Goal: Task Accomplishment & Management: Complete application form

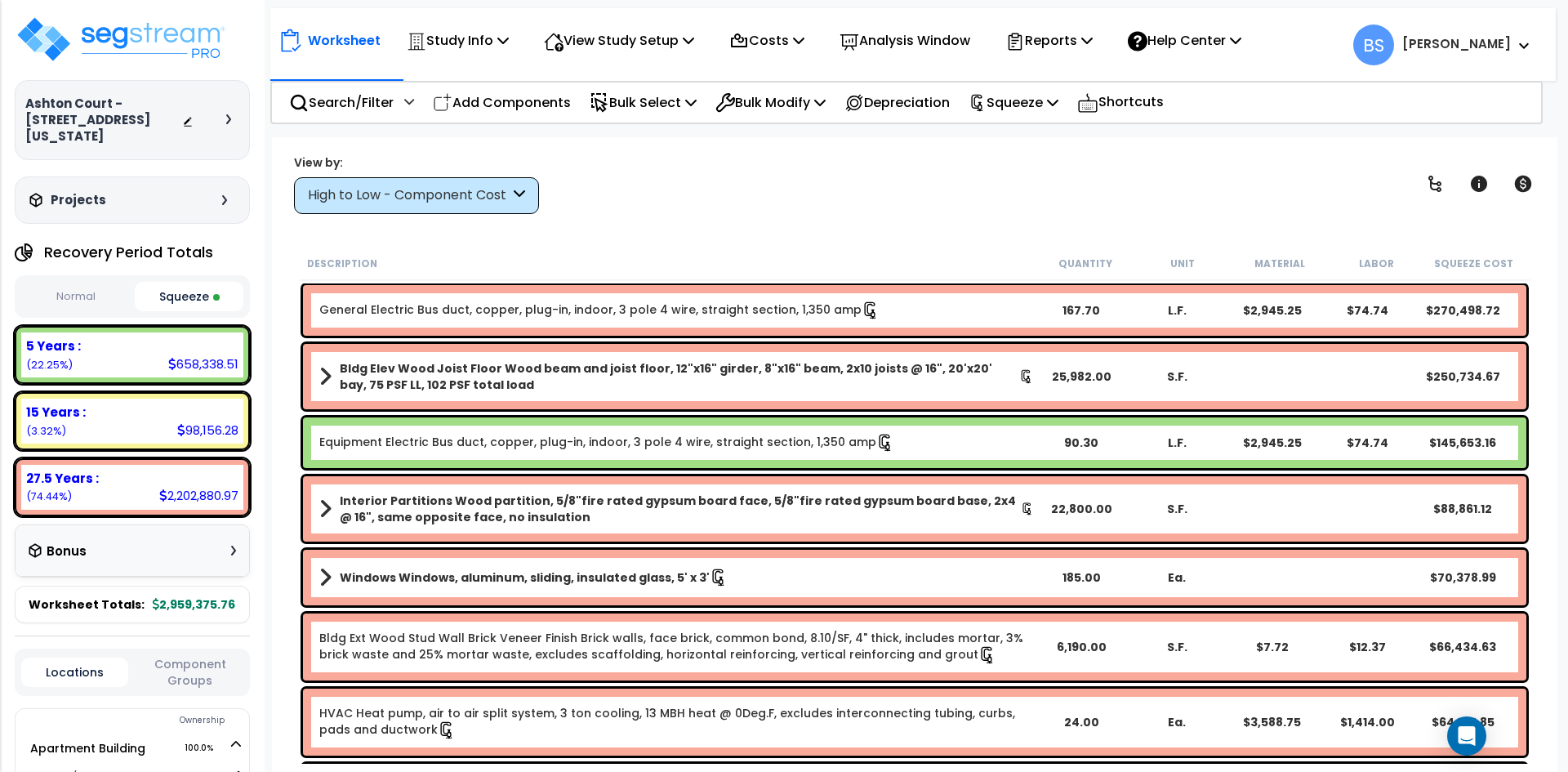
scroll to position [163, 0]
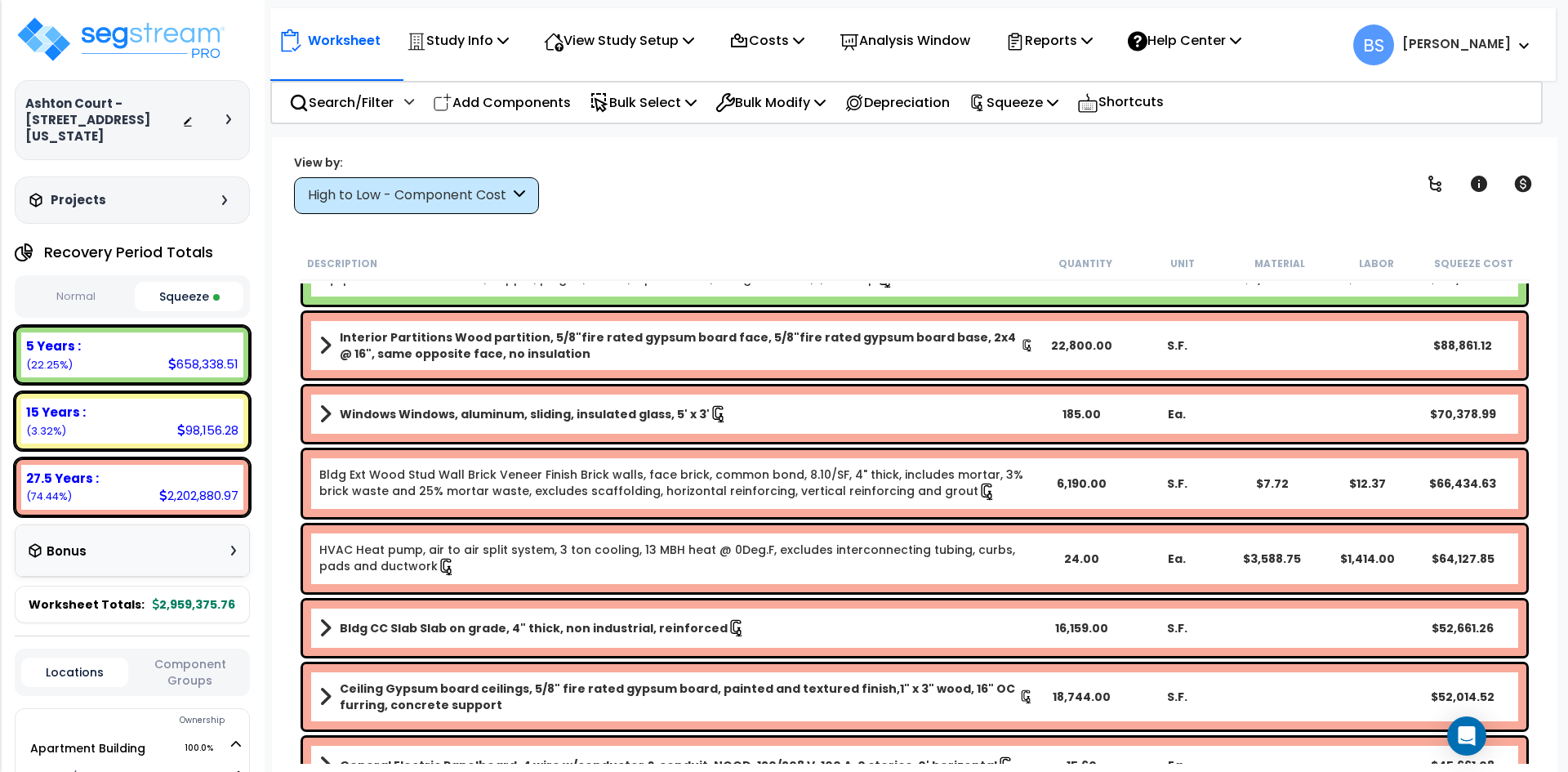
click at [289, 312] on div "Description Quantity Unit Material Labor Squeeze Cost General Electric Bus duct…" at bounding box center [915, 505] width 1253 height 517
click at [659, 183] on div "View by: High to Low - Component Cost High to Low - Component Cost" at bounding box center [915, 183] width 1253 height 61
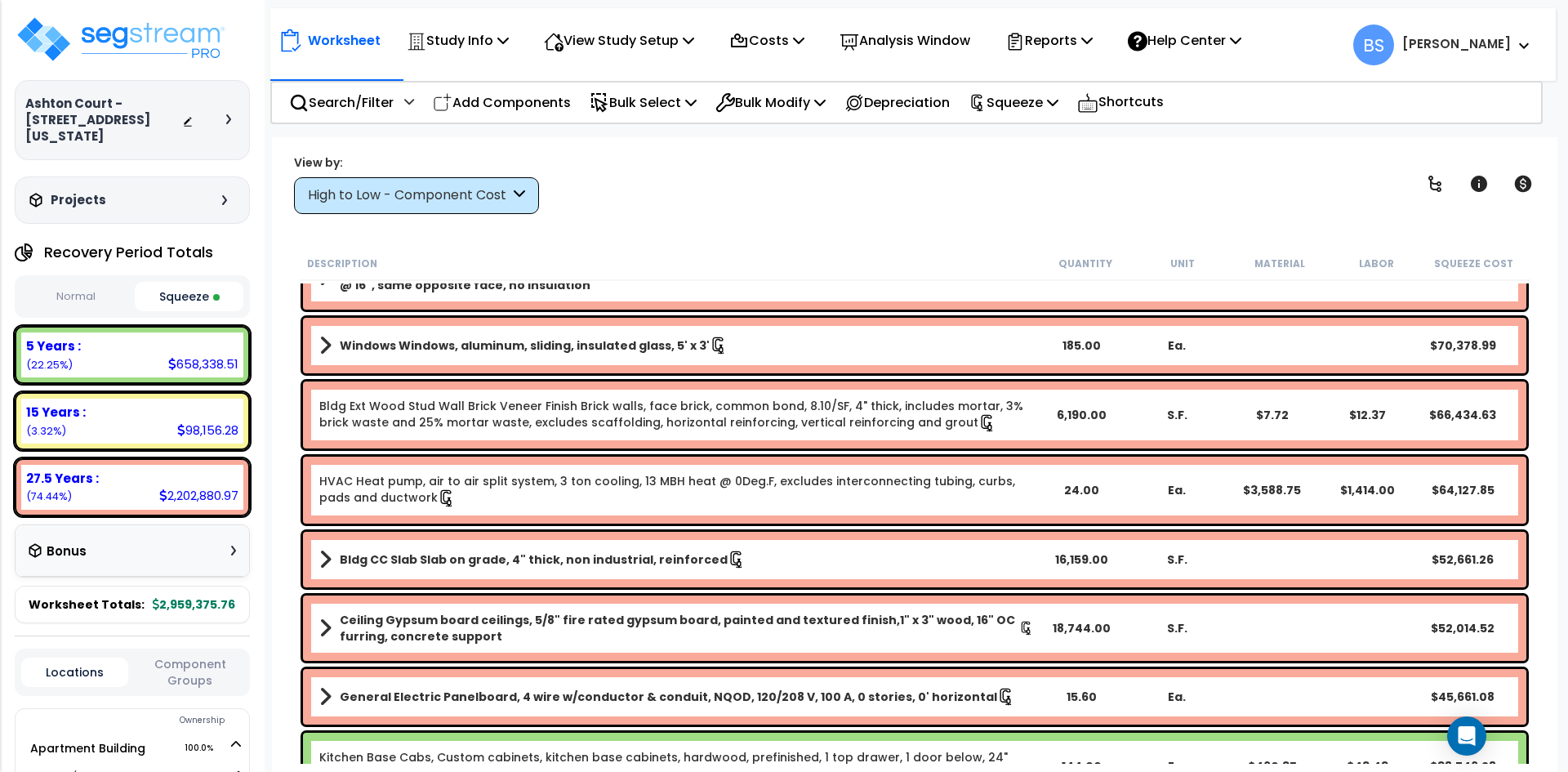
scroll to position [327, 0]
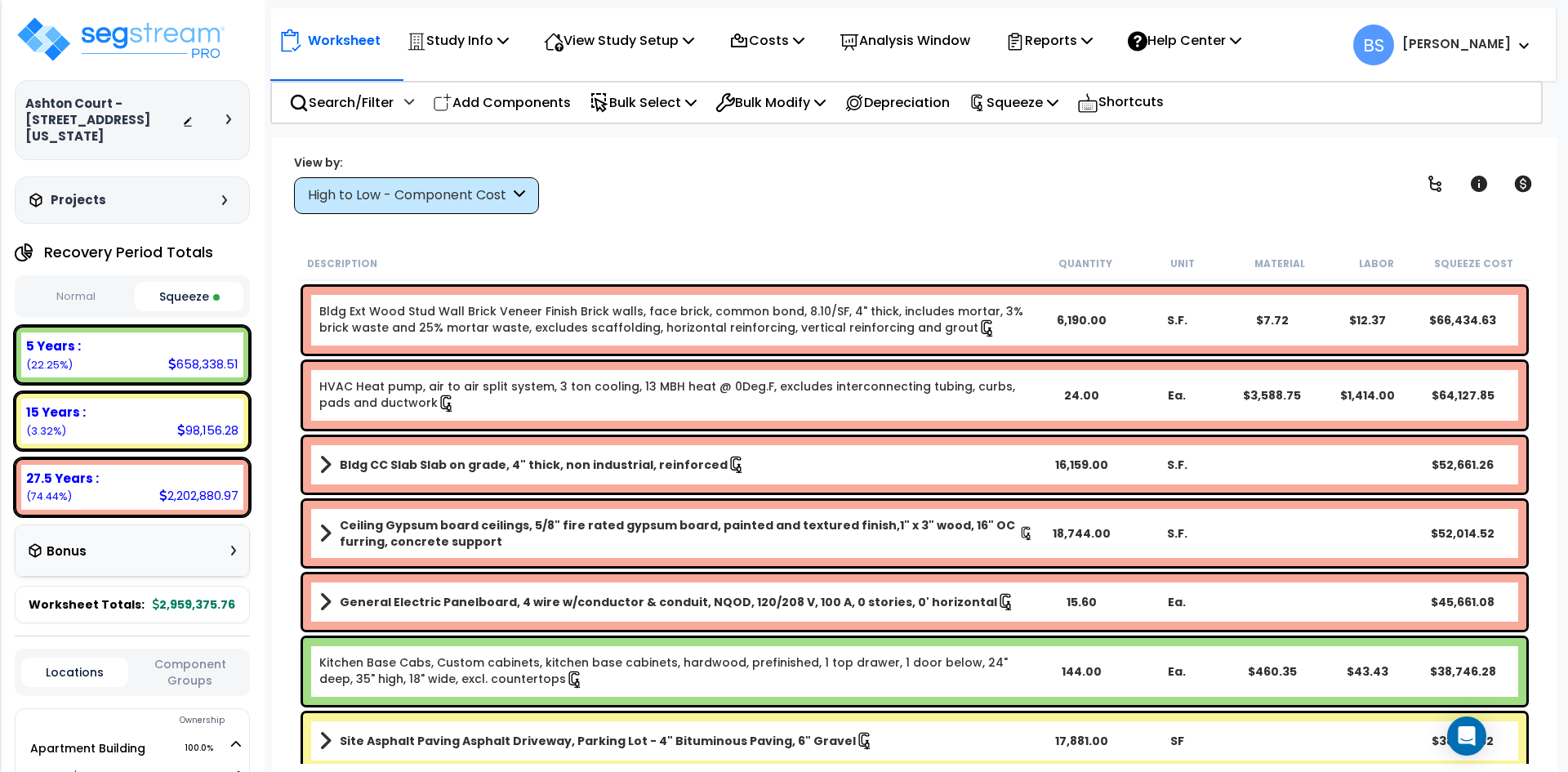
click at [697, 145] on div "Worksheet Study Info Study Setup Add Property Unit Template study Clone study BS" at bounding box center [915, 523] width 1285 height 772
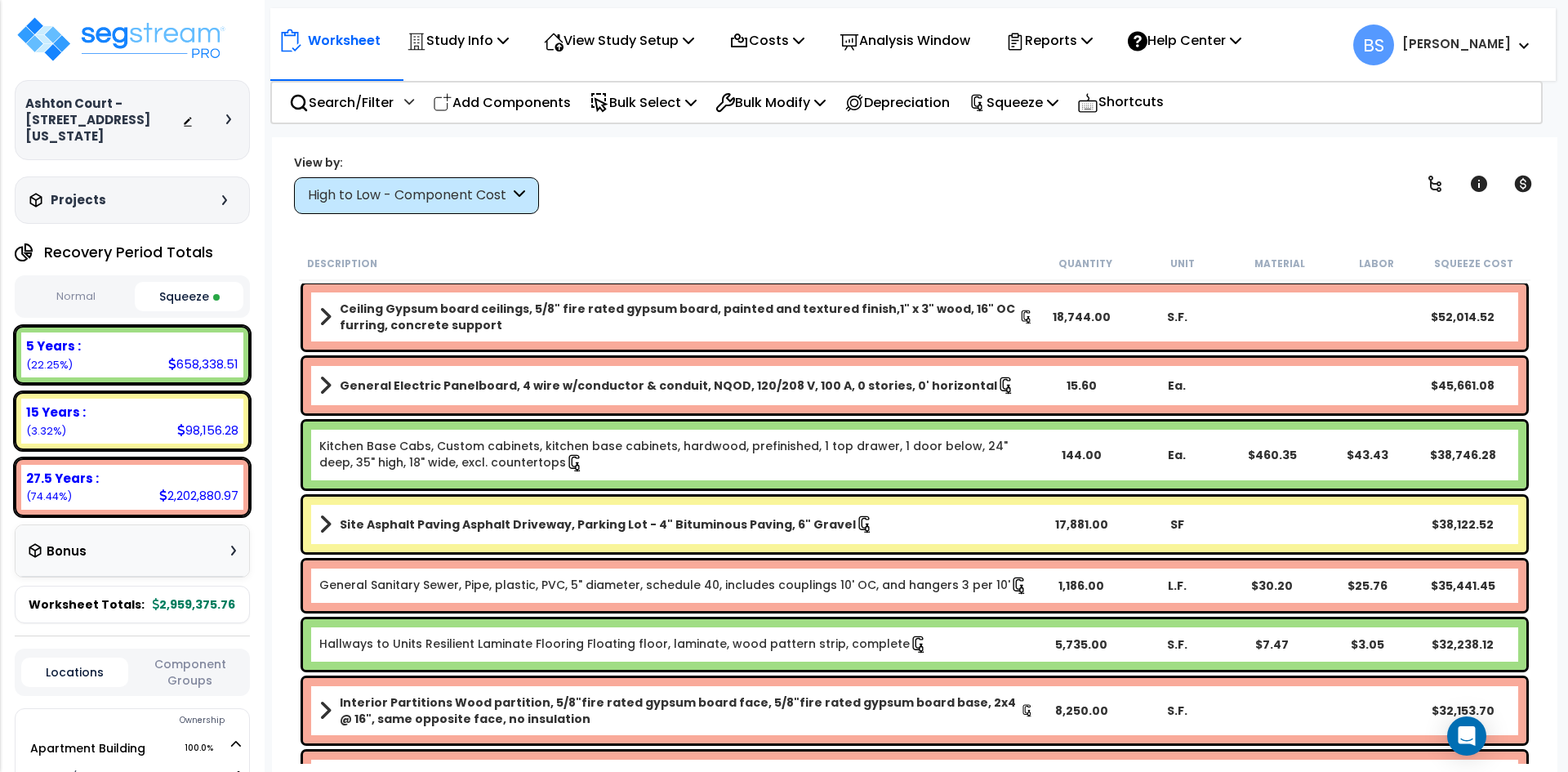
scroll to position [572, 0]
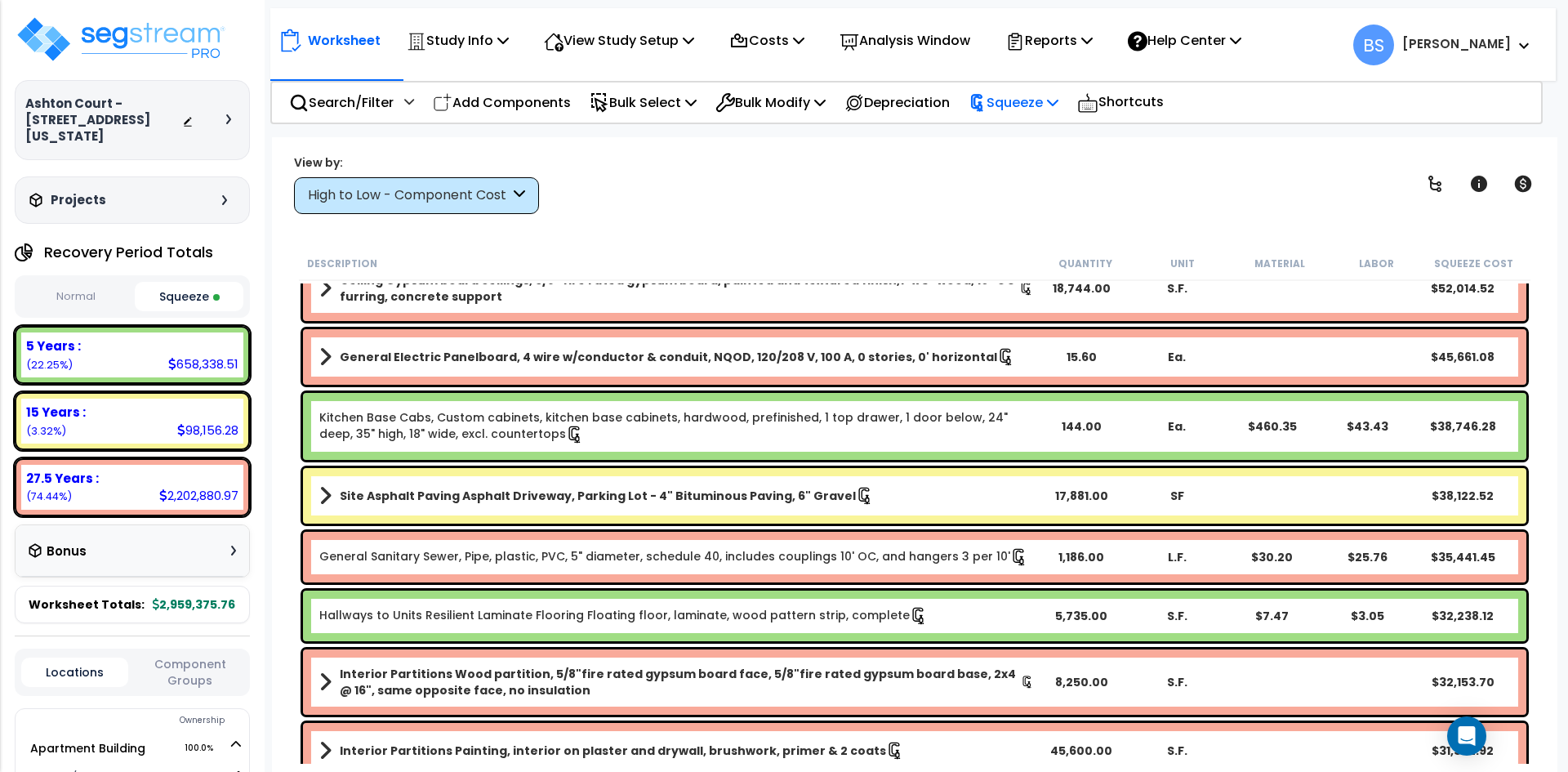
click at [1041, 115] on div "Squeeze" at bounding box center [1013, 103] width 90 height 39
click at [862, 174] on div "View by: High to Low - Component Cost High to Low - Component Cost" at bounding box center [915, 183] width 1253 height 61
click at [102, 28] on img at bounding box center [121, 39] width 212 height 49
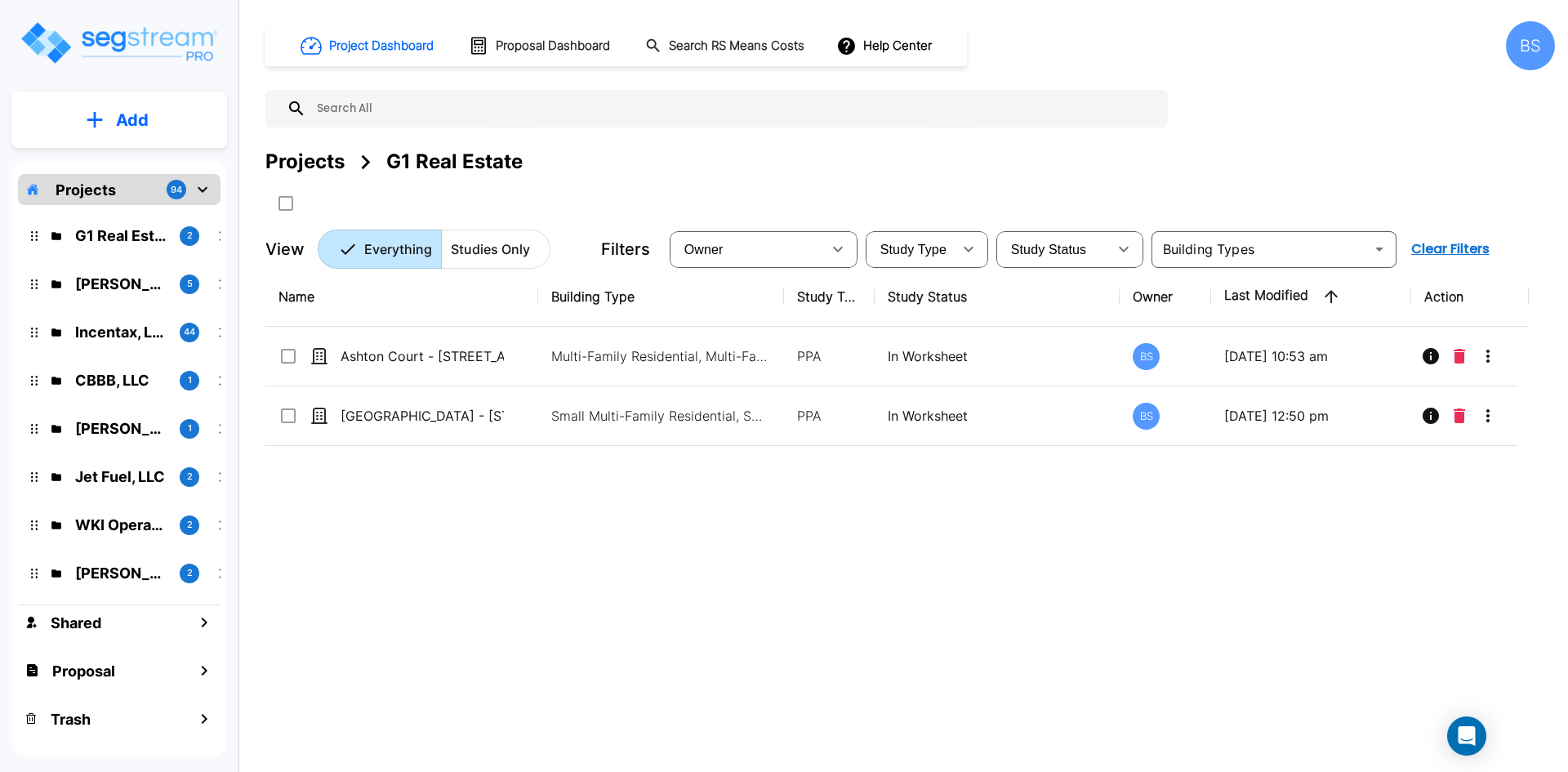
click at [699, 629] on div "Name Building Type Study Type Study Status Owner Last Modified Action Ashton Co…" at bounding box center [897, 506] width 1263 height 478
click at [301, 162] on div "Projects" at bounding box center [305, 162] width 80 height 30
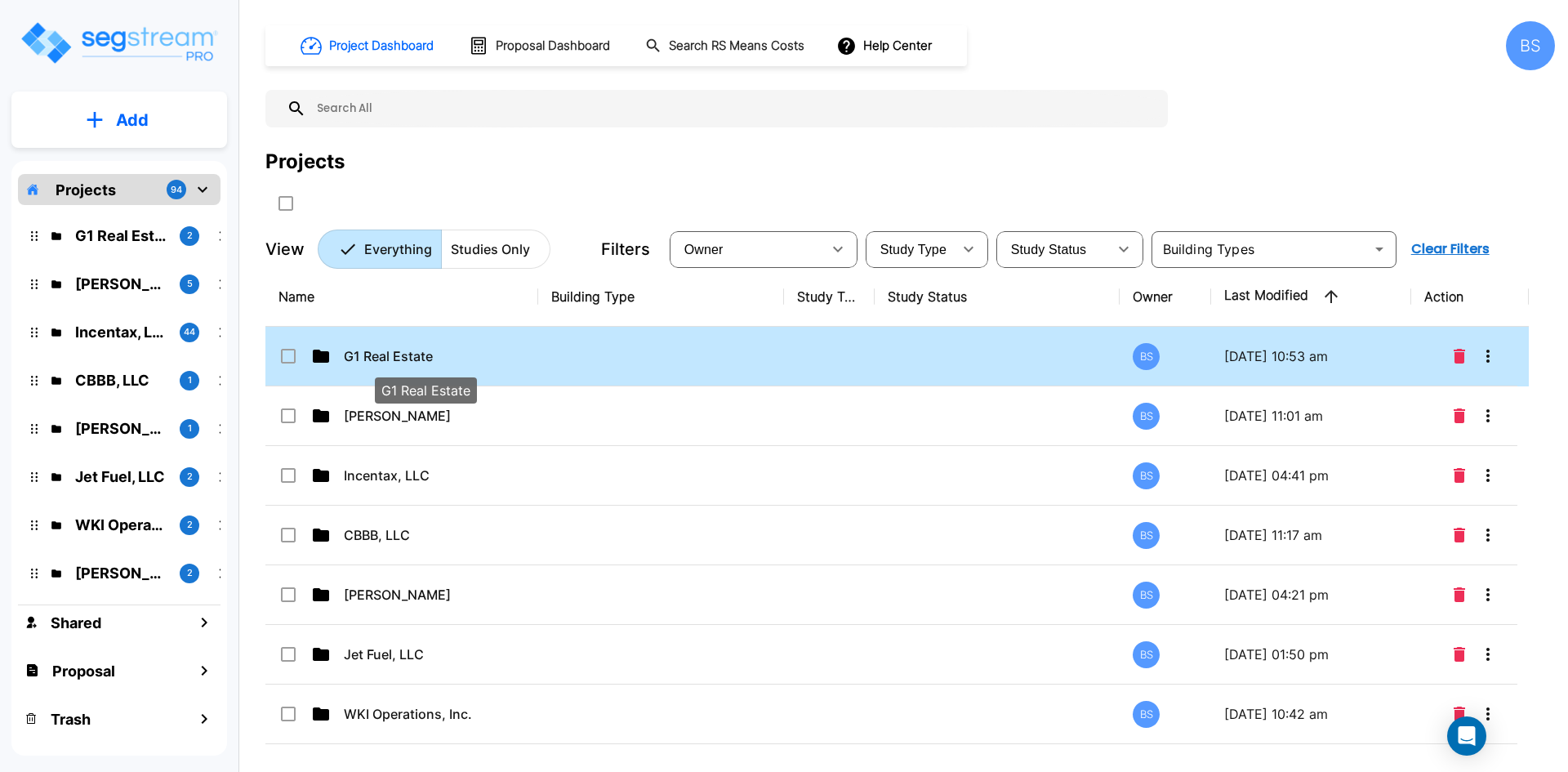
click at [370, 364] on p "G1 Real Estate" at bounding box center [425, 357] width 163 height 20
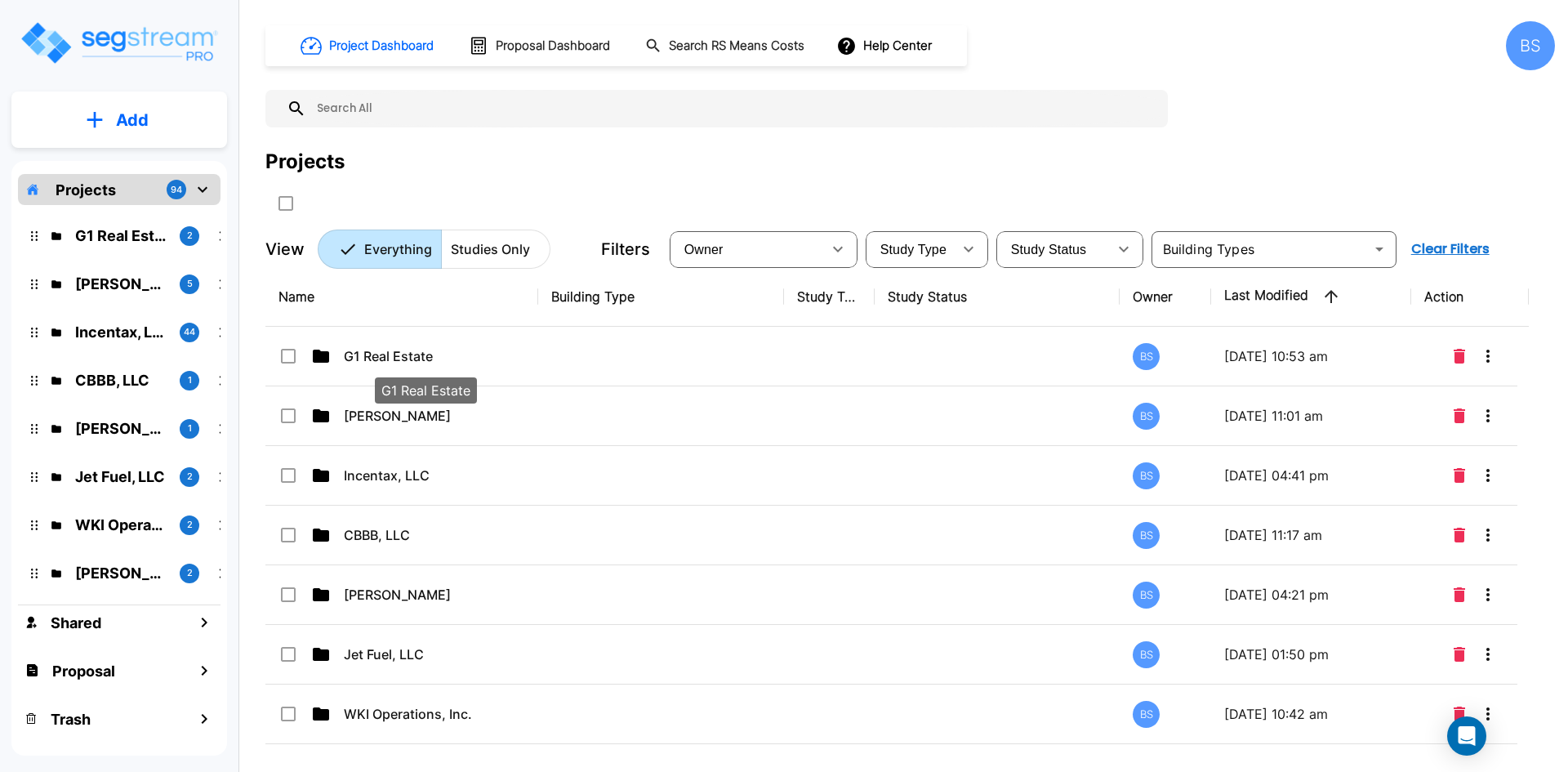
click at [374, 356] on p "G1 Real Estate" at bounding box center [425, 357] width 163 height 20
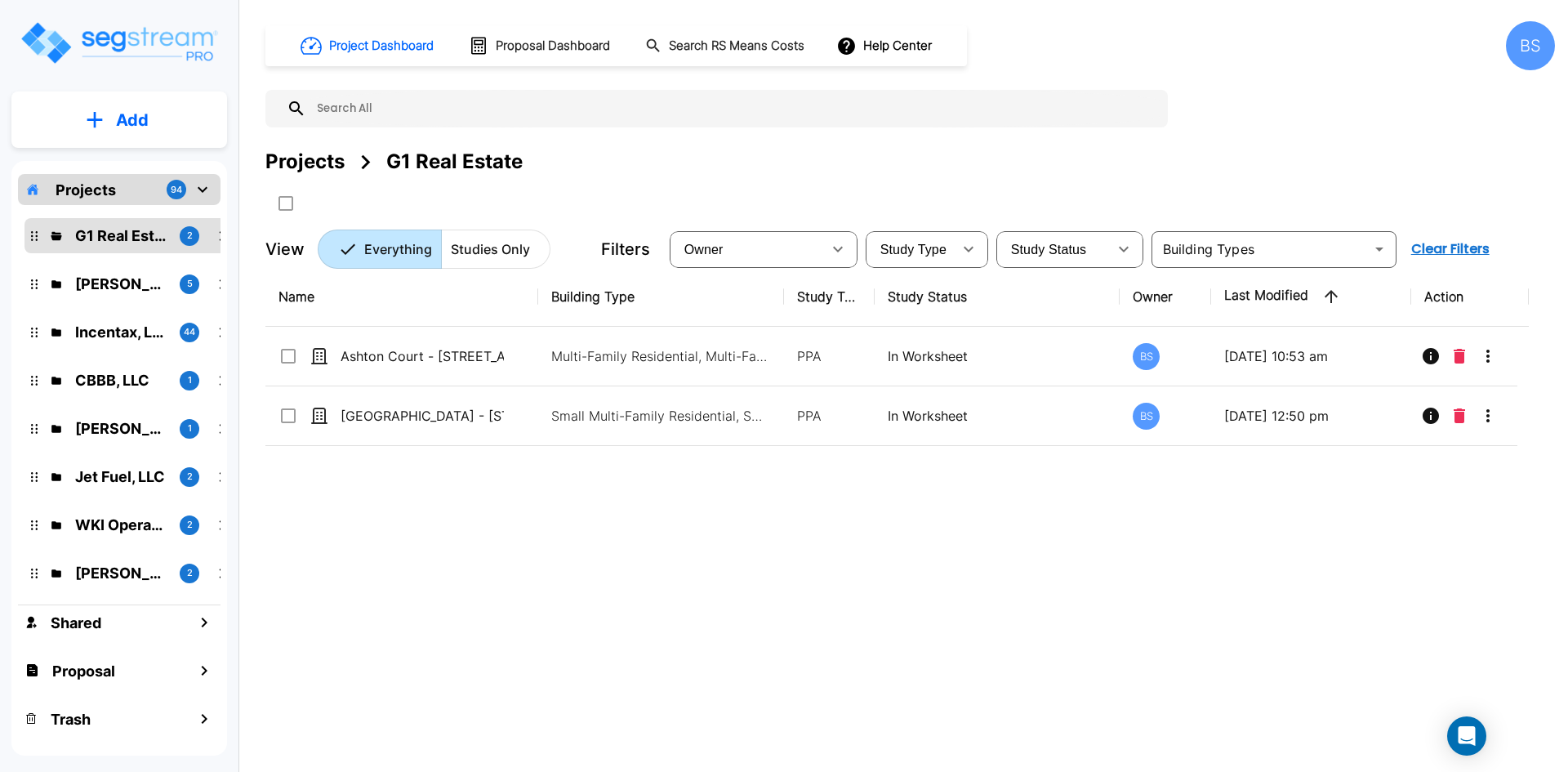
click at [610, 569] on div "Name Building Type Study Type Study Status Owner Last Modified Action Ashton Co…" at bounding box center [897, 506] width 1263 height 478
click at [127, 116] on p "Add" at bounding box center [131, 120] width 33 height 25
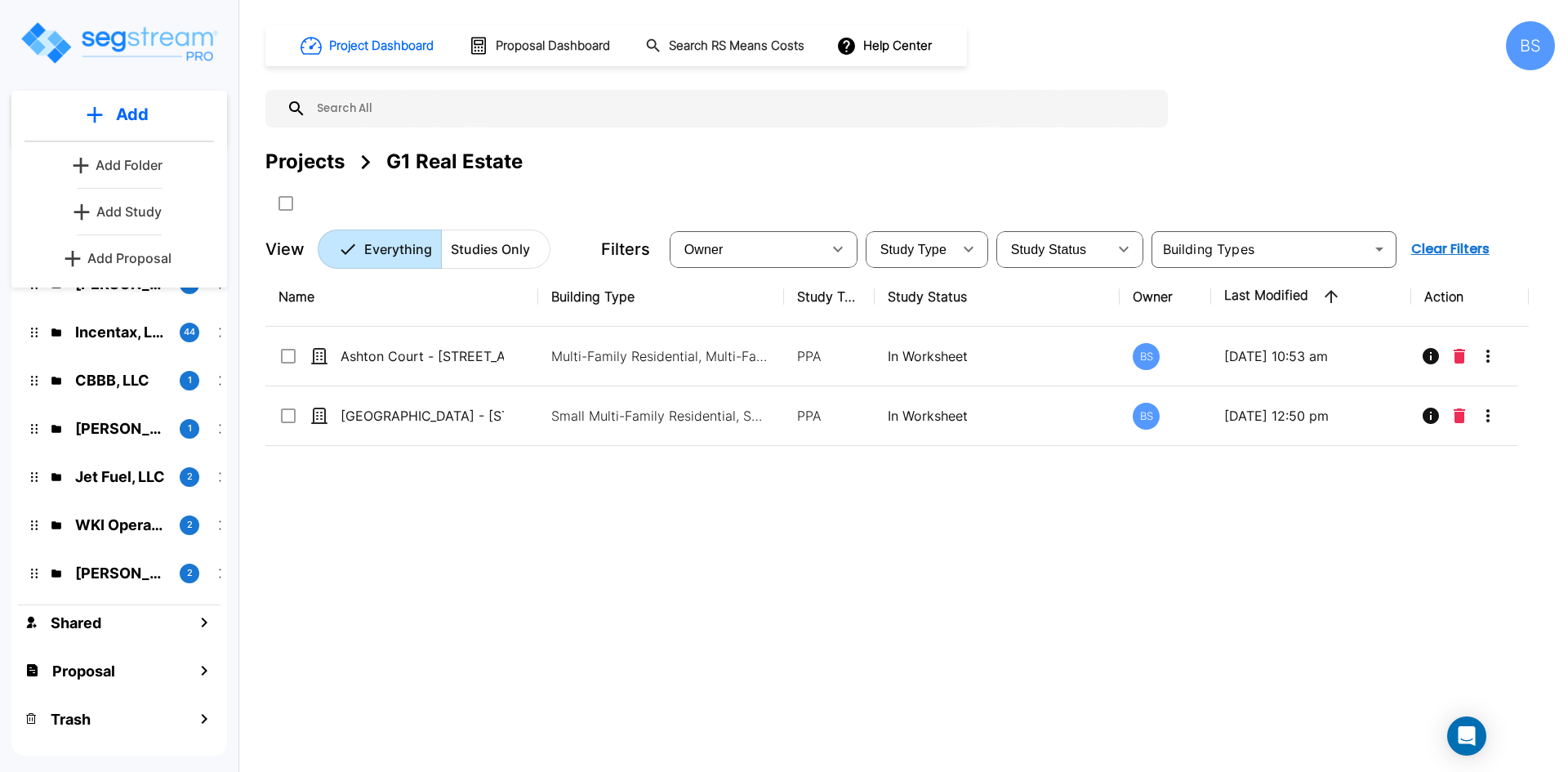
click at [110, 211] on p "Add Study" at bounding box center [130, 212] width 66 height 20
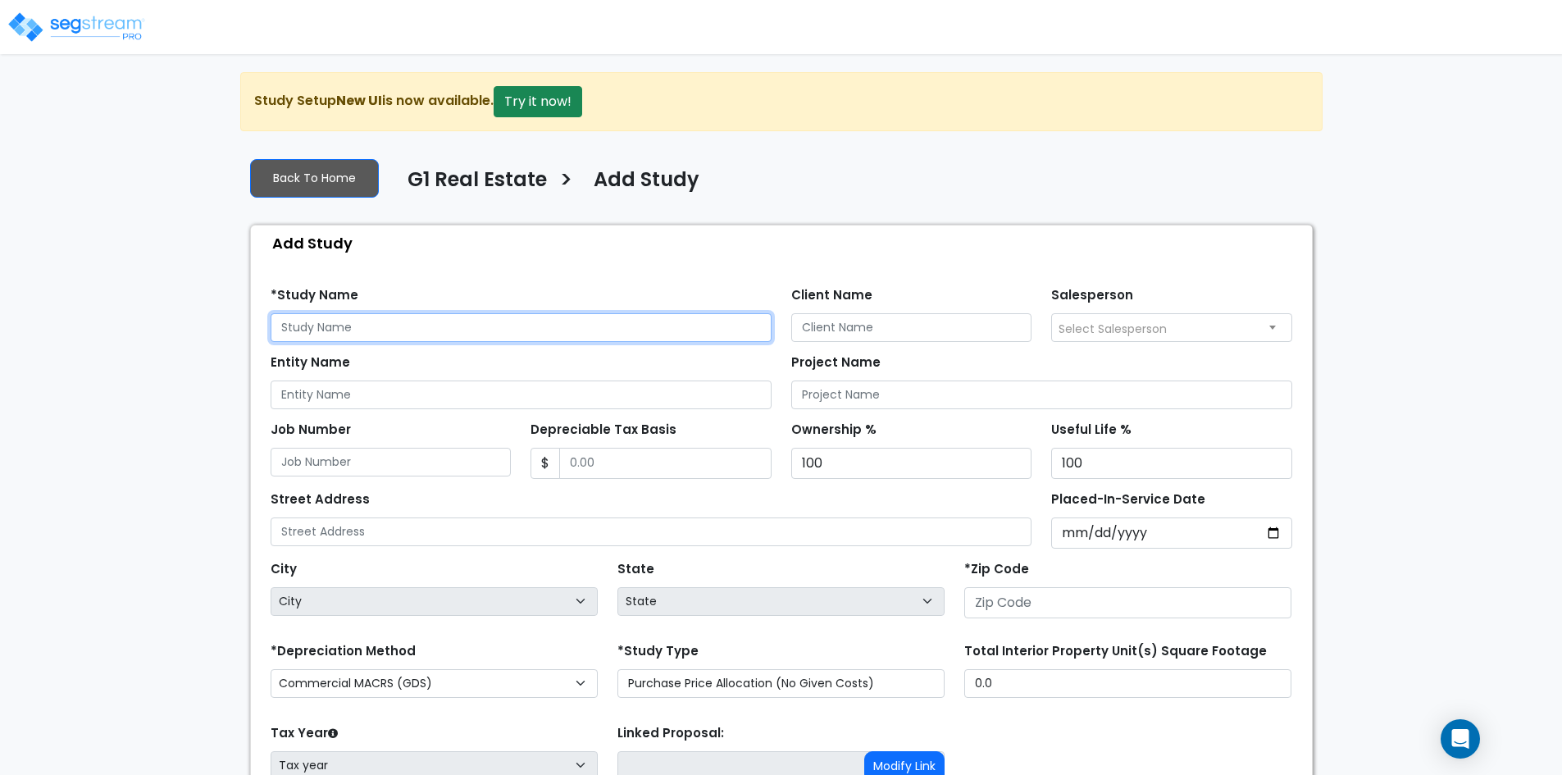
click at [351, 322] on input "text" at bounding box center [521, 327] width 501 height 29
type input "Strasbourg Apartments - [STREET_ADDRESS][PERSON_NAME]"
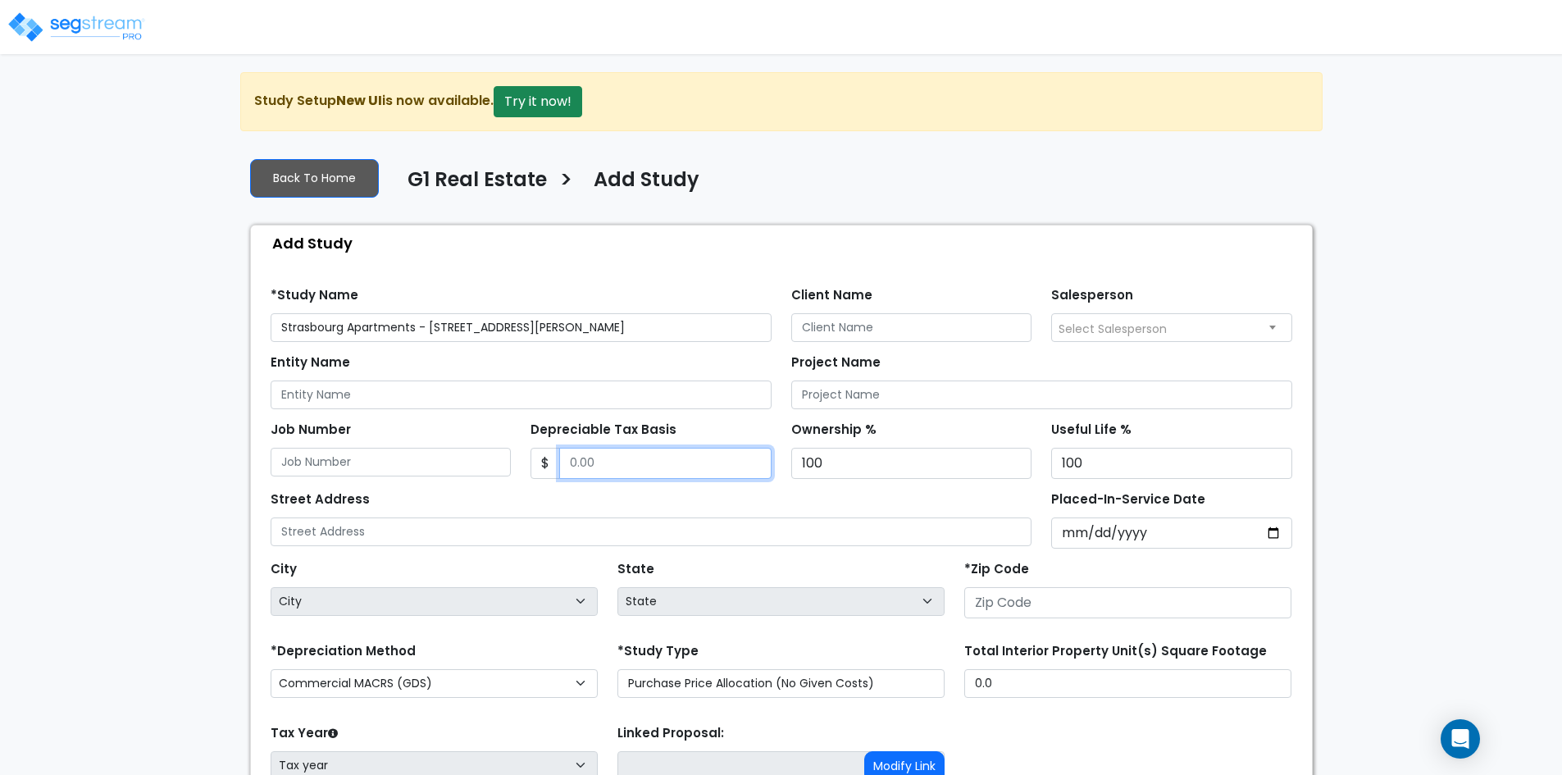
click at [639, 450] on input "Depreciable Tax Basis" at bounding box center [665, 463] width 212 height 31
type input "5,400,000"
click at [1070, 532] on input "Placed-In-Service Date" at bounding box center [1171, 532] width 241 height 31
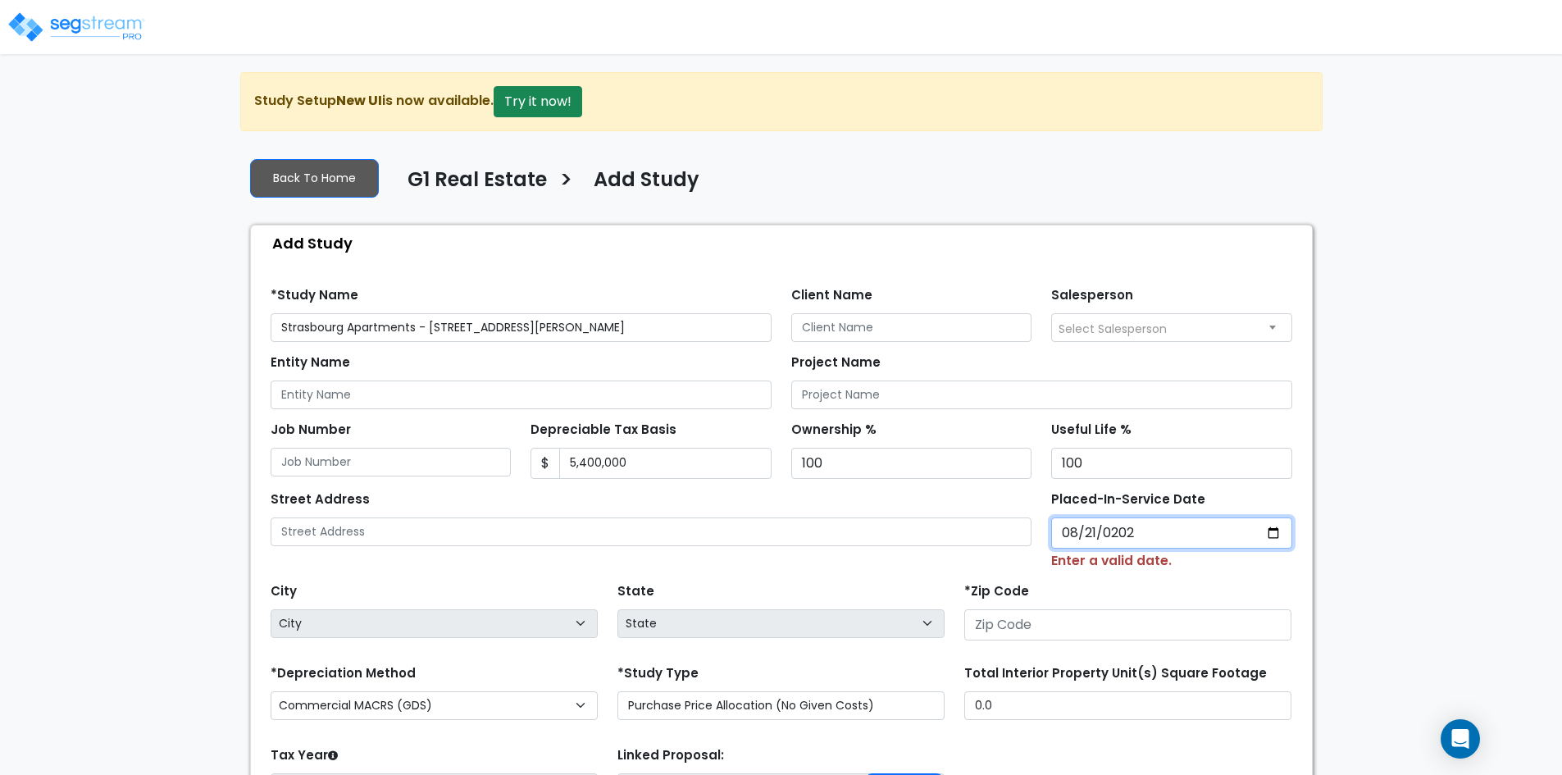
type input "[DATE]"
select select "2021"
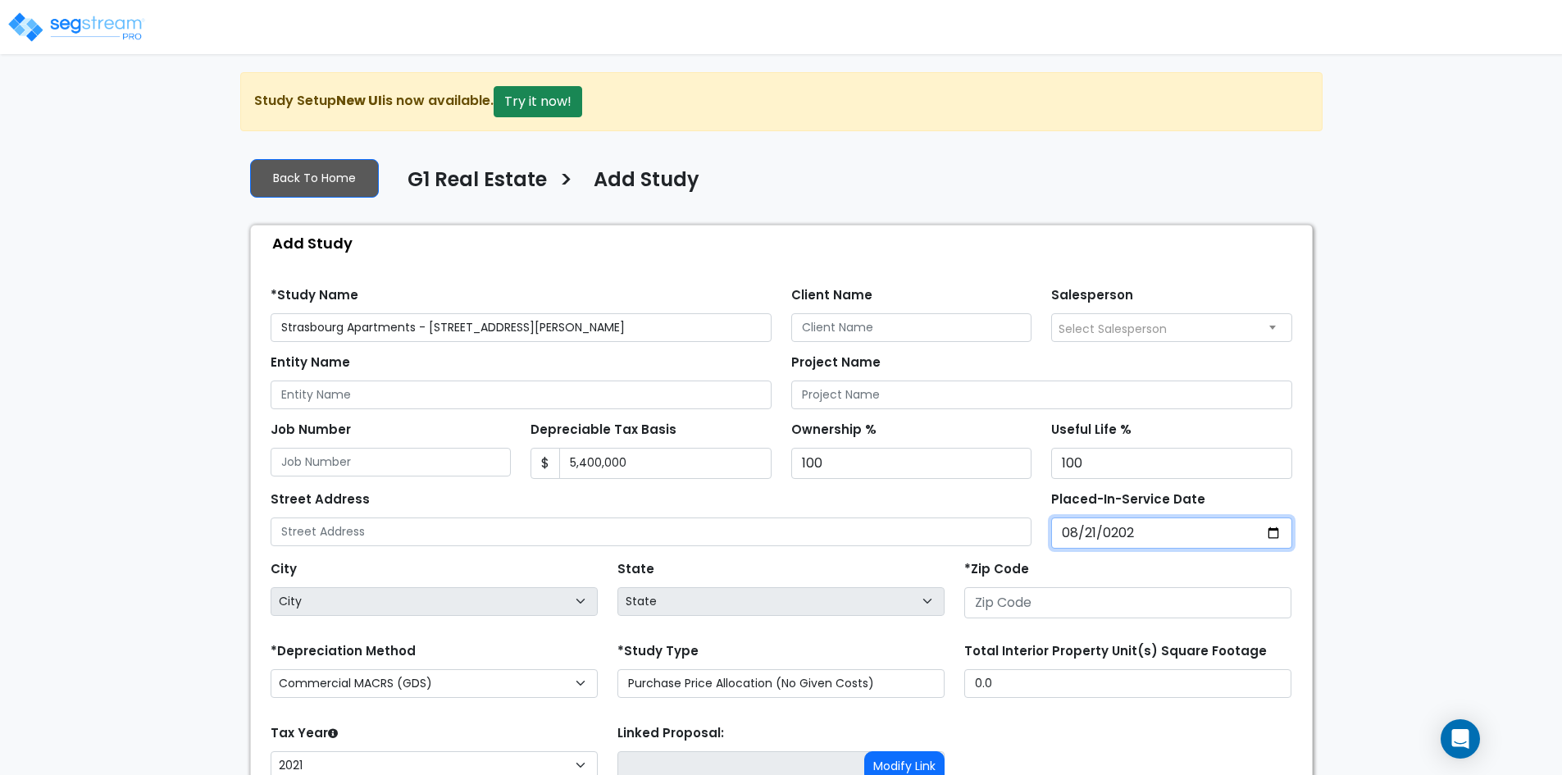
type input "[DATE]"
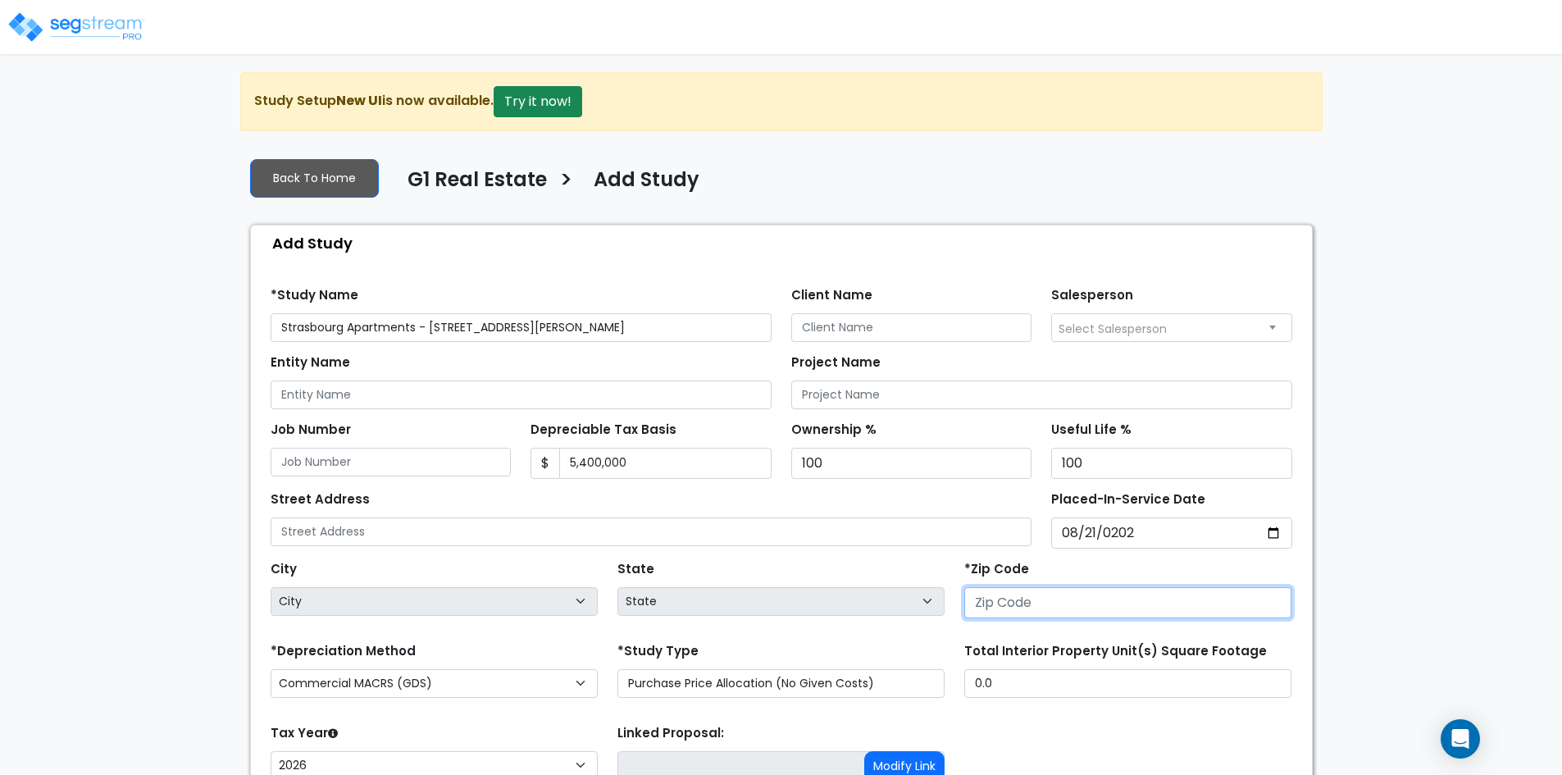
click at [1054, 588] on input "number" at bounding box center [1127, 602] width 327 height 31
type input "640"
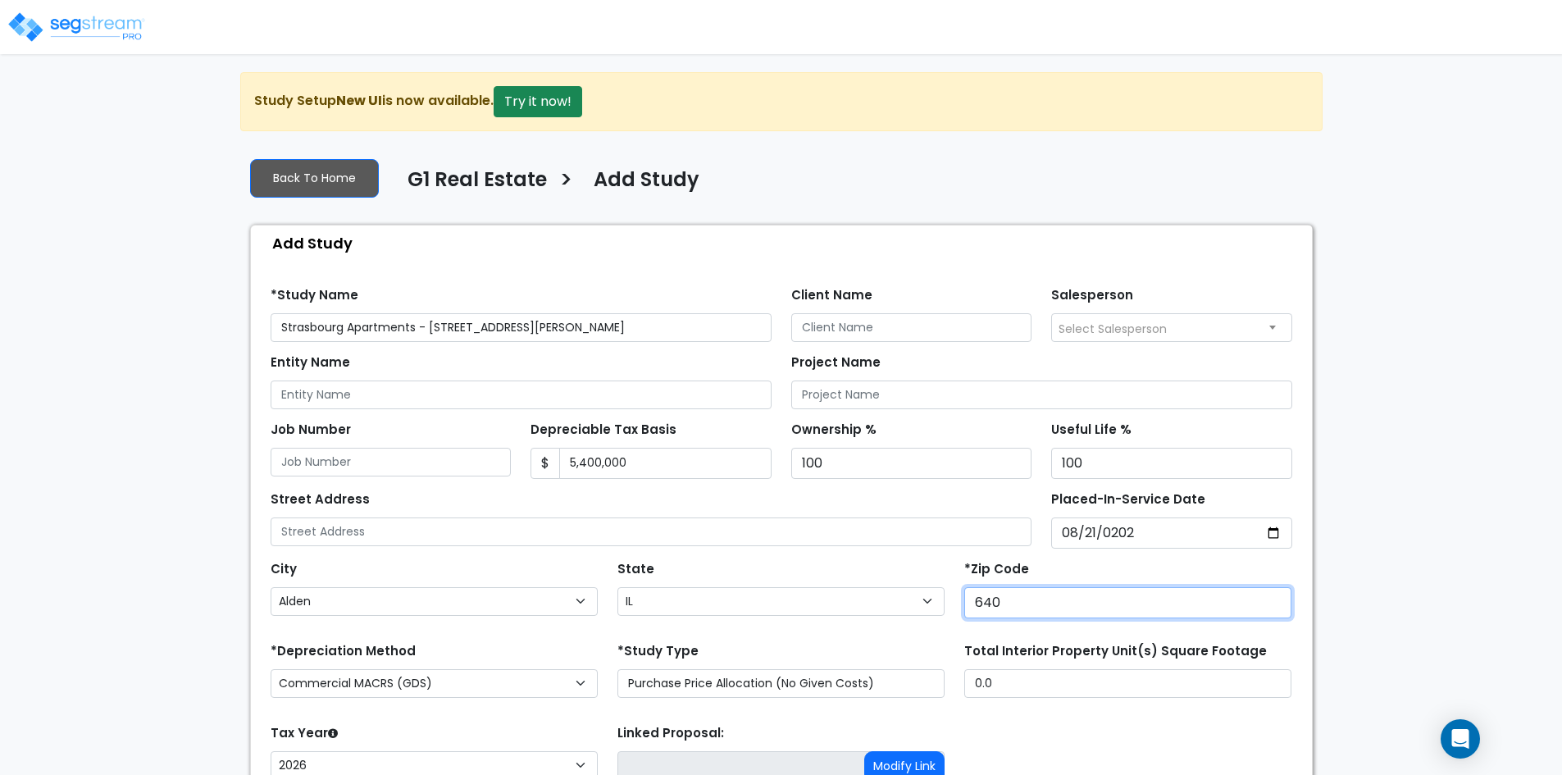
select select "MO"
type input "64063"
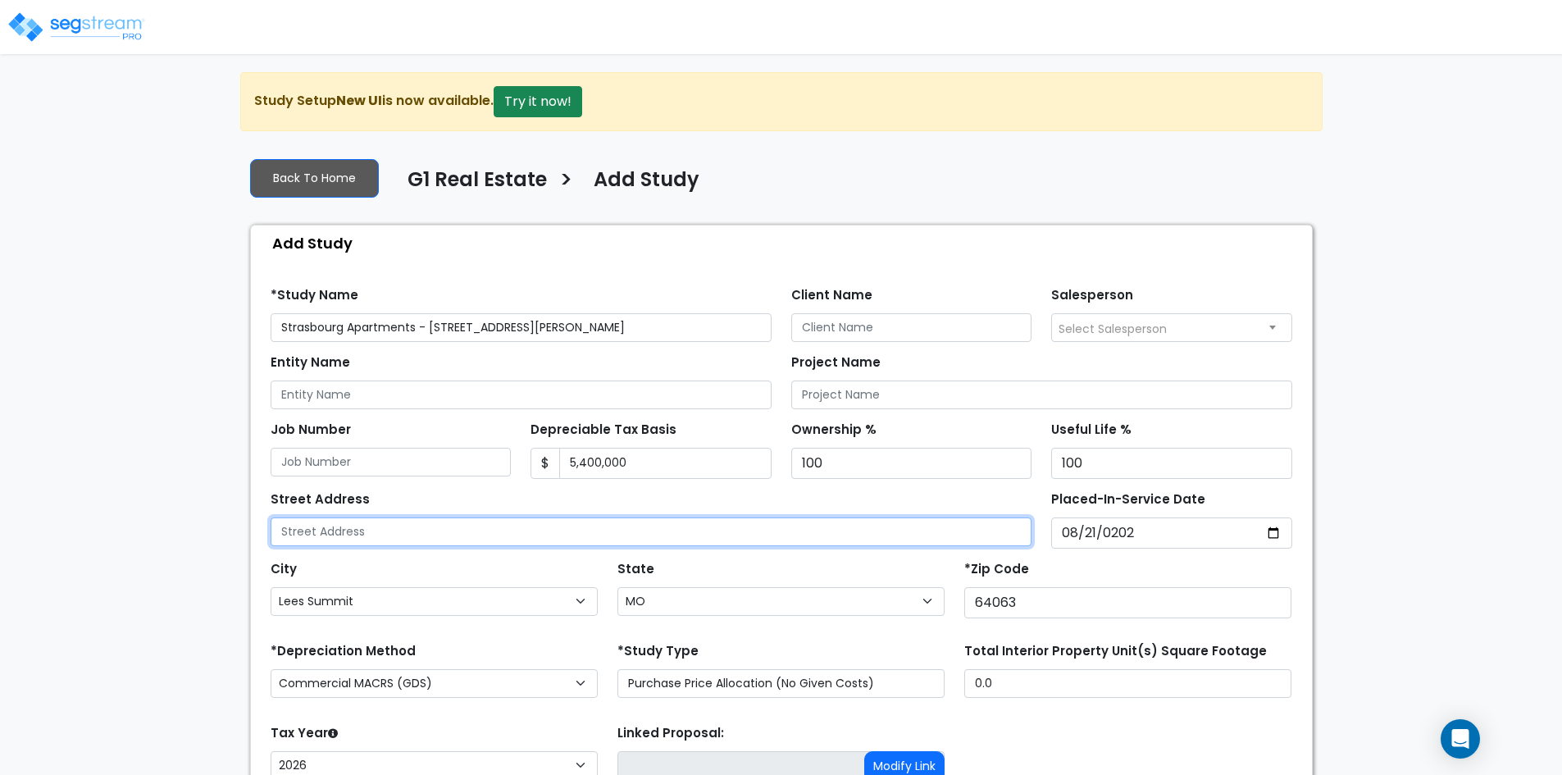
click at [350, 540] on input "text" at bounding box center [652, 531] width 762 height 29
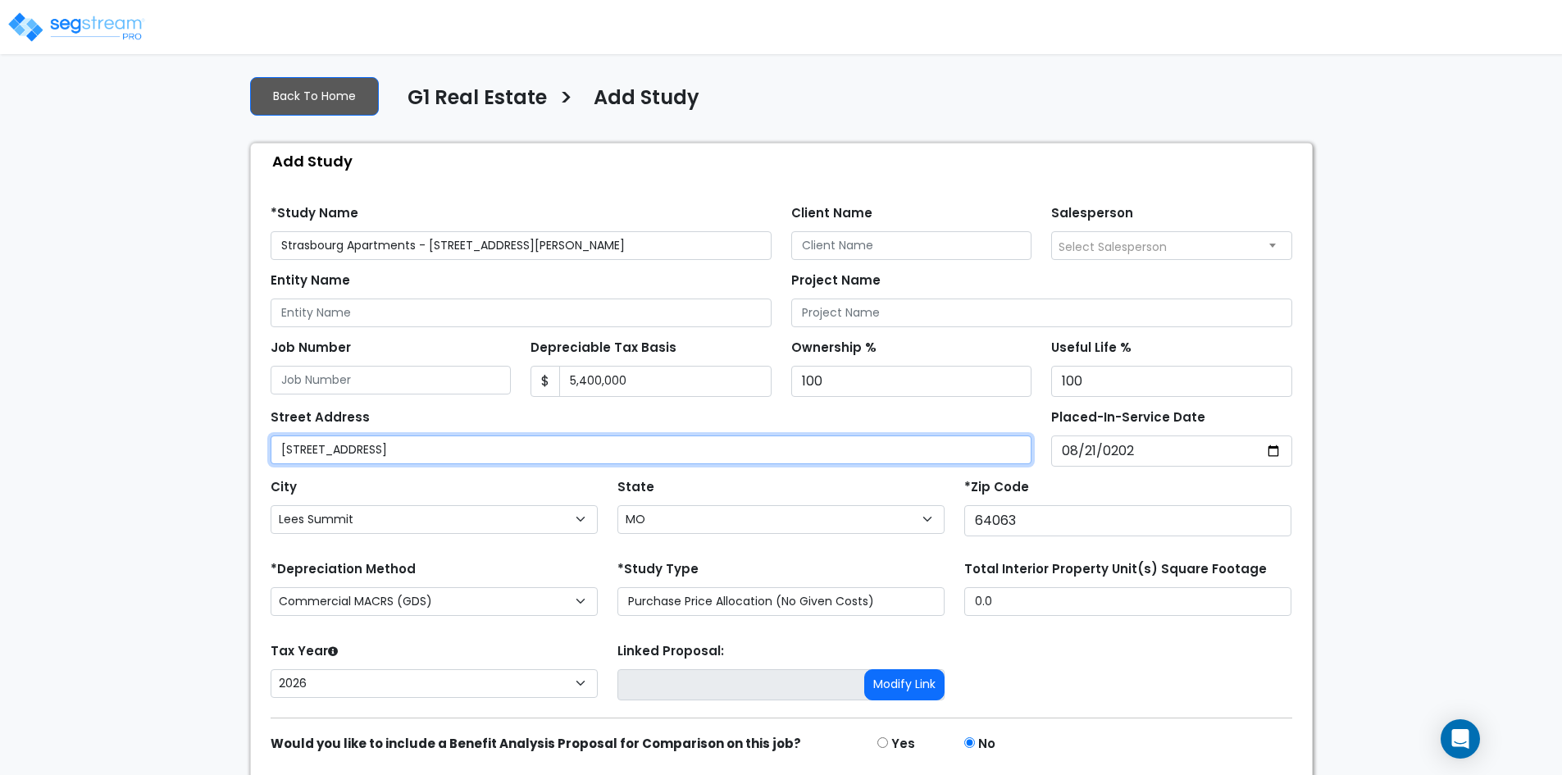
type input "[STREET_ADDRESS]"
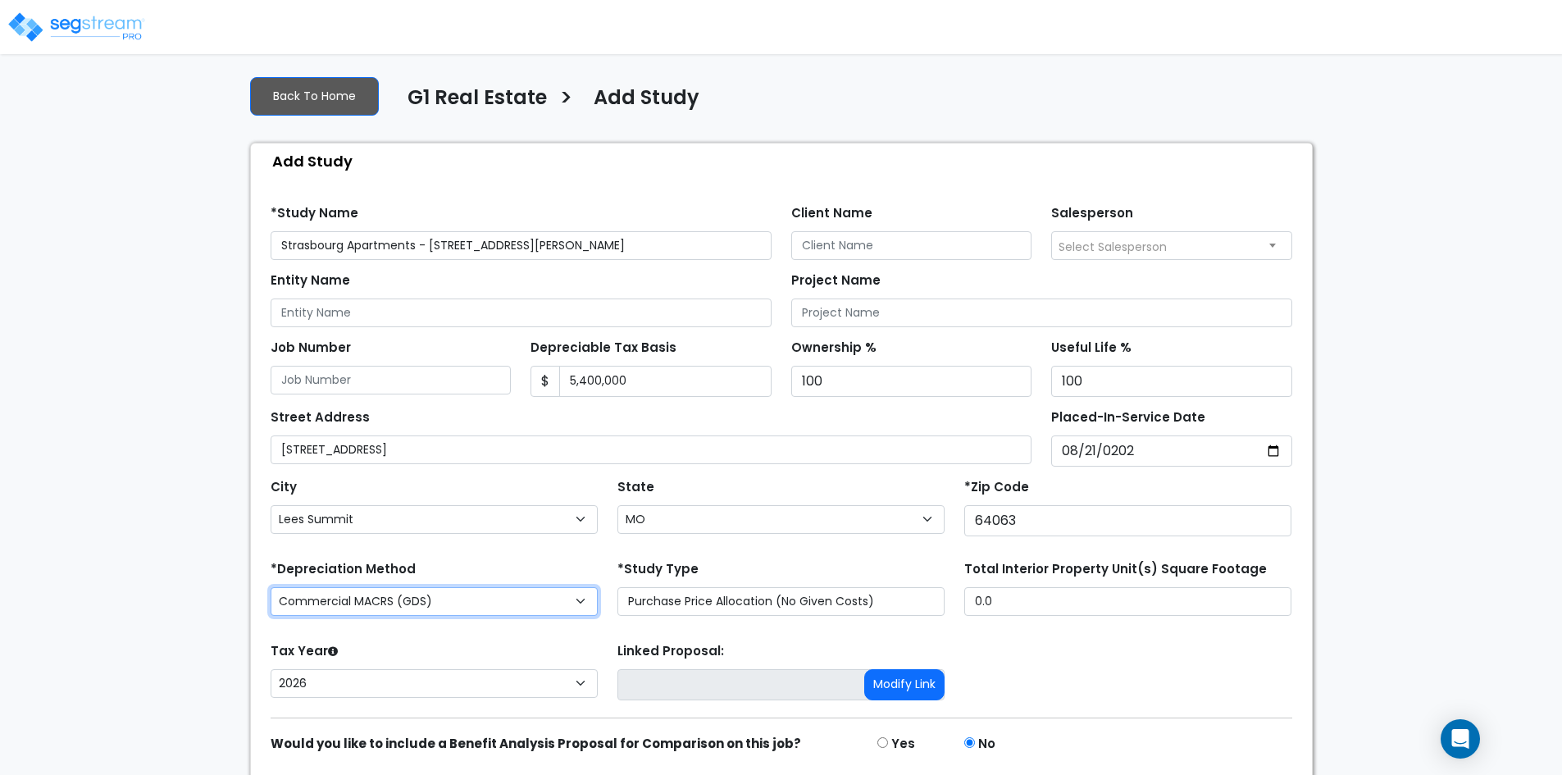
click at [494, 599] on select "Commercial MACRS (GDS) Commercial Residential MACRS (GDS) Commercial MACRS (ADS…" at bounding box center [434, 601] width 327 height 29
select select "CRM(_4"
click at [1164, 690] on div "Tax Year Please Enter The Placed In Service Date First. 2026 2025 2024 2023 202…" at bounding box center [781, 672] width 1041 height 66
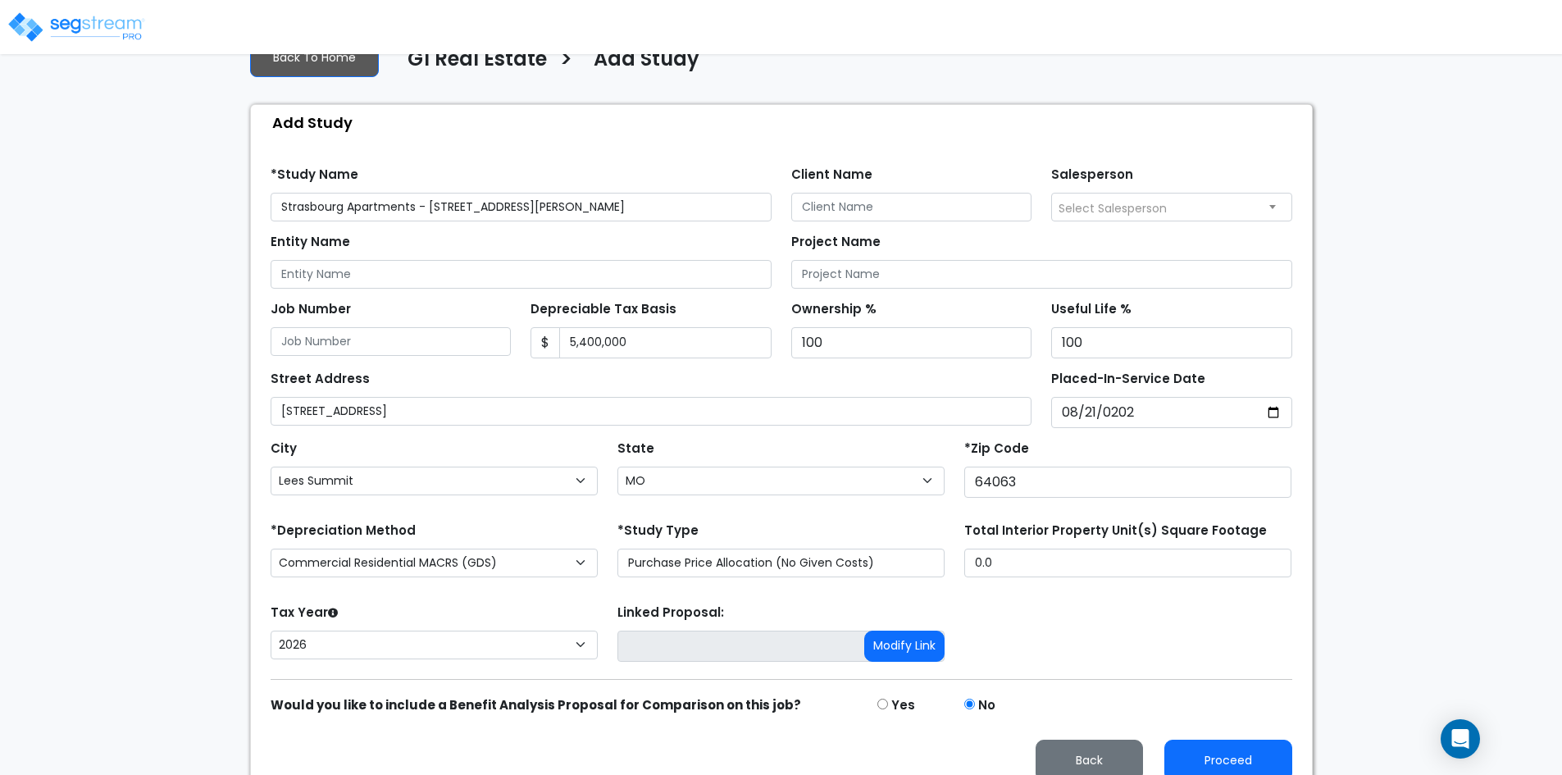
scroll to position [141, 0]
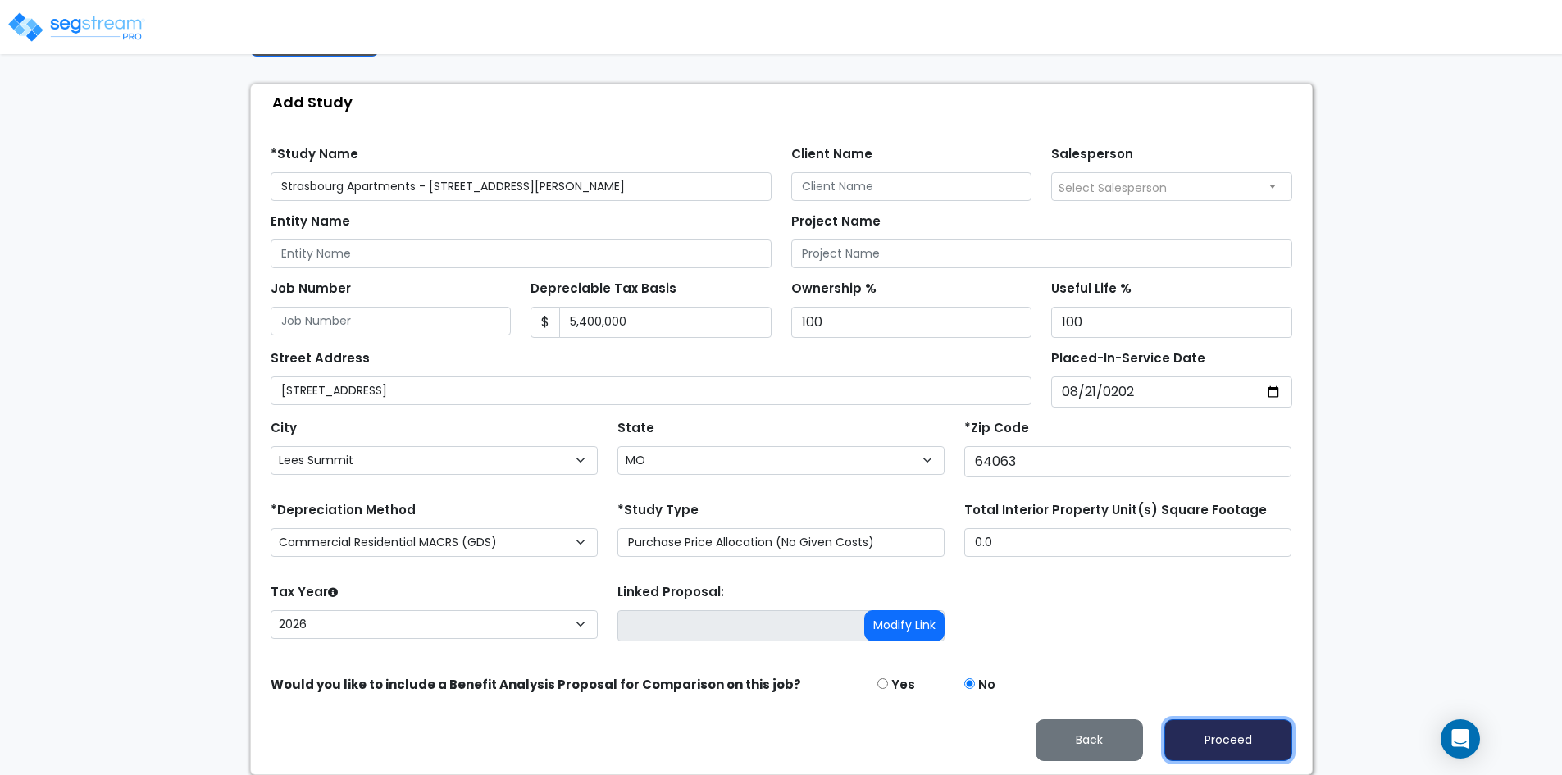
click at [1206, 725] on button "Proceed" at bounding box center [1228, 740] width 128 height 42
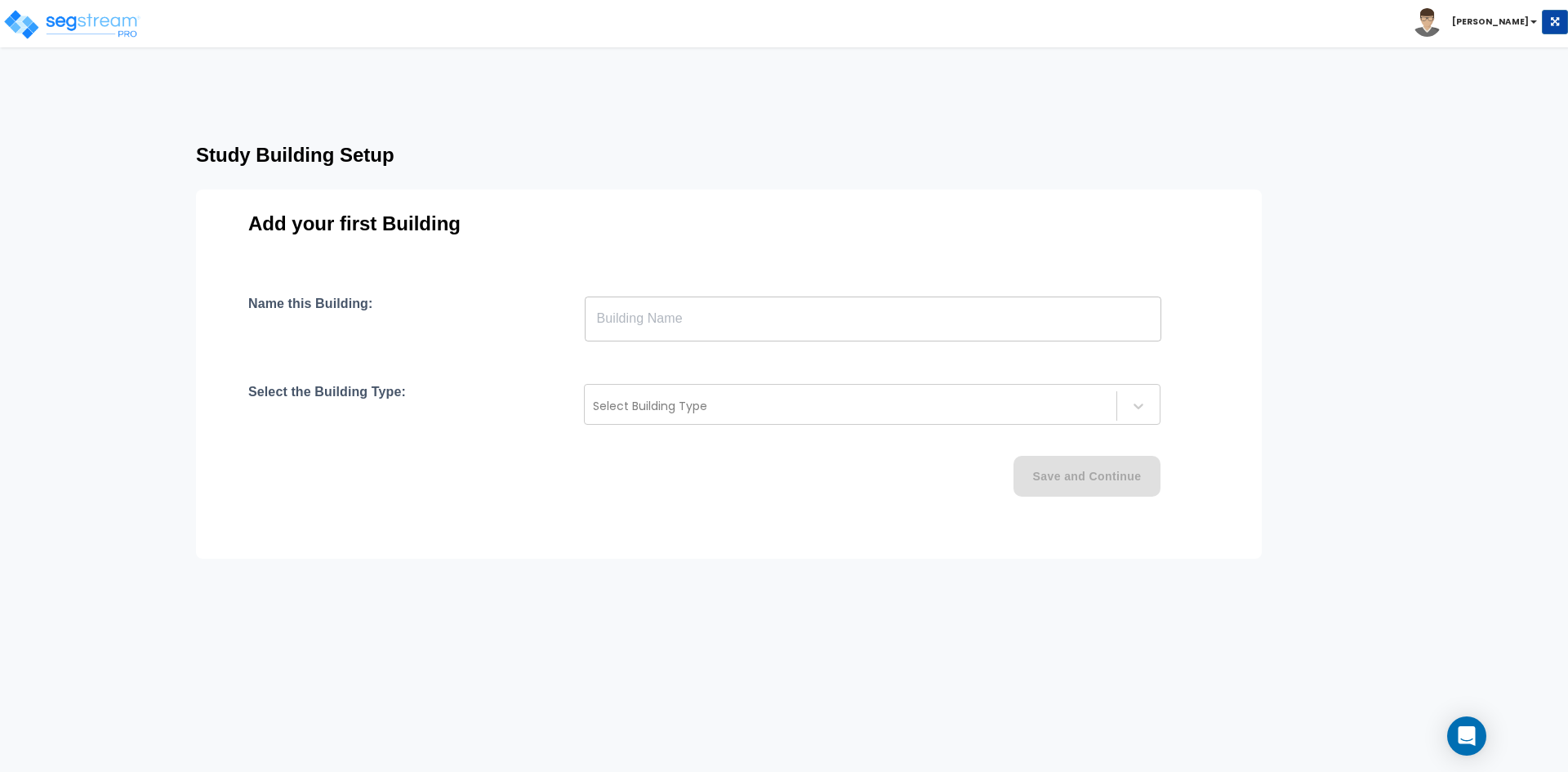
click at [647, 319] on input "text" at bounding box center [873, 319] width 577 height 46
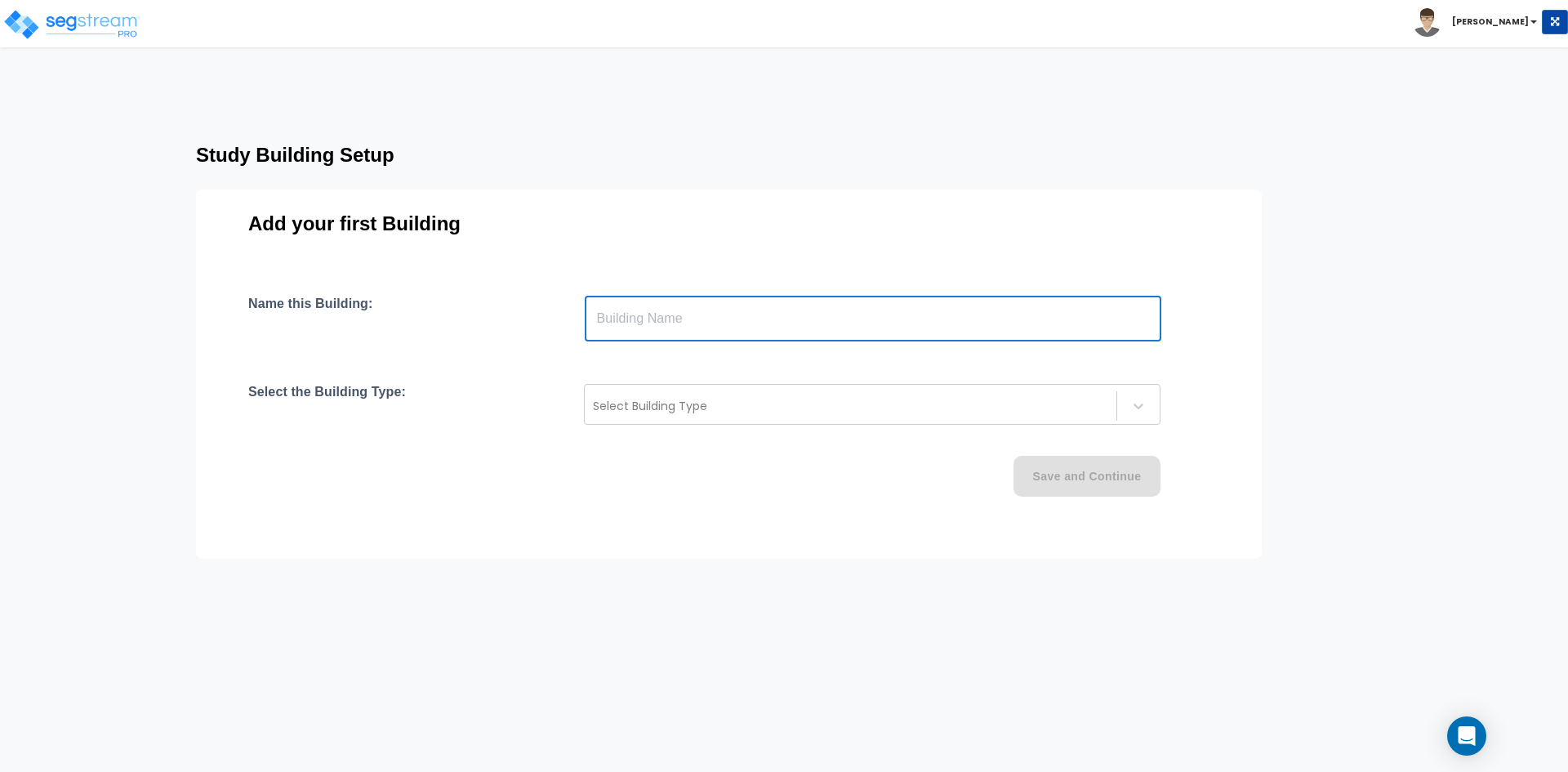
click at [646, 321] on input "text" at bounding box center [873, 319] width 577 height 46
type input "Building 1"
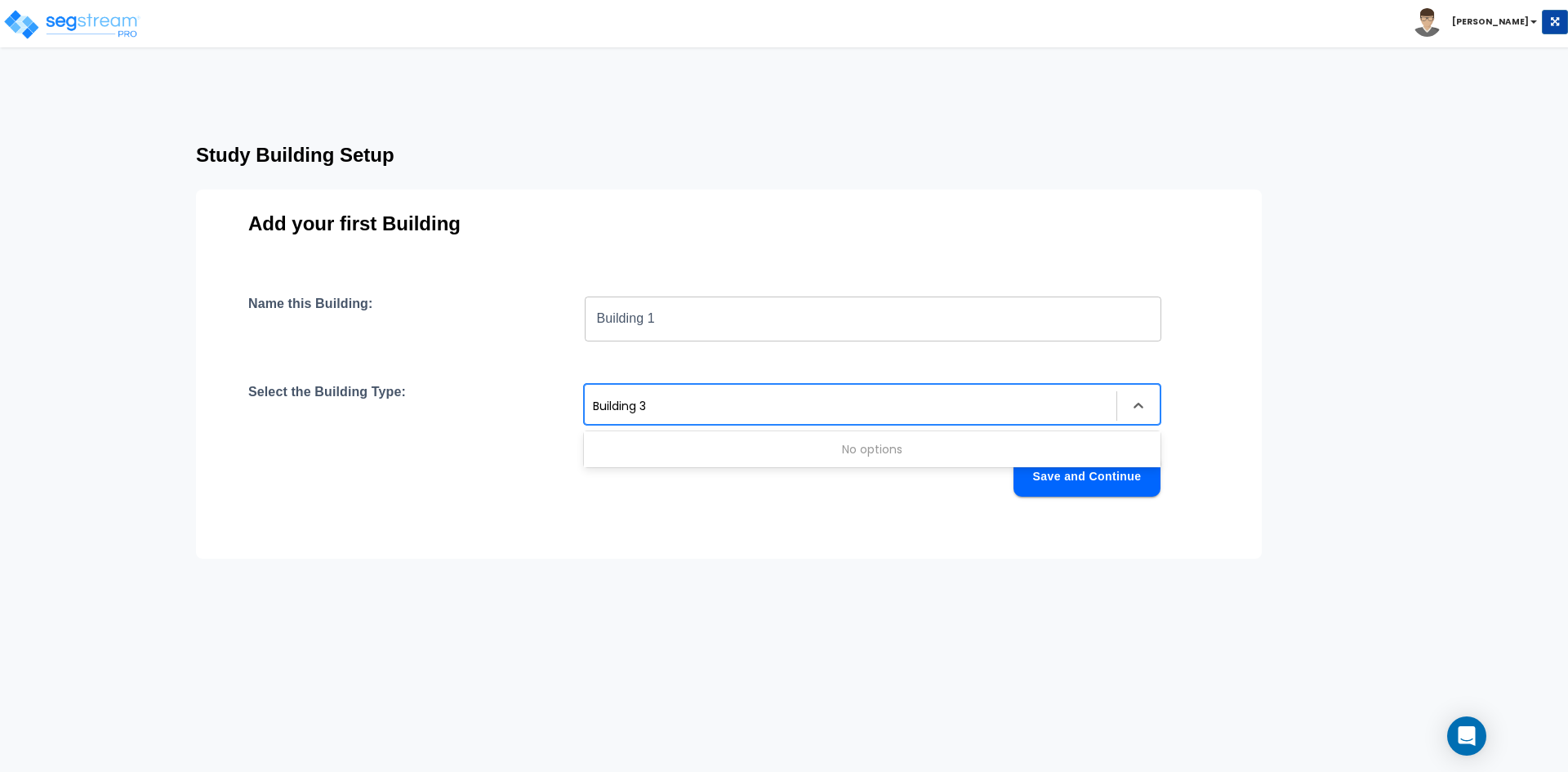
type input "Building 3"
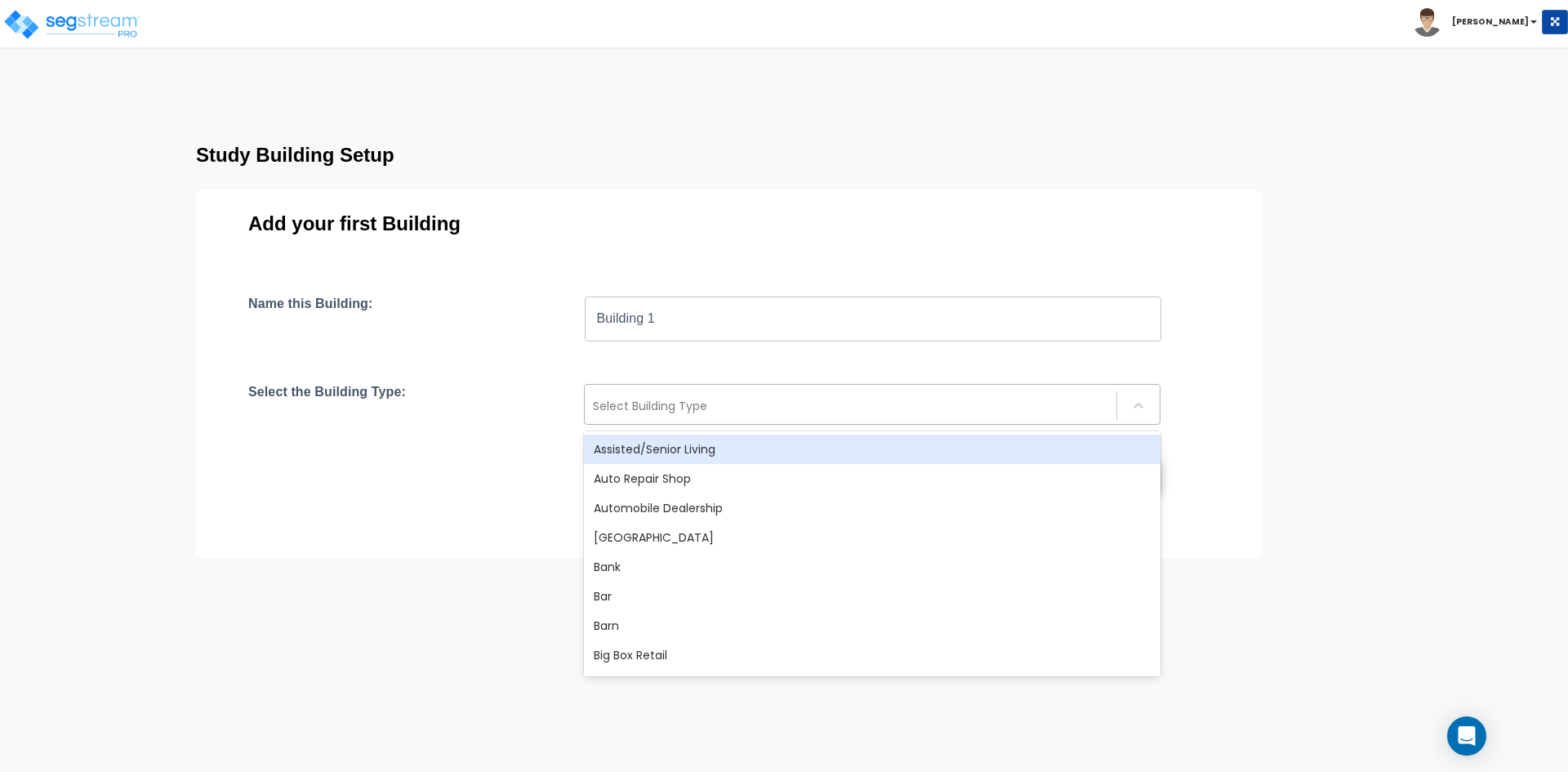
click at [633, 403] on div at bounding box center [850, 406] width 515 height 20
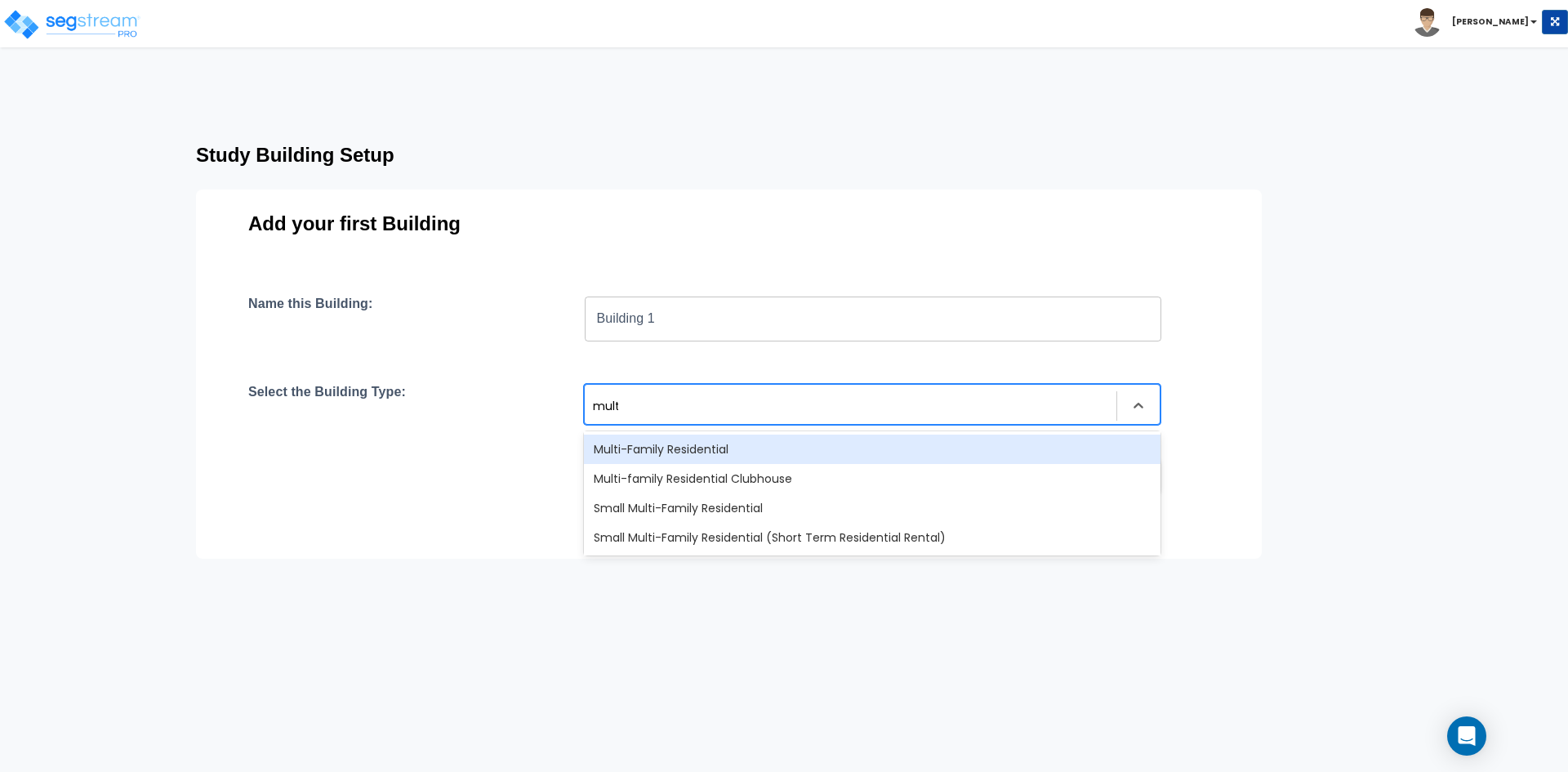
type input "multi"
click at [661, 450] on div "Multi-Family Residential" at bounding box center [872, 449] width 577 height 30
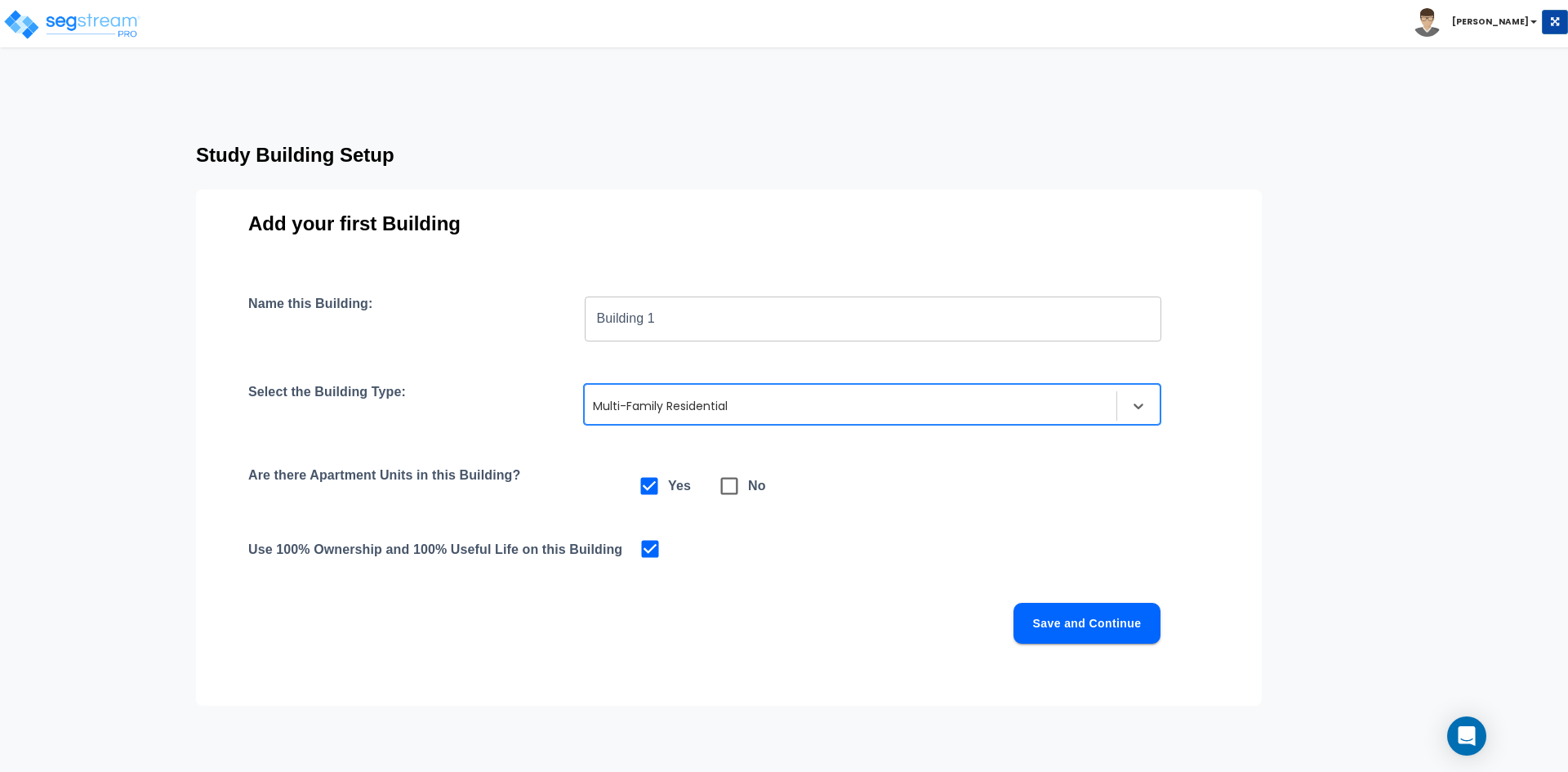
click at [1055, 626] on button "Save and Continue" at bounding box center [1087, 623] width 147 height 41
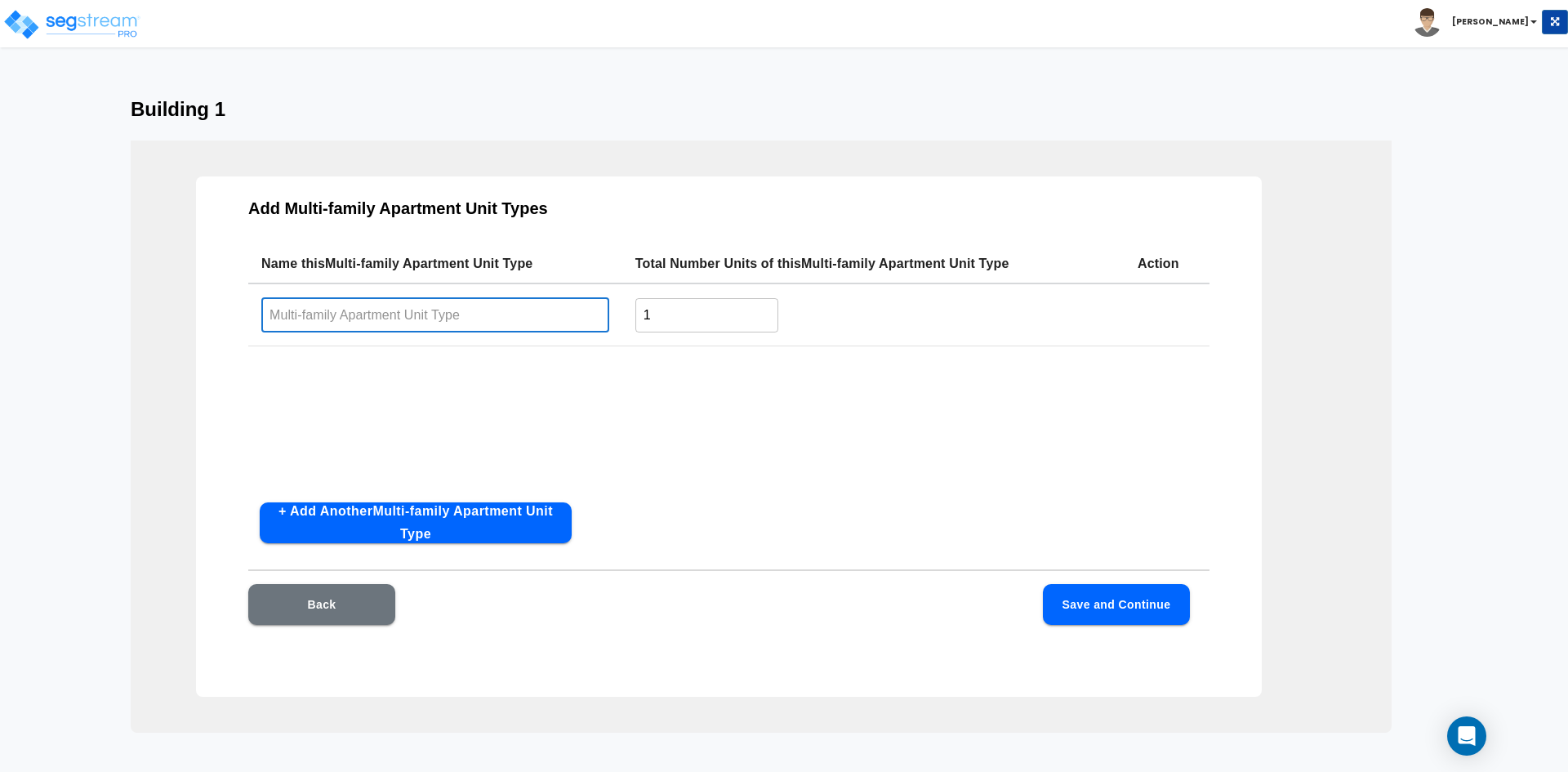
click at [373, 318] on input "text" at bounding box center [434, 314] width 348 height 35
type input "1BD / 1BA"
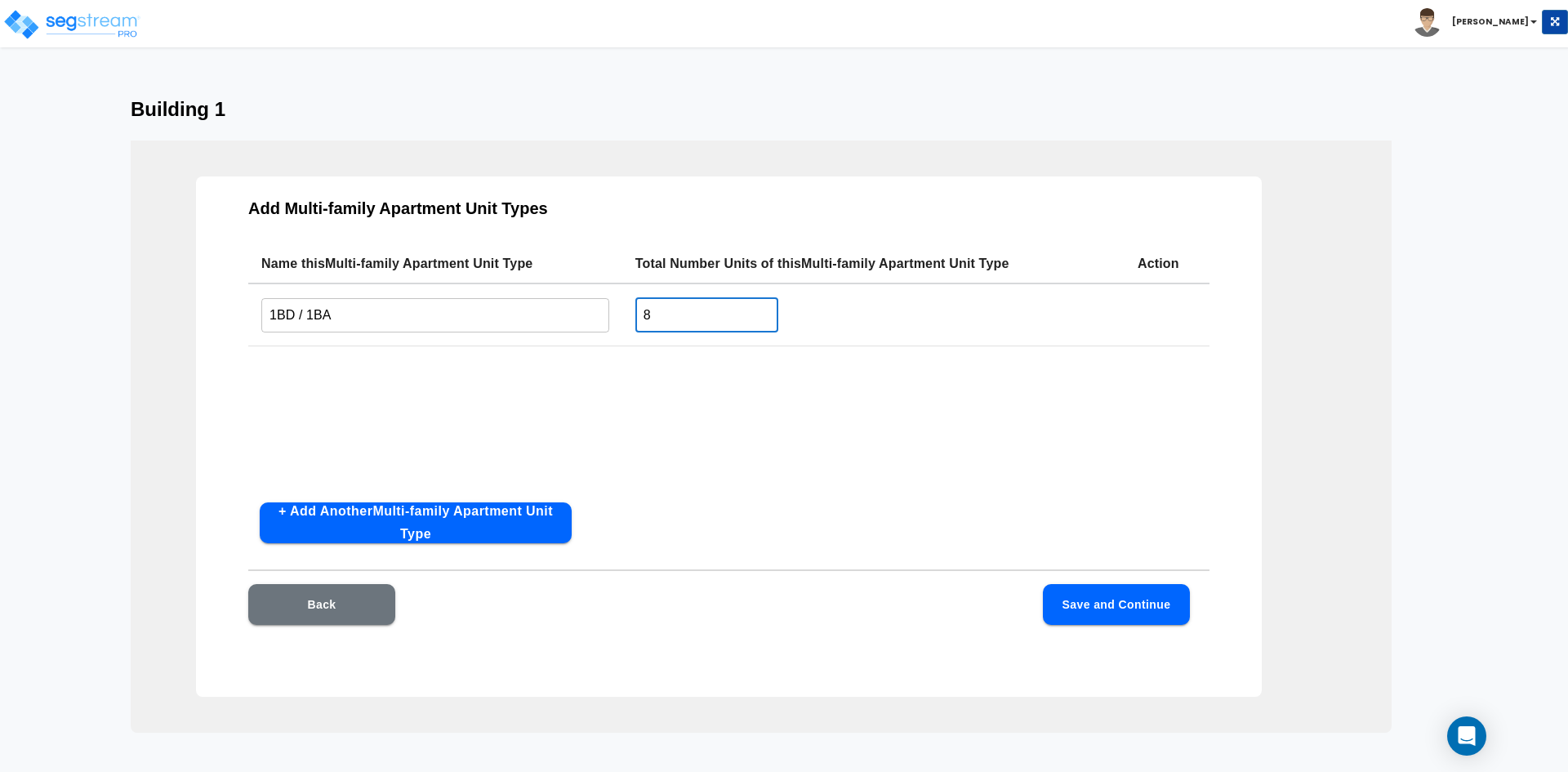
type input "8"
click at [410, 528] on button "+ Add Another Multi-family Apartment Unit Type" at bounding box center [415, 522] width 312 height 41
click at [361, 387] on input "text" at bounding box center [434, 380] width 348 height 35
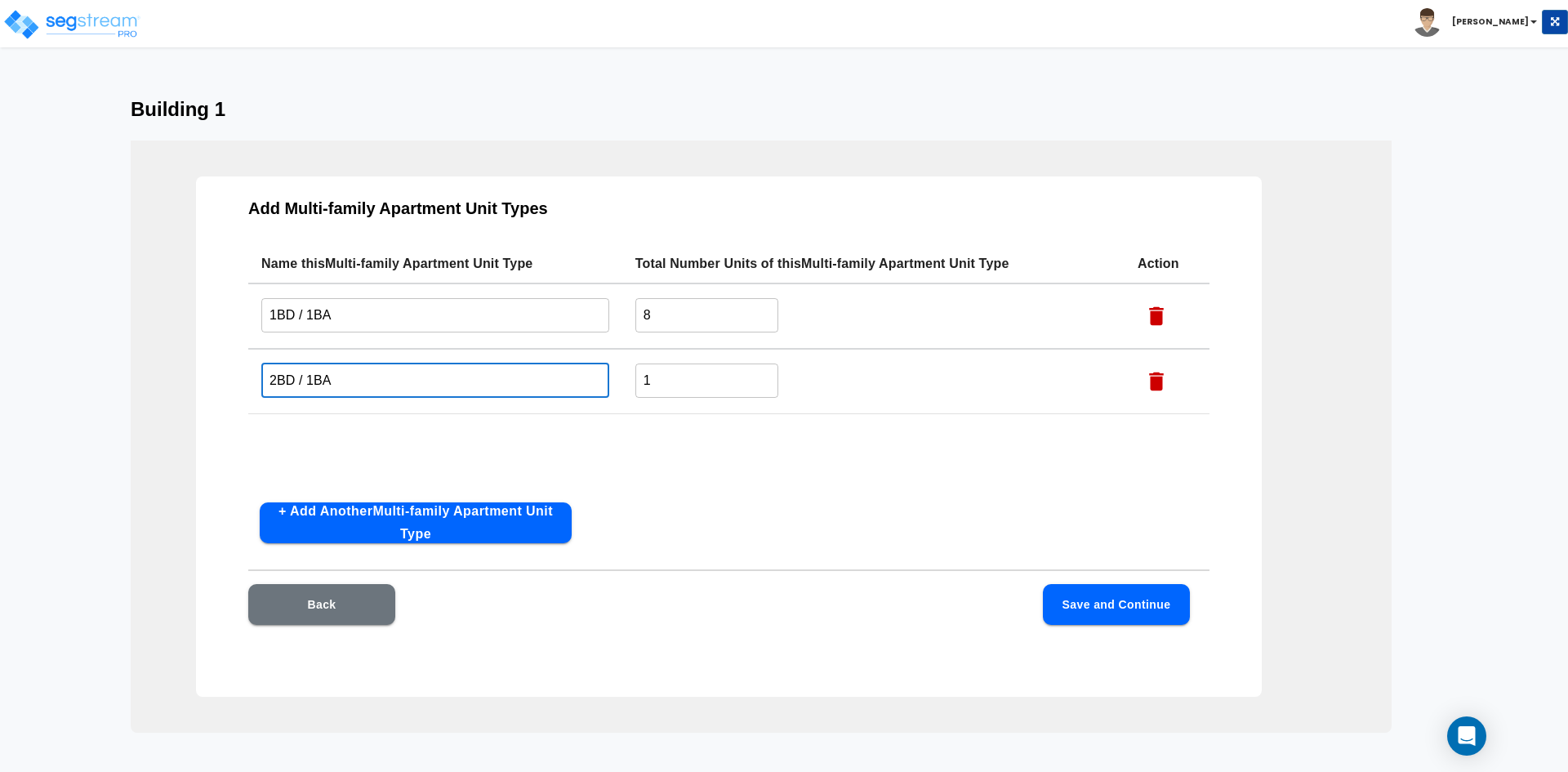
type input "2BD / 1BA"
click at [688, 386] on input "1" at bounding box center [706, 380] width 142 height 35
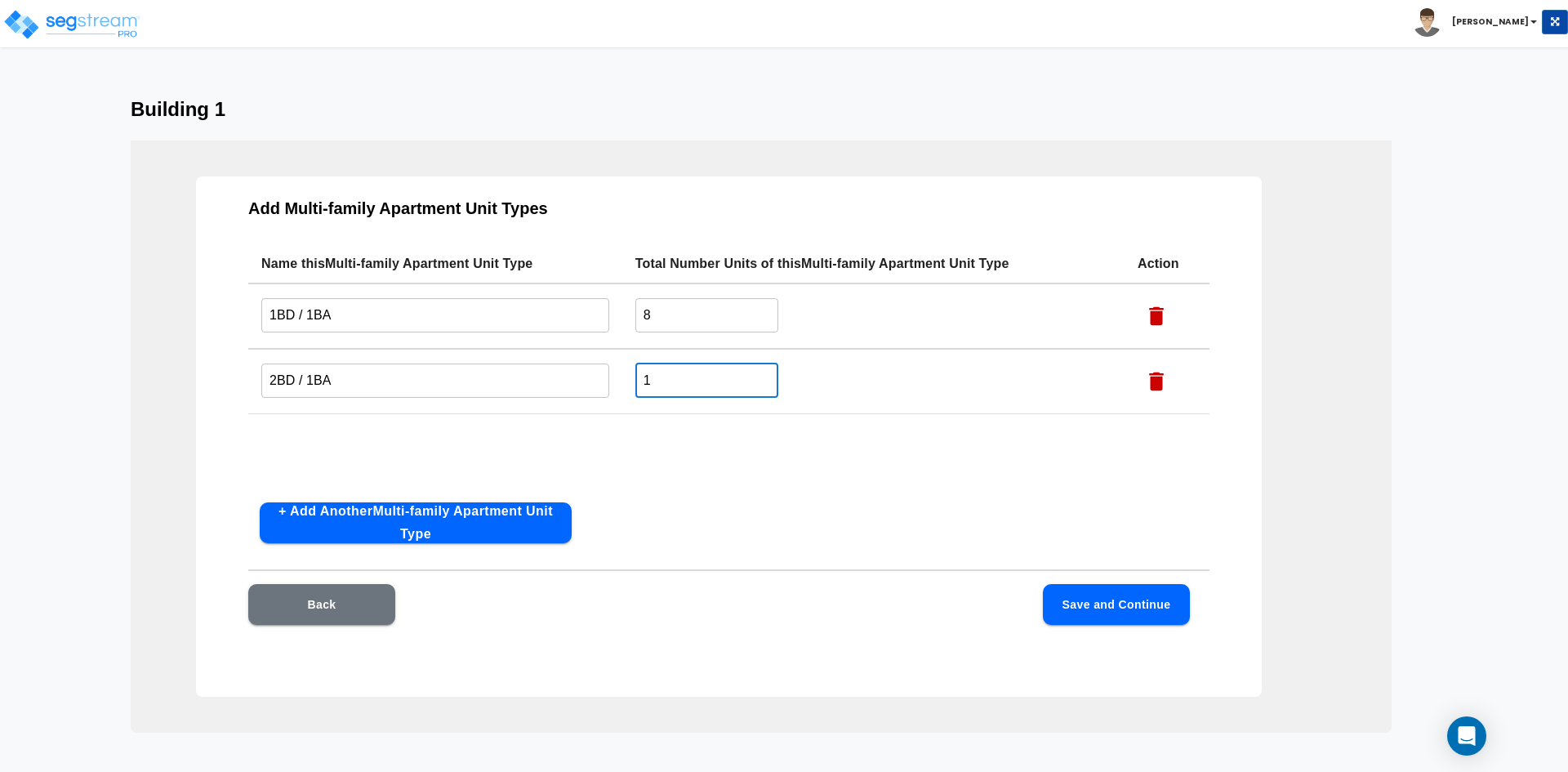
click at [688, 386] on input "1" at bounding box center [706, 380] width 142 height 35
type input "16"
click at [705, 481] on div "Name this Multi-family Apartment Unit Type Total Number Units of this Multi-fam…" at bounding box center [728, 367] width 961 height 245
click at [1088, 594] on button "Save and Continue" at bounding box center [1117, 604] width 147 height 41
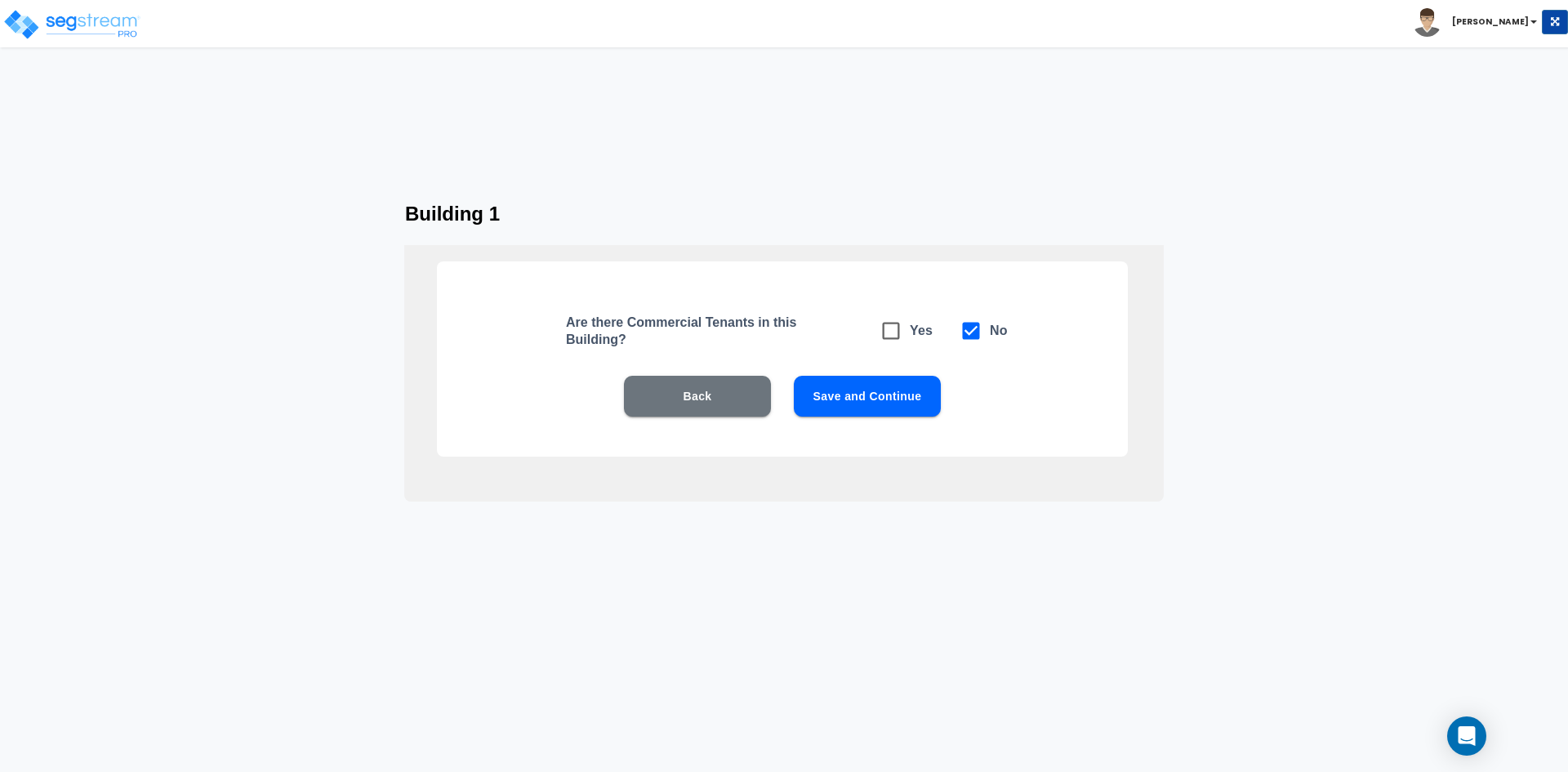
click at [846, 404] on button "Save and Continue" at bounding box center [868, 395] width 147 height 41
click at [848, 402] on button "Save and Continue" at bounding box center [868, 395] width 147 height 41
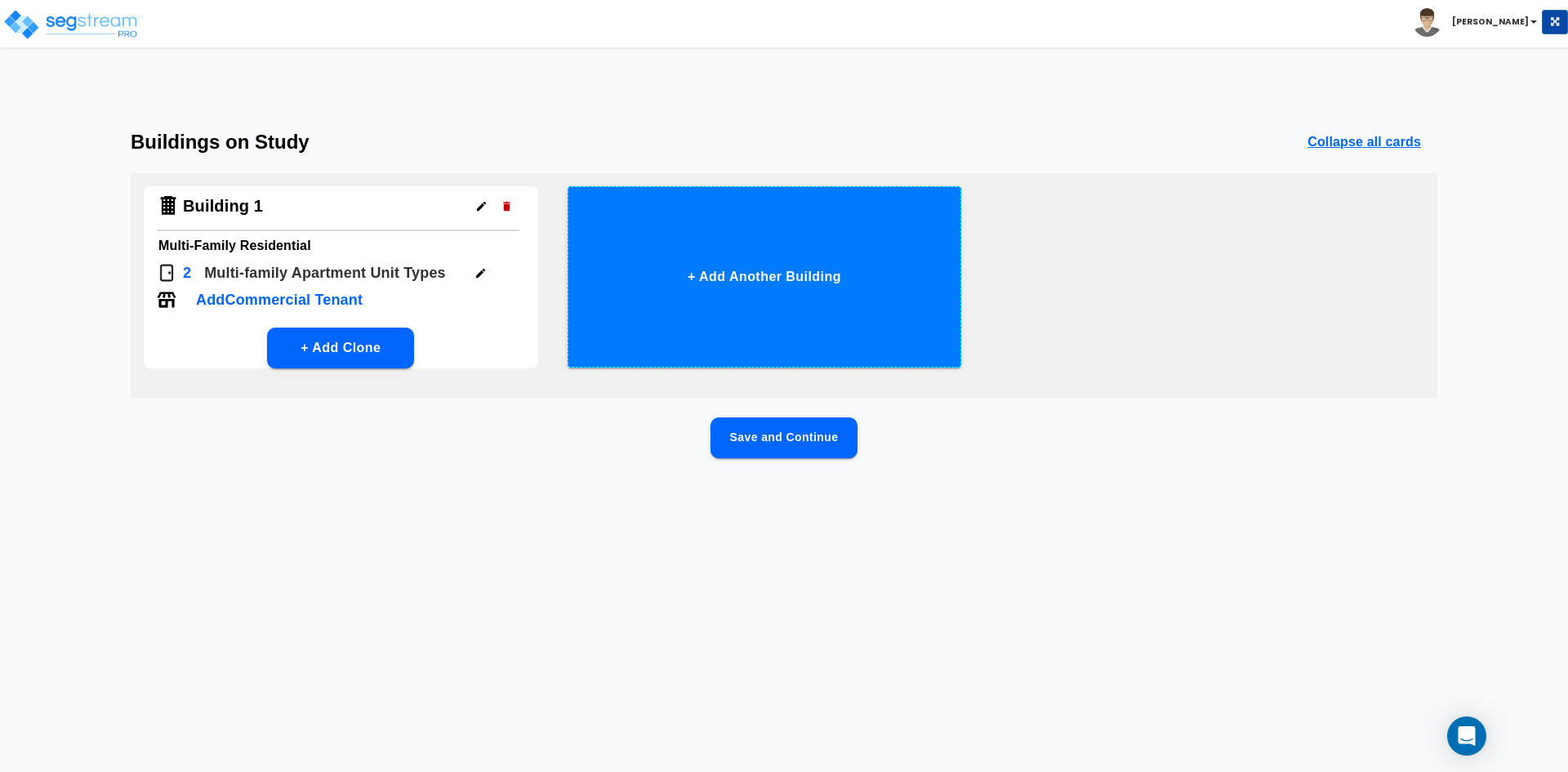
click at [760, 291] on button "+ Add Another Building" at bounding box center [765, 277] width 394 height 181
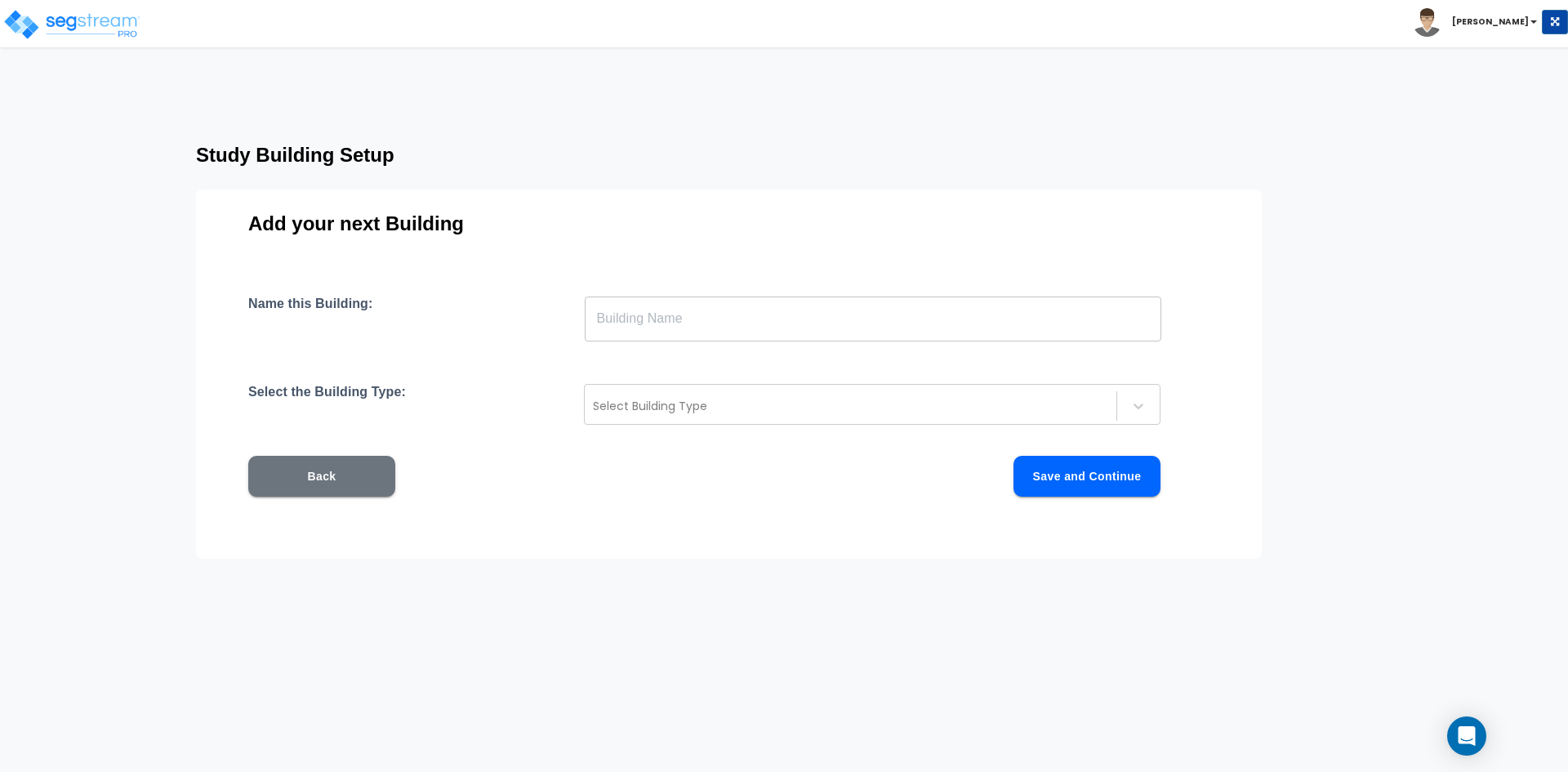
click at [690, 326] on input "text" at bounding box center [873, 319] width 577 height 46
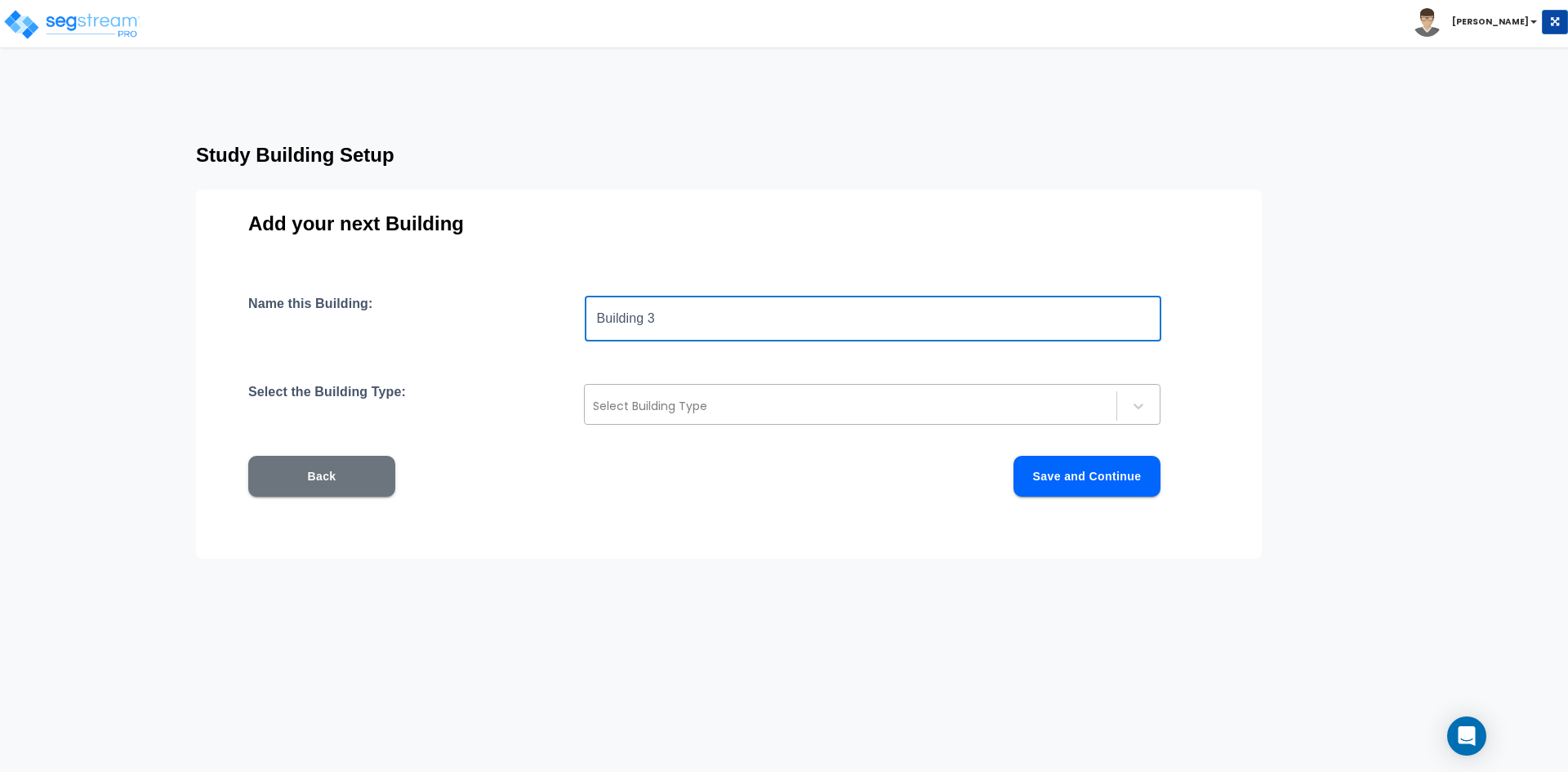
type input "Building 3"
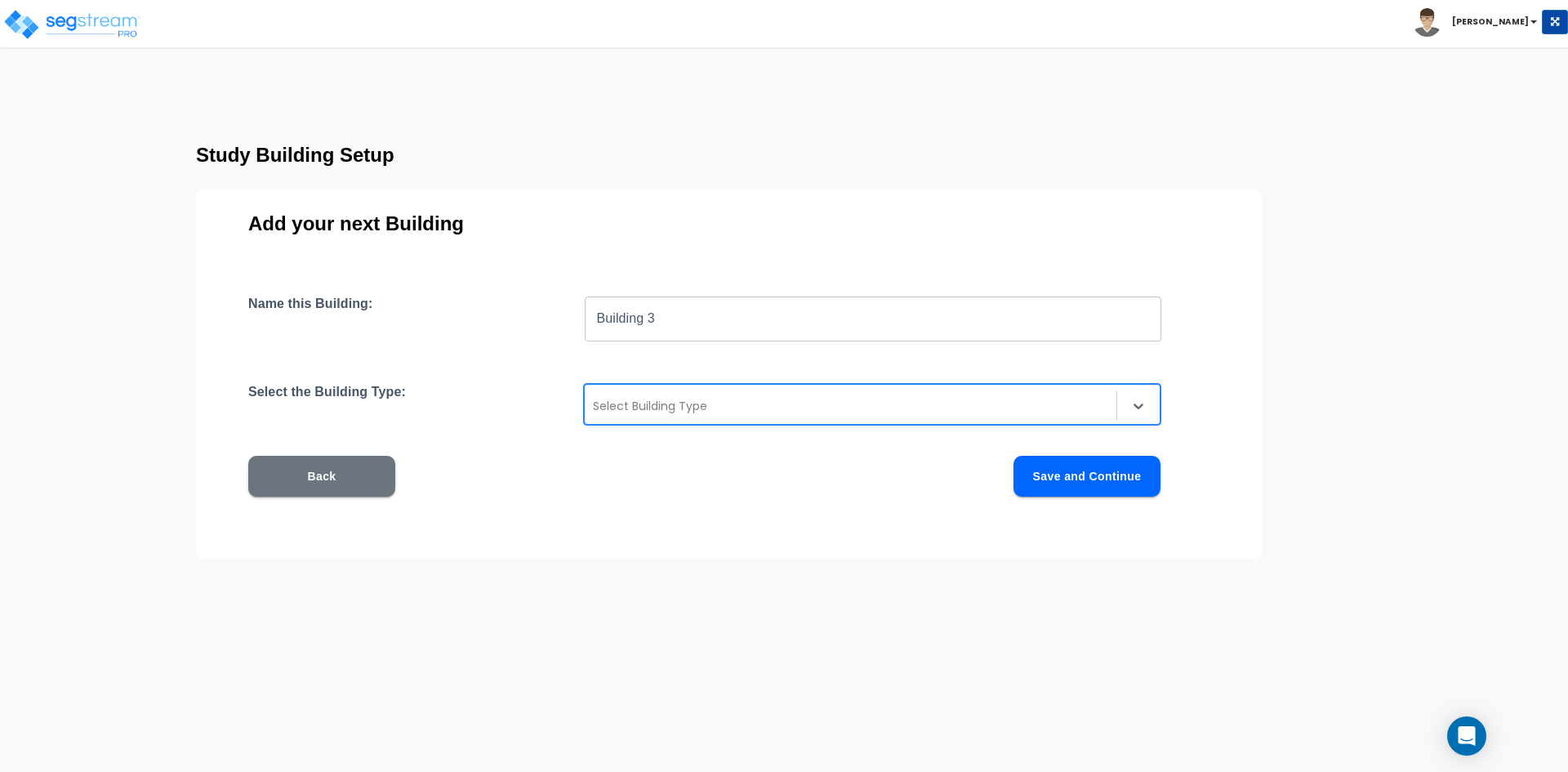
click at [684, 401] on div at bounding box center [850, 406] width 515 height 20
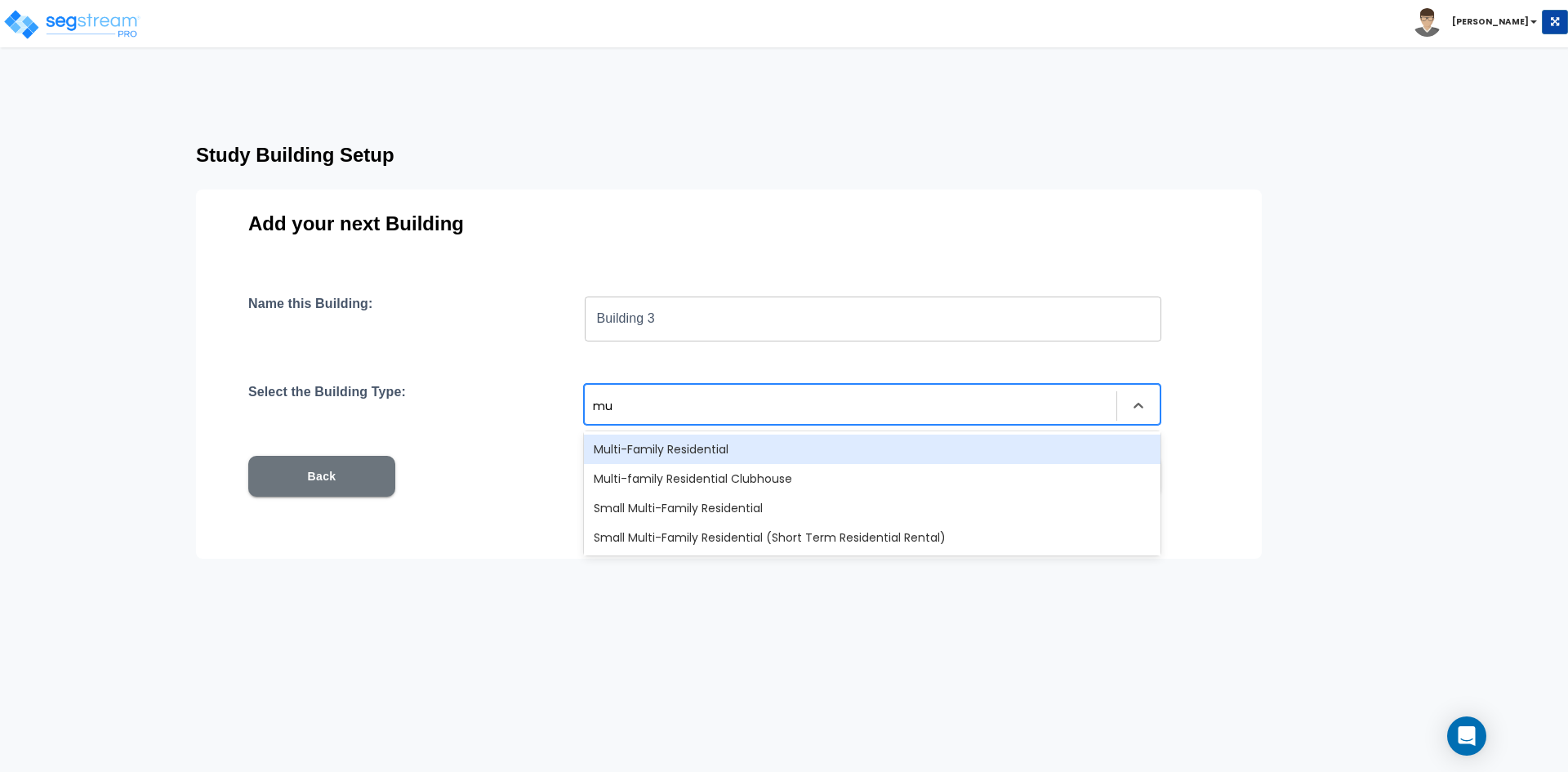
type input "mul"
click at [680, 451] on div "Multi-Family Residential" at bounding box center [872, 449] width 577 height 30
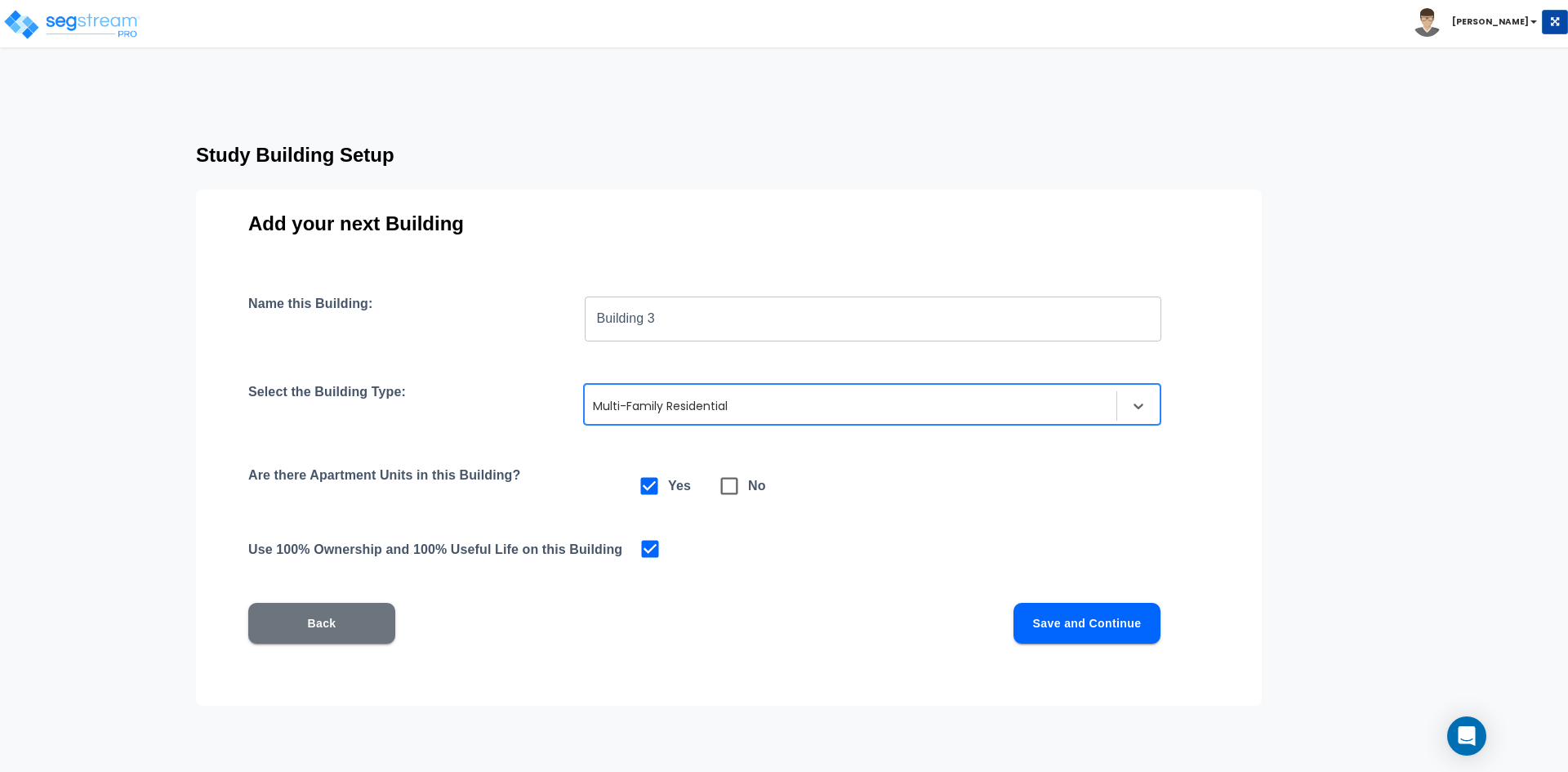
click at [1082, 624] on button "Save and Continue" at bounding box center [1087, 623] width 147 height 41
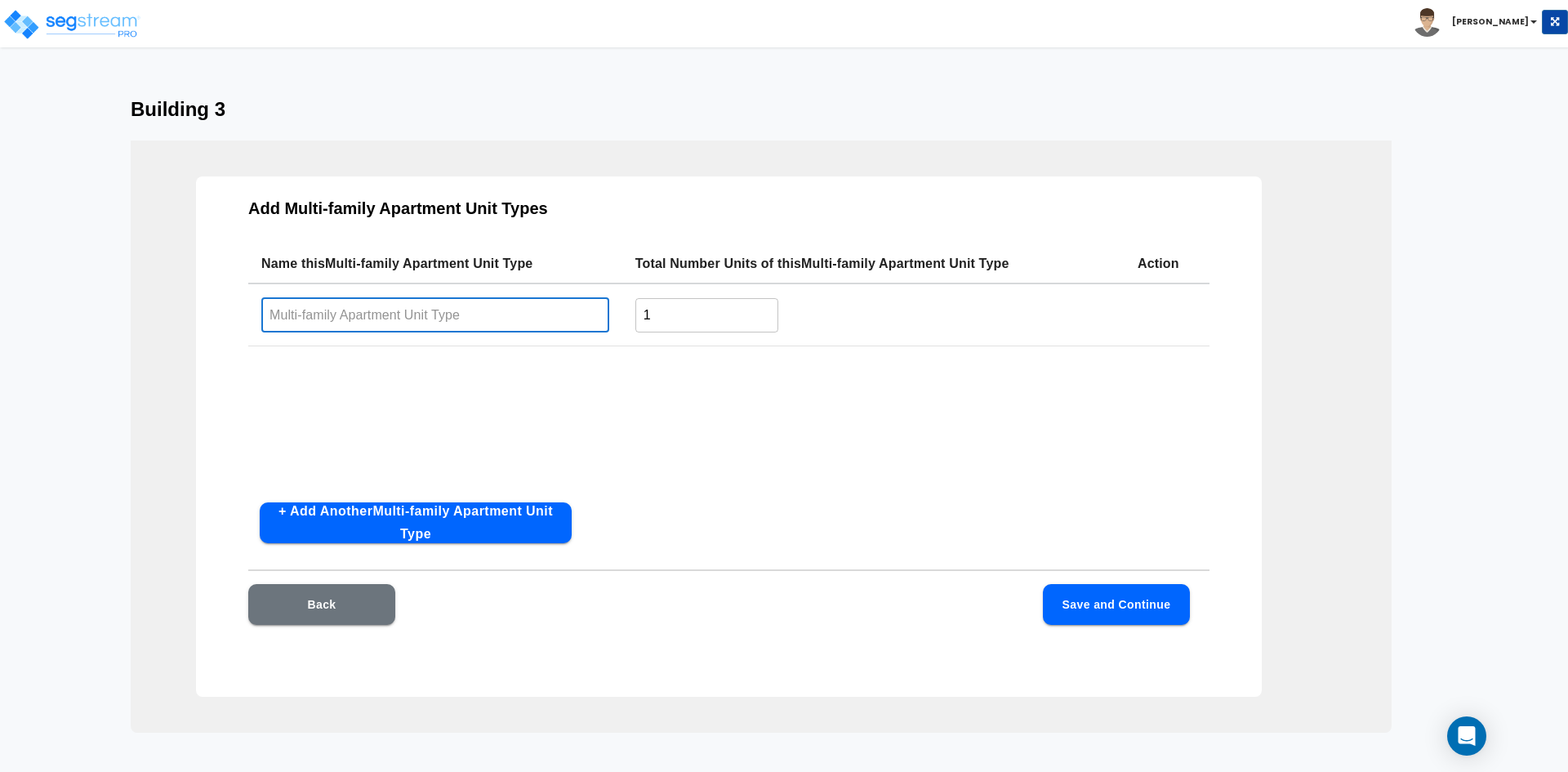
click at [466, 310] on input "text" at bounding box center [434, 314] width 348 height 35
type input "1BD / 1BA"
click at [706, 327] on input "1" at bounding box center [706, 314] width 142 height 35
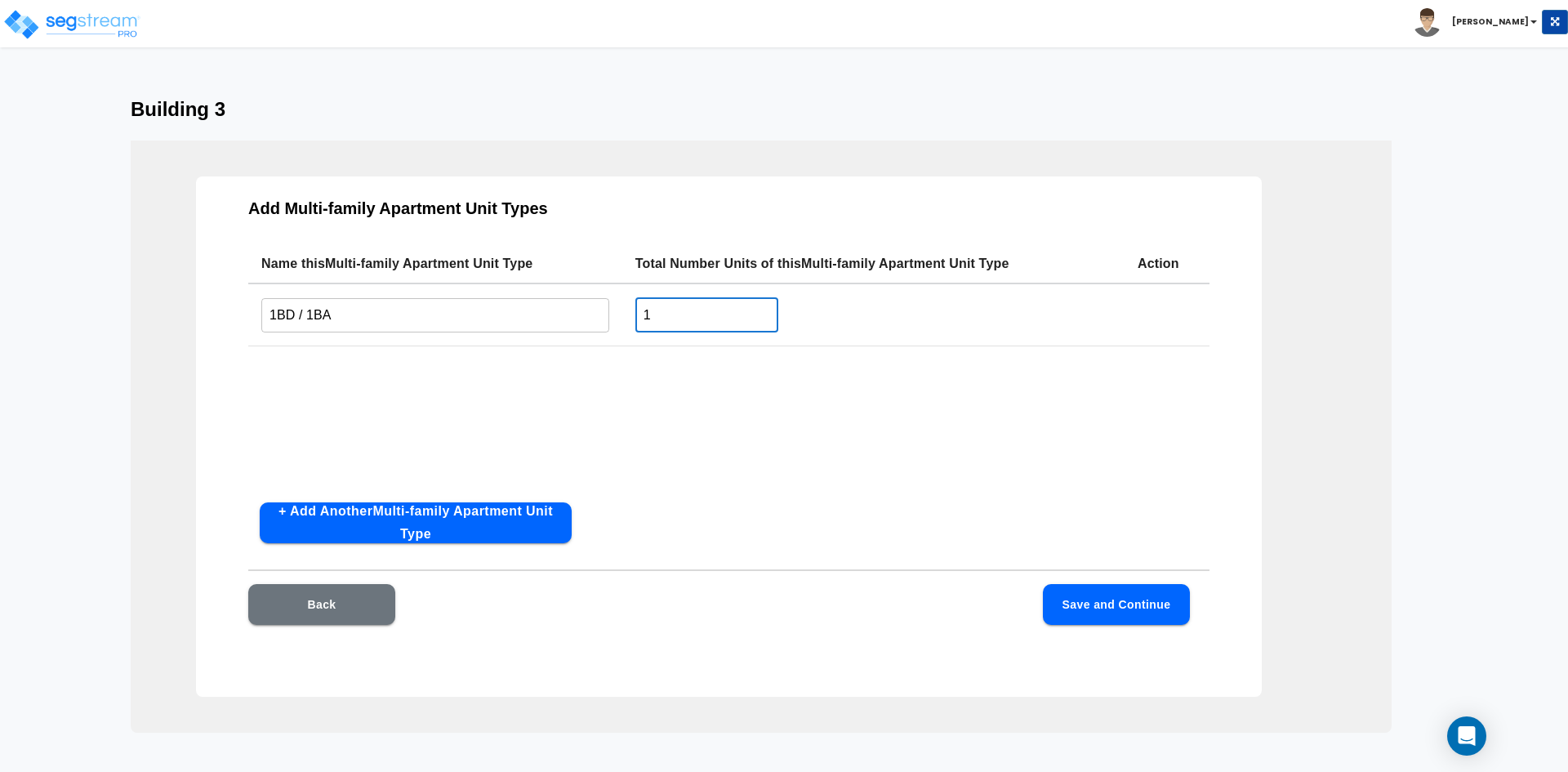
click at [706, 327] on input "1" at bounding box center [706, 314] width 142 height 35
type input "8"
click at [410, 519] on button "+ Add Another Multi-family Apartment Unit Type" at bounding box center [415, 522] width 312 height 41
click at [339, 379] on input "text" at bounding box center [434, 380] width 348 height 35
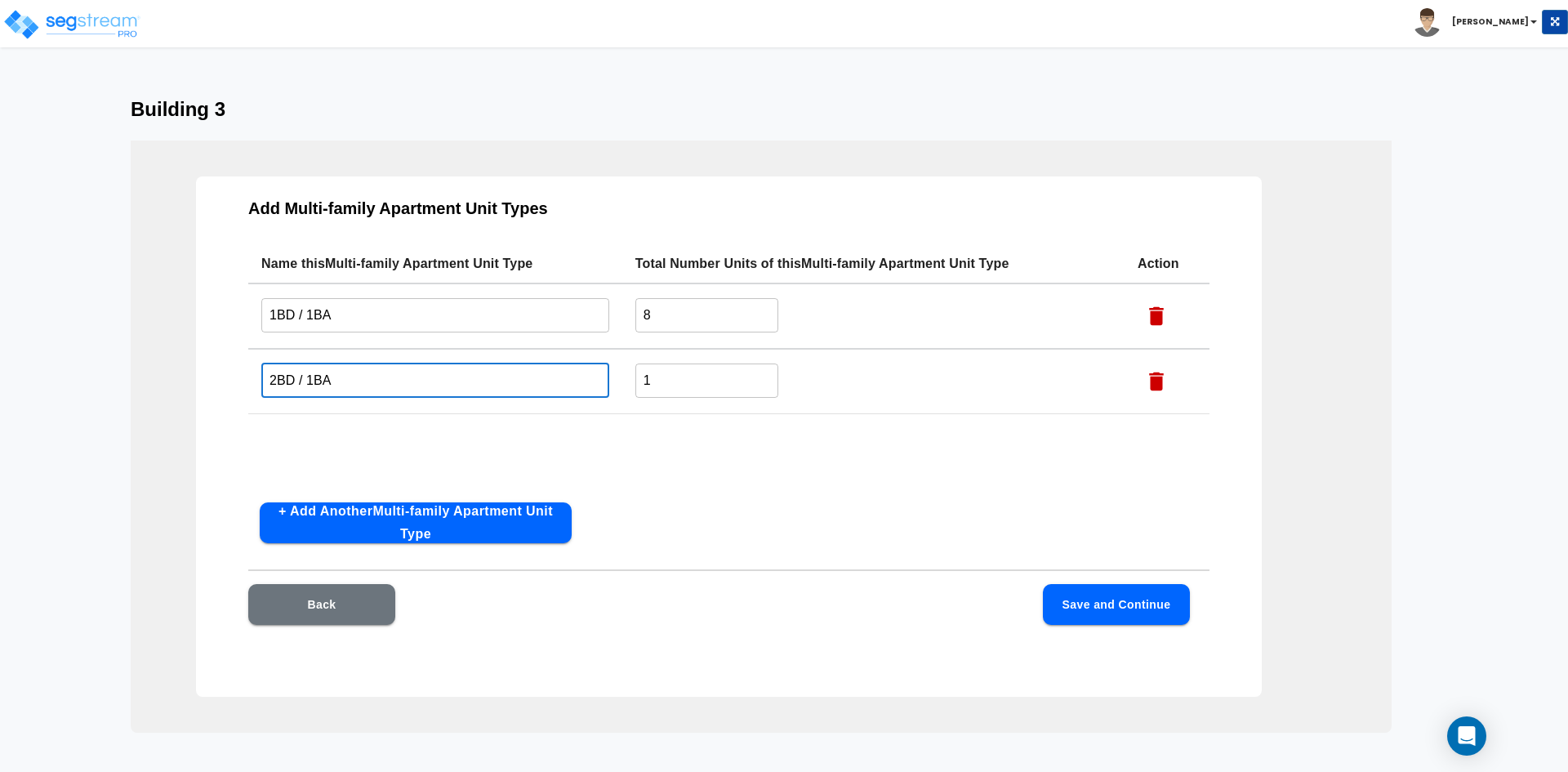
type input "2BD / 1BA"
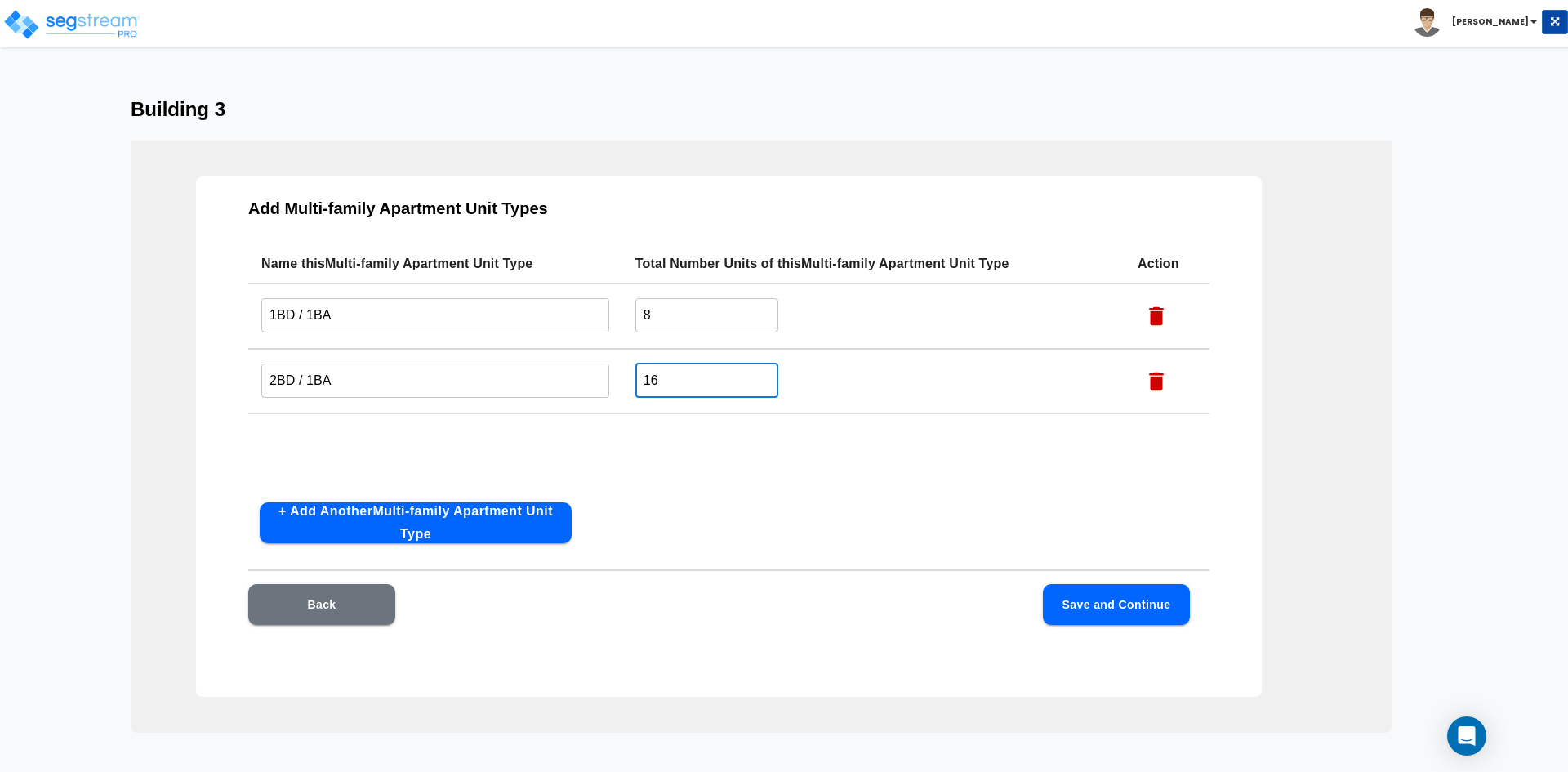
type input "16"
click at [1093, 608] on button "Save and Continue" at bounding box center [1117, 604] width 147 height 41
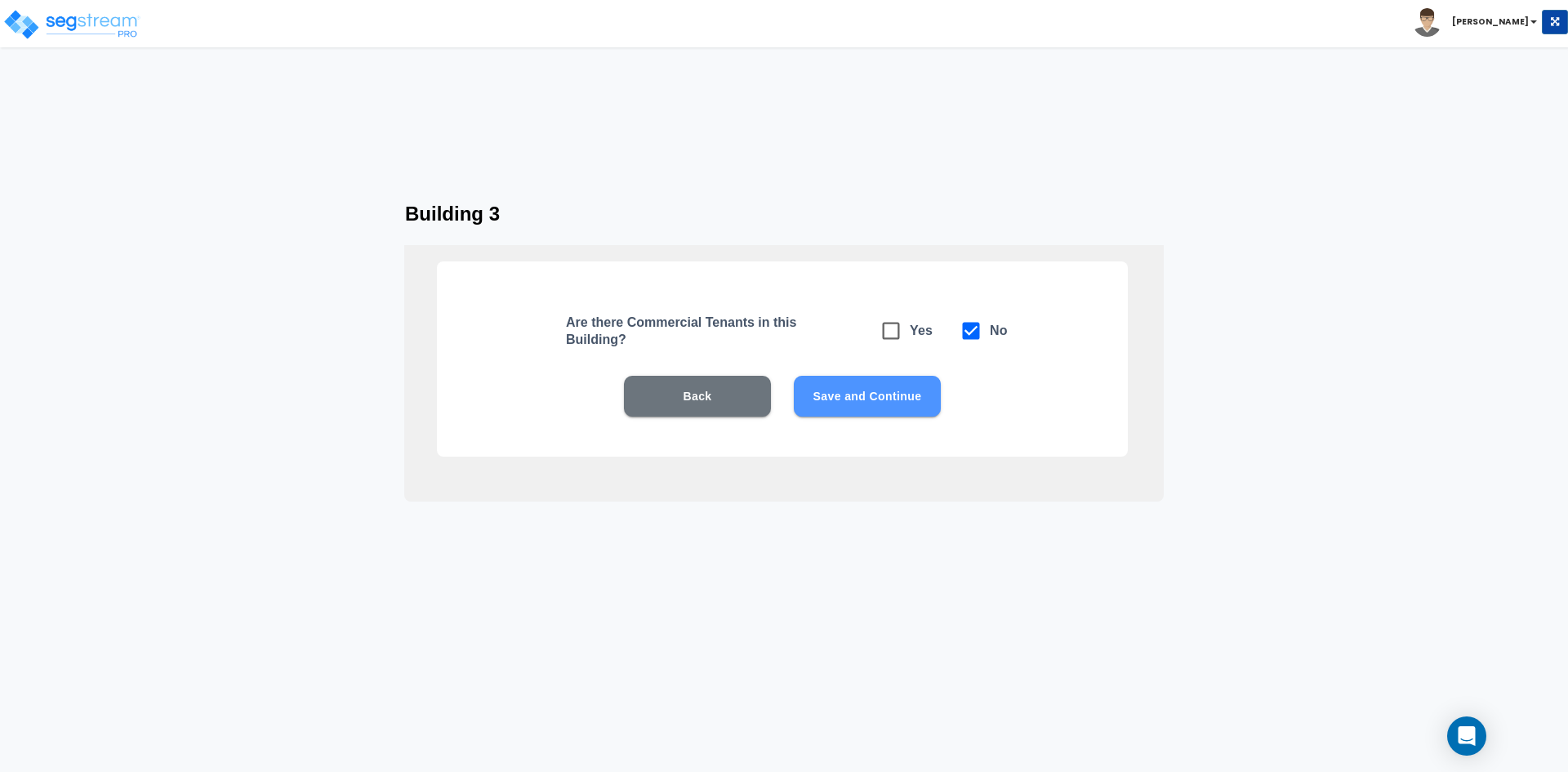
click at [854, 400] on button "Save and Continue" at bounding box center [868, 395] width 147 height 41
click at [886, 420] on div "Back Save and Continue" at bounding box center [782, 420] width 587 height 90
click at [886, 402] on button "Save and Continue" at bounding box center [868, 395] width 147 height 41
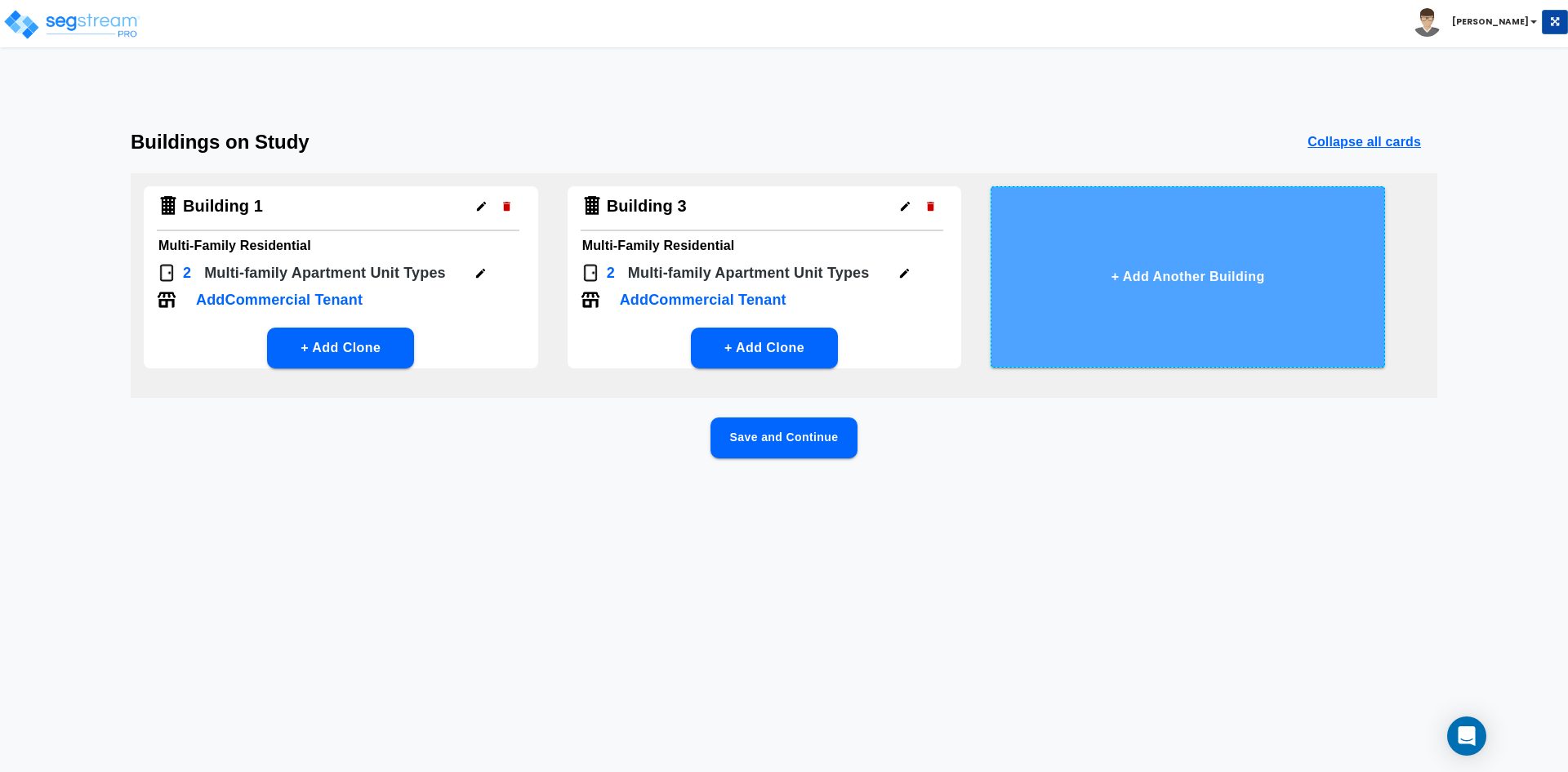
click at [1188, 305] on button "+ Add Another Building" at bounding box center [1188, 277] width 394 height 181
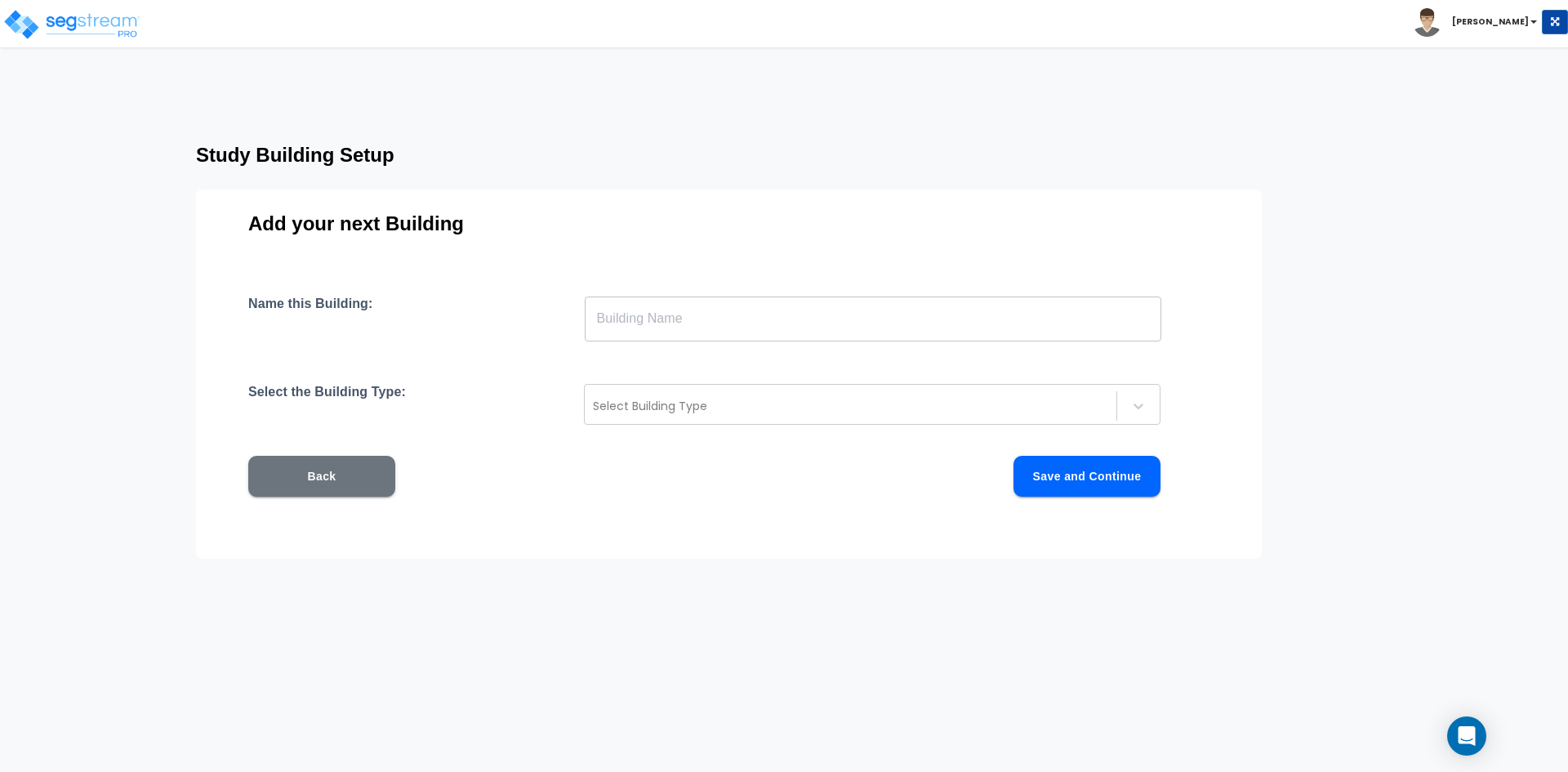
click at [773, 334] on input "text" at bounding box center [873, 319] width 577 height 46
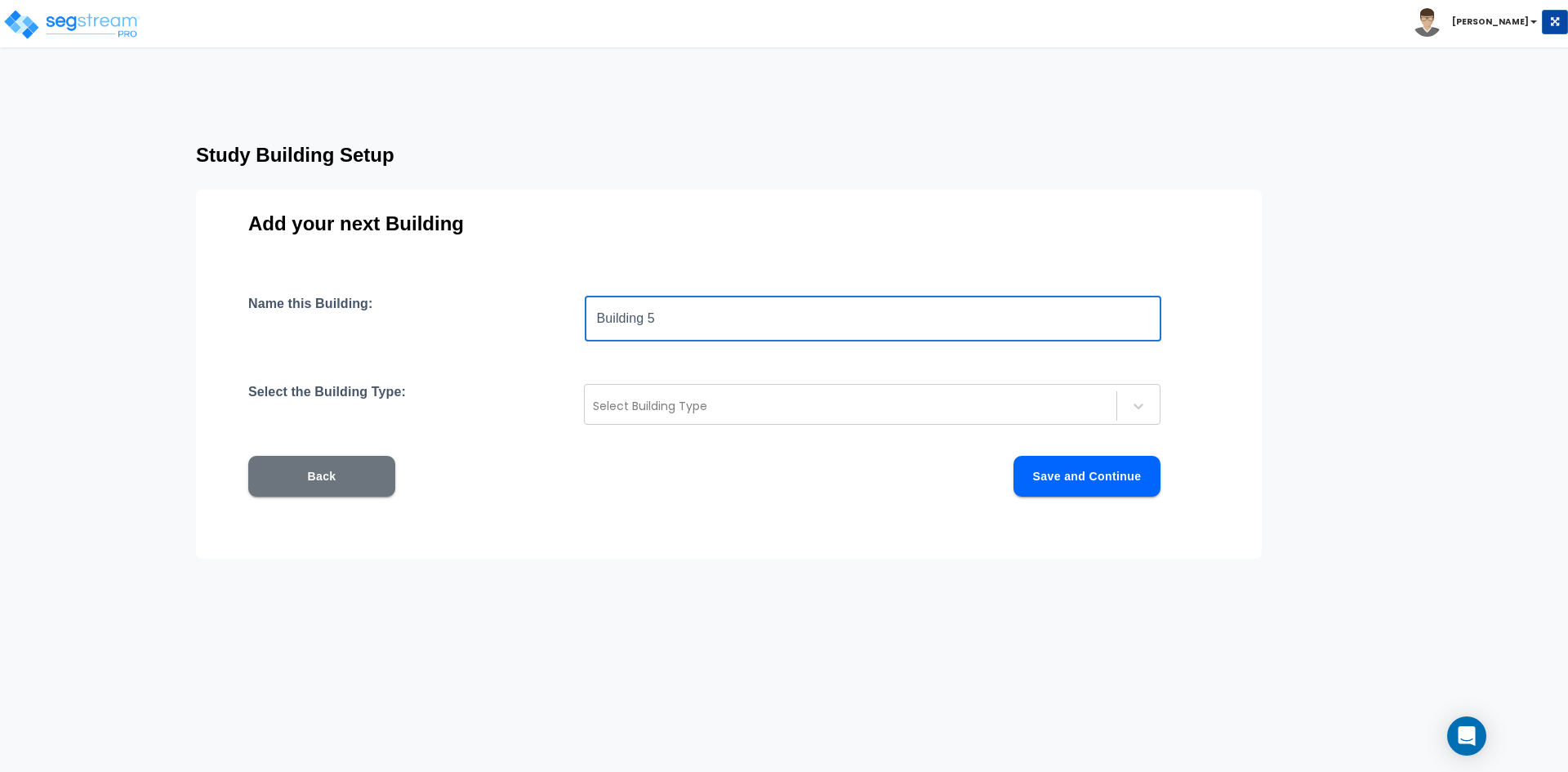
type input "Building 5"
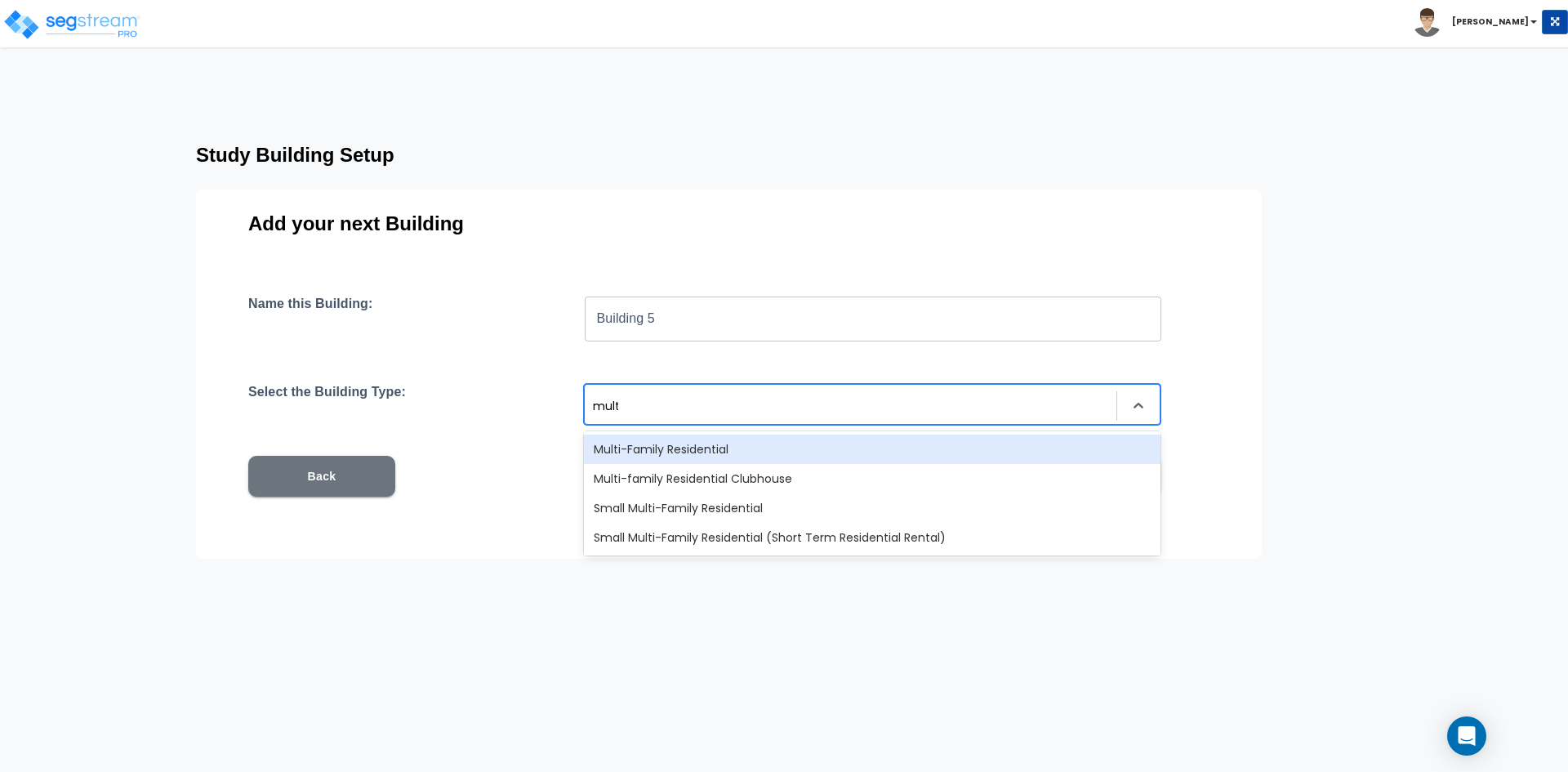
type input "multi"
click at [651, 449] on div "Multi-Family Residential" at bounding box center [872, 449] width 577 height 30
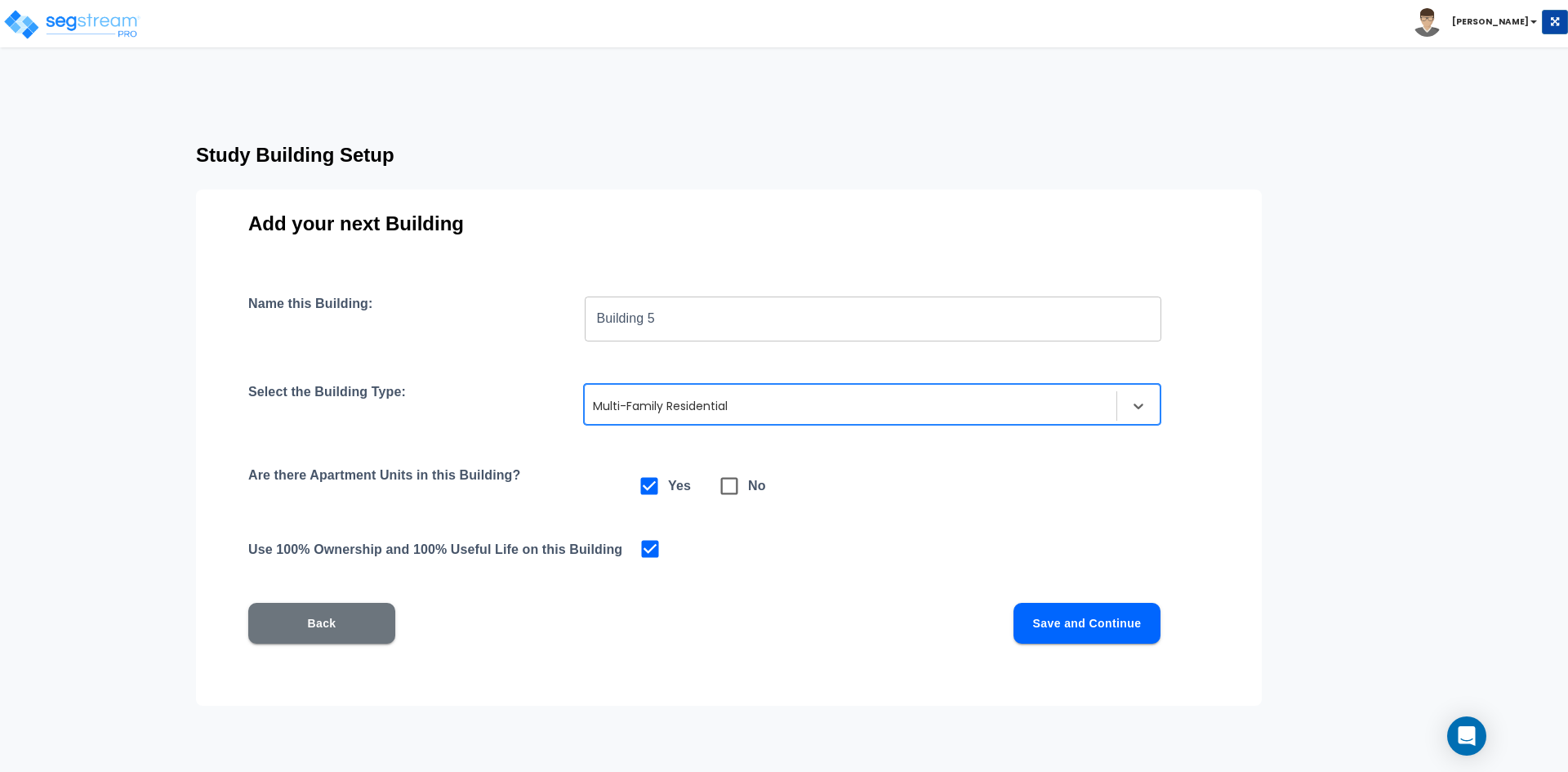
click at [1063, 612] on button "Save and Continue" at bounding box center [1087, 623] width 147 height 41
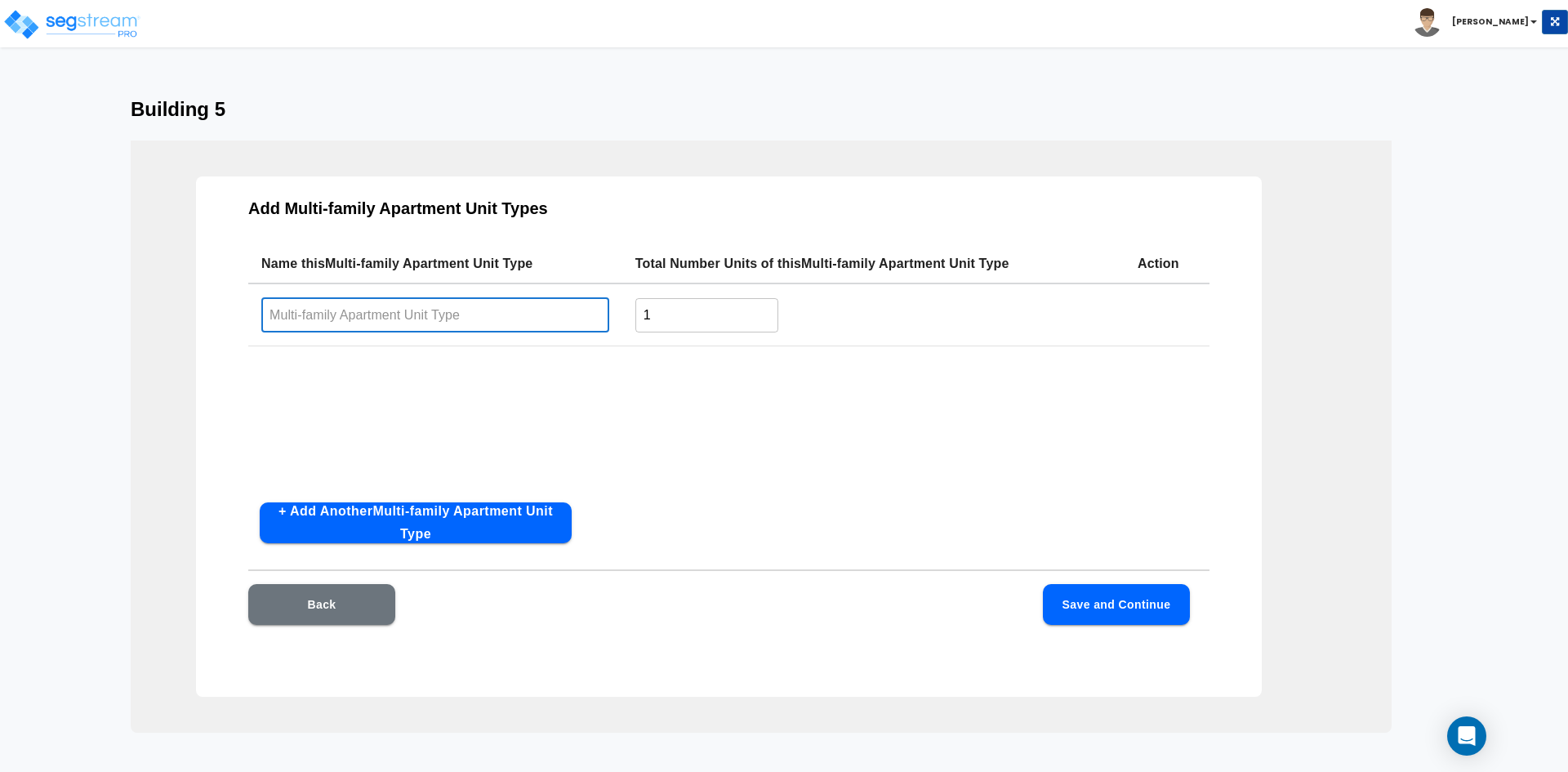
click at [554, 325] on input "text" at bounding box center [434, 314] width 348 height 35
type input "1BD / 1BA"
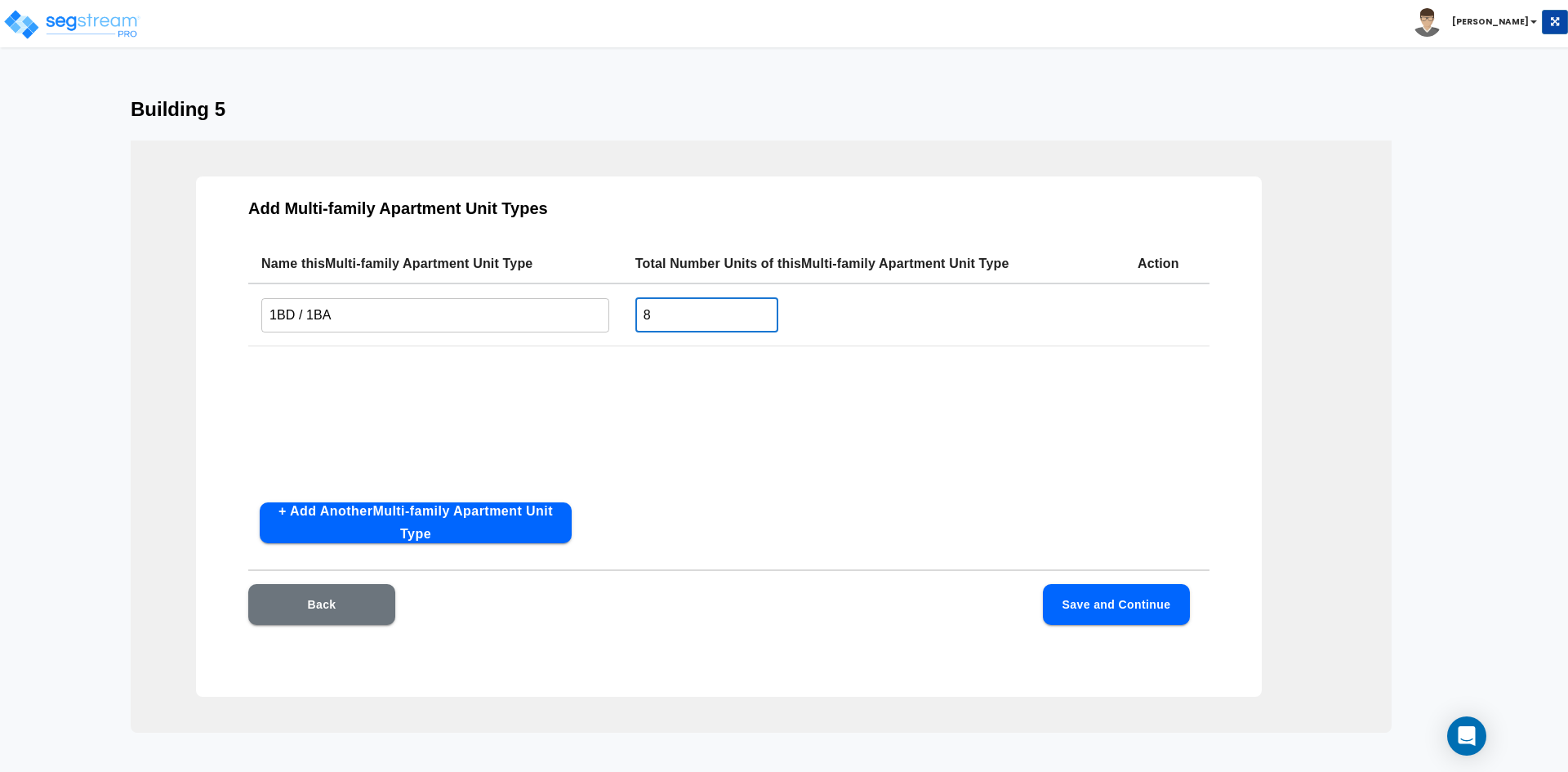
type input "8"
click at [416, 524] on button "+ Add Another Multi-family Apartment Unit Type" at bounding box center [415, 522] width 312 height 41
click at [387, 383] on input "text" at bounding box center [434, 380] width 348 height 35
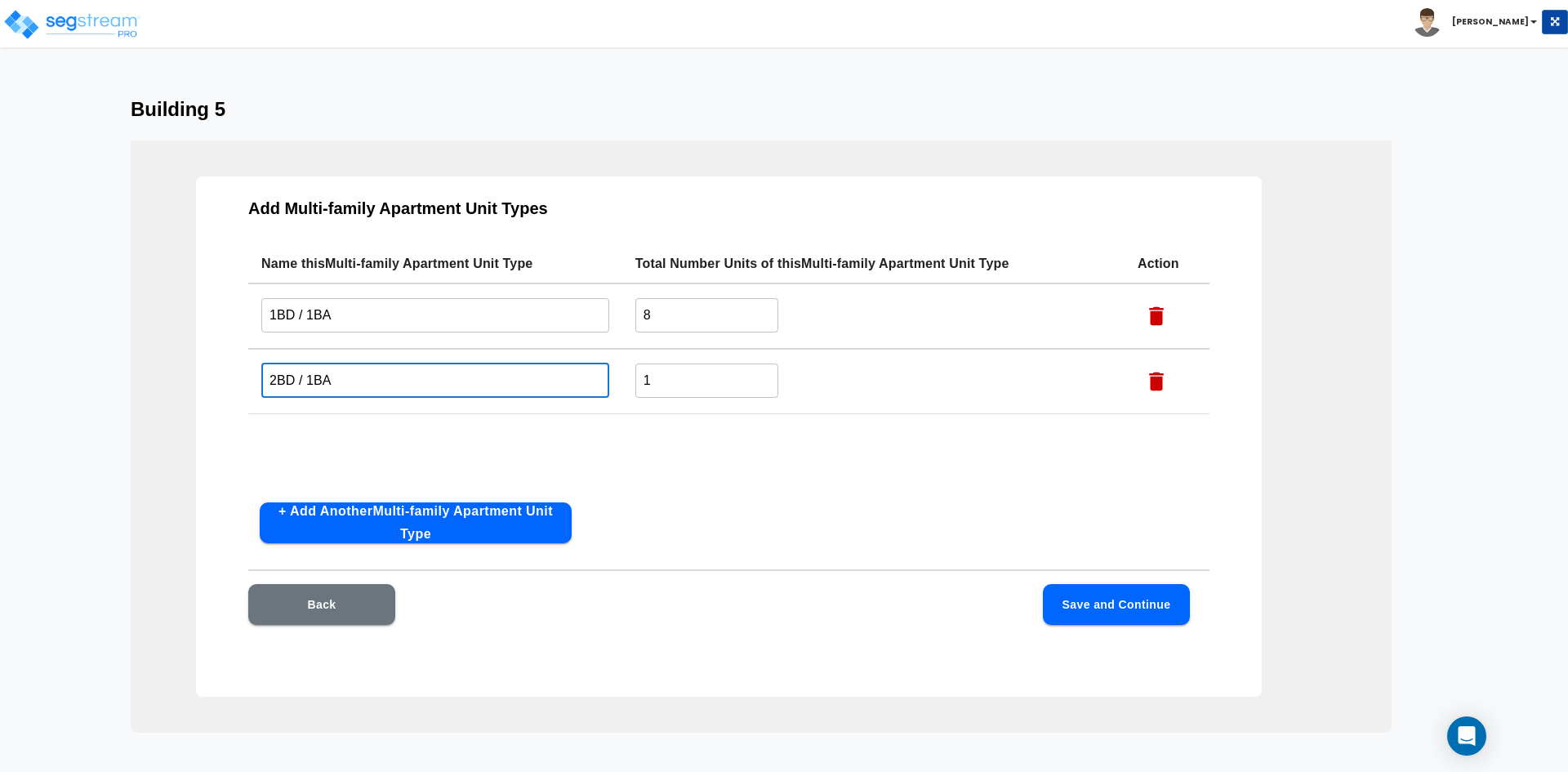
type input "2BD / 1BA"
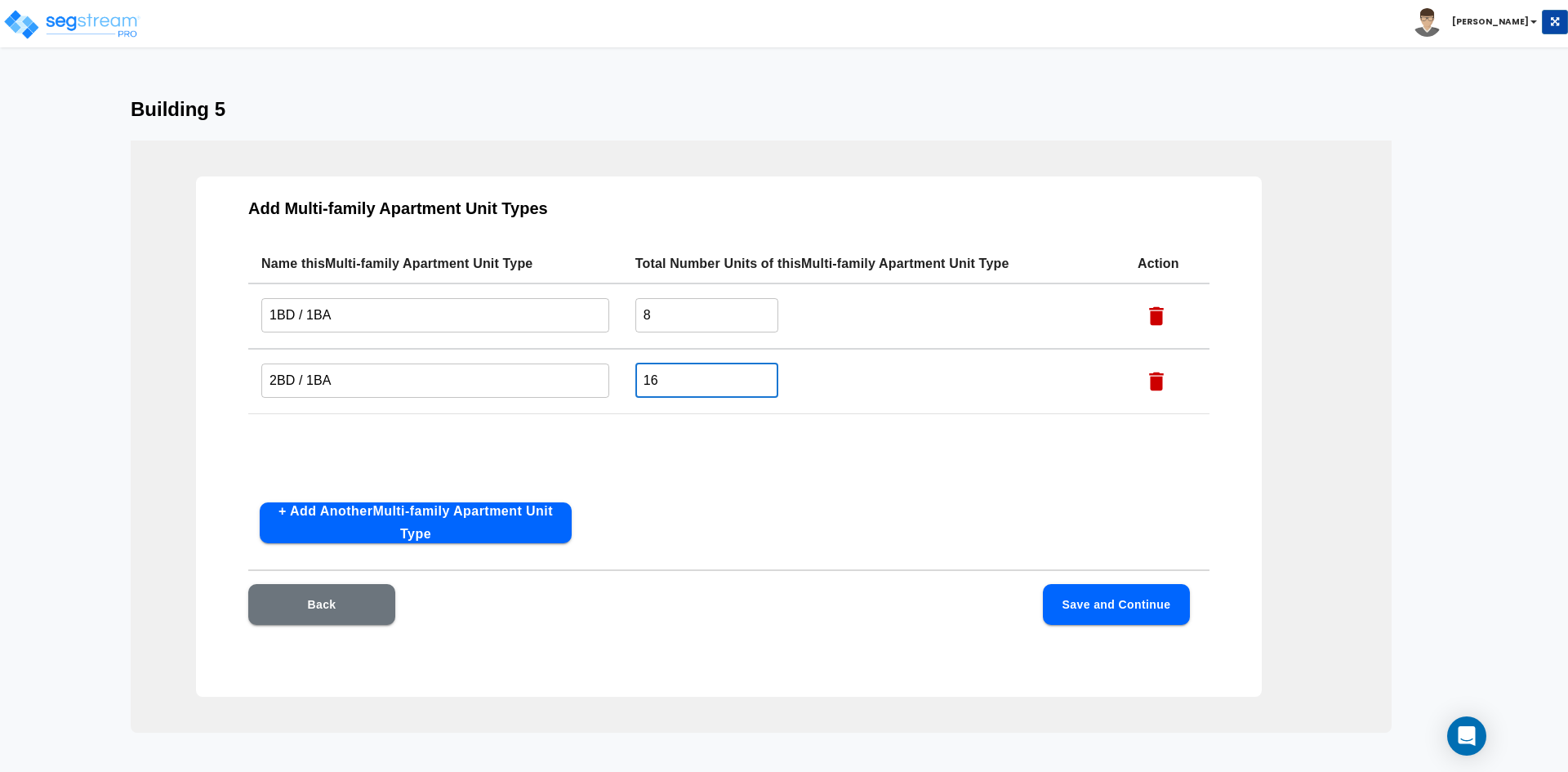
type input "16"
click at [1087, 612] on button "Save and Continue" at bounding box center [1117, 604] width 147 height 41
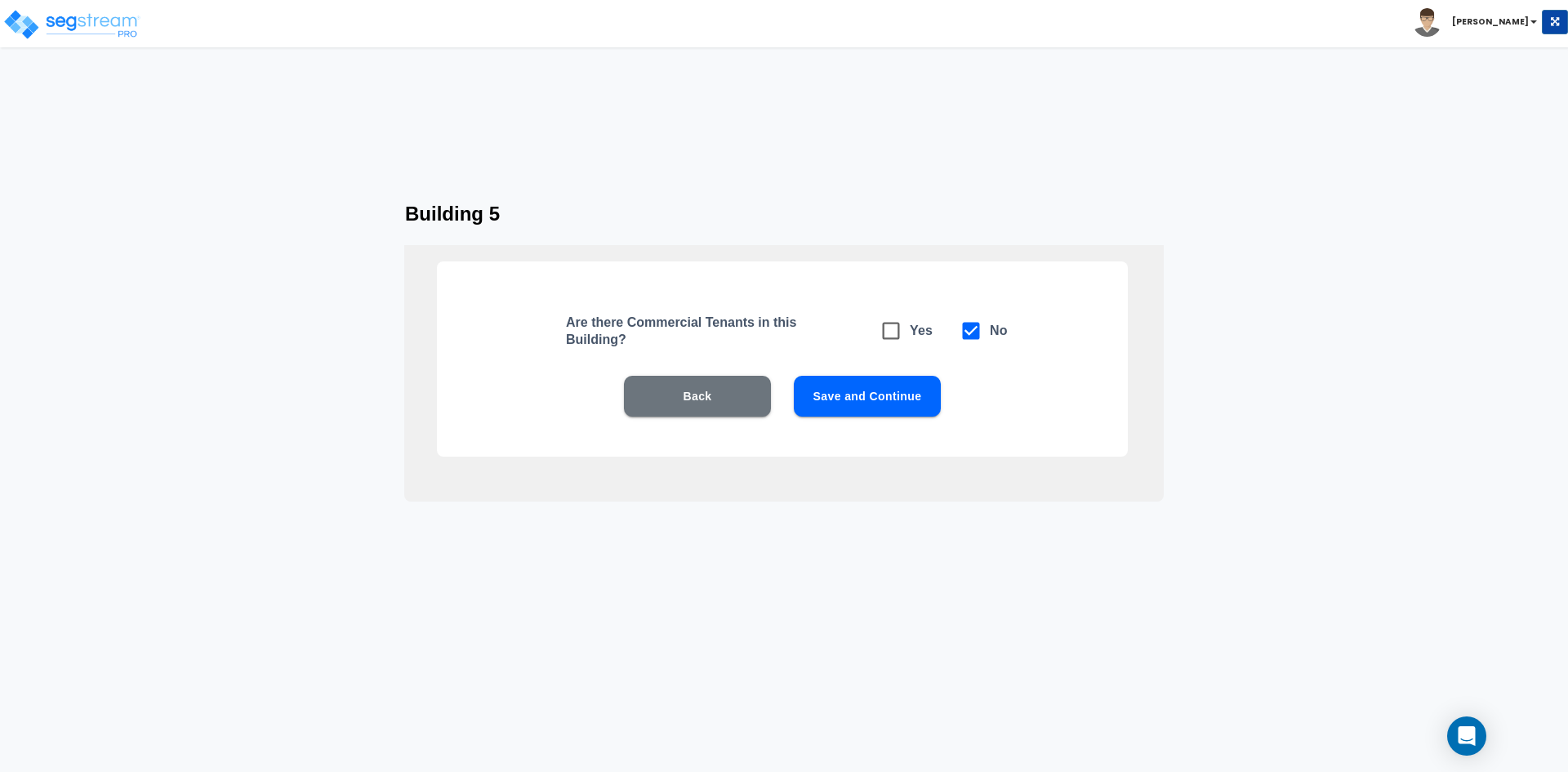
click at [852, 404] on button "Save and Continue" at bounding box center [868, 395] width 147 height 41
click at [847, 400] on button "Save and Continue" at bounding box center [868, 395] width 147 height 41
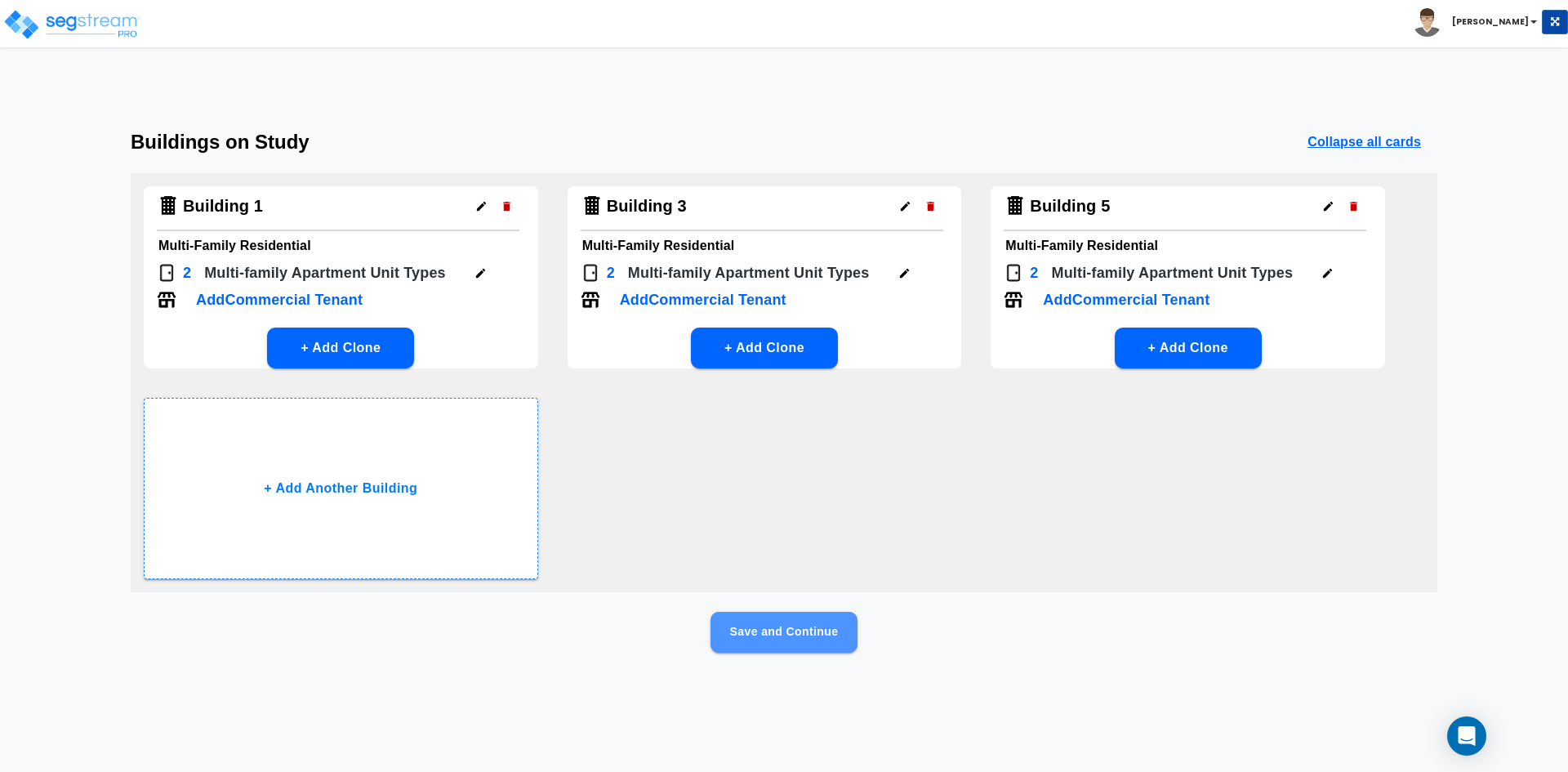
click at [759, 633] on button "Save and Continue" at bounding box center [784, 632] width 147 height 41
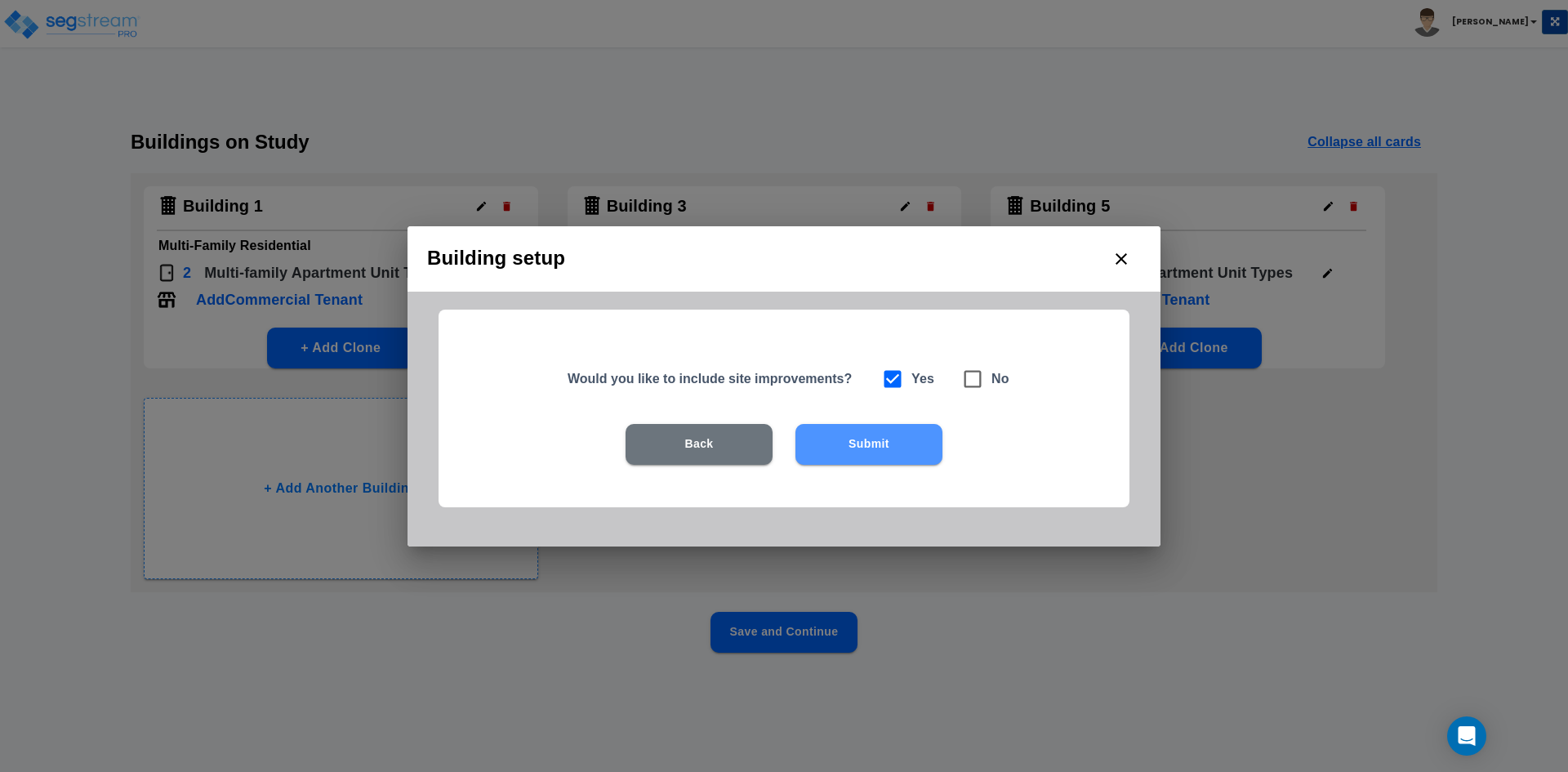
click at [856, 452] on button "Submit" at bounding box center [870, 444] width 147 height 41
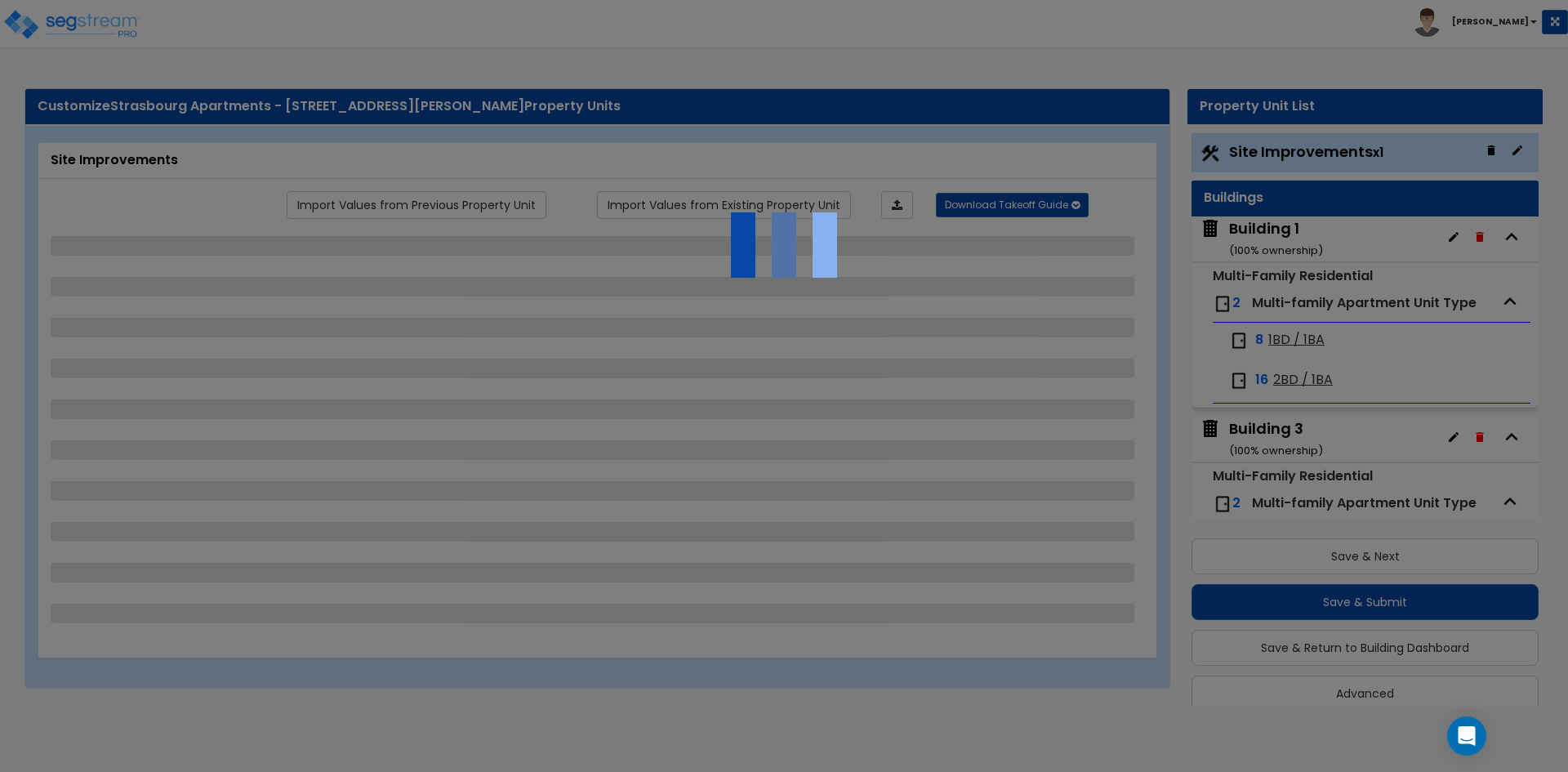
scroll to position [20, 0]
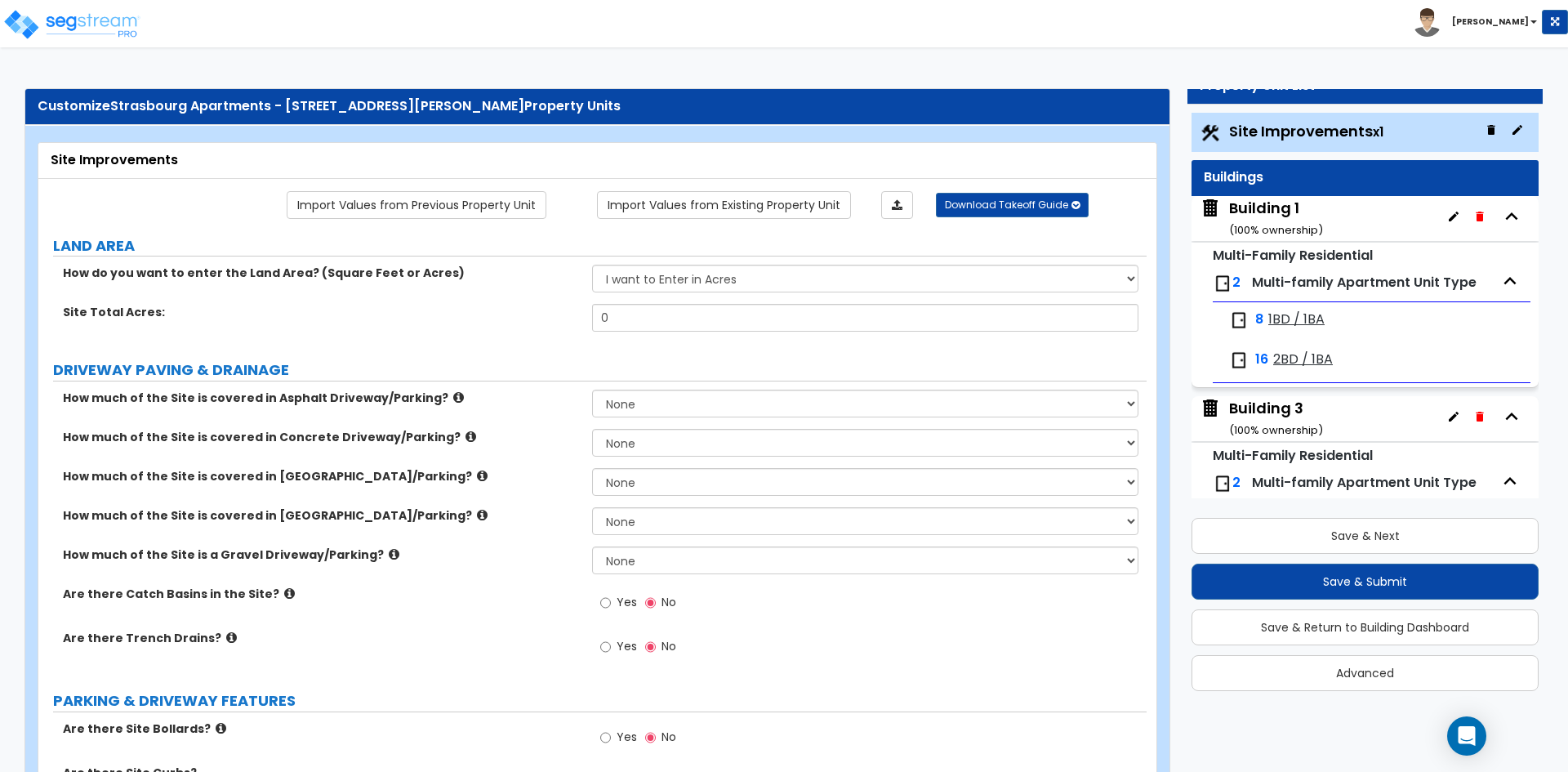
click at [519, 371] on label "DRIVEWAY PAVING & DRAINAGE" at bounding box center [600, 370] width 1094 height 21
click at [682, 282] on select "I want to Enter in Acres I want to Enter in Square Feet" at bounding box center [865, 279] width 546 height 28
select select "2"
click at [592, 265] on select "I want to Enter in Acres I want to Enter in Square Feet" at bounding box center [865, 279] width 546 height 28
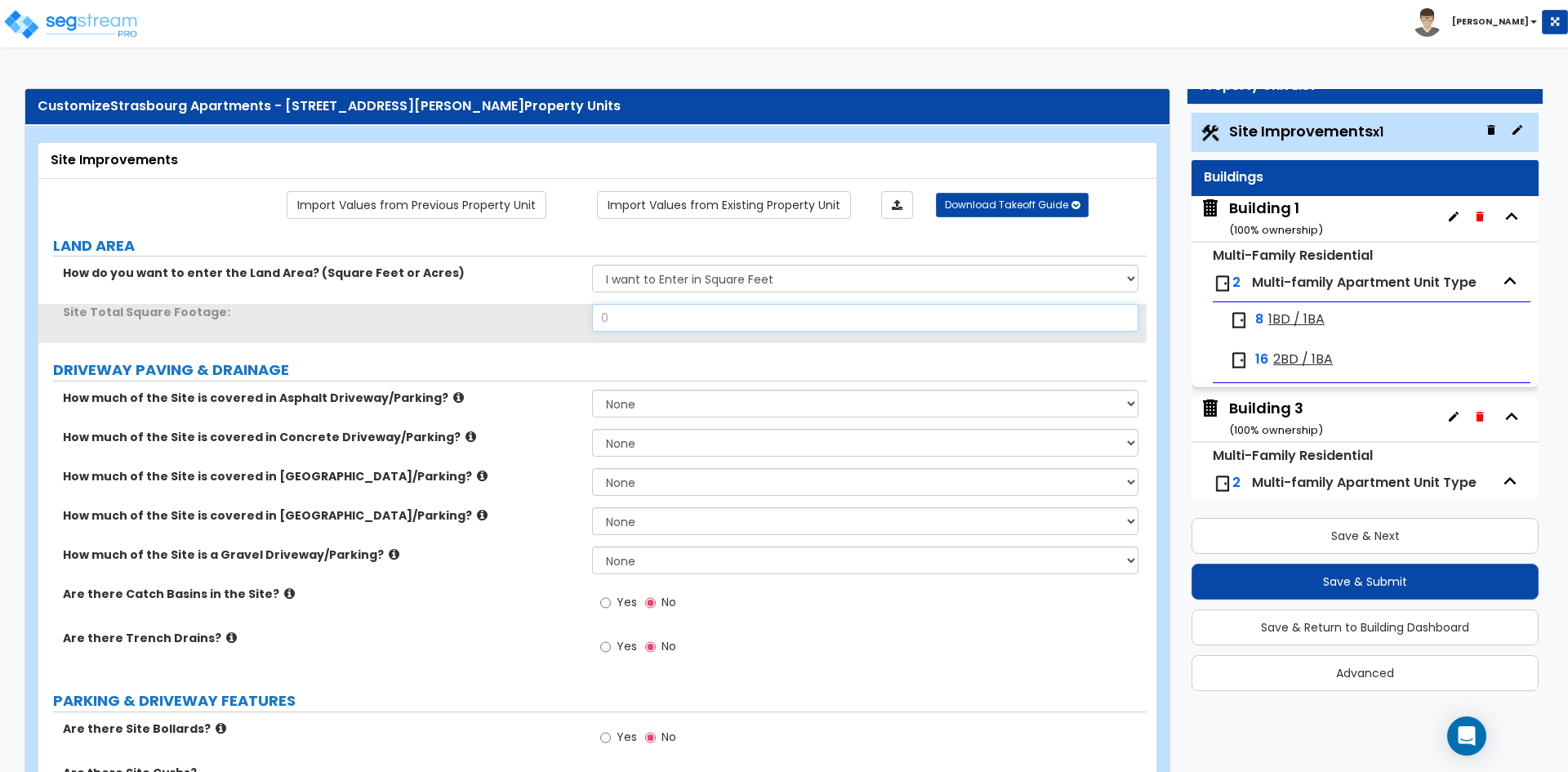
click at [616, 321] on input "0" at bounding box center [865, 318] width 546 height 28
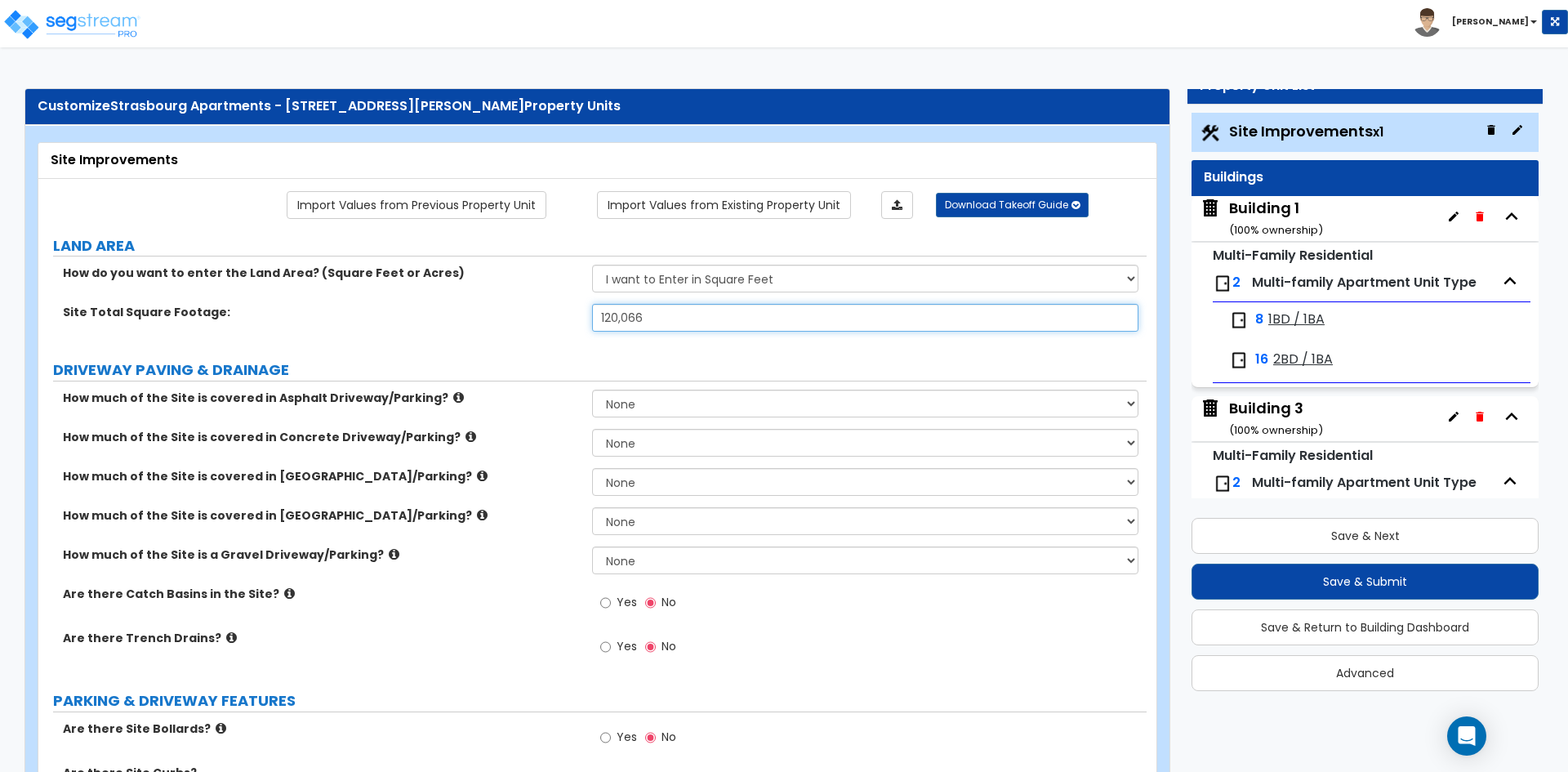
type input "120,066"
click at [546, 341] on div "Site Total Square Footage: 120,066" at bounding box center [593, 323] width 1109 height 39
click at [642, 419] on div "How much of the Site is covered in Asphalt Driveway/Parking? None I want to Ent…" at bounding box center [593, 408] width 1109 height 39
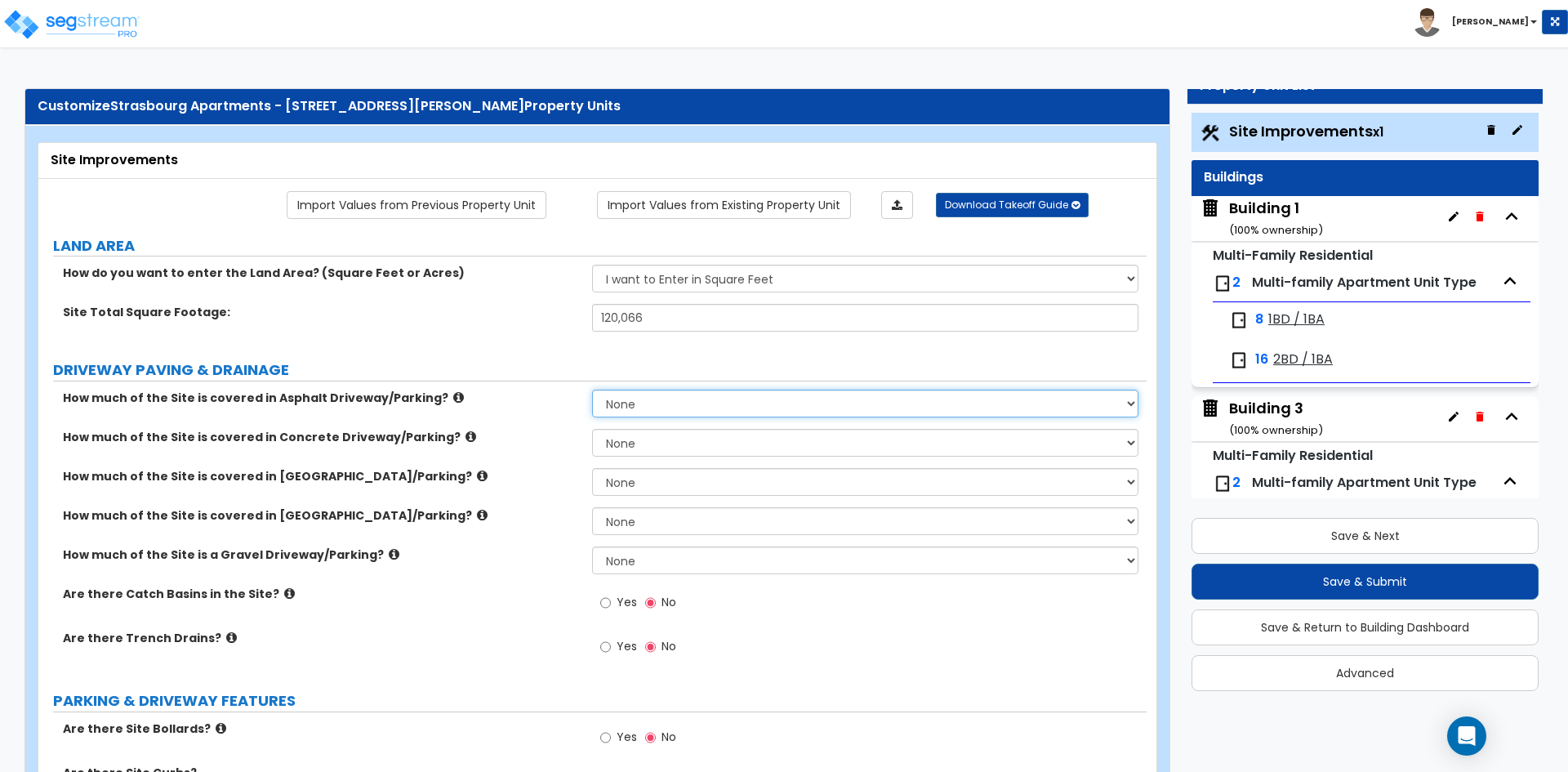
click at [644, 401] on select "None I want to Enter an Approximate Percentage I want to Enter the Square Foota…" at bounding box center [865, 403] width 546 height 28
select select "2"
click at [592, 389] on select "None I want to Enter an Approximate Percentage I want to Enter the Square Foota…" at bounding box center [865, 403] width 546 height 28
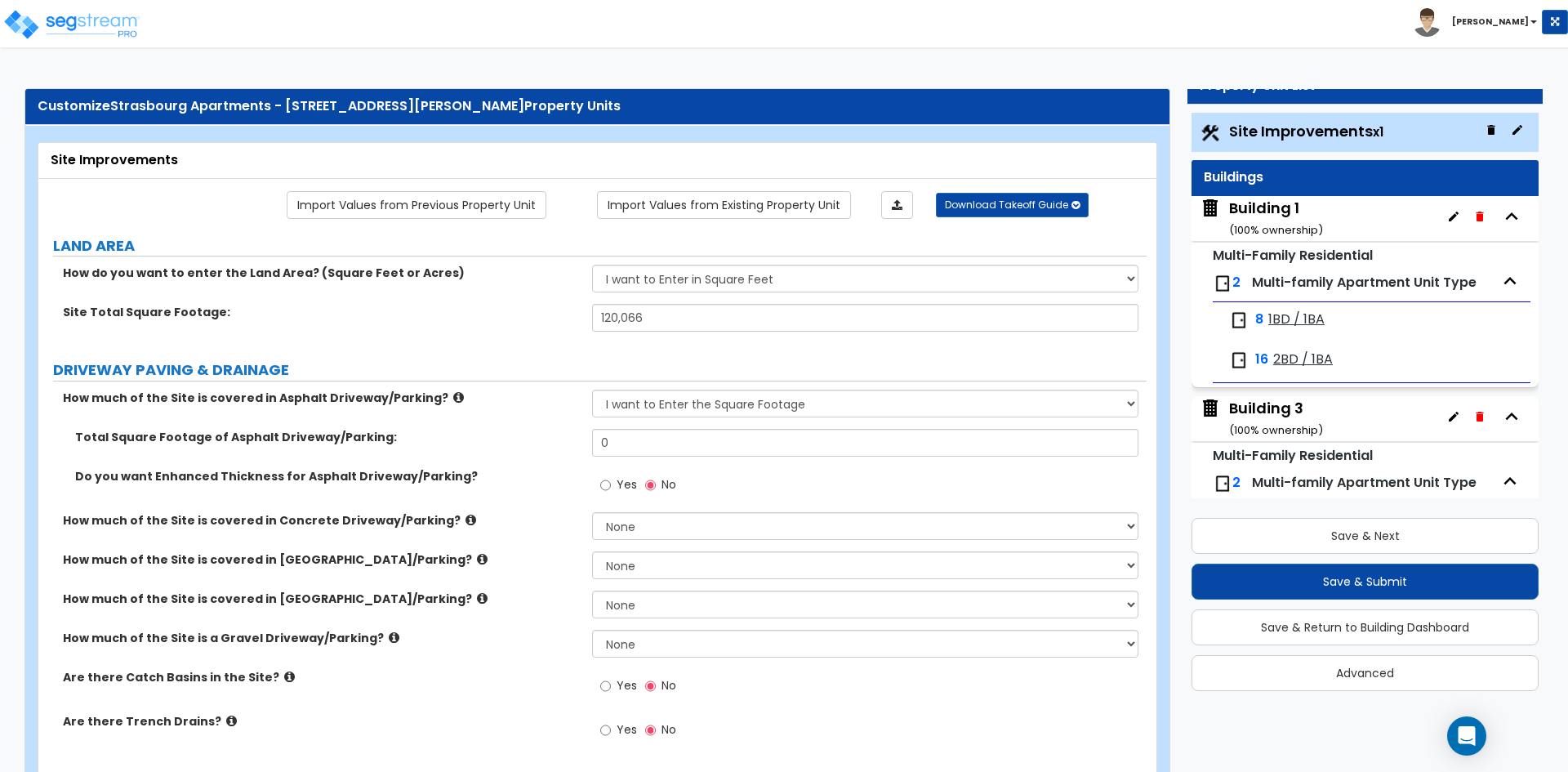
click at [668, 435] on input "0" at bounding box center [865, 442] width 546 height 28
type input "43,152"
click at [437, 516] on label "How much of the Site is covered in Concrete Driveway/Parking?" at bounding box center [321, 520] width 517 height 16
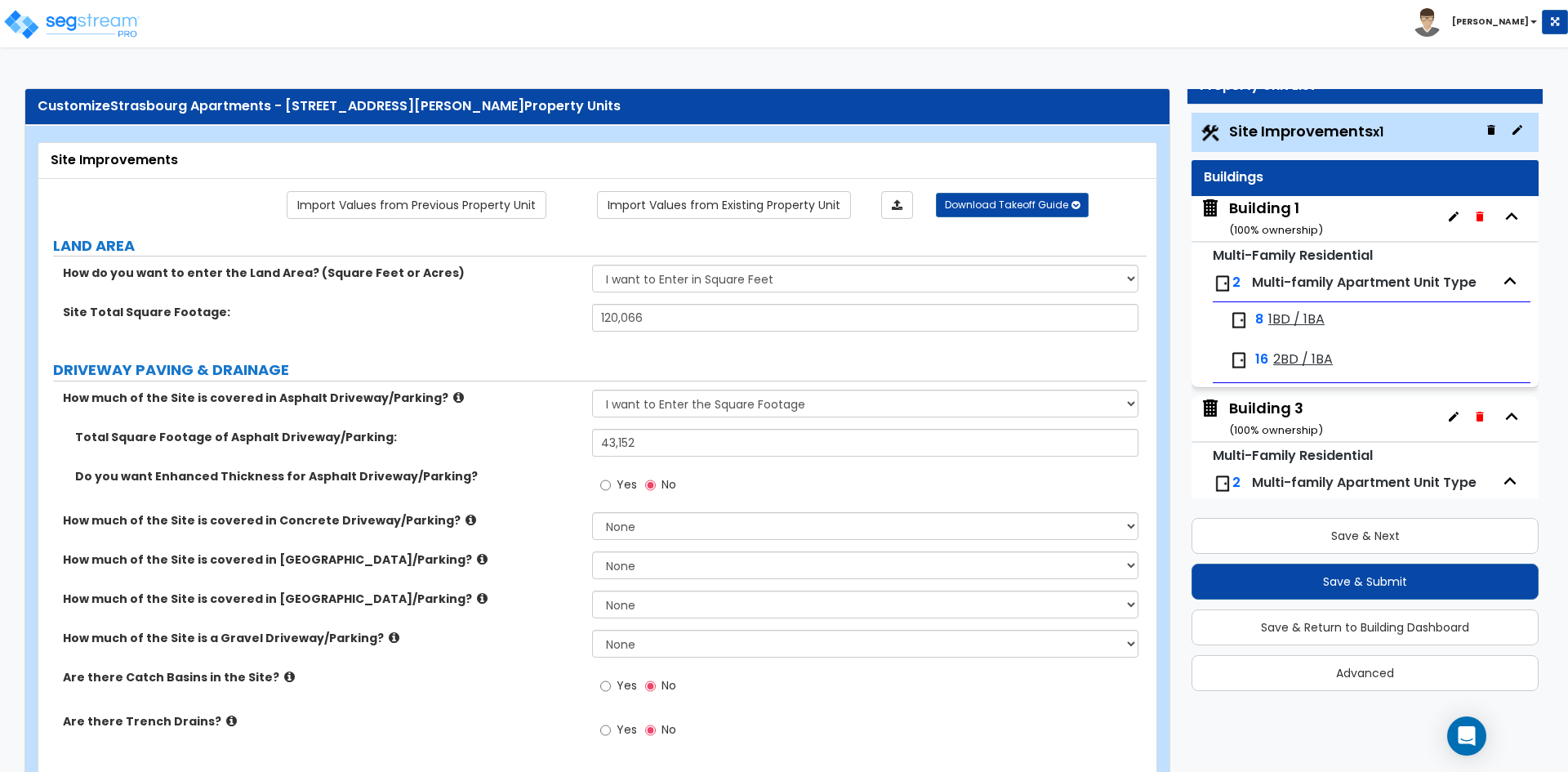
click at [240, 496] on div "Do you want Enhanced Thickness for Asphalt Driveway/Parking? Yes No" at bounding box center [593, 490] width 1109 height 44
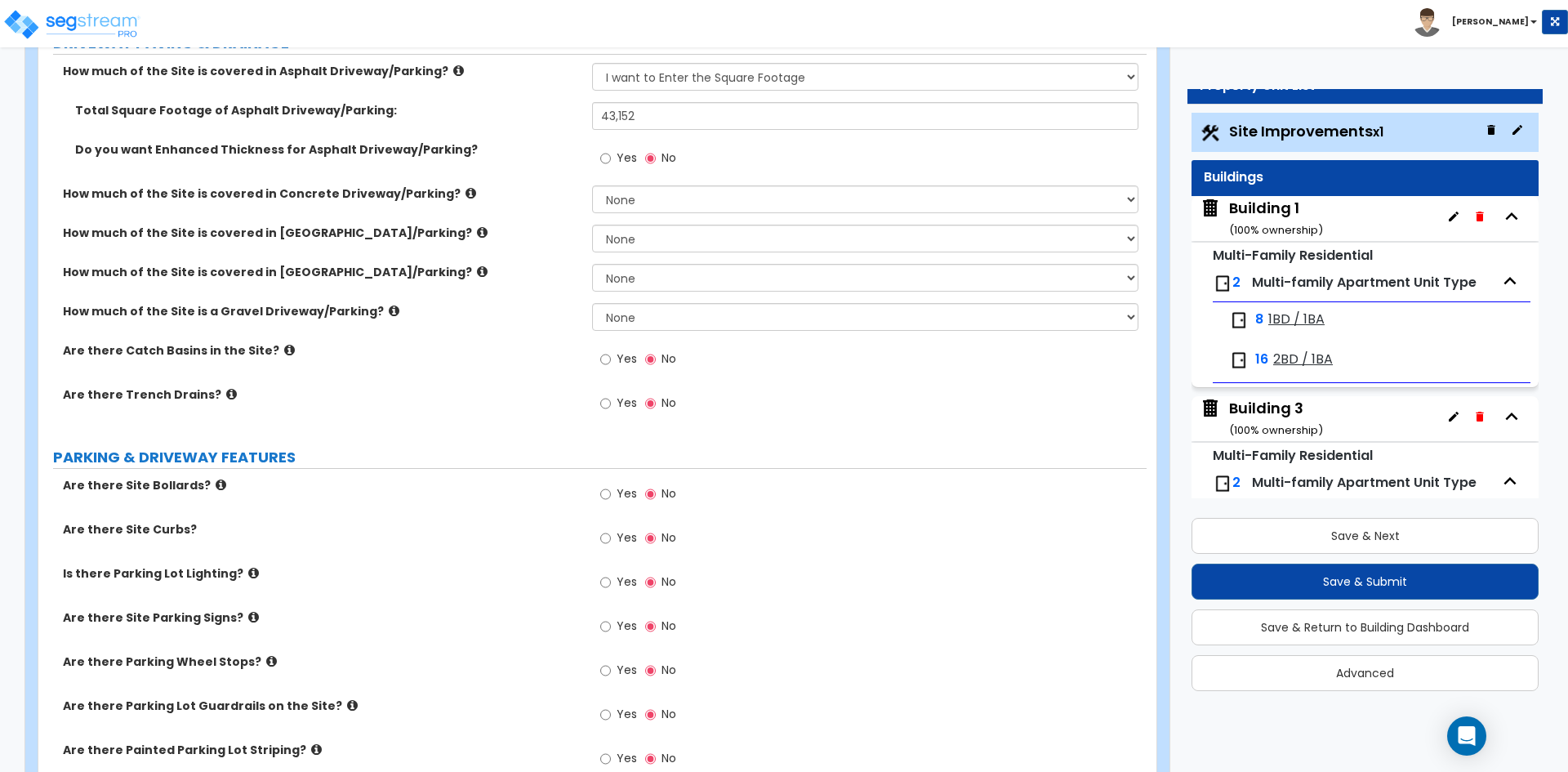
scroll to position [408, 0]
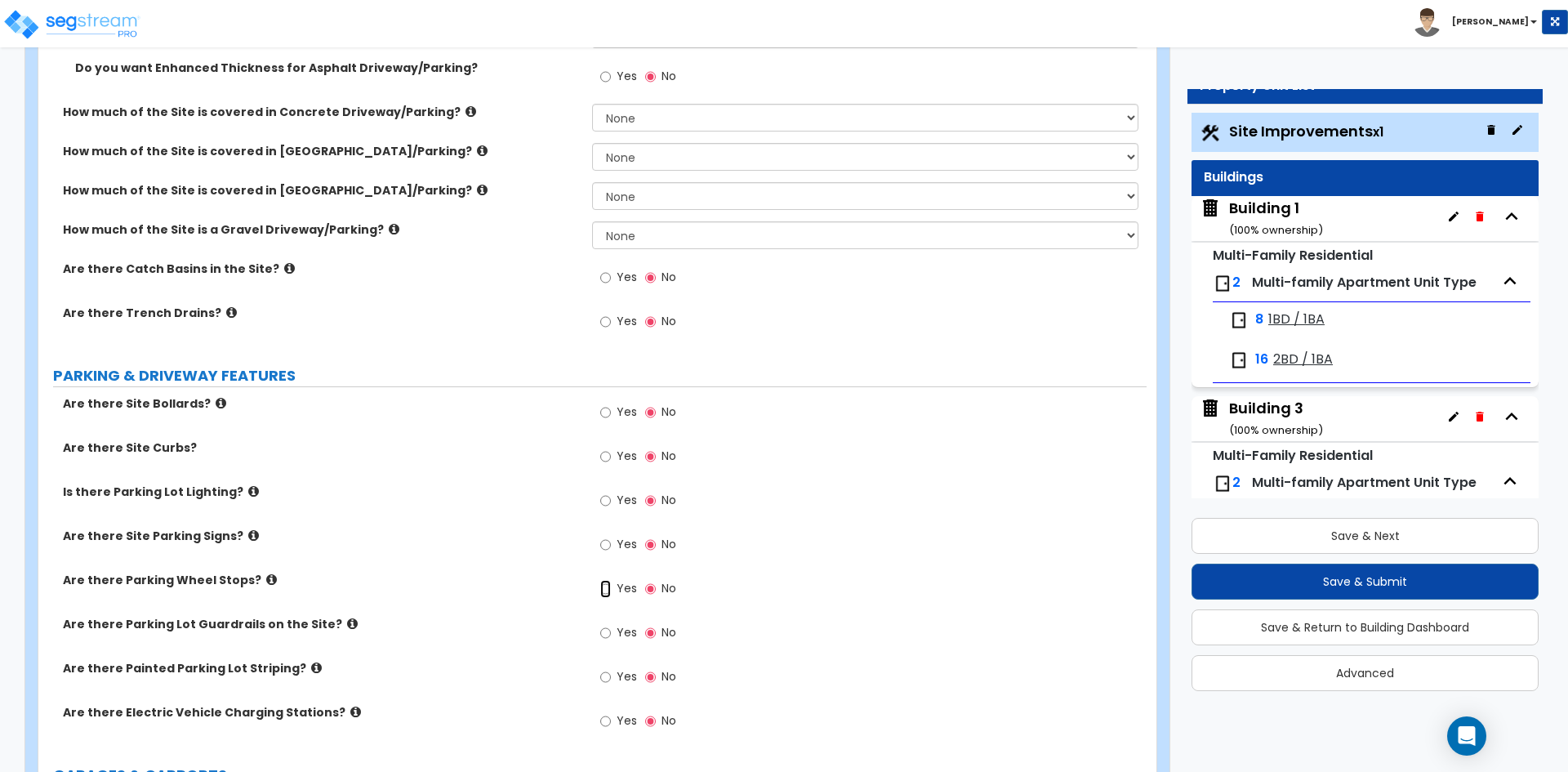
click at [610, 588] on input "Yes" at bounding box center [606, 589] width 11 height 18
radio input "true"
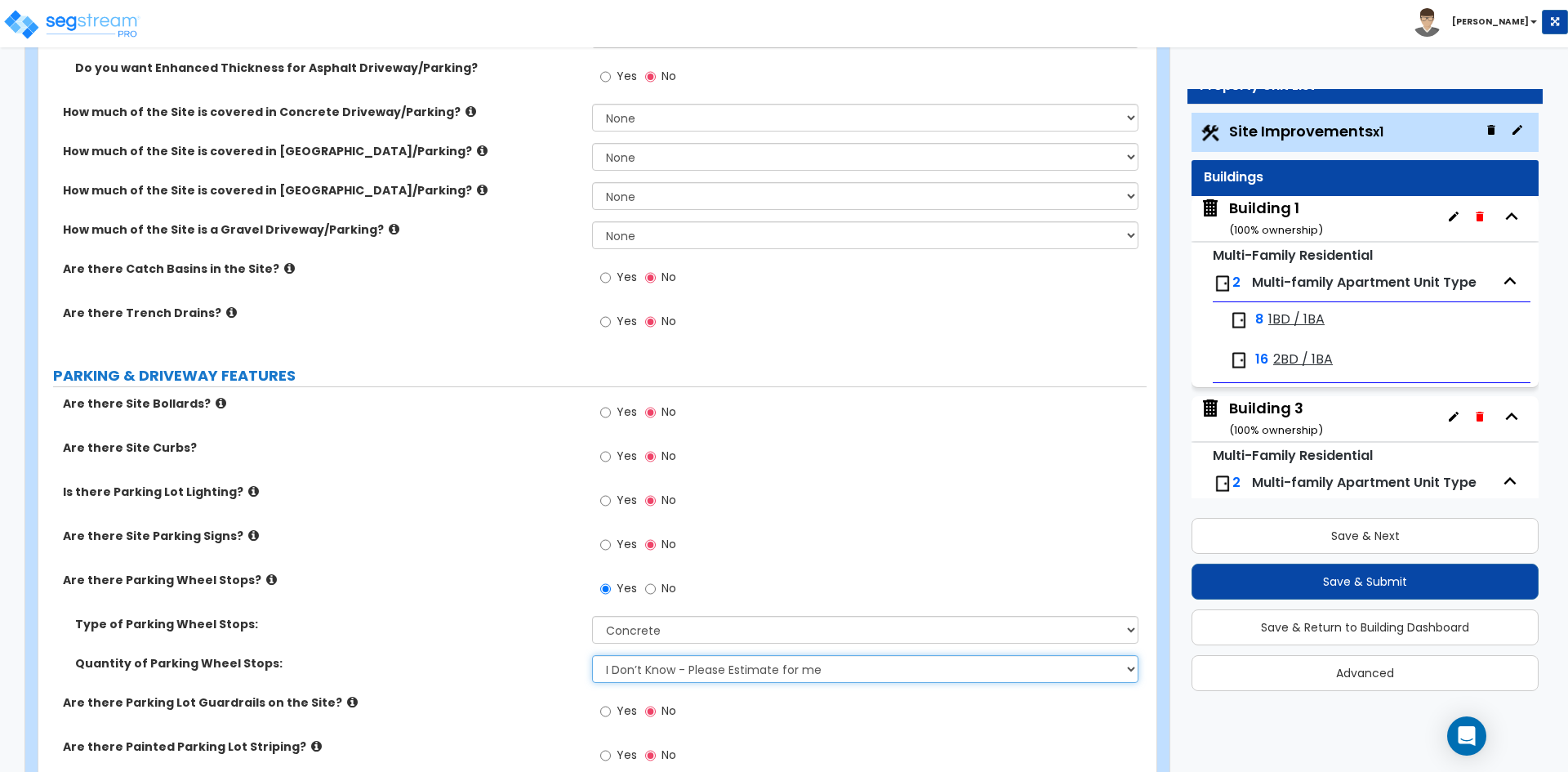
click at [647, 674] on select "I Don’t Know - Please Estimate for me I Want to Enter the Number of Wheel Stops" at bounding box center [865, 669] width 546 height 28
select select "1"
click at [592, 655] on select "I Don’t Know - Please Estimate for me I Want to Enter the Number of Wheel Stops" at bounding box center [865, 669] width 546 height 28
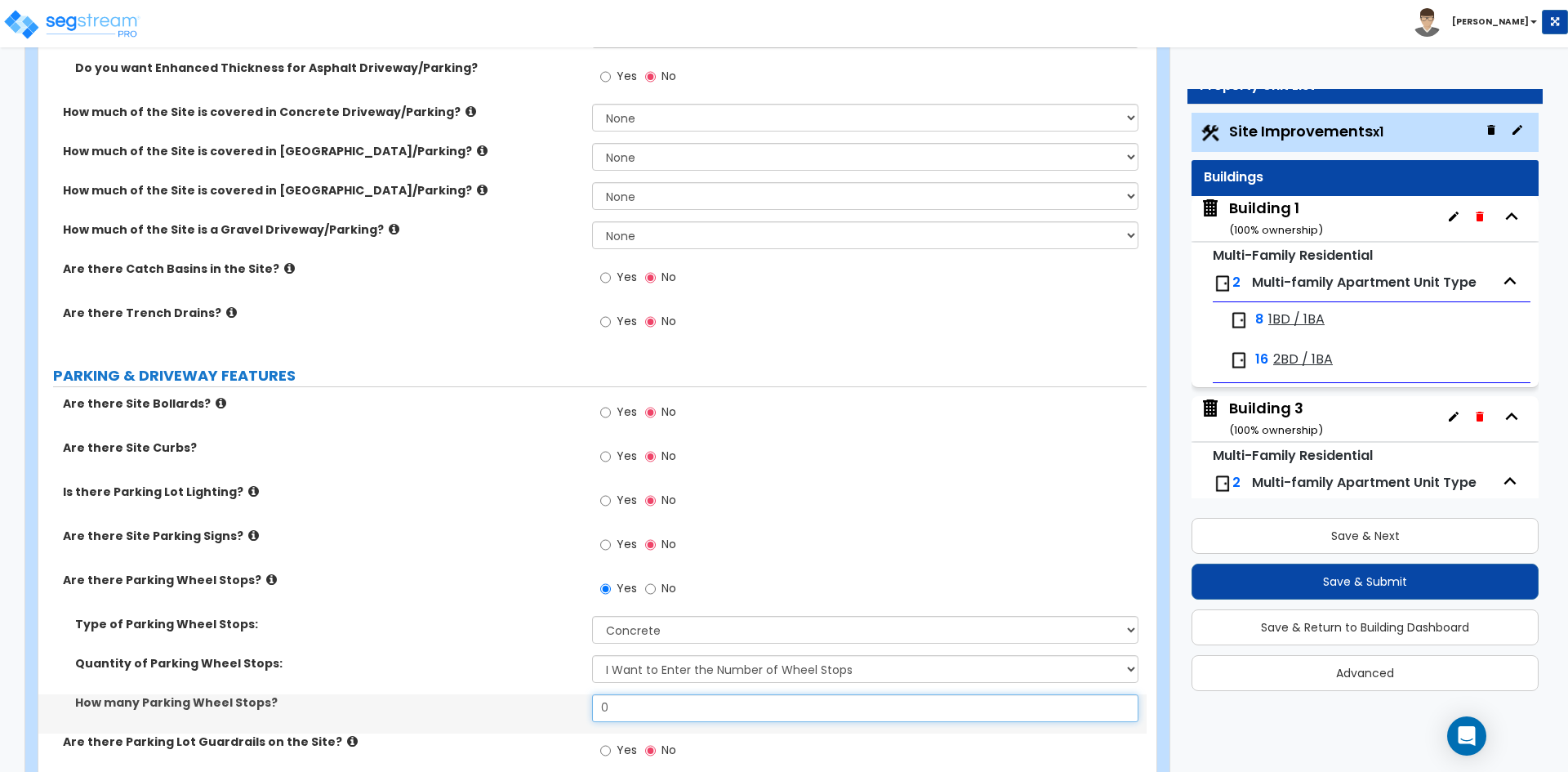
click at [639, 709] on input "0" at bounding box center [865, 708] width 546 height 28
type input "28"
click at [392, 533] on label "Are there Site Parking Signs?" at bounding box center [321, 536] width 517 height 16
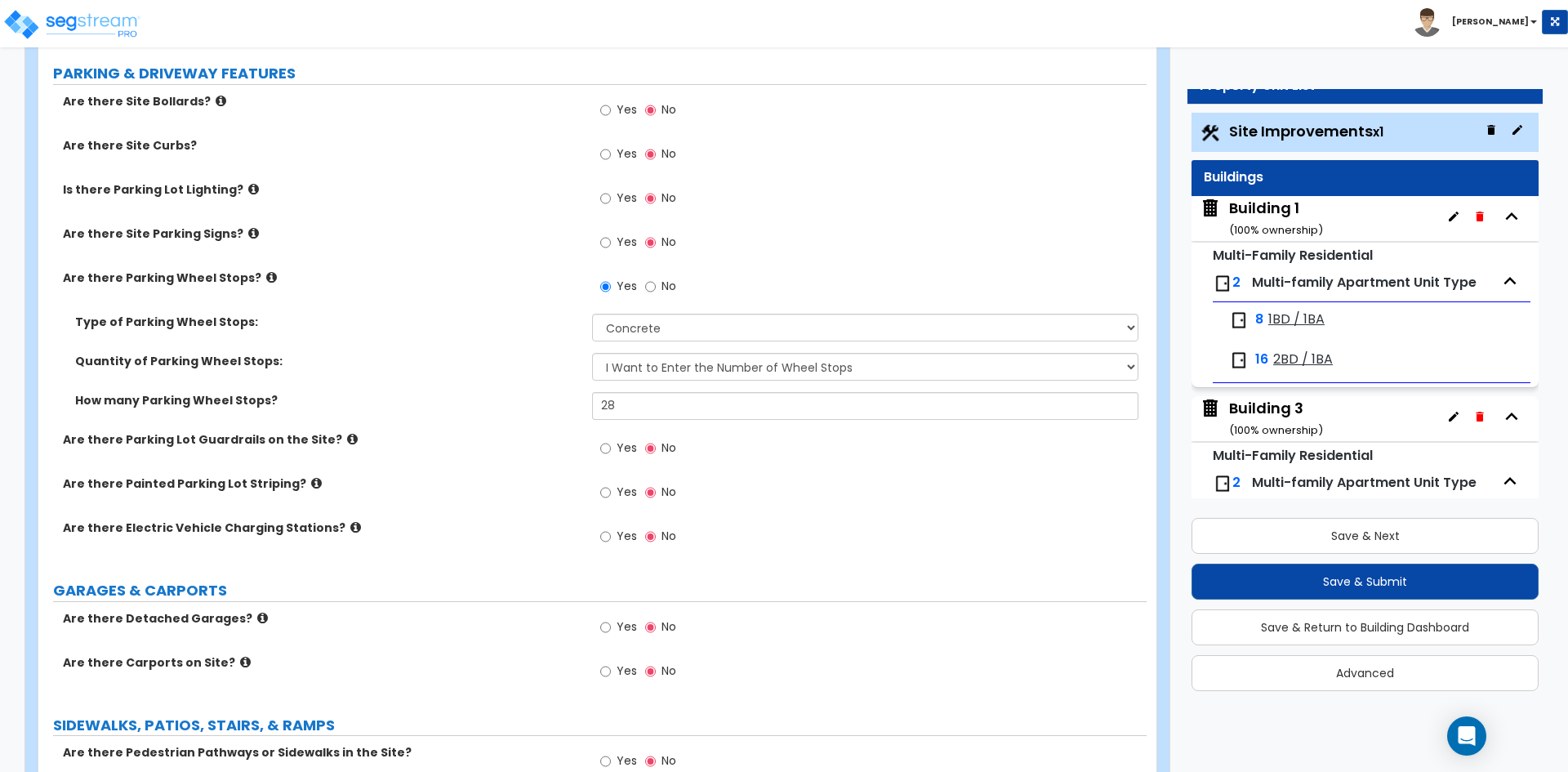
scroll to position [735, 0]
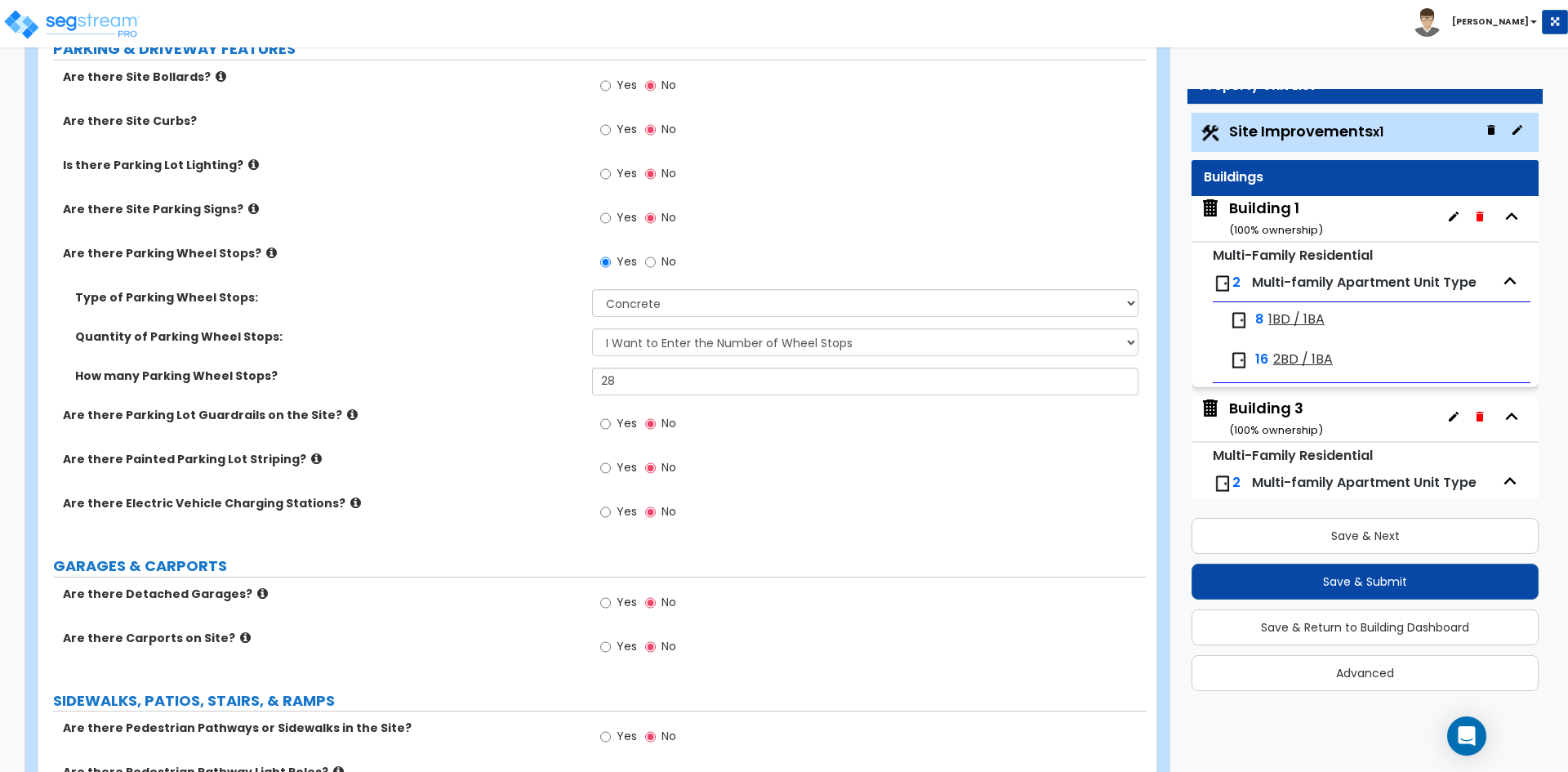
click at [625, 651] on span "Yes" at bounding box center [627, 645] width 20 height 16
click at [611, 651] on input "Yes" at bounding box center [606, 646] width 11 height 18
radio input "true"
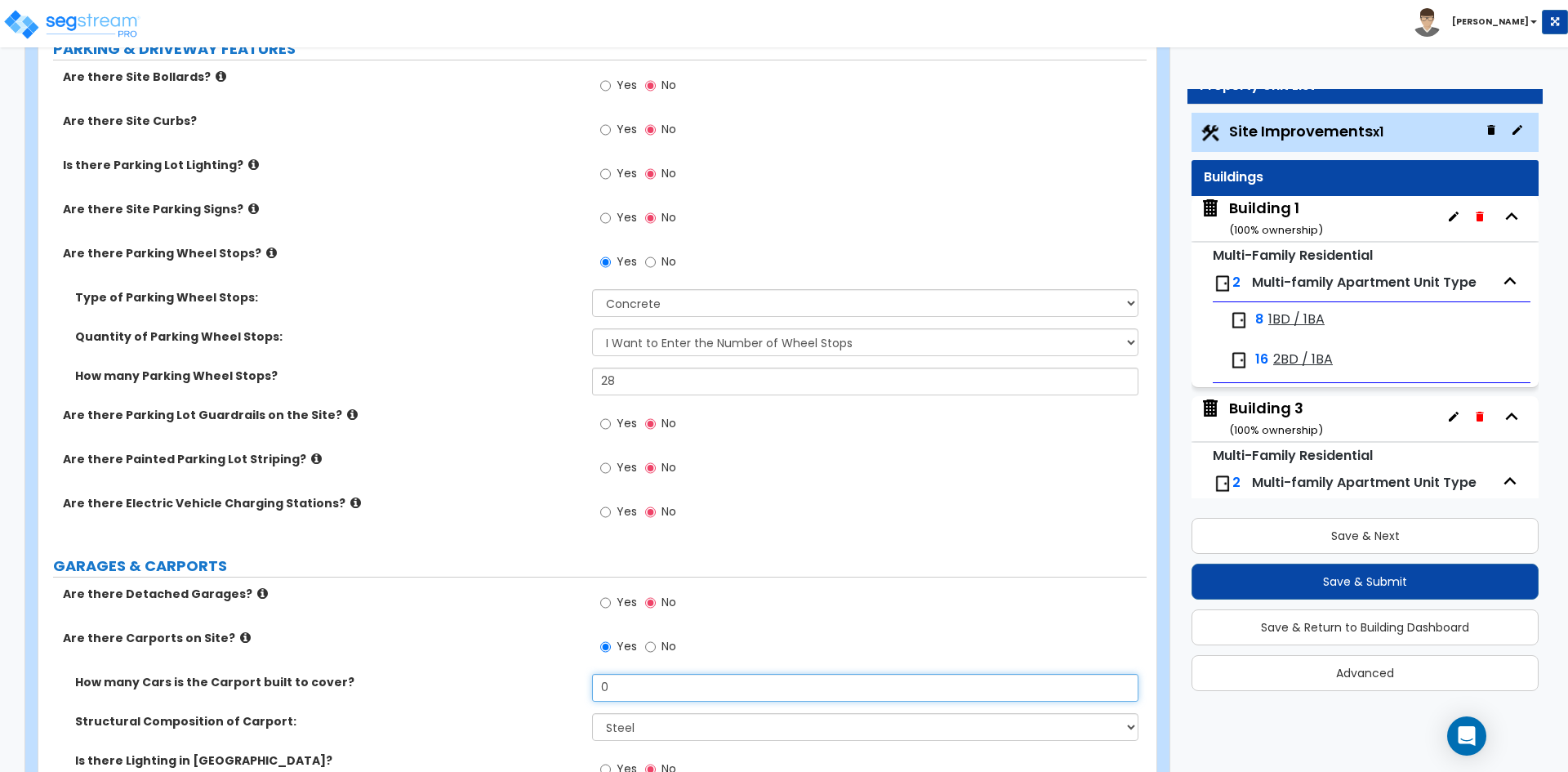
click at [683, 684] on input "0" at bounding box center [865, 687] width 546 height 28
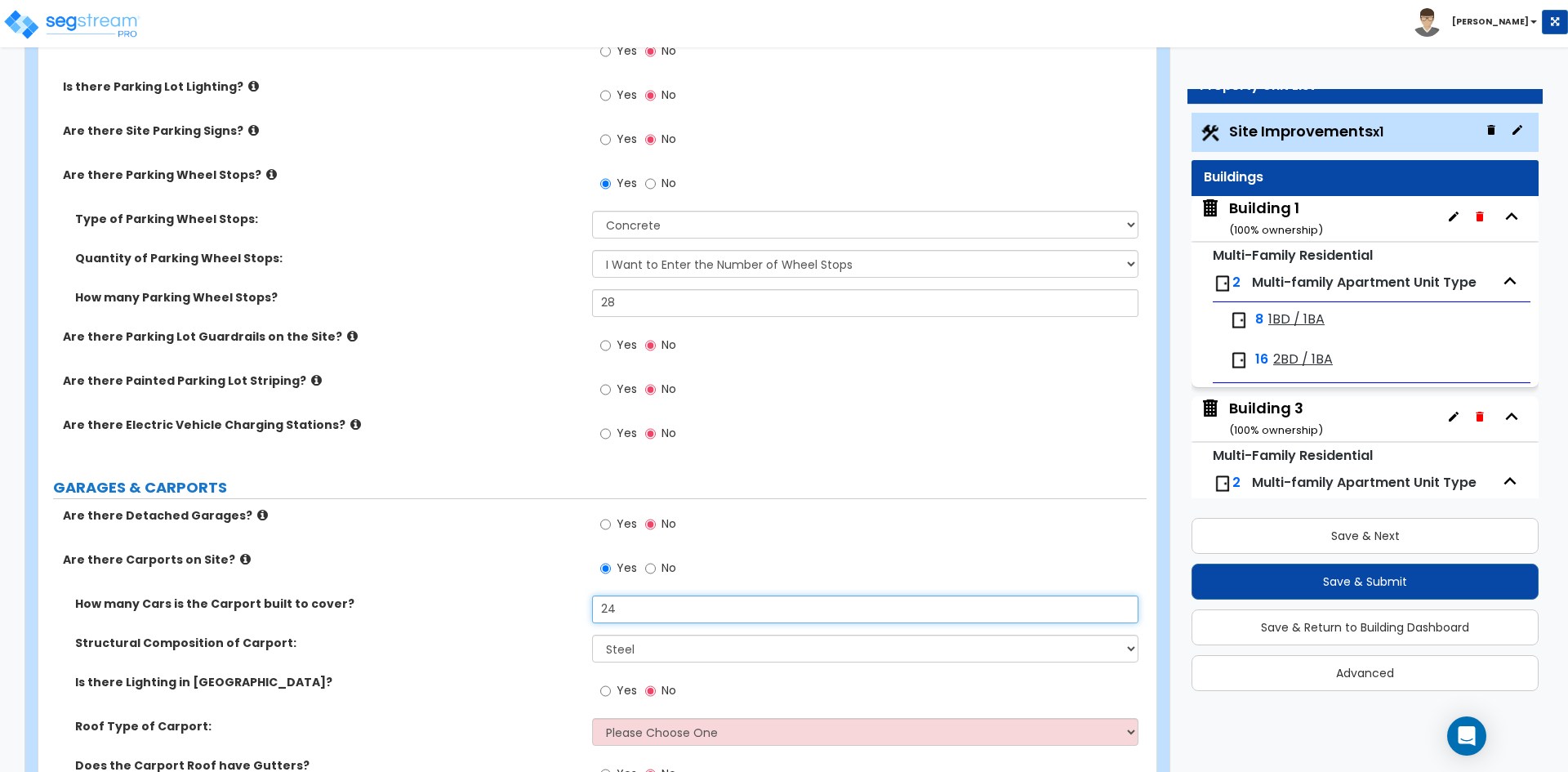
scroll to position [899, 0]
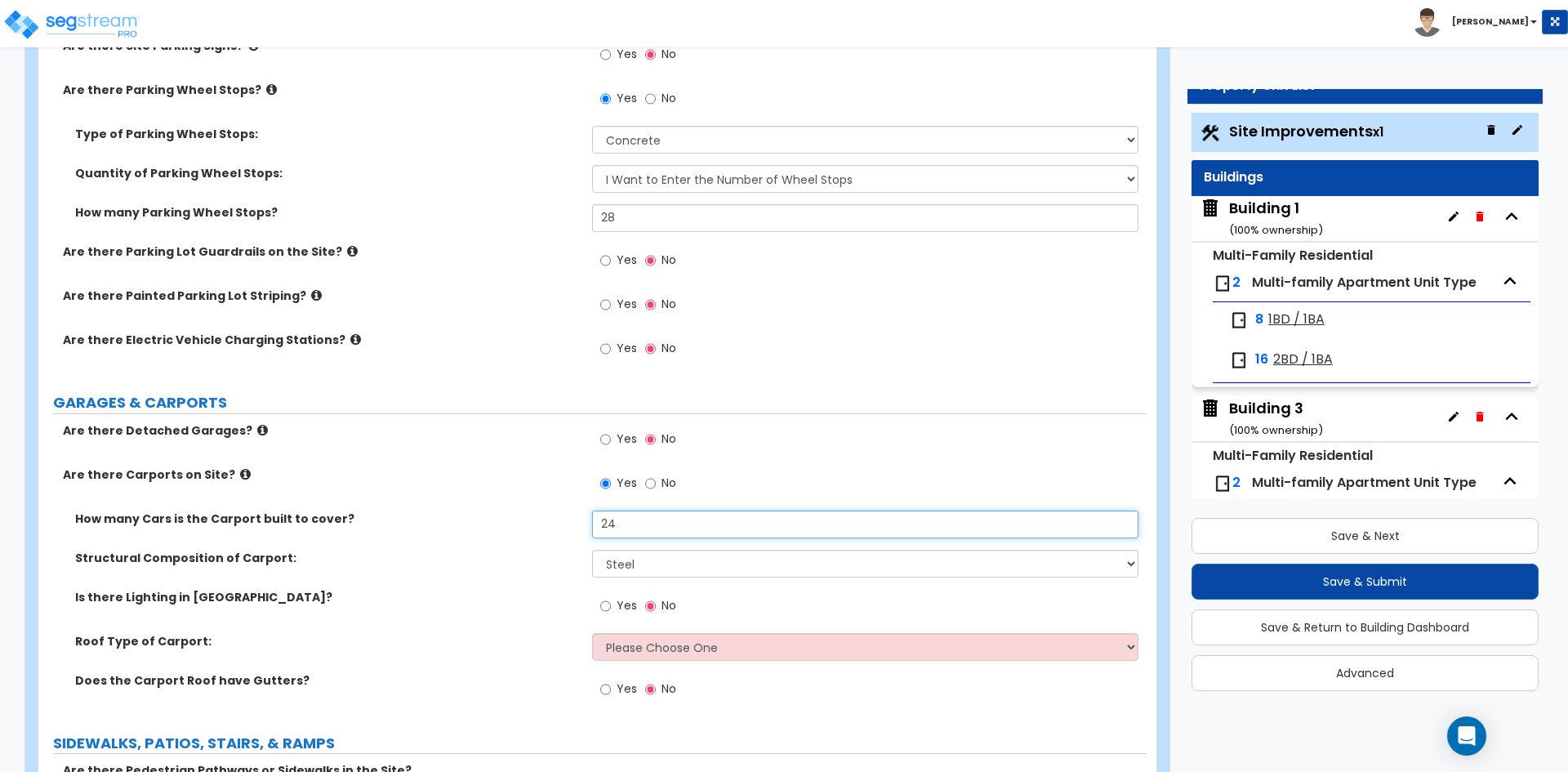
type input "24"
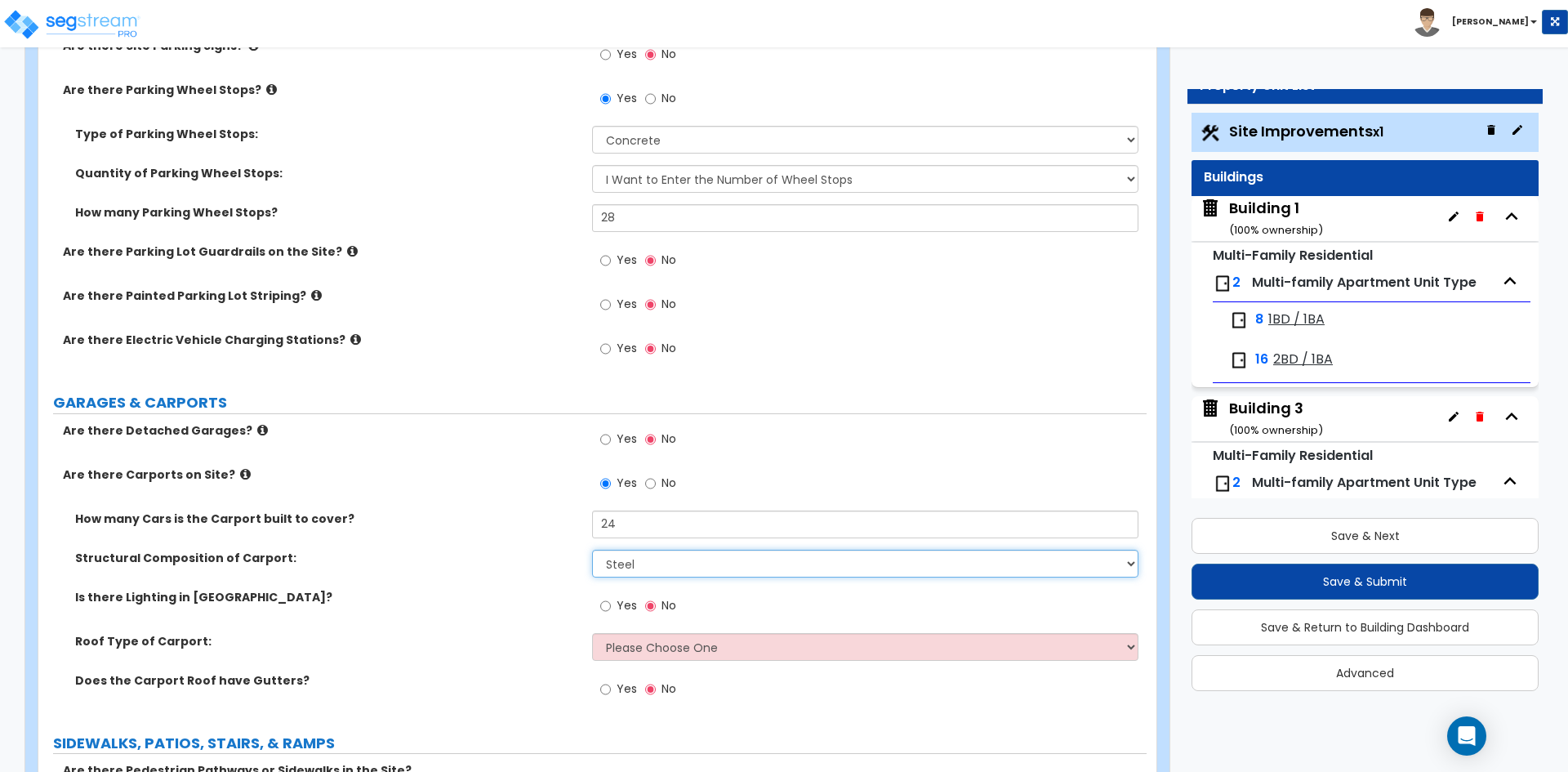
click at [636, 573] on select "Steel Wood" at bounding box center [865, 564] width 546 height 28
select select "2"
click at [592, 550] on select "Steel Wood" at bounding box center [865, 564] width 546 height 28
click at [342, 604] on label "Is there Lighting in Carport?" at bounding box center [327, 597] width 505 height 16
click at [617, 606] on span "Yes" at bounding box center [627, 605] width 20 height 16
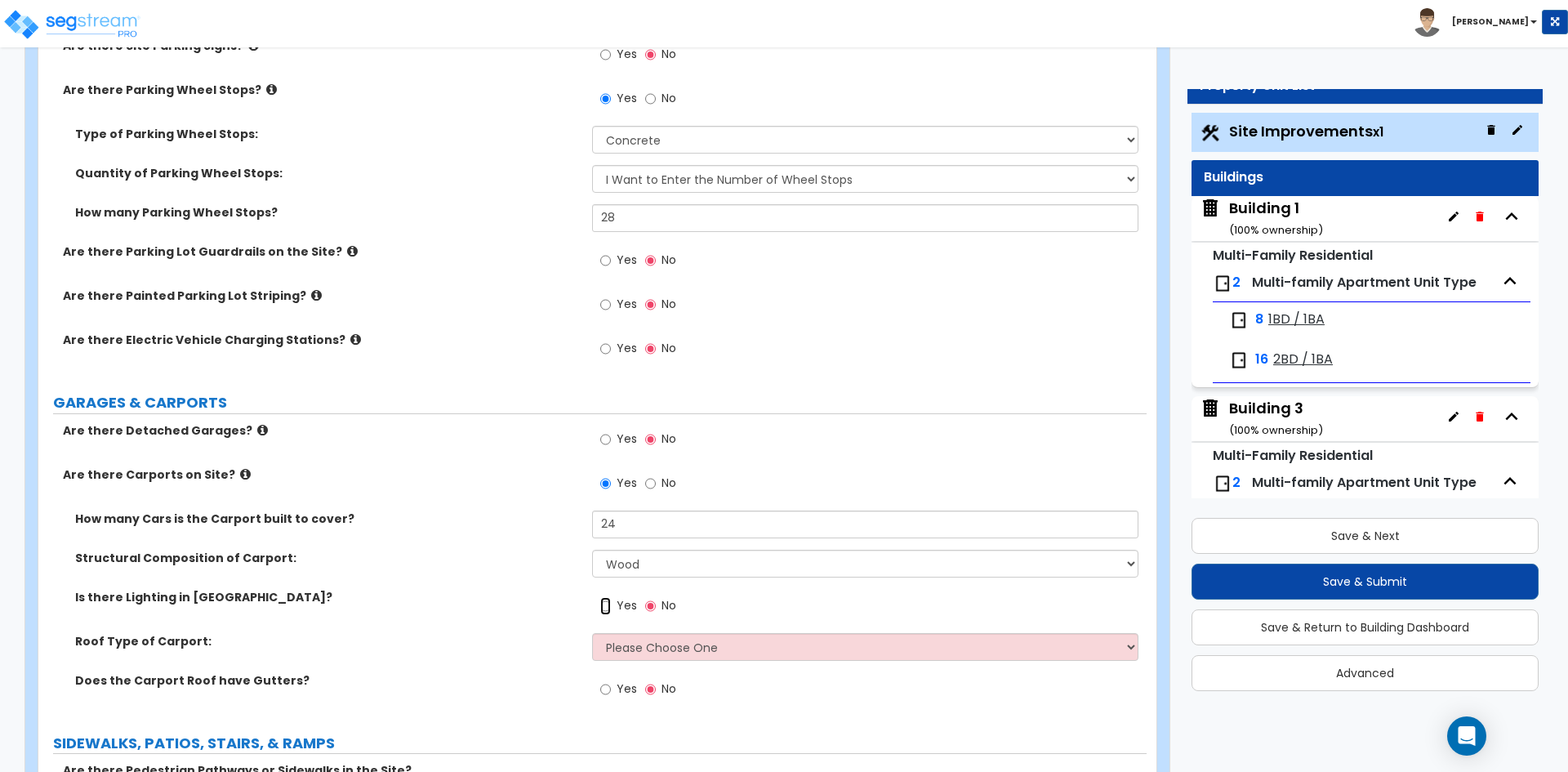
click at [611, 606] on input "Yes" at bounding box center [606, 606] width 11 height 18
radio input "true"
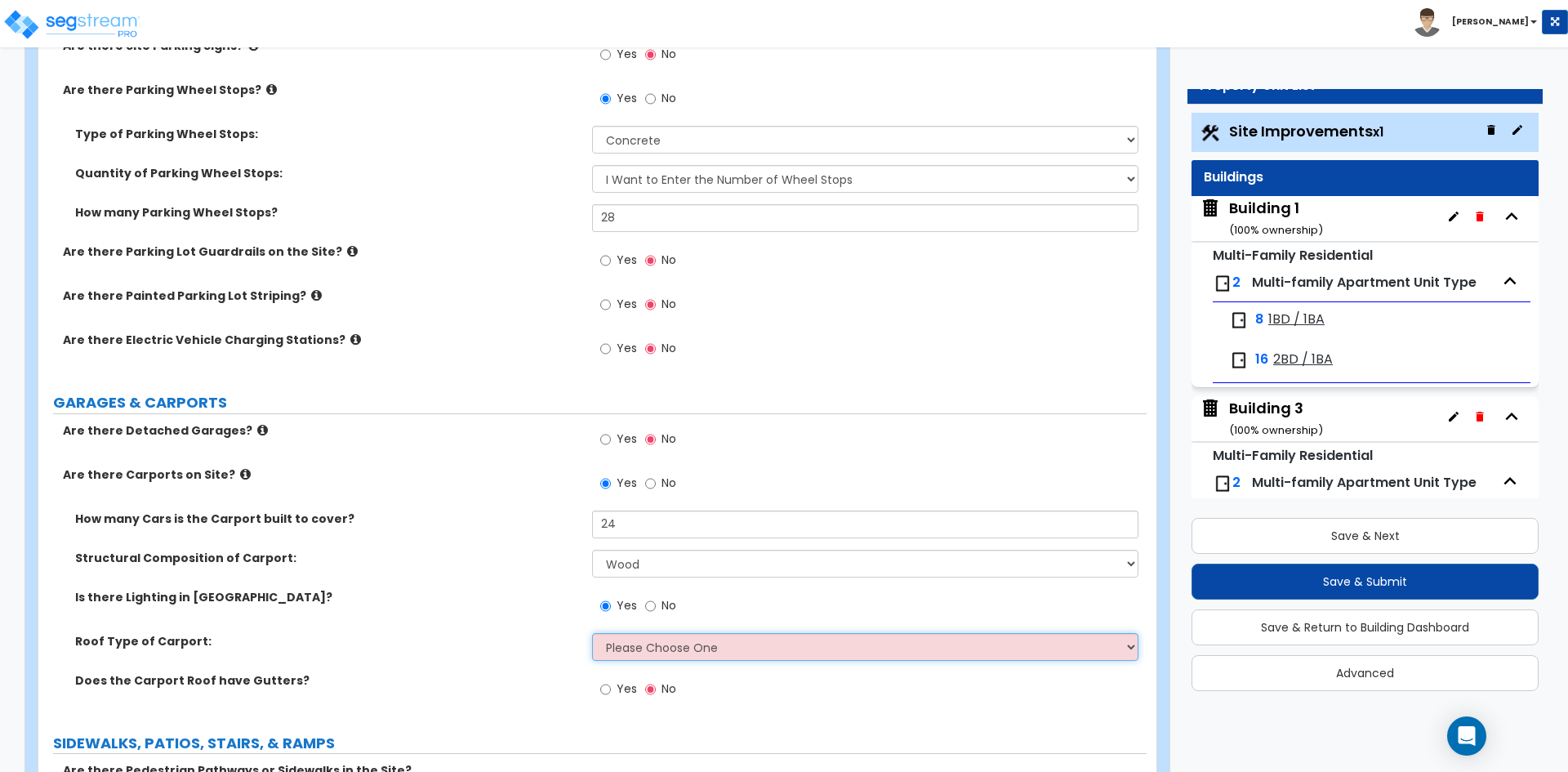
click at [666, 649] on select "Please Choose One Gabled Roof Flat Roof" at bounding box center [865, 646] width 546 height 28
select select "1"
click at [592, 633] on select "Please Choose One Gabled Roof Flat Roof" at bounding box center [865, 646] width 546 height 28
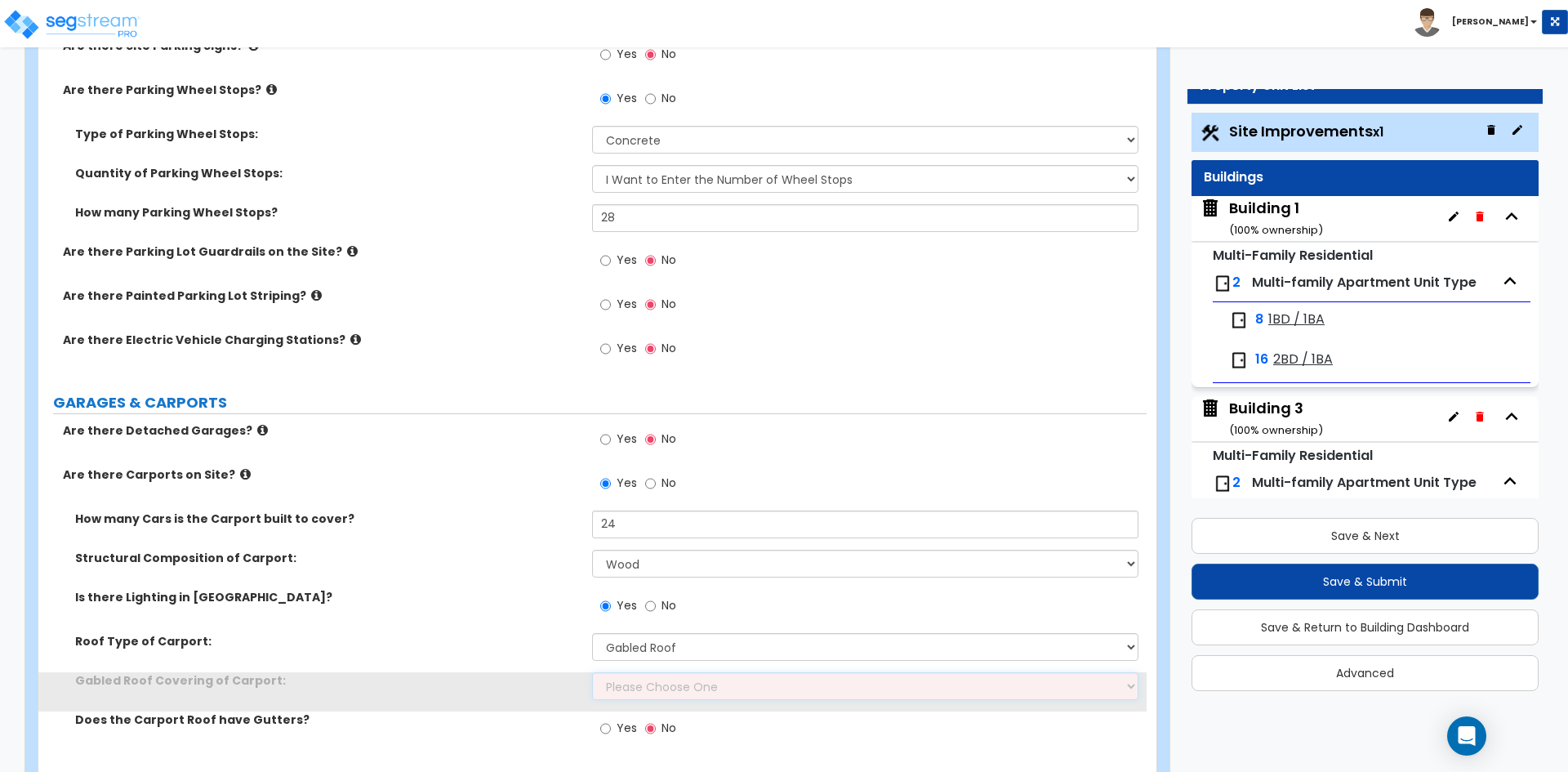
click at [645, 685] on select "Please Choose One Asphalt Shingle Clay Tile Wood Shingle Metal Shingle Standing…" at bounding box center [865, 686] width 546 height 28
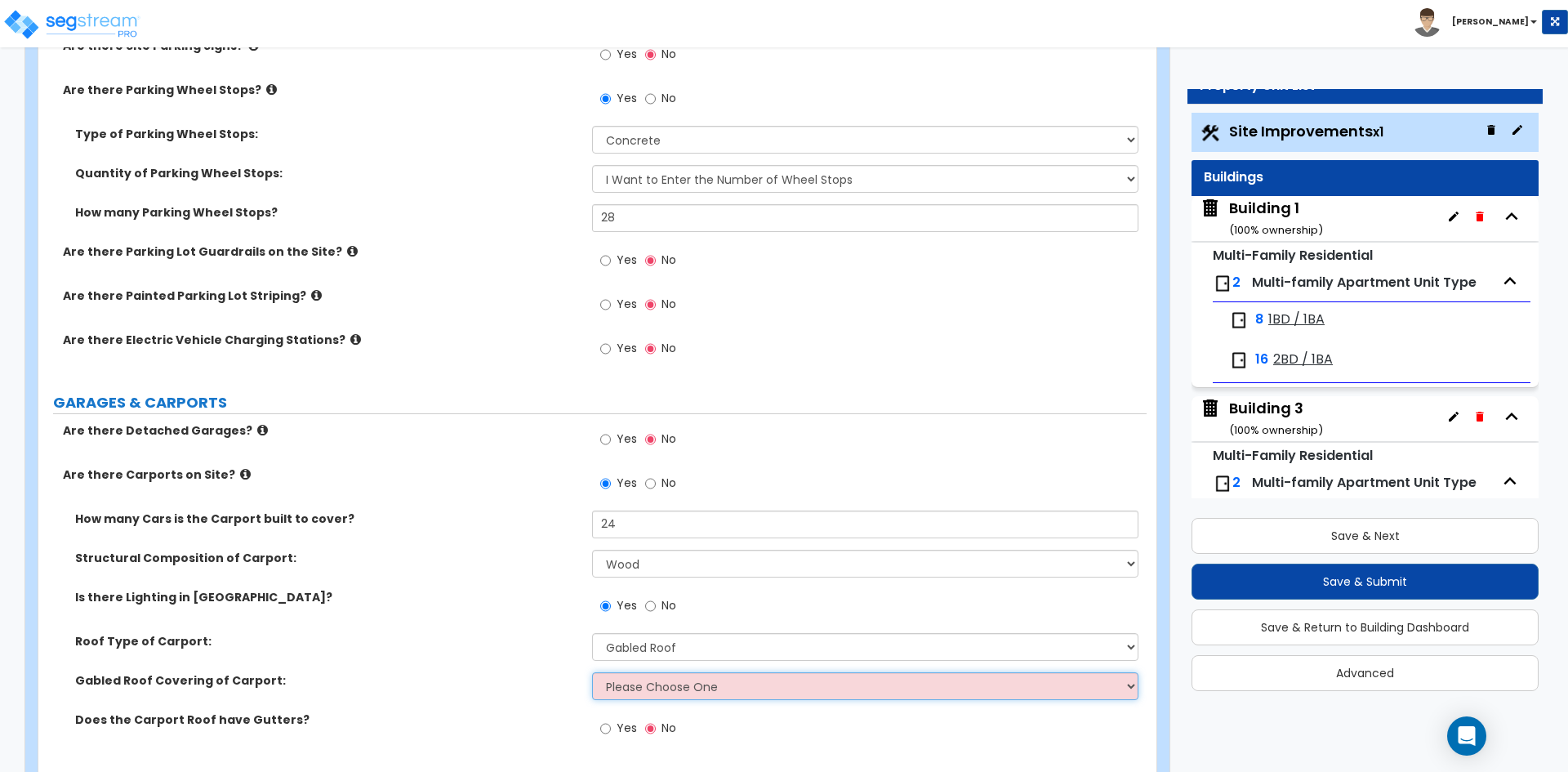
select select "1"
click at [592, 672] on select "Please Choose One Asphalt Shingle Clay Tile Wood Shingle Metal Shingle Standing…" at bounding box center [865, 686] width 546 height 28
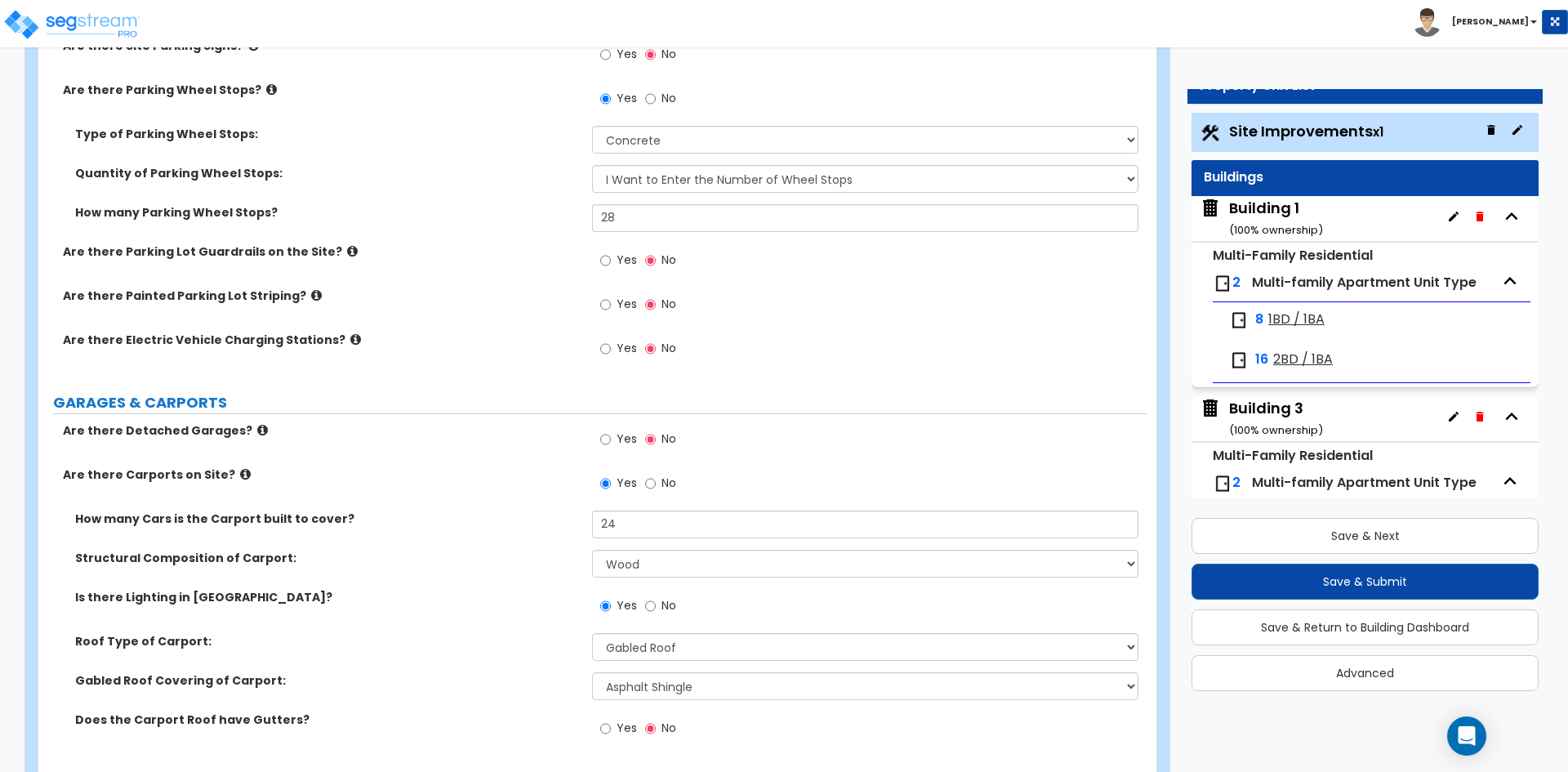
click at [430, 627] on div "Is there Lighting in Carport? Yes No" at bounding box center [593, 611] width 1109 height 44
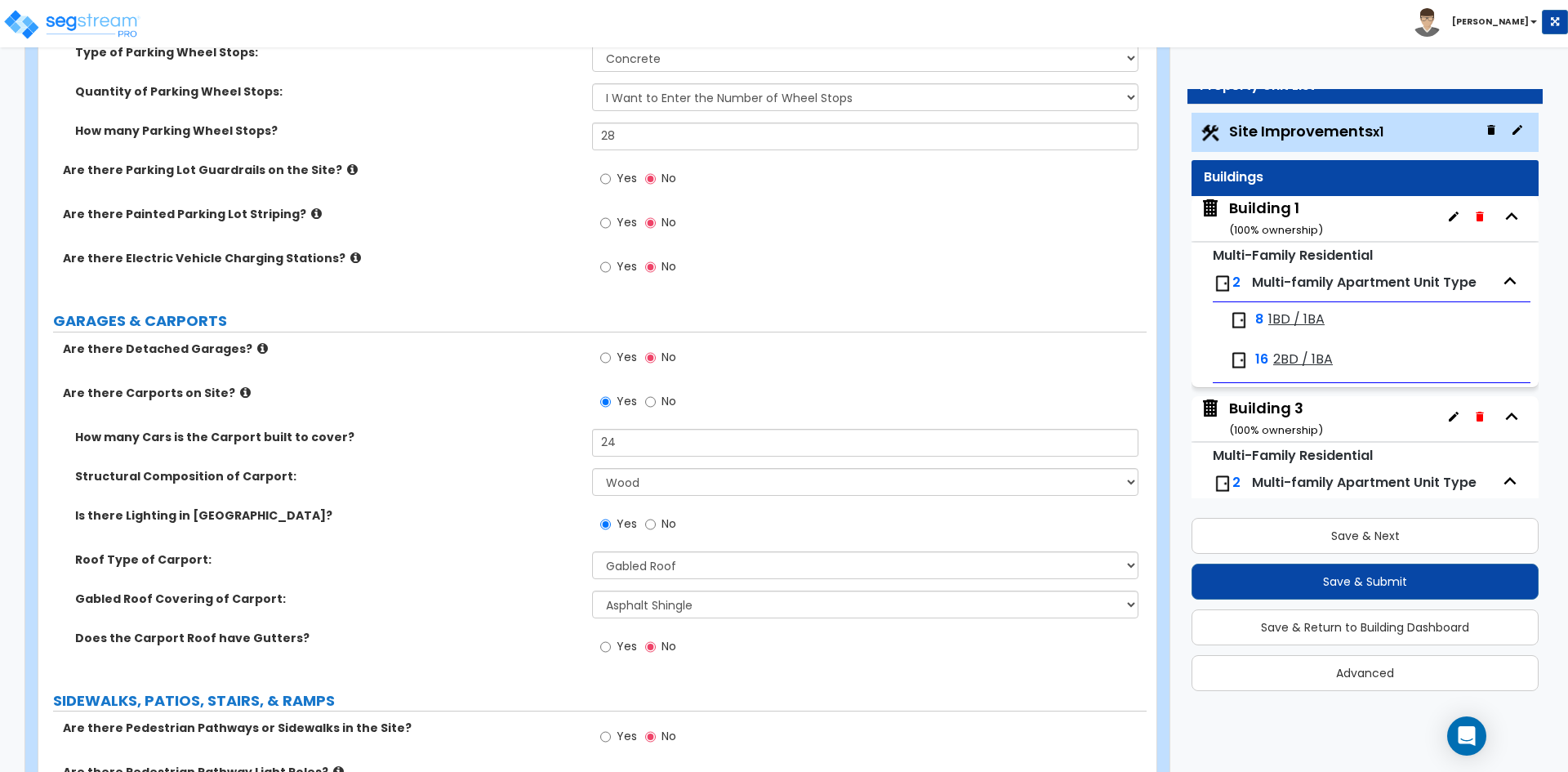
scroll to position [1062, 0]
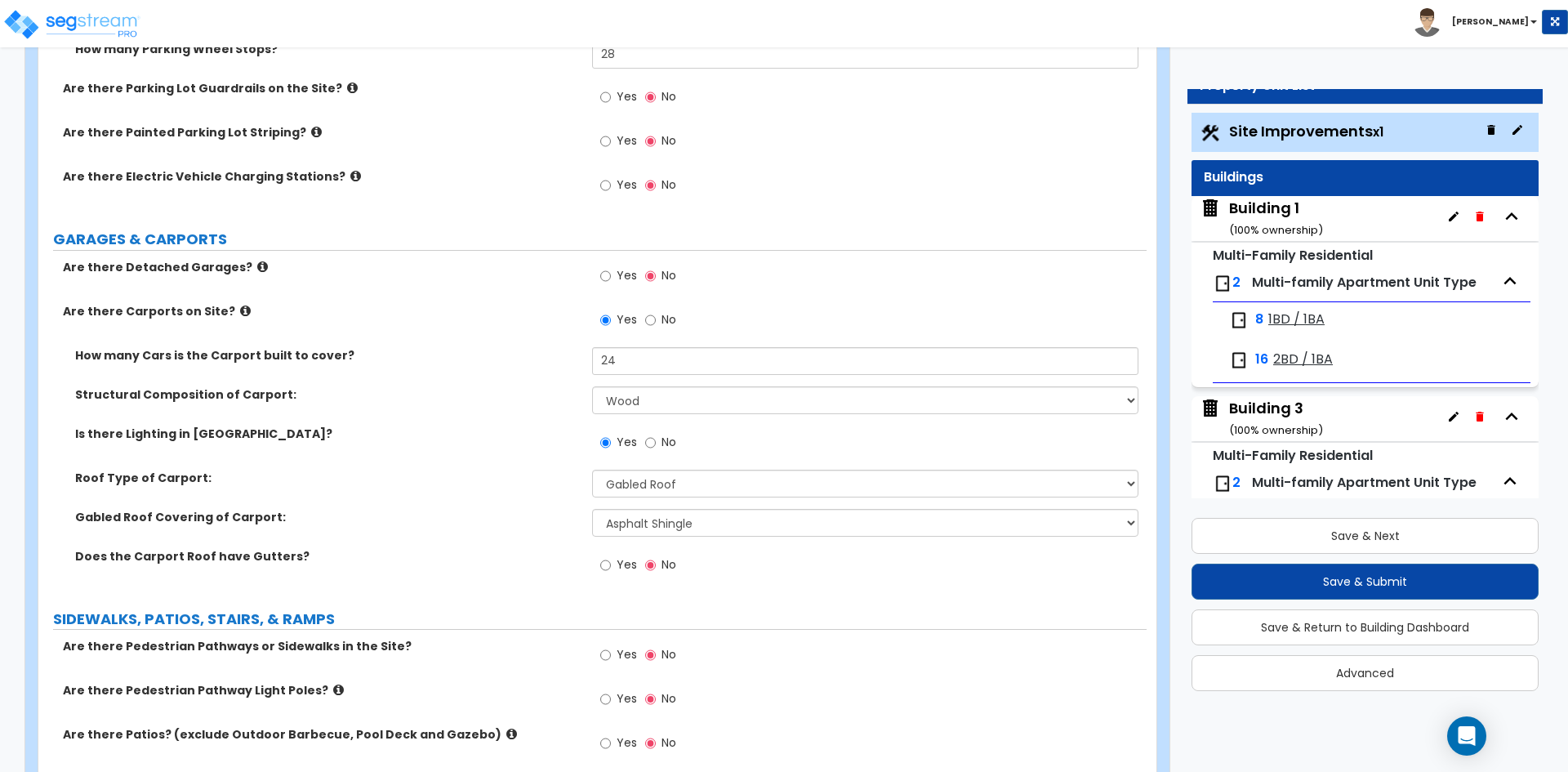
click at [615, 652] on label "Yes" at bounding box center [619, 656] width 37 height 28
click at [611, 652] on input "Yes" at bounding box center [606, 655] width 11 height 18
radio input "true"
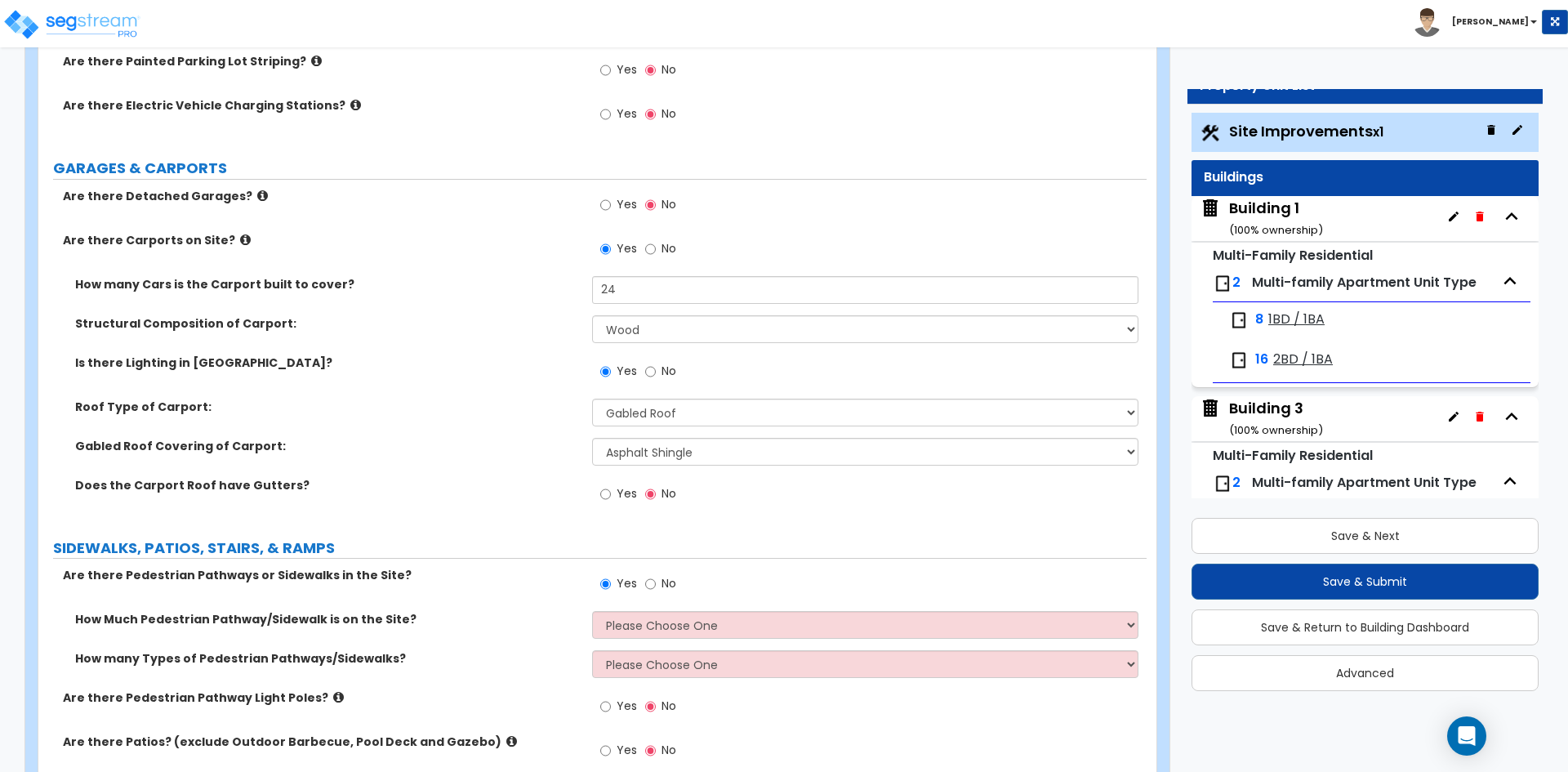
scroll to position [1225, 0]
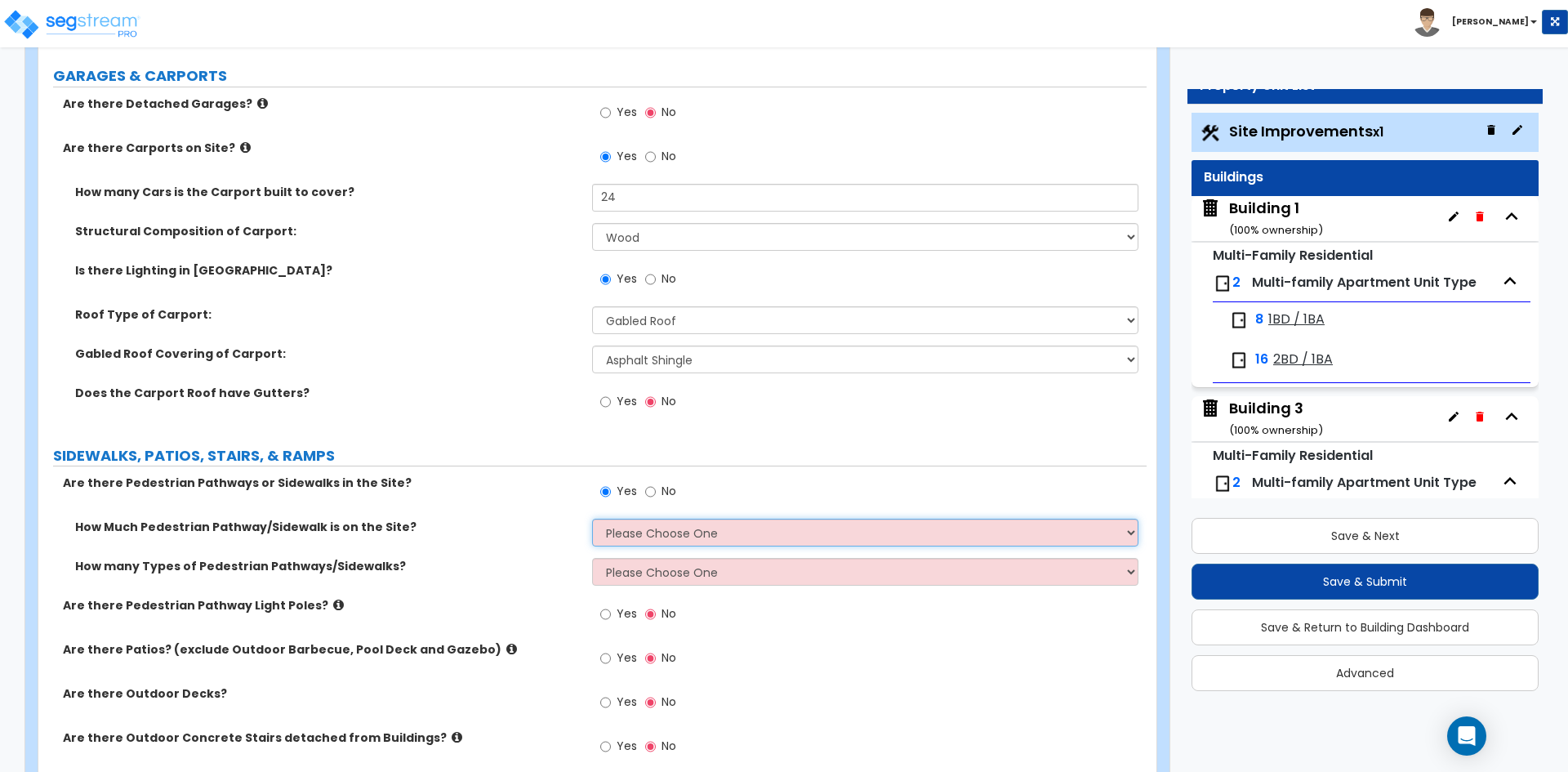
click at [674, 538] on select "Please Choose One I Don't Know, Please Estimate For Me Enter Linear Footage" at bounding box center [865, 533] width 546 height 28
select select "2"
click at [592, 519] on select "Please Choose One I Don't Know, Please Estimate For Me Enter Linear Footage" at bounding box center [865, 533] width 546 height 28
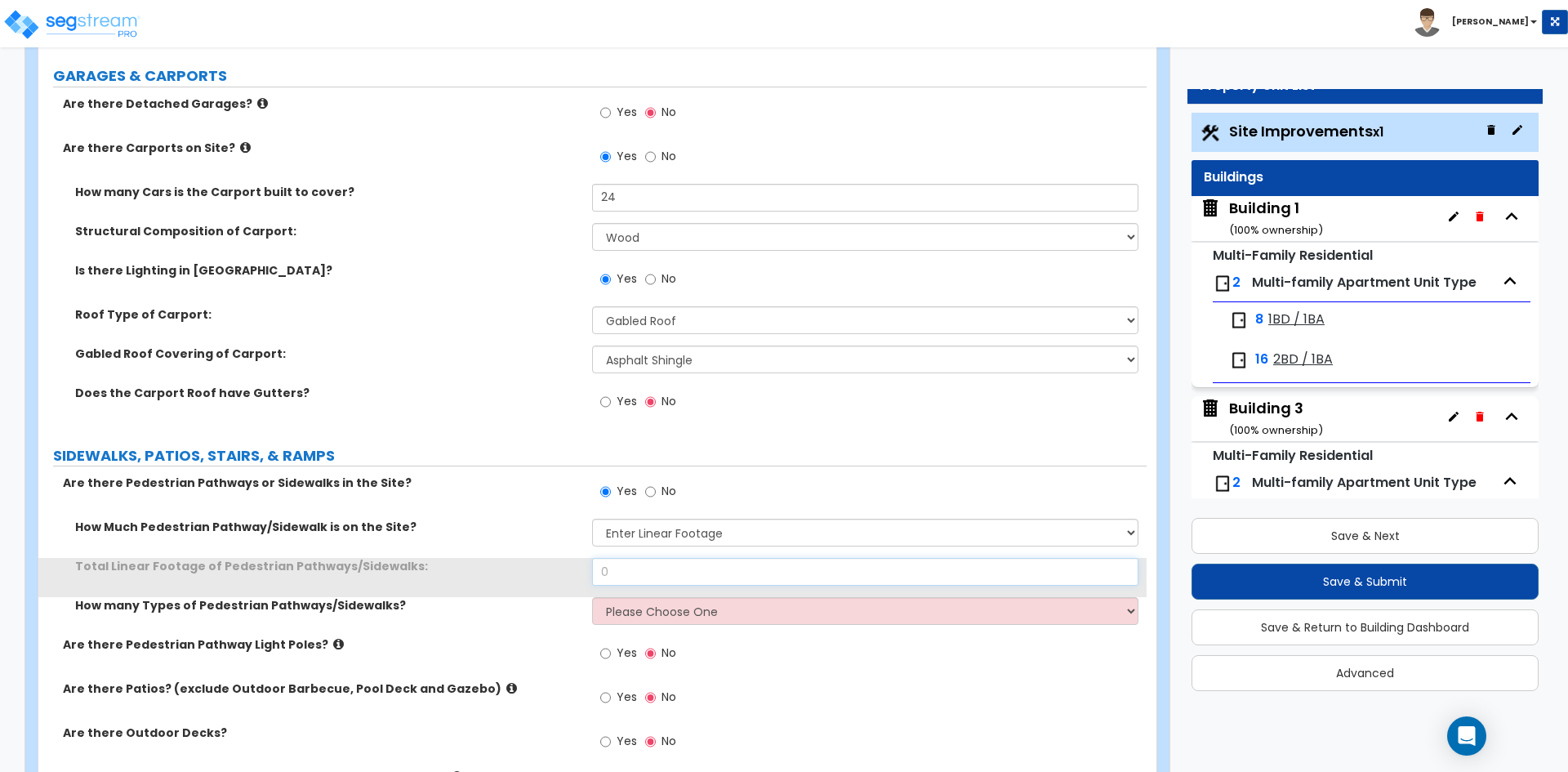
click at [633, 572] on input "0" at bounding box center [865, 572] width 546 height 28
type input "866"
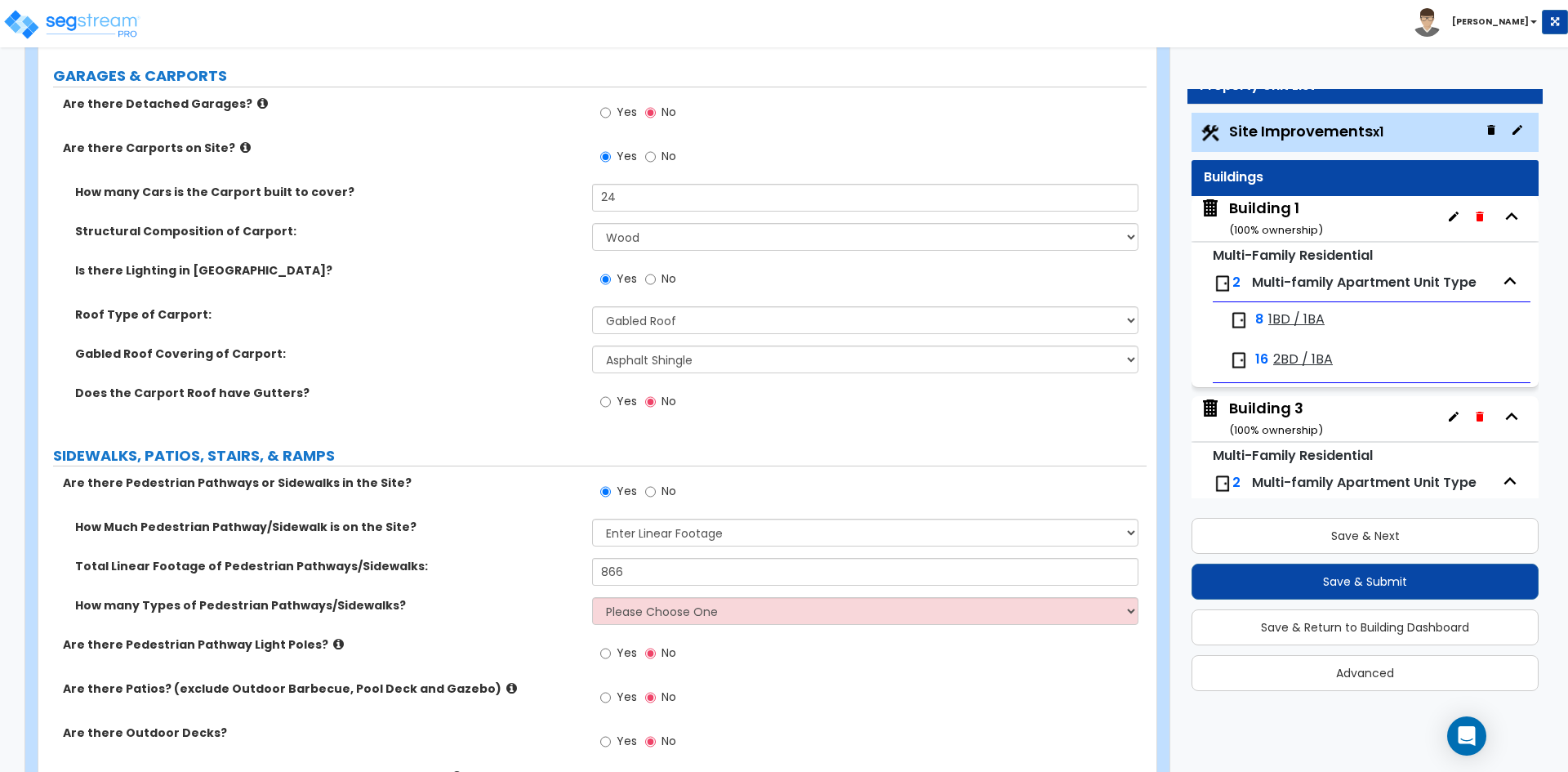
click at [495, 527] on label "How Much Pedestrian Pathway/Sidewalk is on the Site?" at bounding box center [327, 527] width 505 height 16
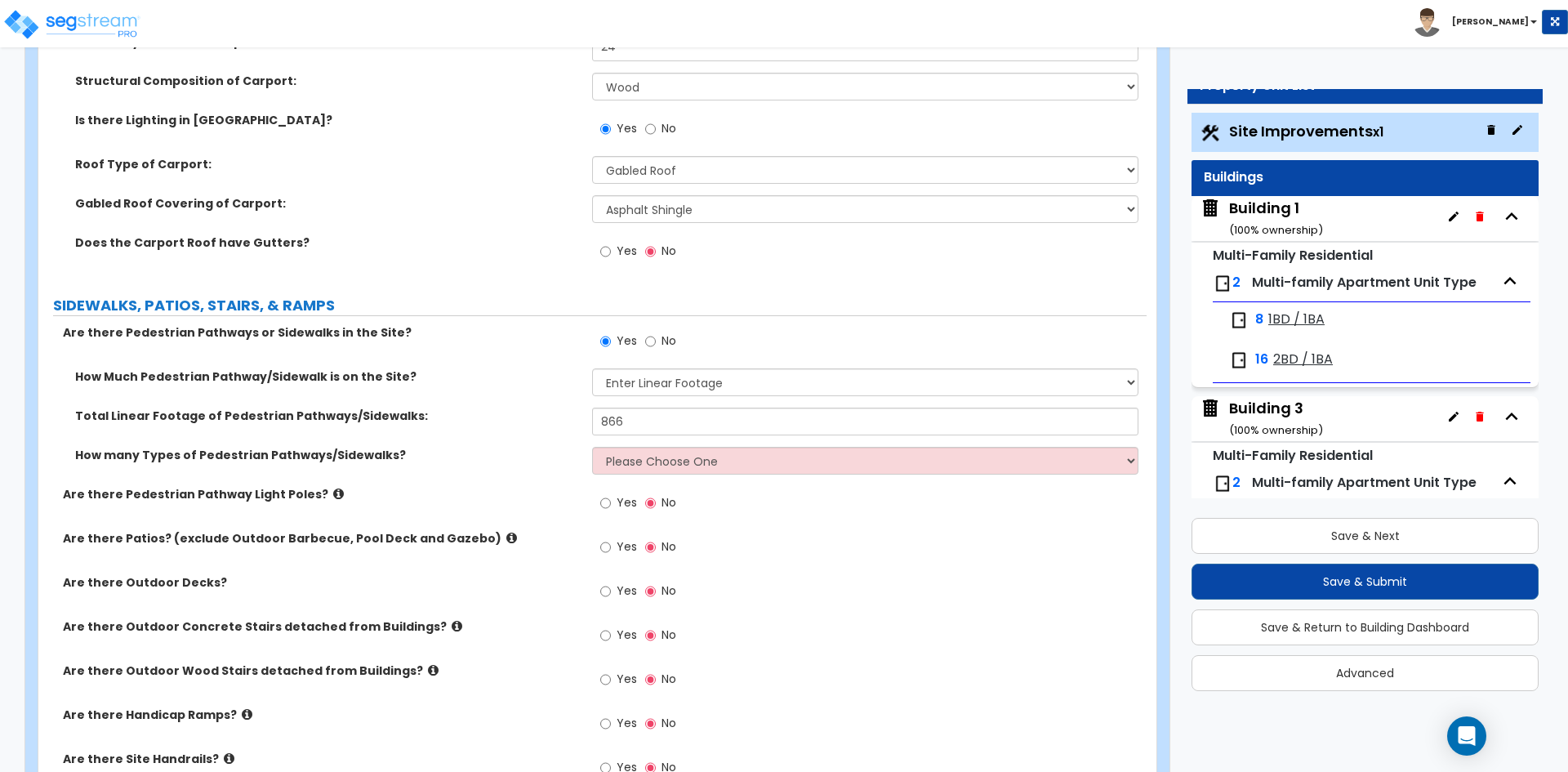
scroll to position [1389, 0]
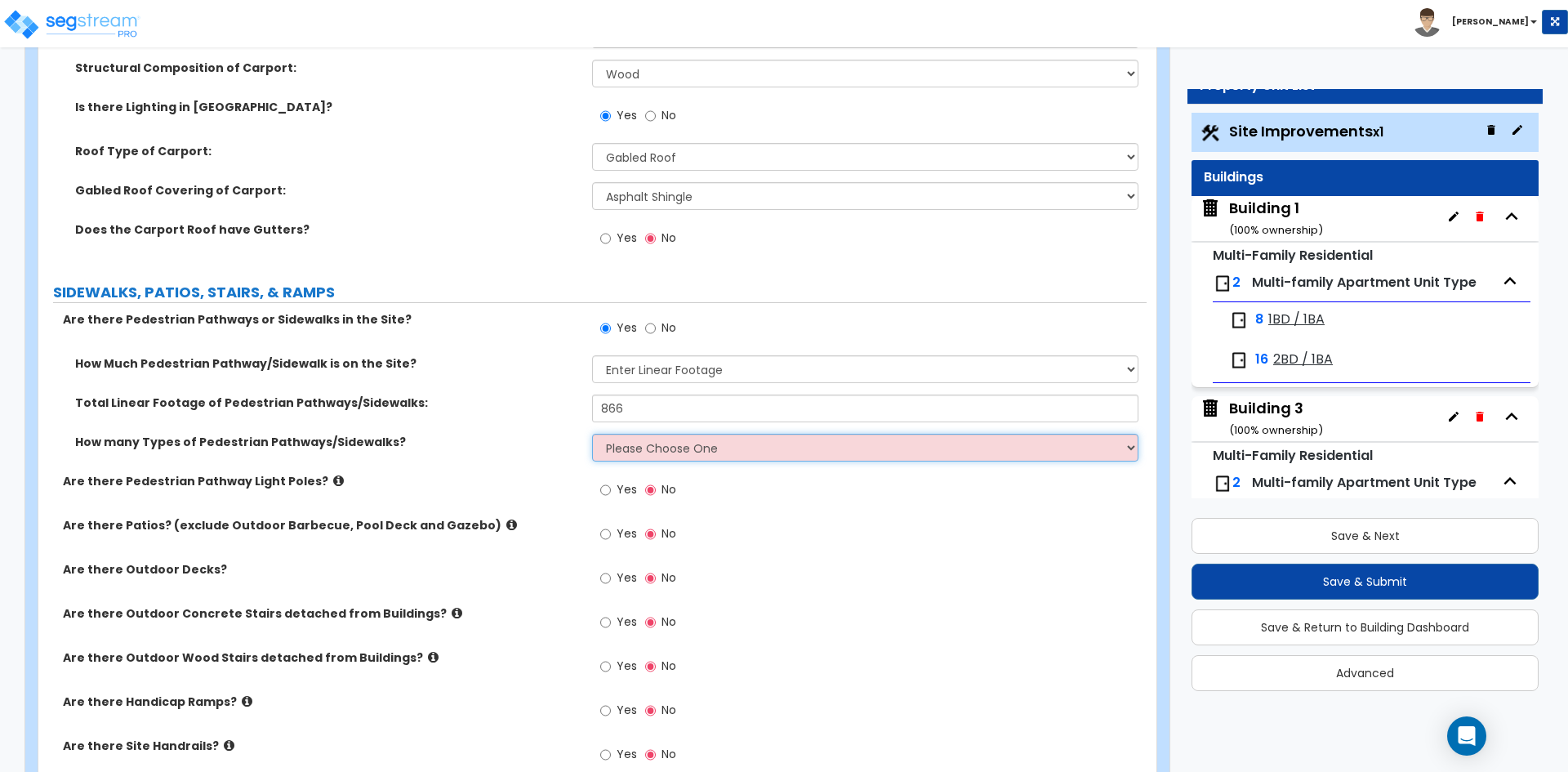
click at [690, 455] on select "Please Choose One 1 2 3" at bounding box center [865, 447] width 546 height 28
select select "1"
click at [592, 433] on select "Please Choose One 1 2 3" at bounding box center [865, 447] width 546 height 28
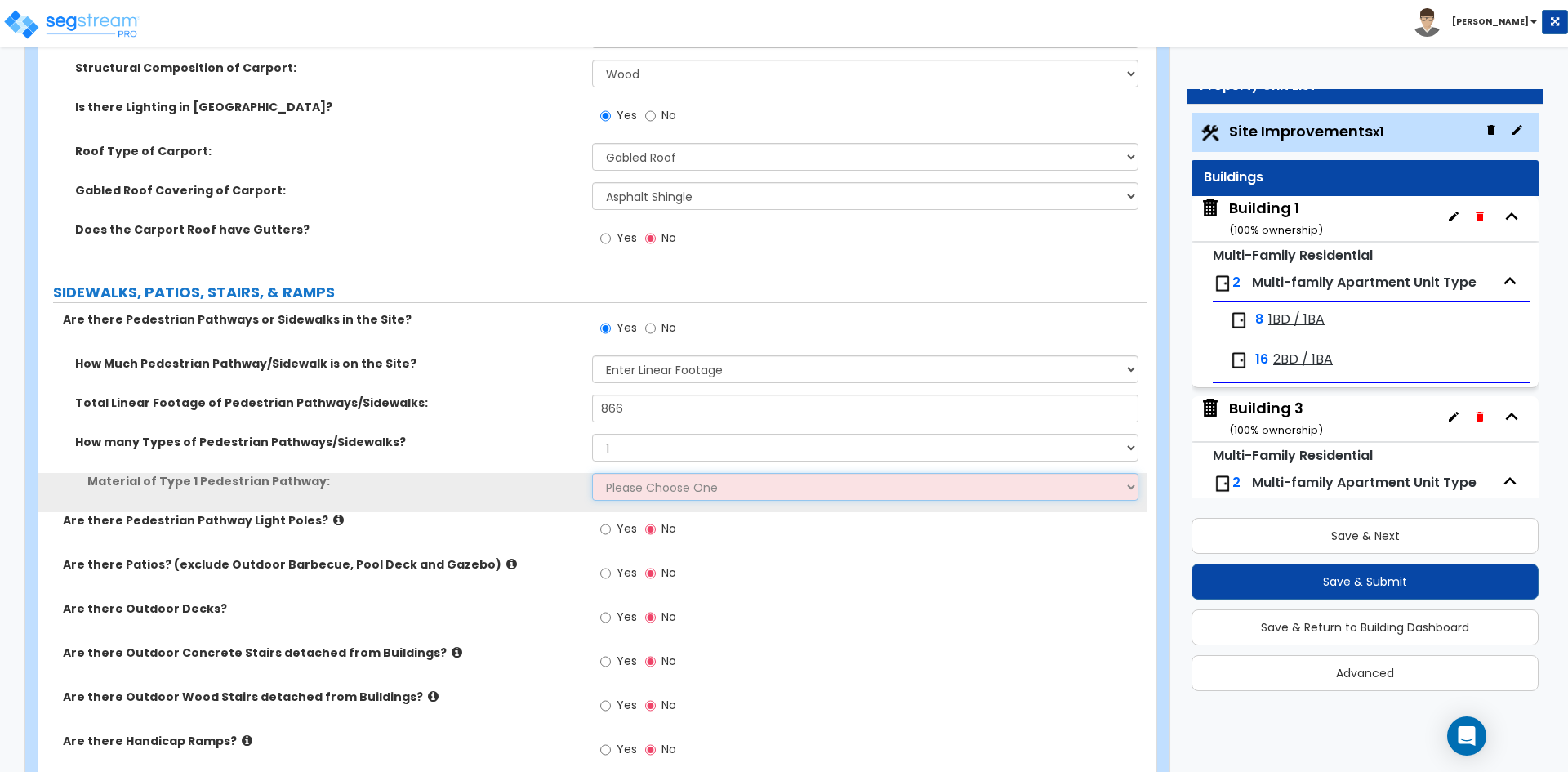
click at [658, 480] on select "Please Choose One Bare Concrete Stamped Concrete Brick Pavers Stone Pavers Wood…" at bounding box center [865, 487] width 546 height 28
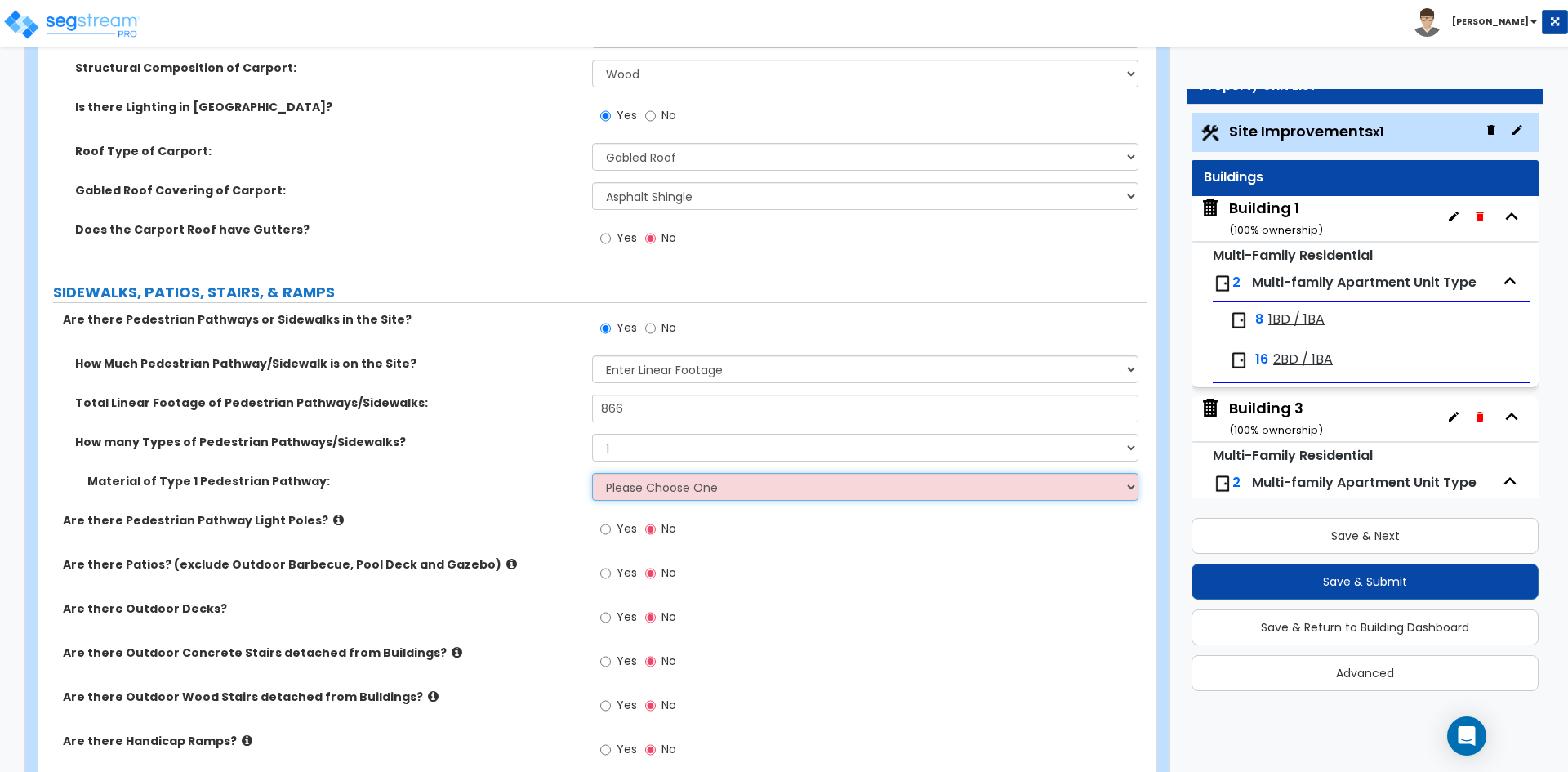
select select "1"
click at [592, 473] on select "Please Choose One Bare Concrete Stamped Concrete Brick Pavers Stone Pavers Wood…" at bounding box center [865, 487] width 546 height 28
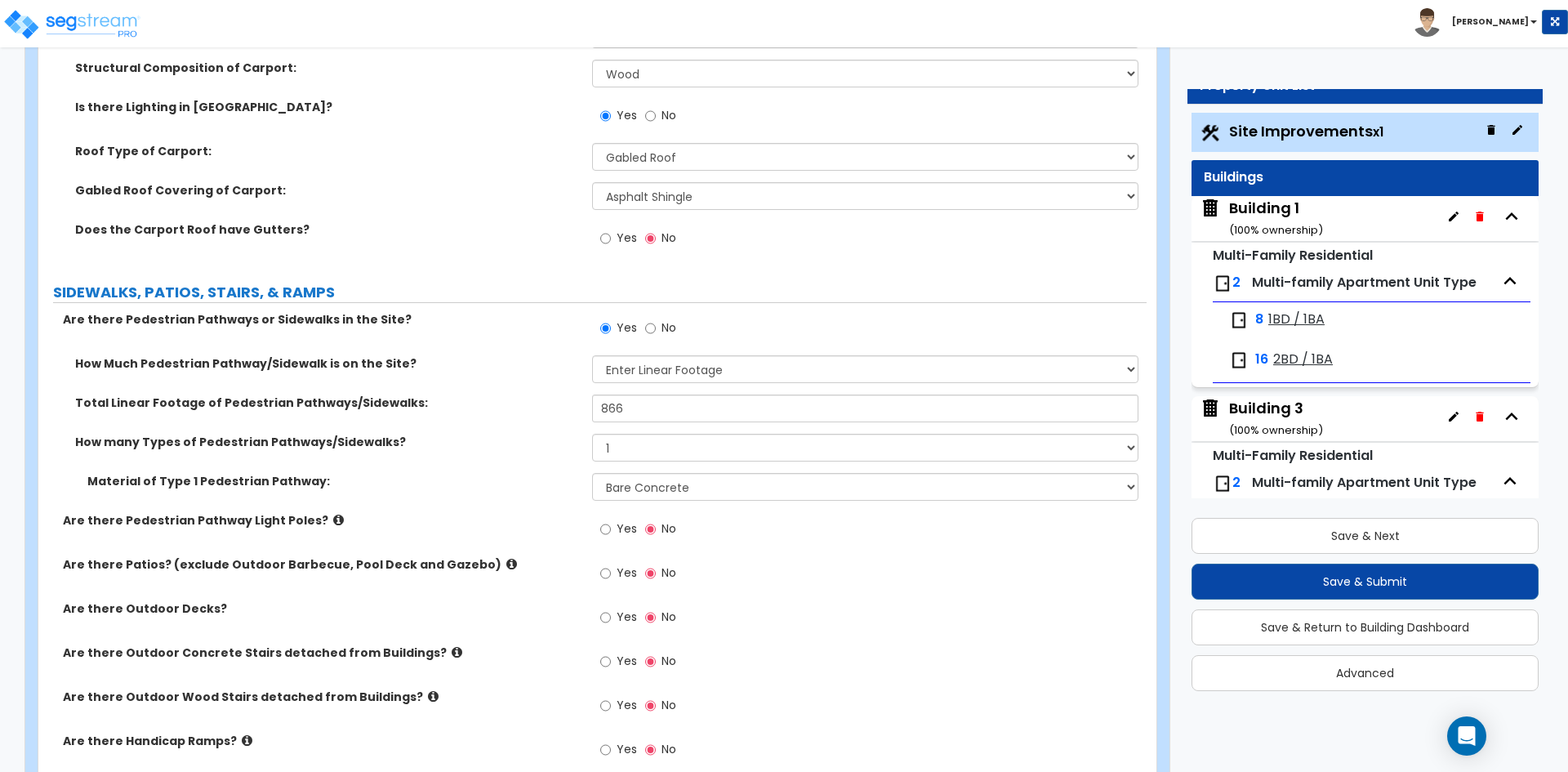
click at [425, 469] on div "How many Types of Pedestrian Pathways/Sidewalks? Please Choose One 1 2 3" at bounding box center [593, 452] width 1109 height 39
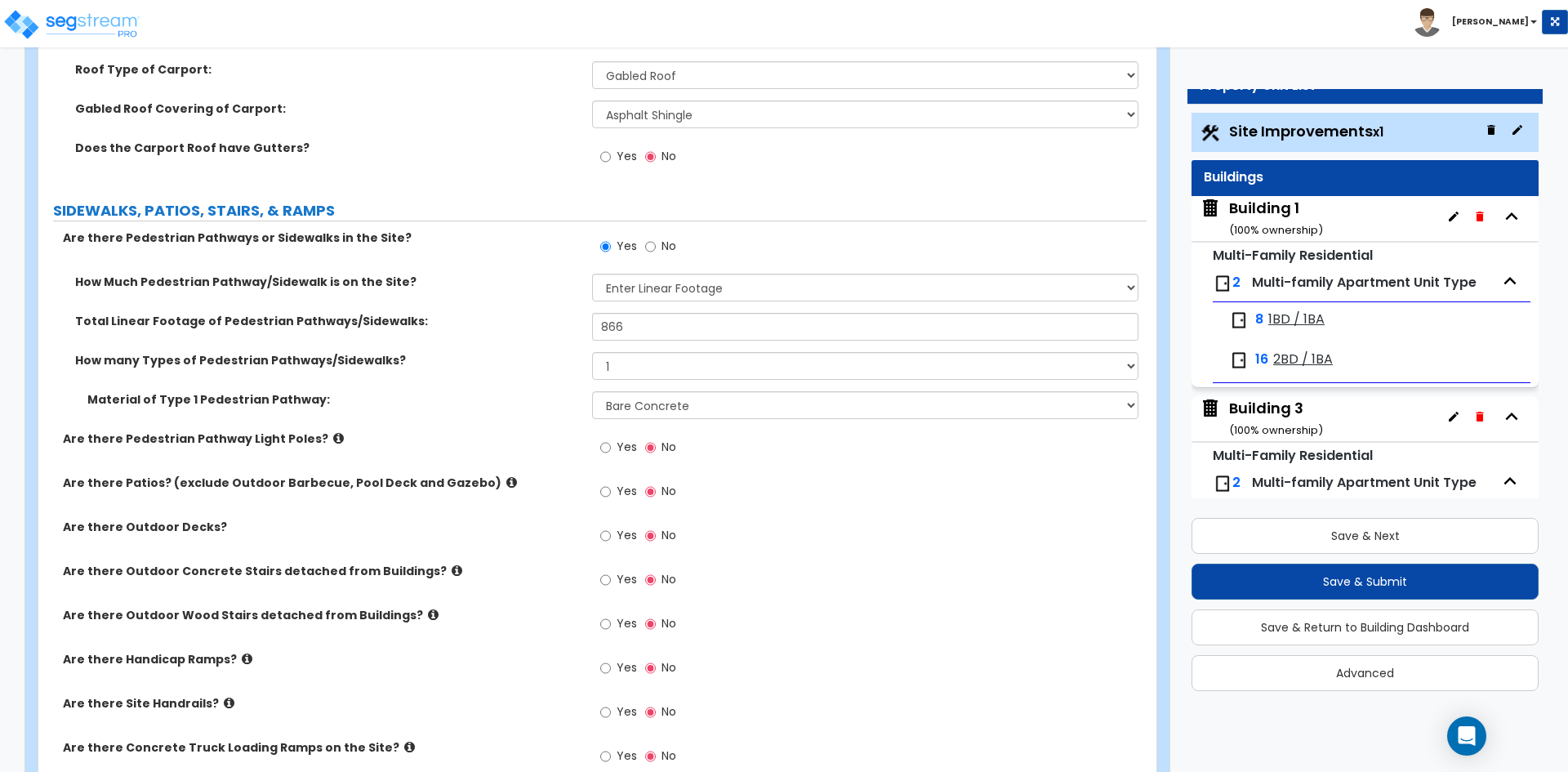
click at [517, 440] on label "Are there Pedestrian Pathway Light Poles?" at bounding box center [321, 438] width 517 height 16
click at [629, 489] on span "Yes" at bounding box center [627, 491] width 20 height 16
click at [611, 489] on input "Yes" at bounding box center [606, 492] width 11 height 18
radio input "true"
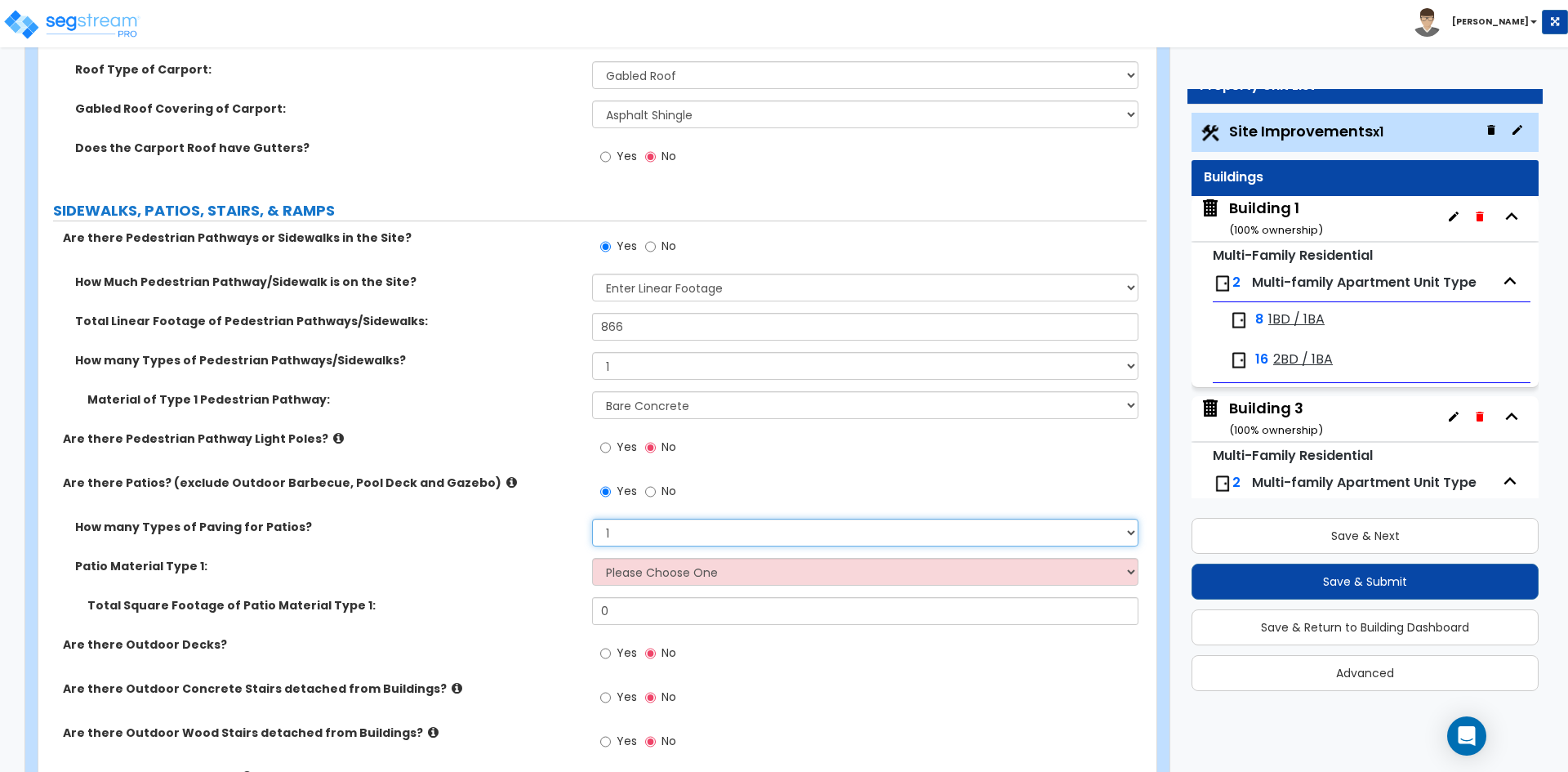
click at [674, 538] on select "1 2 3 4" at bounding box center [865, 533] width 546 height 28
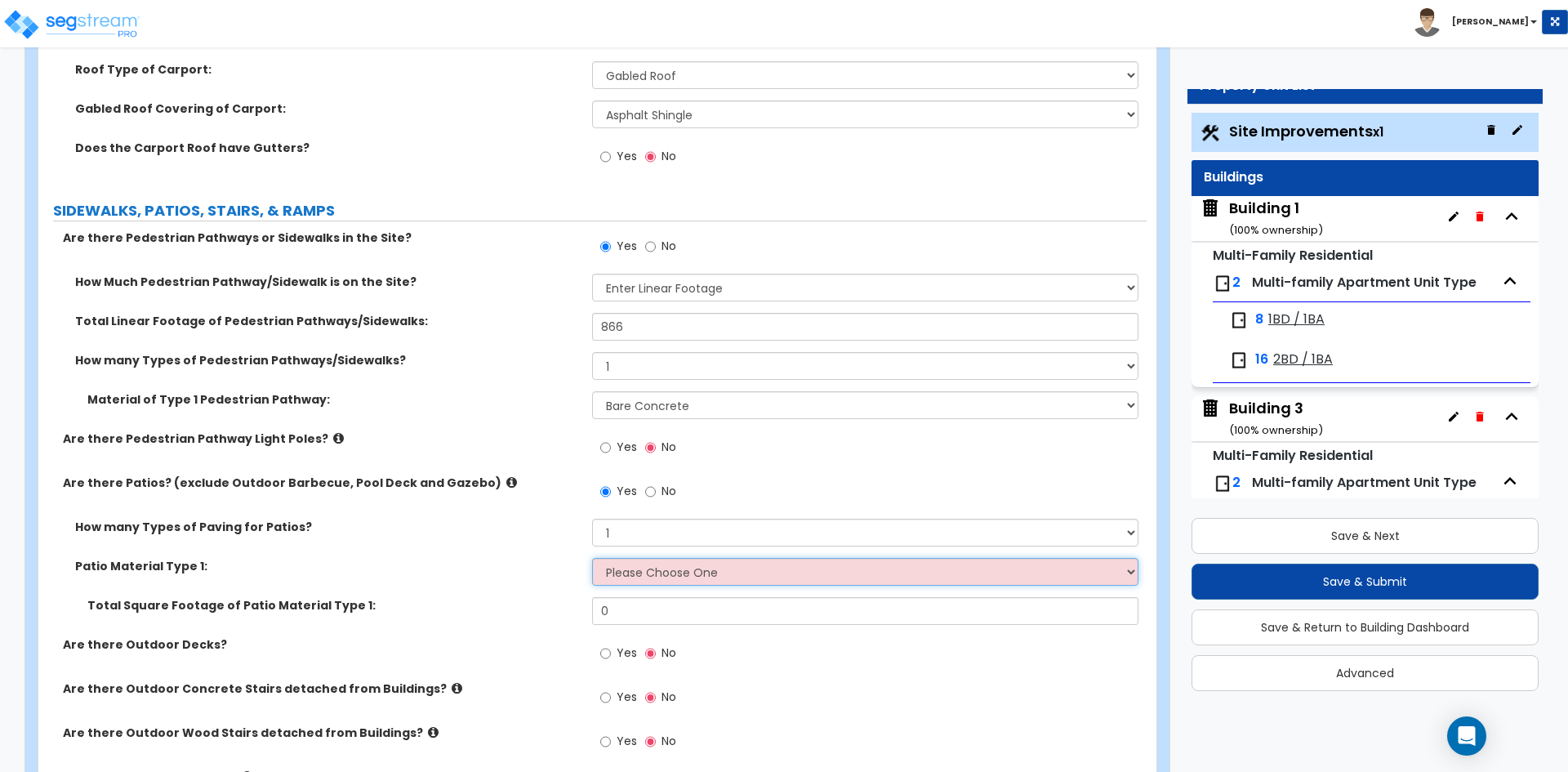
click at [653, 569] on select "Please Choose One Bare Concrete Stamped Concrete Brick Pavers Stone Pavers Tile…" at bounding box center [865, 572] width 546 height 28
select select "1"
click at [592, 558] on select "Please Choose One Bare Concrete Stamped Concrete Brick Pavers Stone Pavers Tile…" at bounding box center [865, 572] width 546 height 28
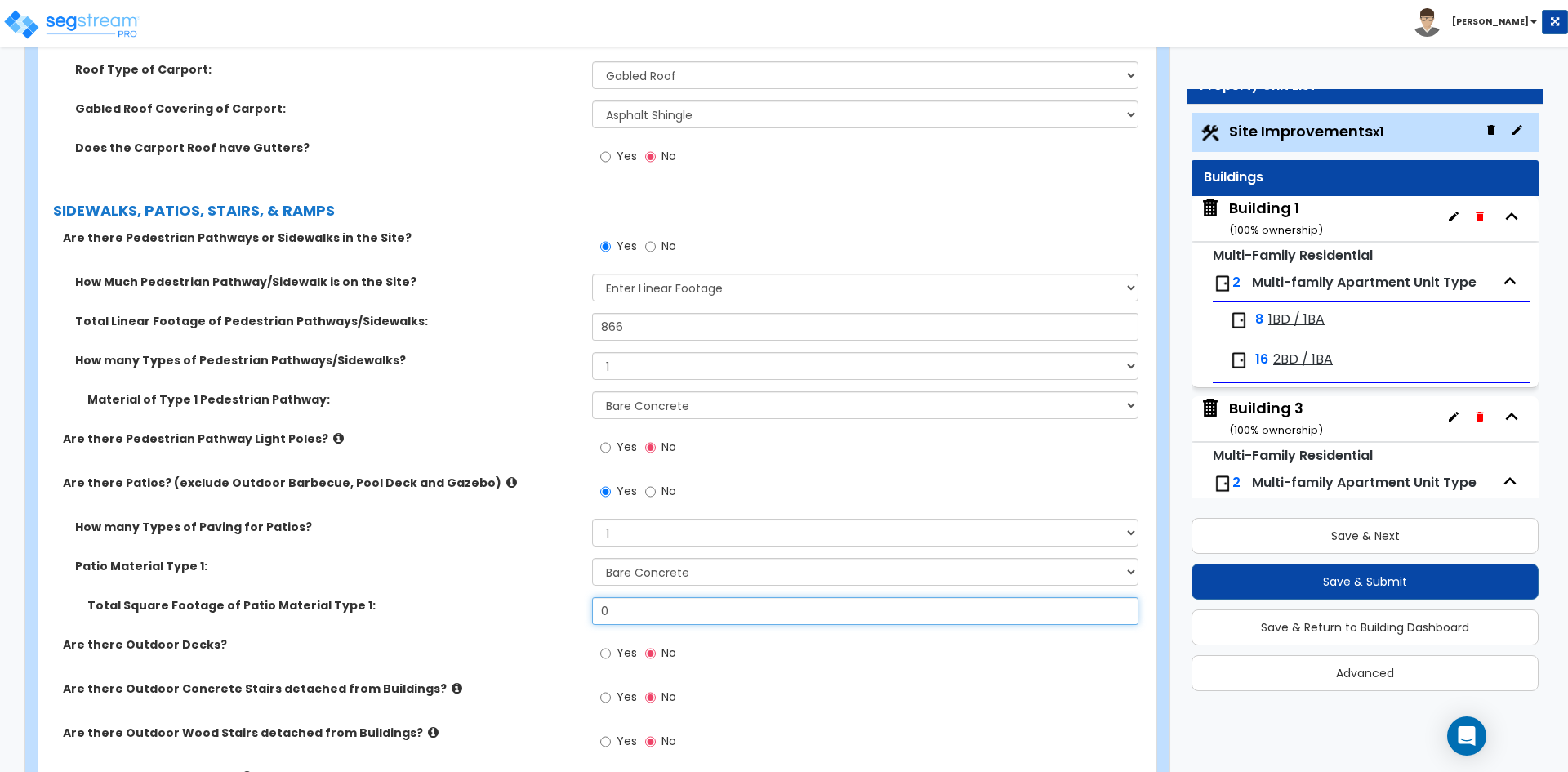
click at [643, 608] on input "0" at bounding box center [865, 611] width 546 height 28
type input "792"
click at [487, 585] on div "Patio Material Type 1: Please Choose One Bare Concrete Stamped Concrete Brick P…" at bounding box center [593, 577] width 1109 height 39
click at [487, 587] on div "Patio Material Type 1: Please Choose One Bare Concrete Stamped Concrete Brick P…" at bounding box center [593, 577] width 1109 height 39
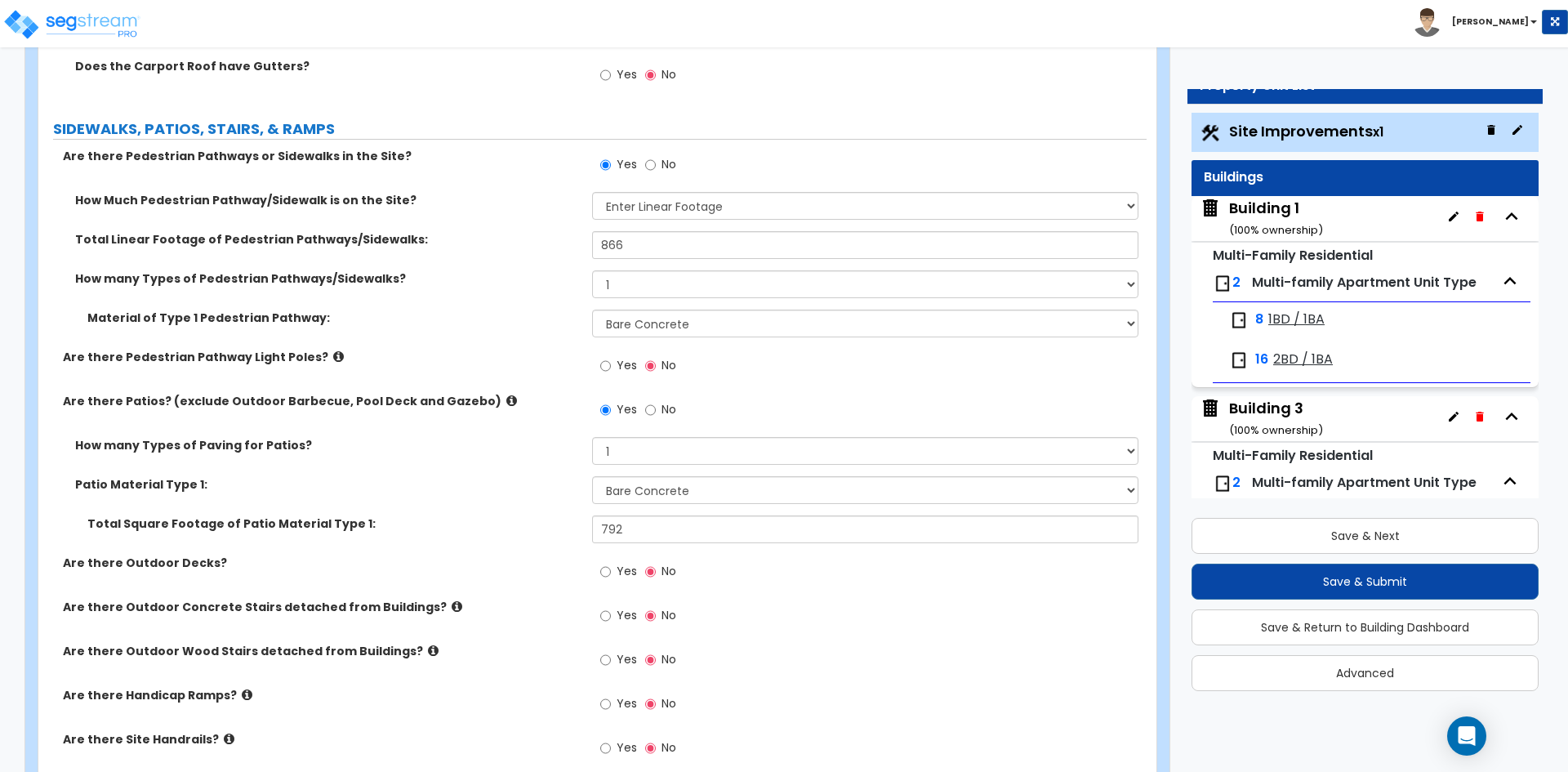
scroll to position [1634, 0]
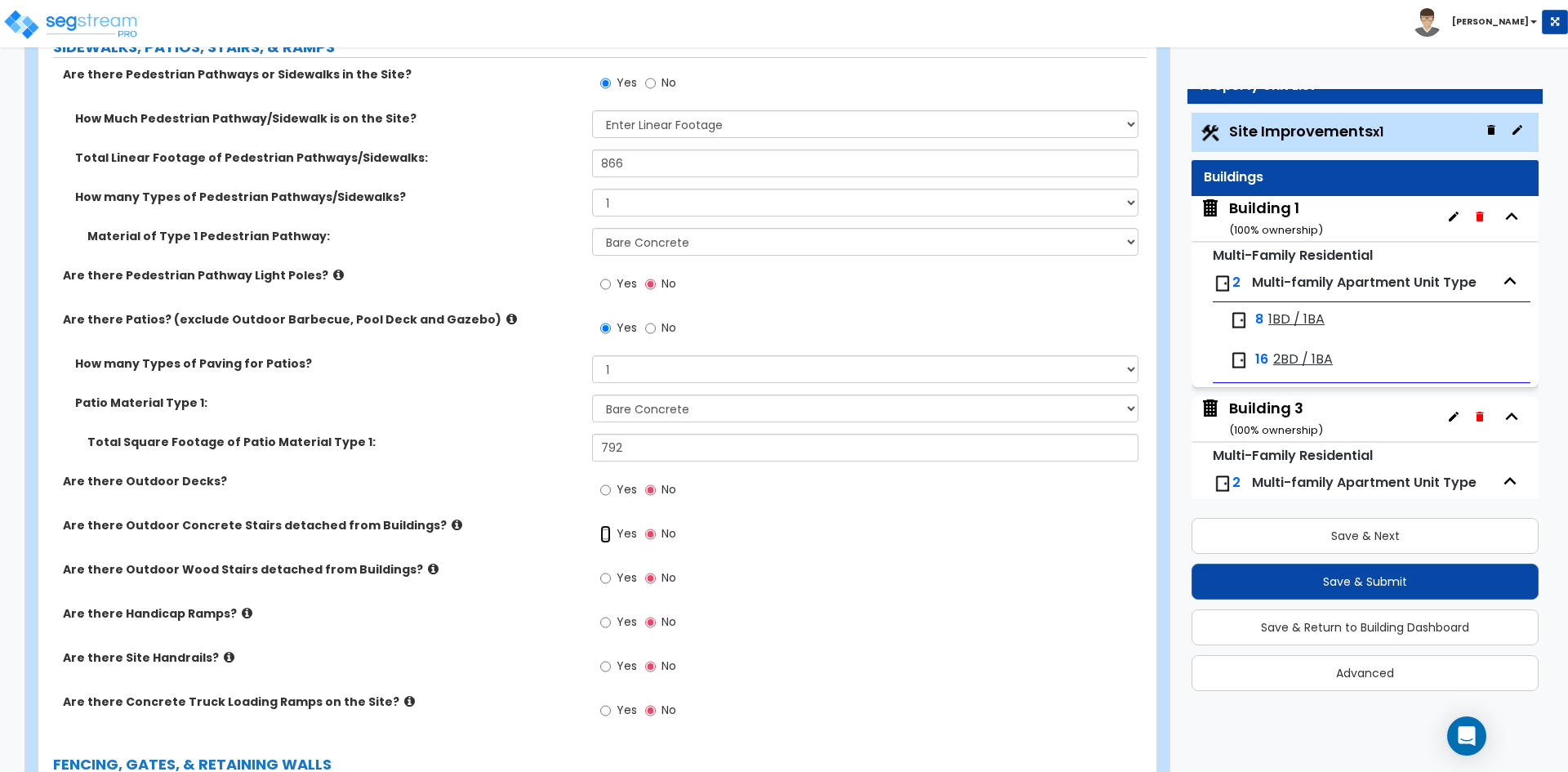
click at [608, 536] on input "Yes" at bounding box center [606, 534] width 11 height 18
radio input "true"
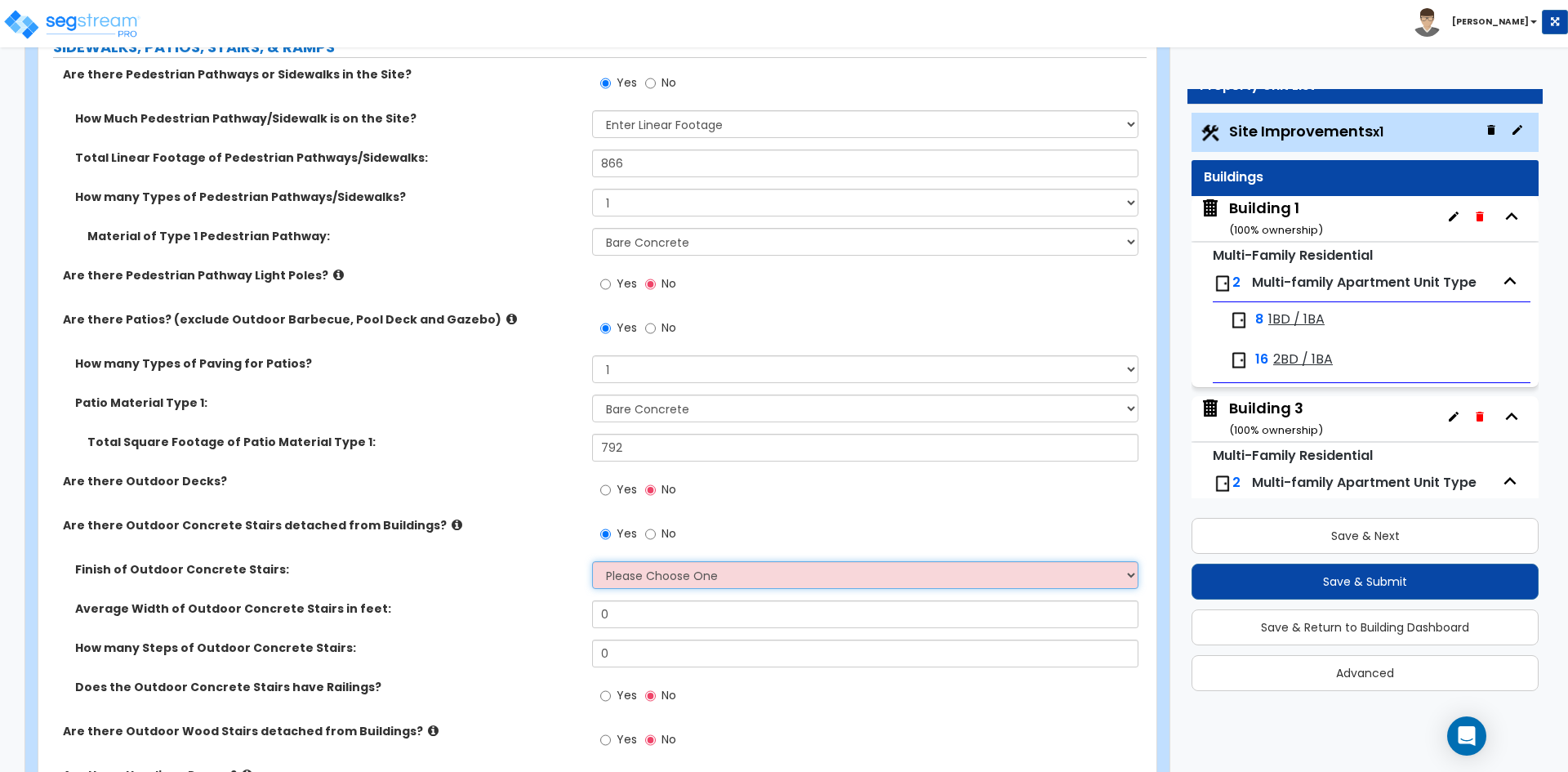
click at [644, 577] on select "Please Choose One Bare Concrete Exposed Aggregate Brick Paved Stone Paved" at bounding box center [865, 575] width 546 height 28
select select "1"
click at [592, 561] on select "Please Choose One Bare Concrete Exposed Aggregate Brick Paved Stone Paved" at bounding box center [865, 575] width 546 height 28
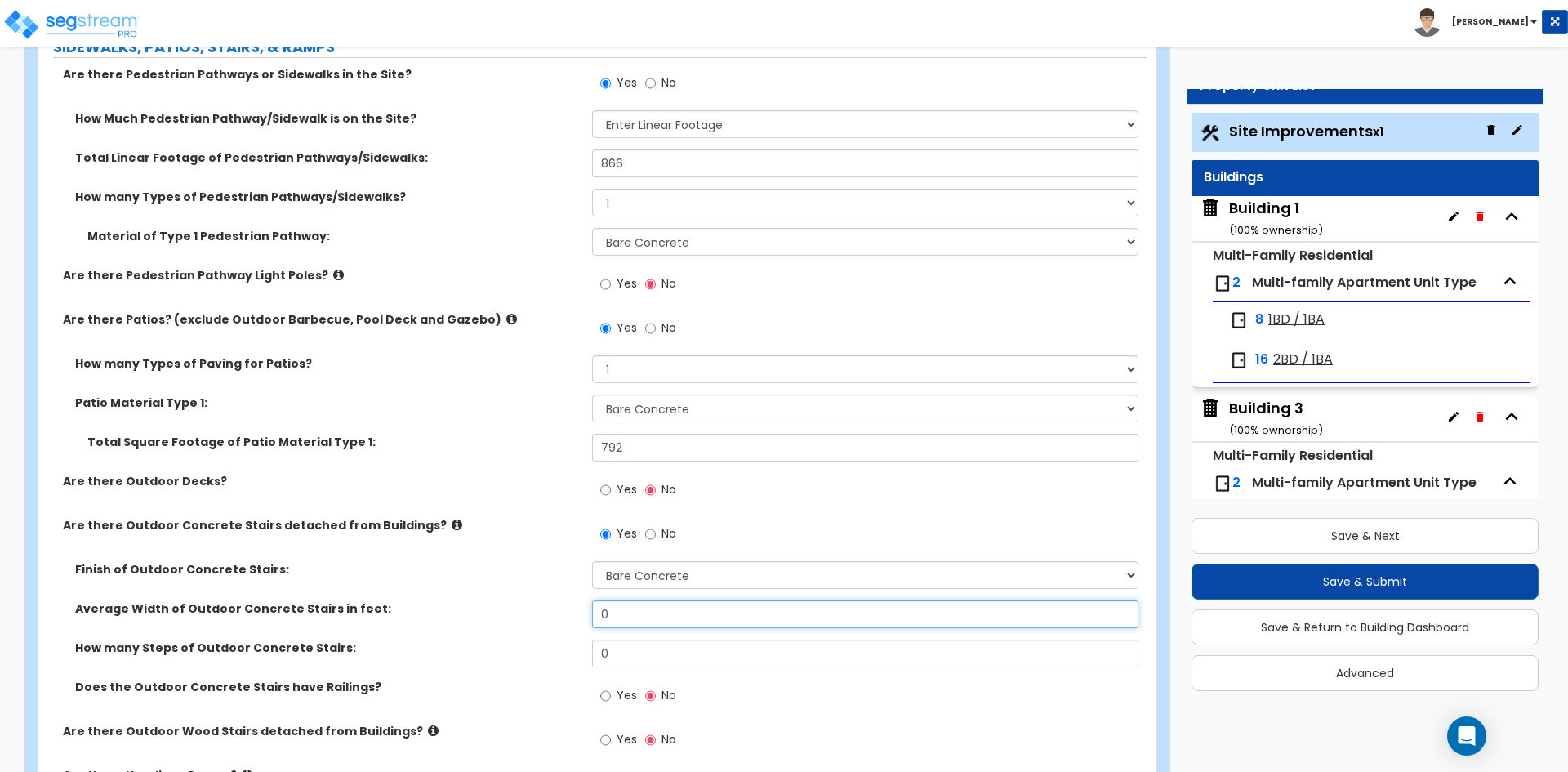
click at [643, 621] on input "0" at bounding box center [865, 615] width 546 height 28
type input "4"
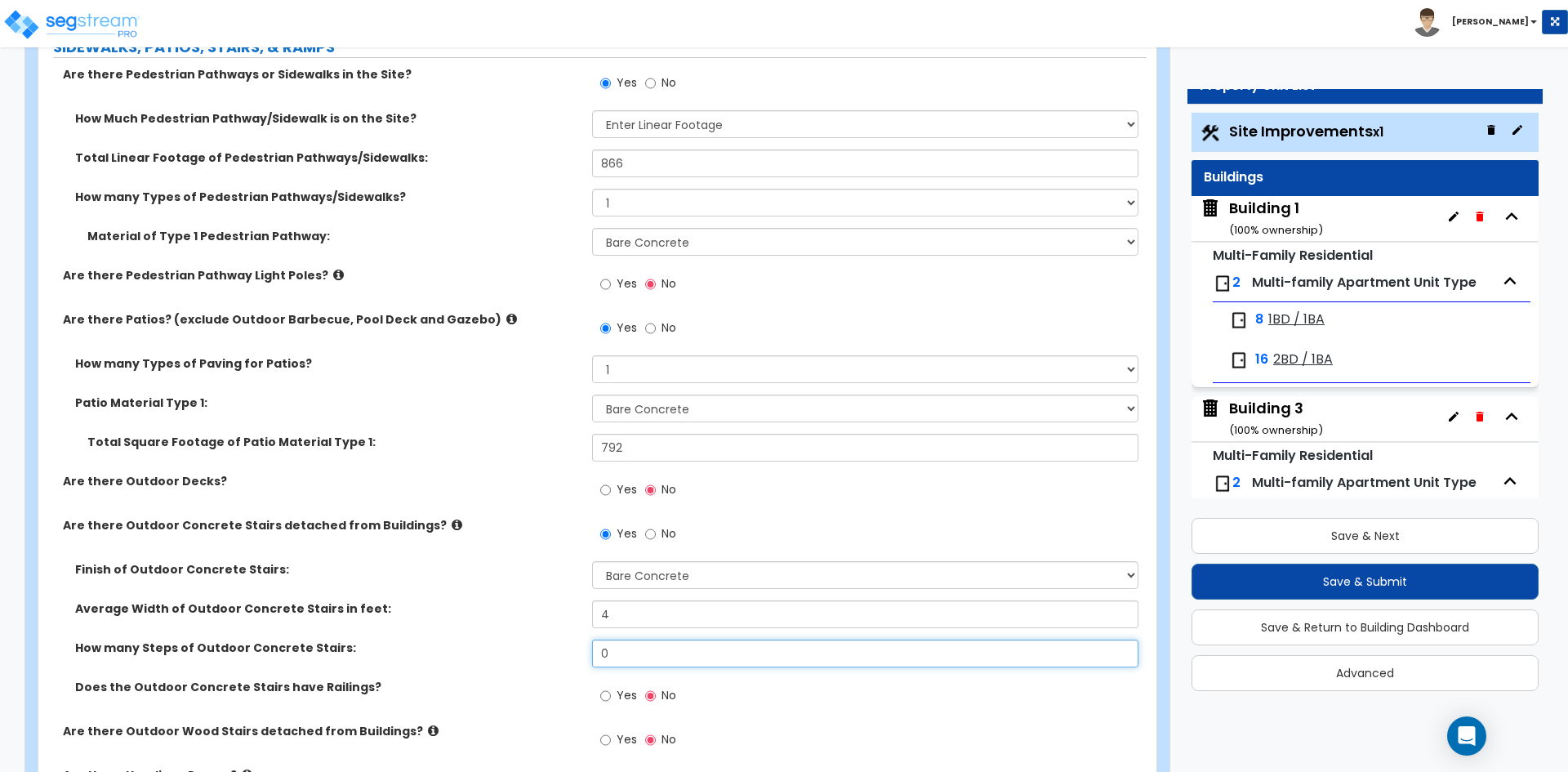
click at [644, 656] on input "0" at bounding box center [865, 653] width 546 height 28
type input "11"
click at [524, 629] on div "Average Width of Outdoor Concrete Stairs in feet: 4" at bounding box center [593, 620] width 1109 height 39
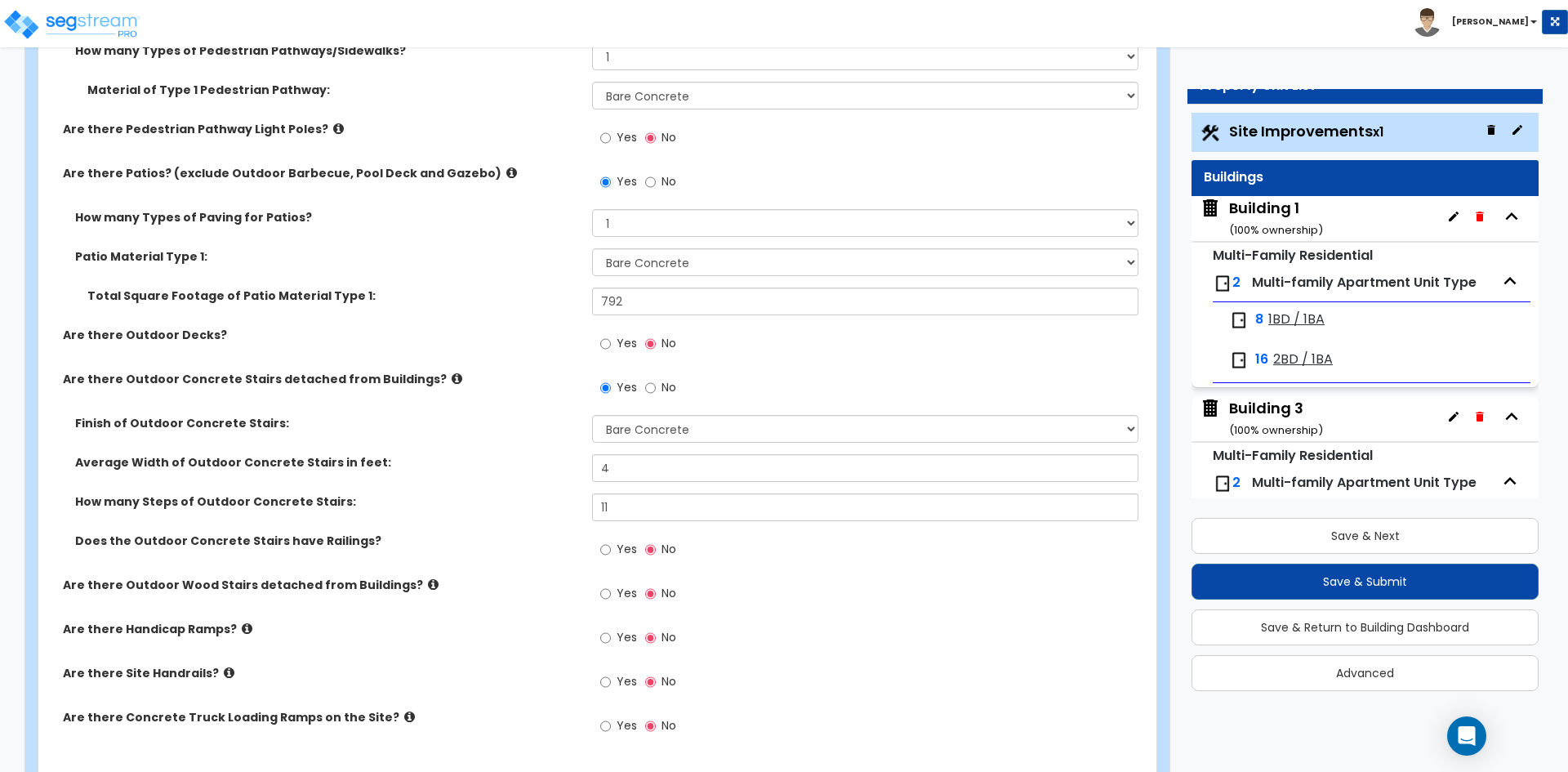
scroll to position [1879, 0]
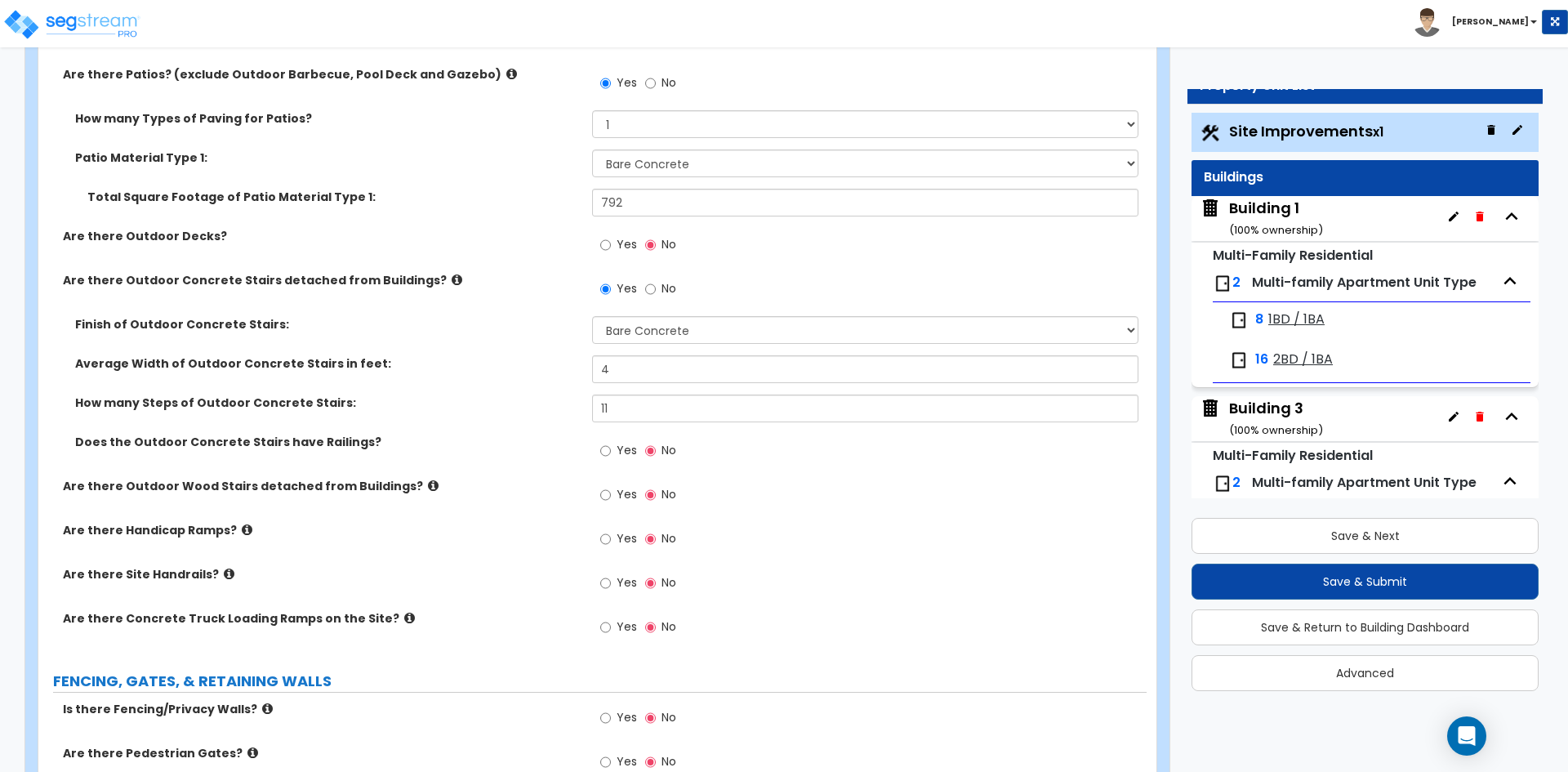
click at [615, 577] on label "Yes" at bounding box center [619, 585] width 37 height 28
click at [611, 577] on input "Yes" at bounding box center [606, 583] width 11 height 18
radio input "true"
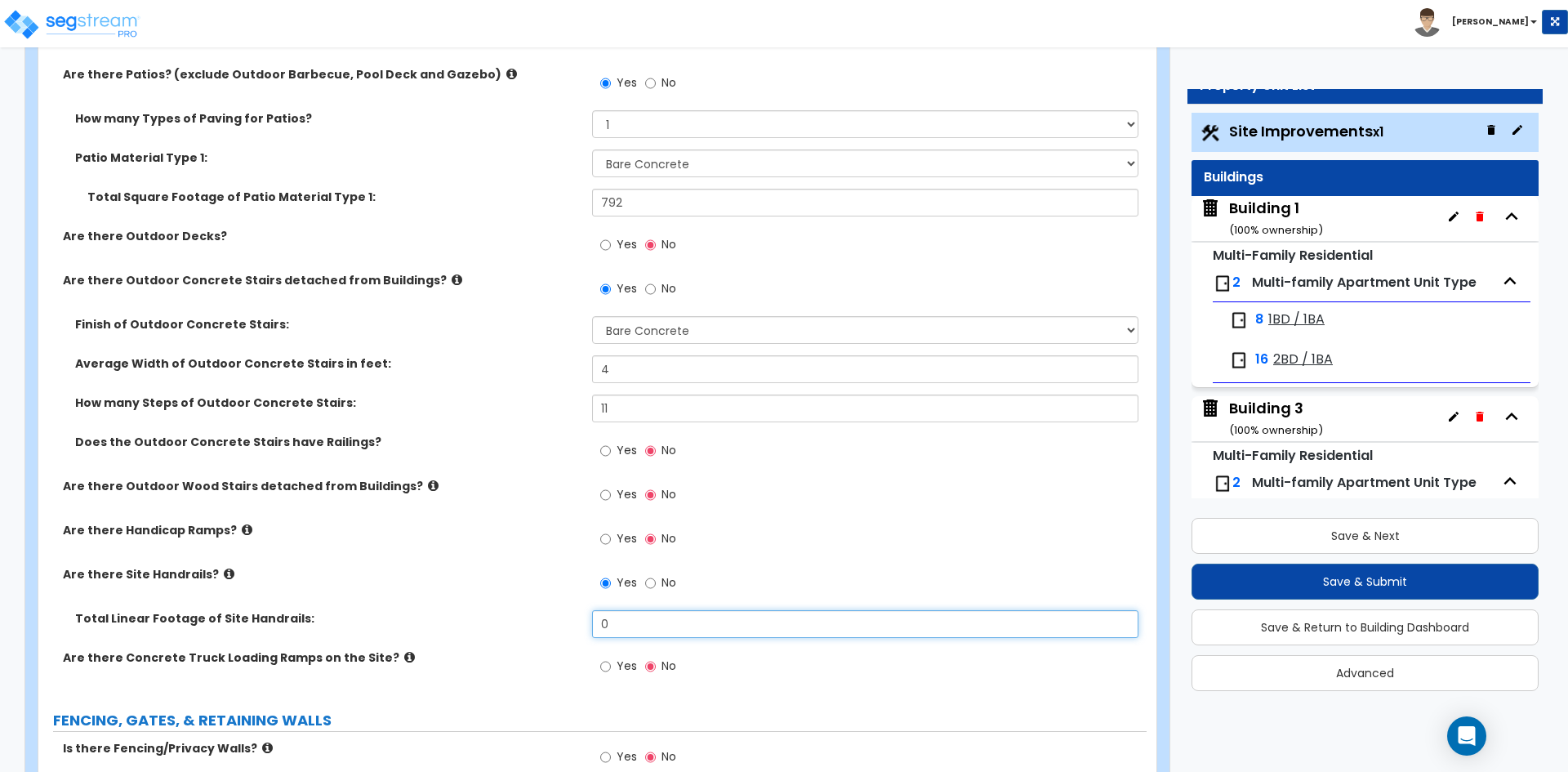
click at [644, 624] on input "0" at bounding box center [865, 624] width 546 height 28
type input "16"
click at [423, 583] on div "Are there Site Handrails? Yes No" at bounding box center [593, 588] width 1109 height 44
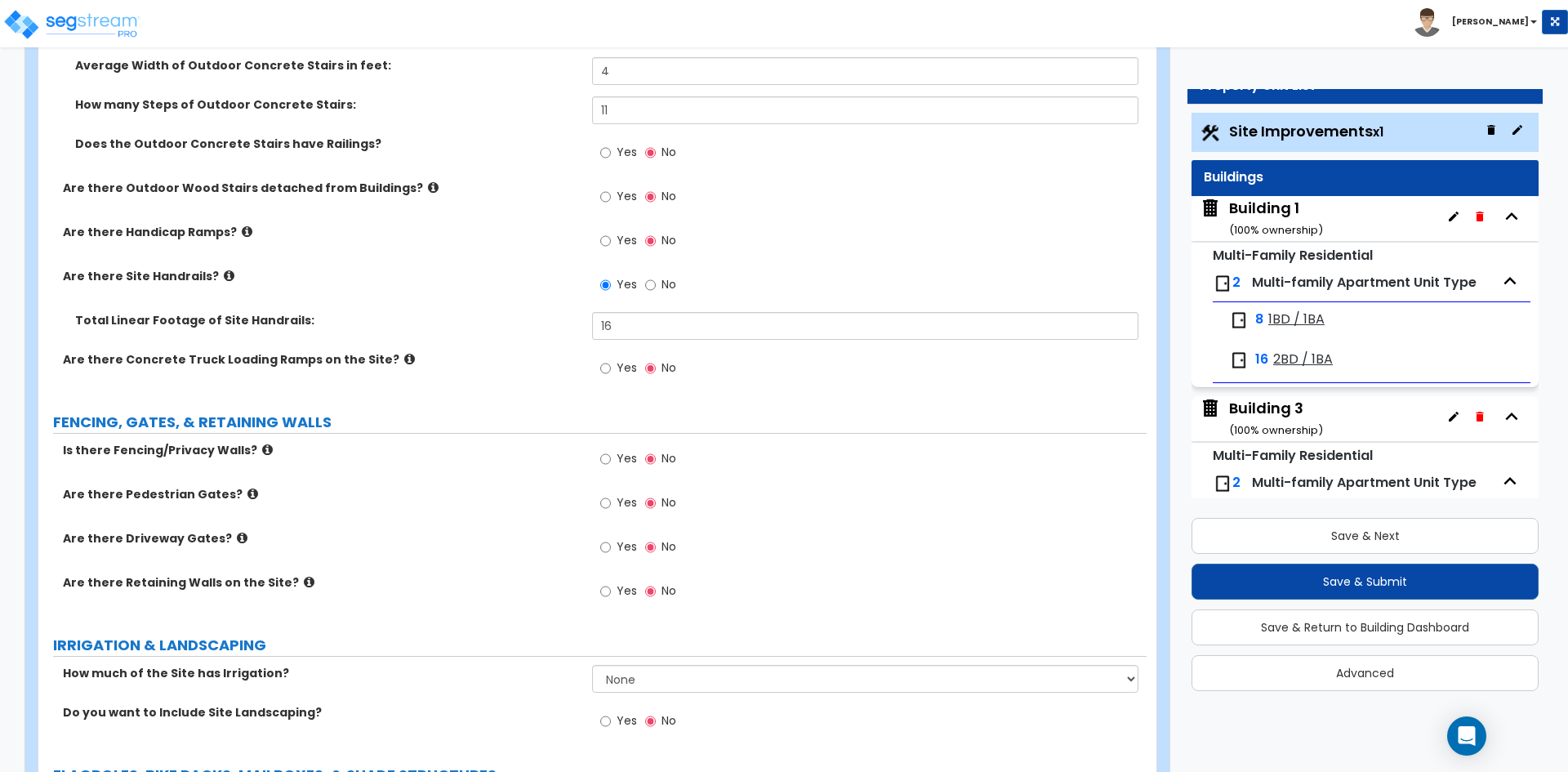
scroll to position [2205, 0]
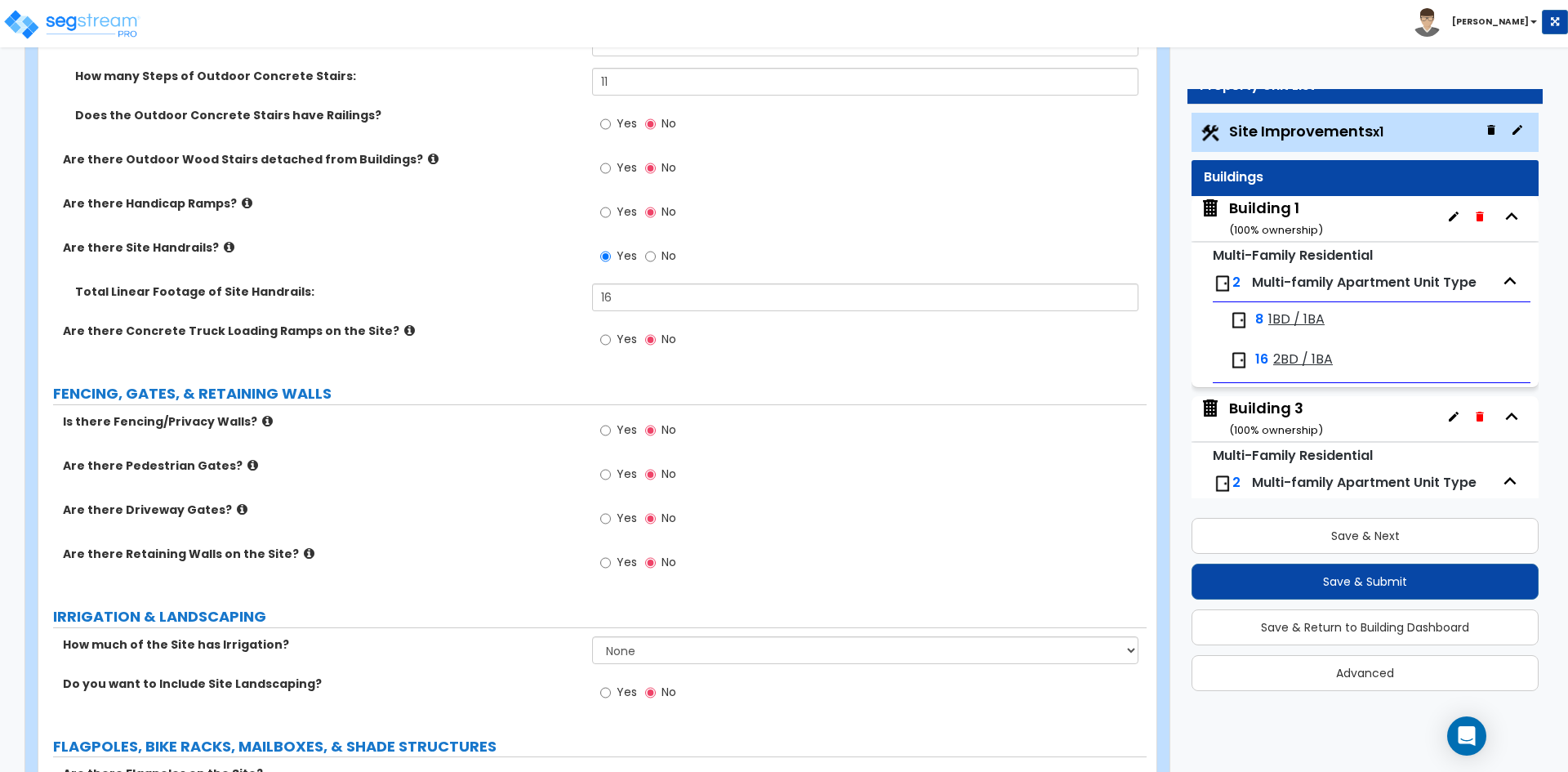
click at [628, 568] on span "Yes" at bounding box center [627, 562] width 20 height 16
click at [611, 568] on input "Yes" at bounding box center [606, 563] width 11 height 18
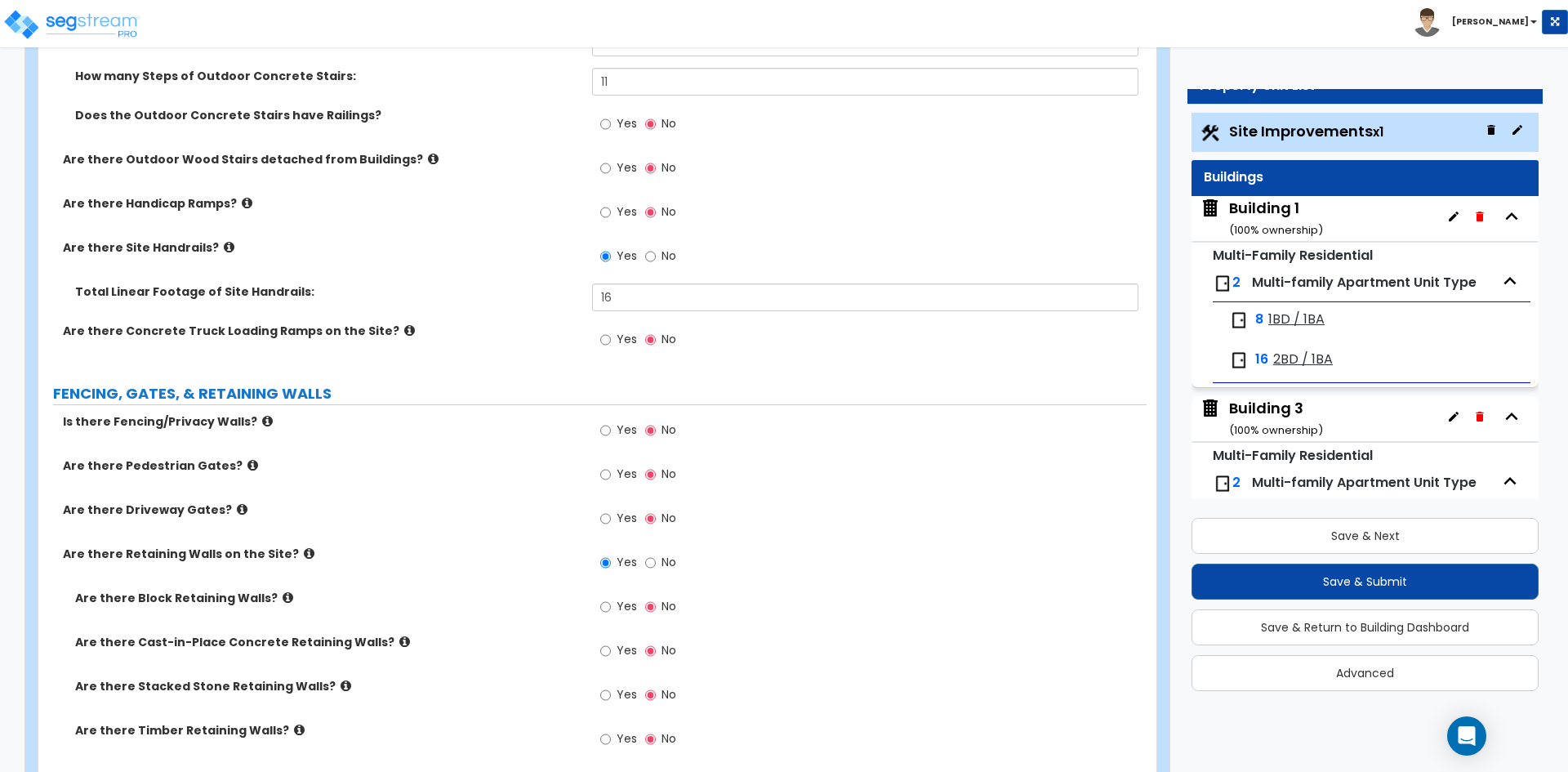
drag, startPoint x: 662, startPoint y: 560, endPoint x: 531, endPoint y: 560, distance: 131.0
click at [662, 560] on span "No" at bounding box center [668, 562] width 15 height 16
click at [655, 560] on input "No" at bounding box center [651, 563] width 11 height 18
radio input "false"
radio input "true"
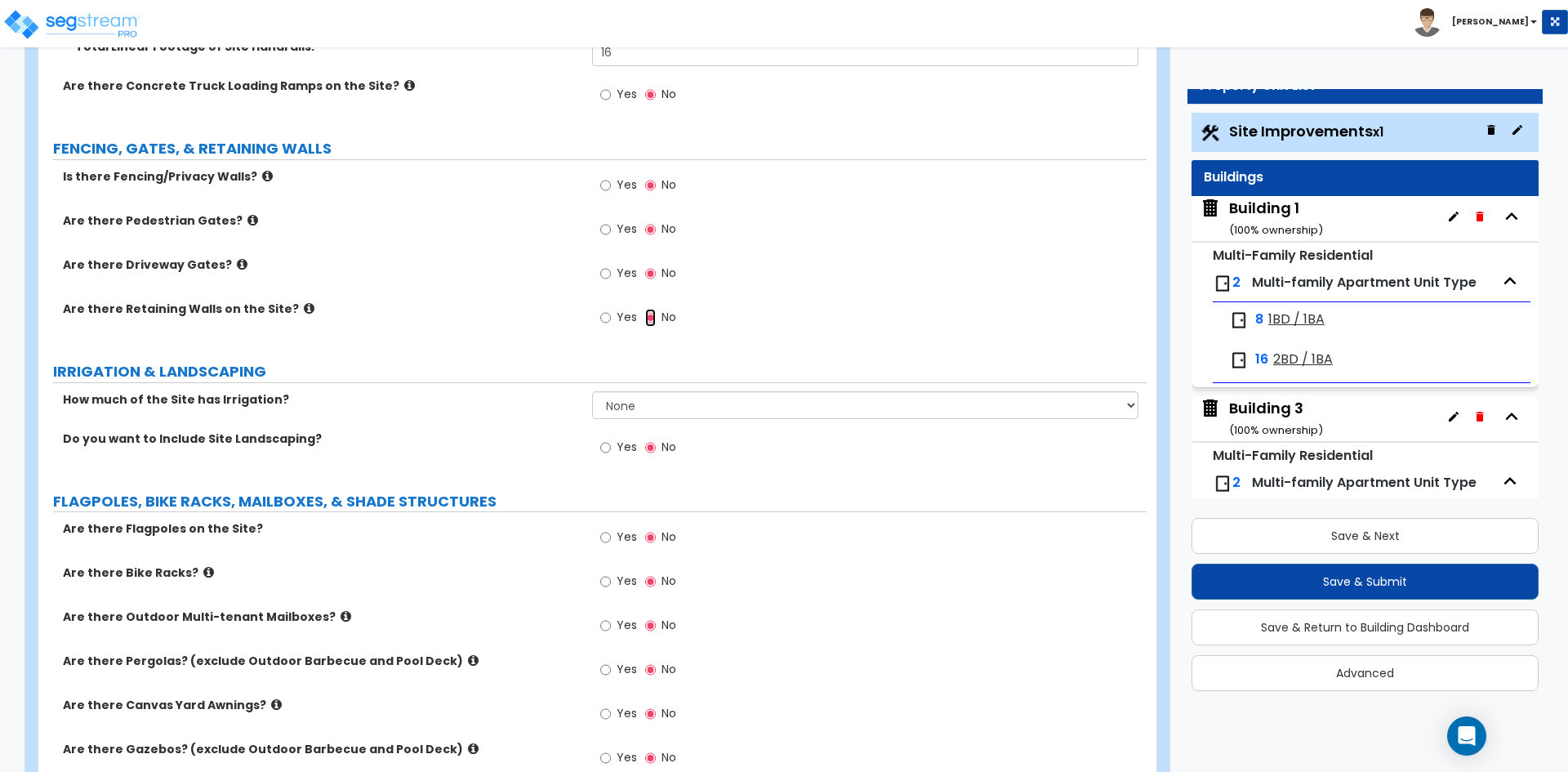
scroll to position [2532, 0]
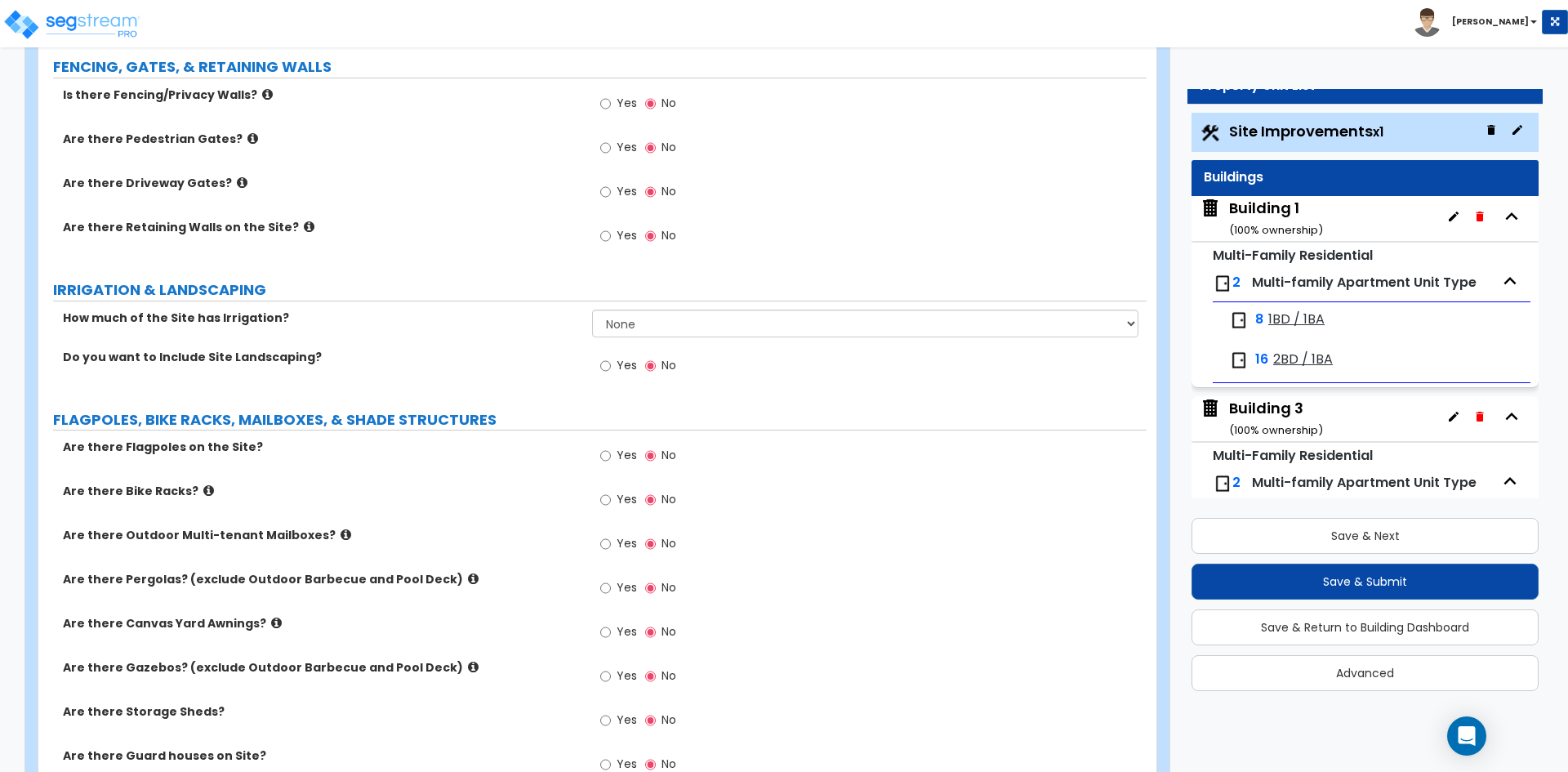
click at [468, 574] on icon at bounding box center [473, 579] width 11 height 12
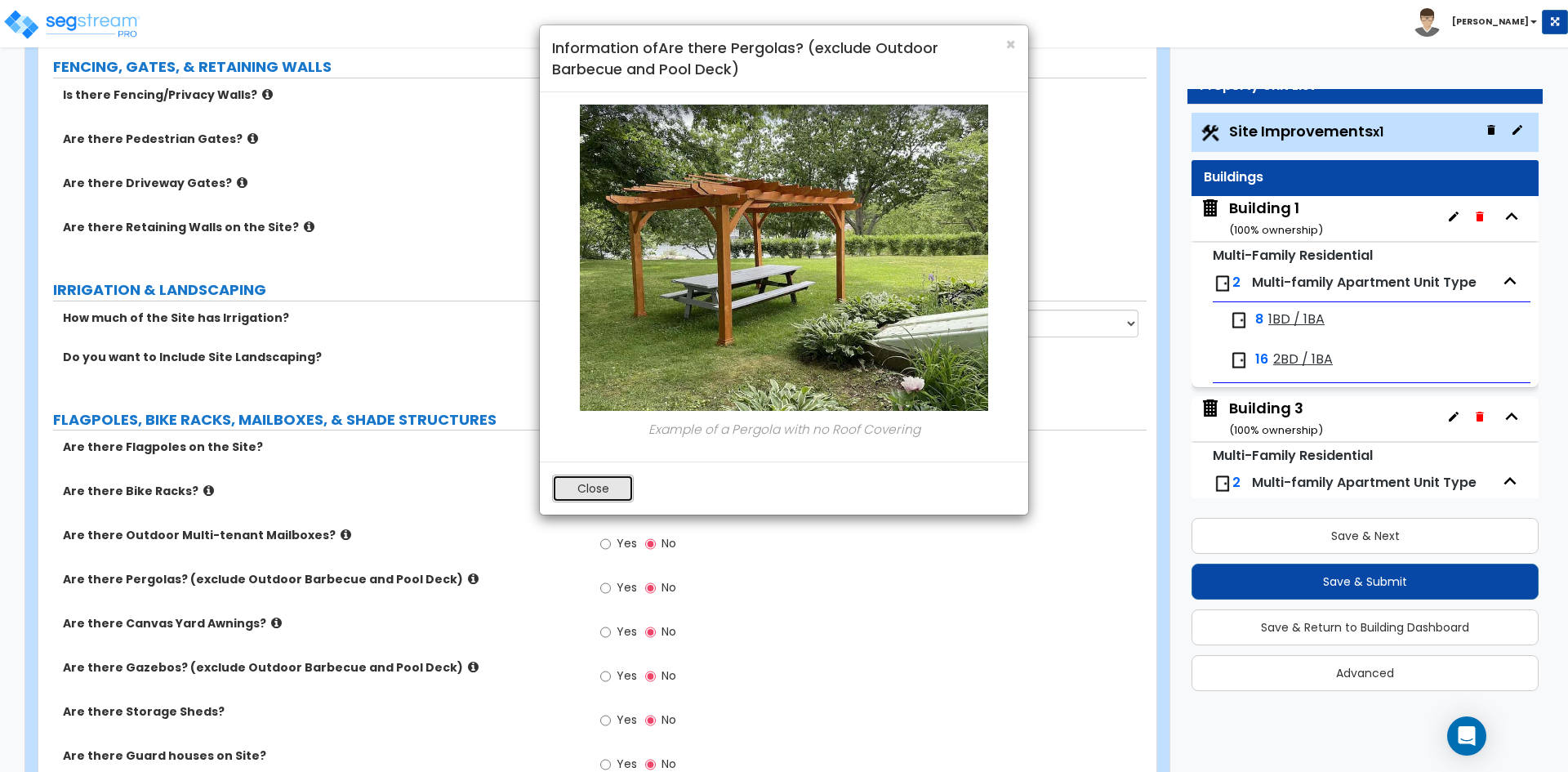
click at [590, 482] on button "Close" at bounding box center [593, 488] width 82 height 28
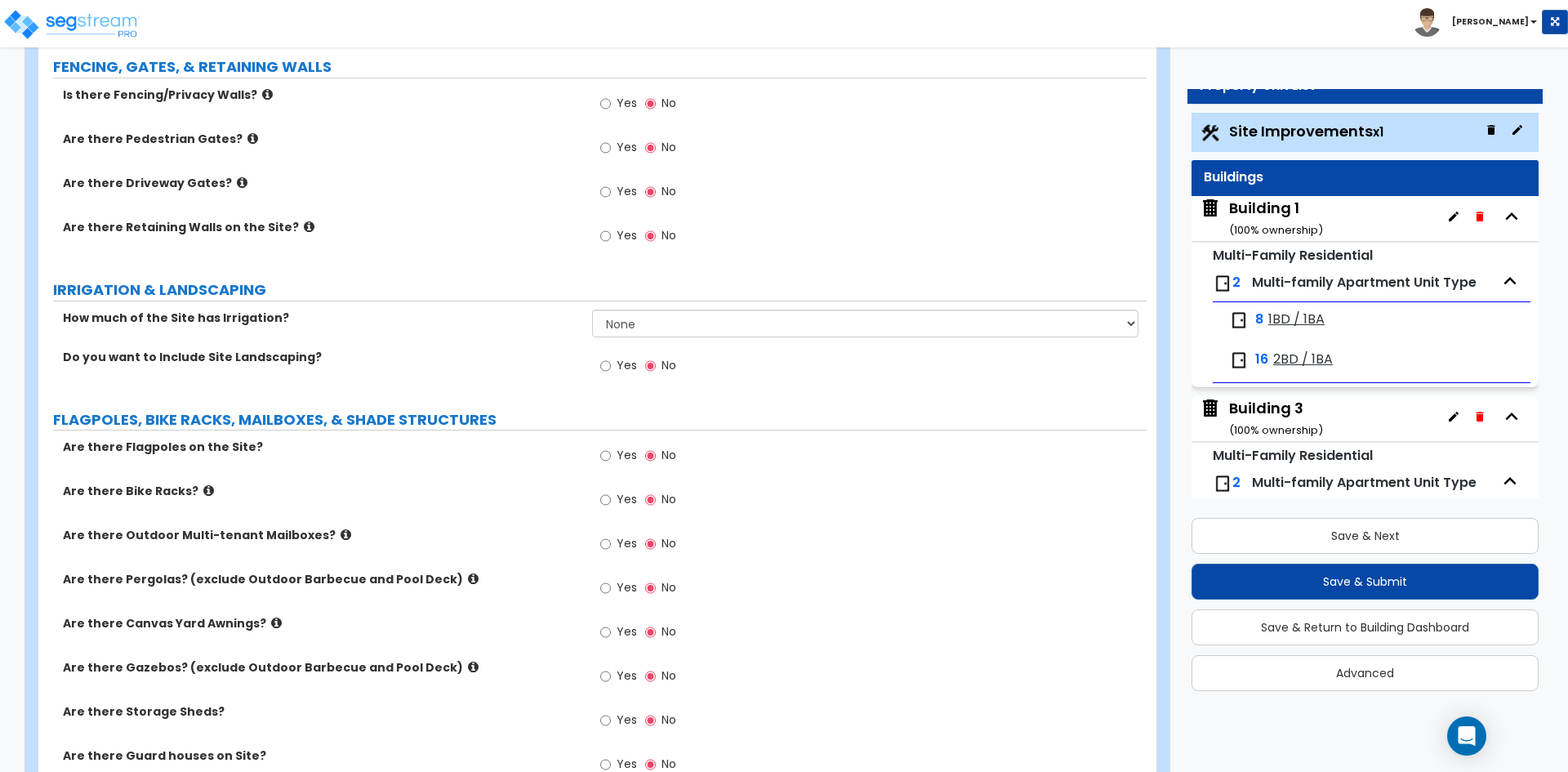
scroll to position [2614, 0]
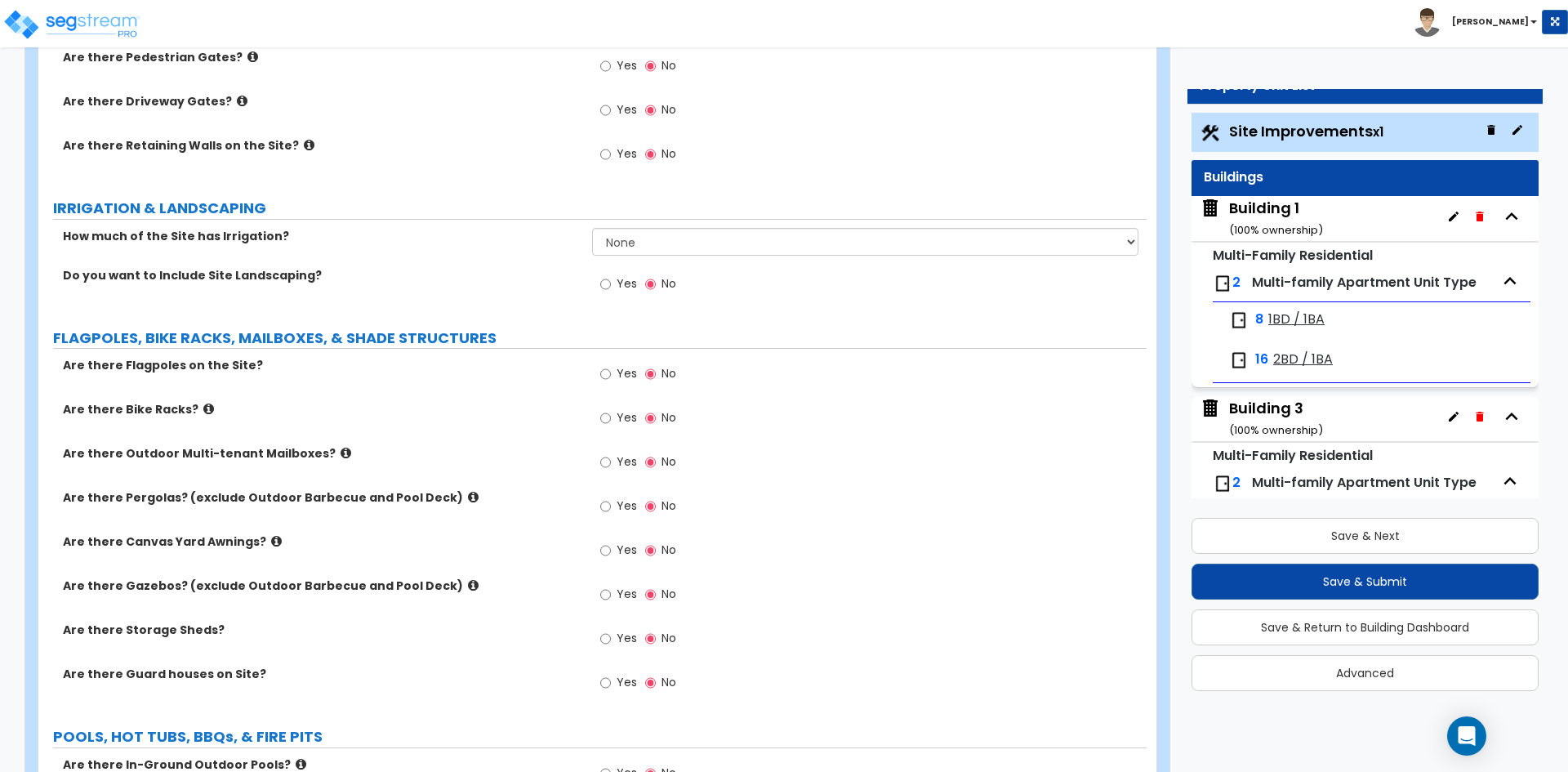
click at [468, 582] on icon at bounding box center [473, 585] width 11 height 12
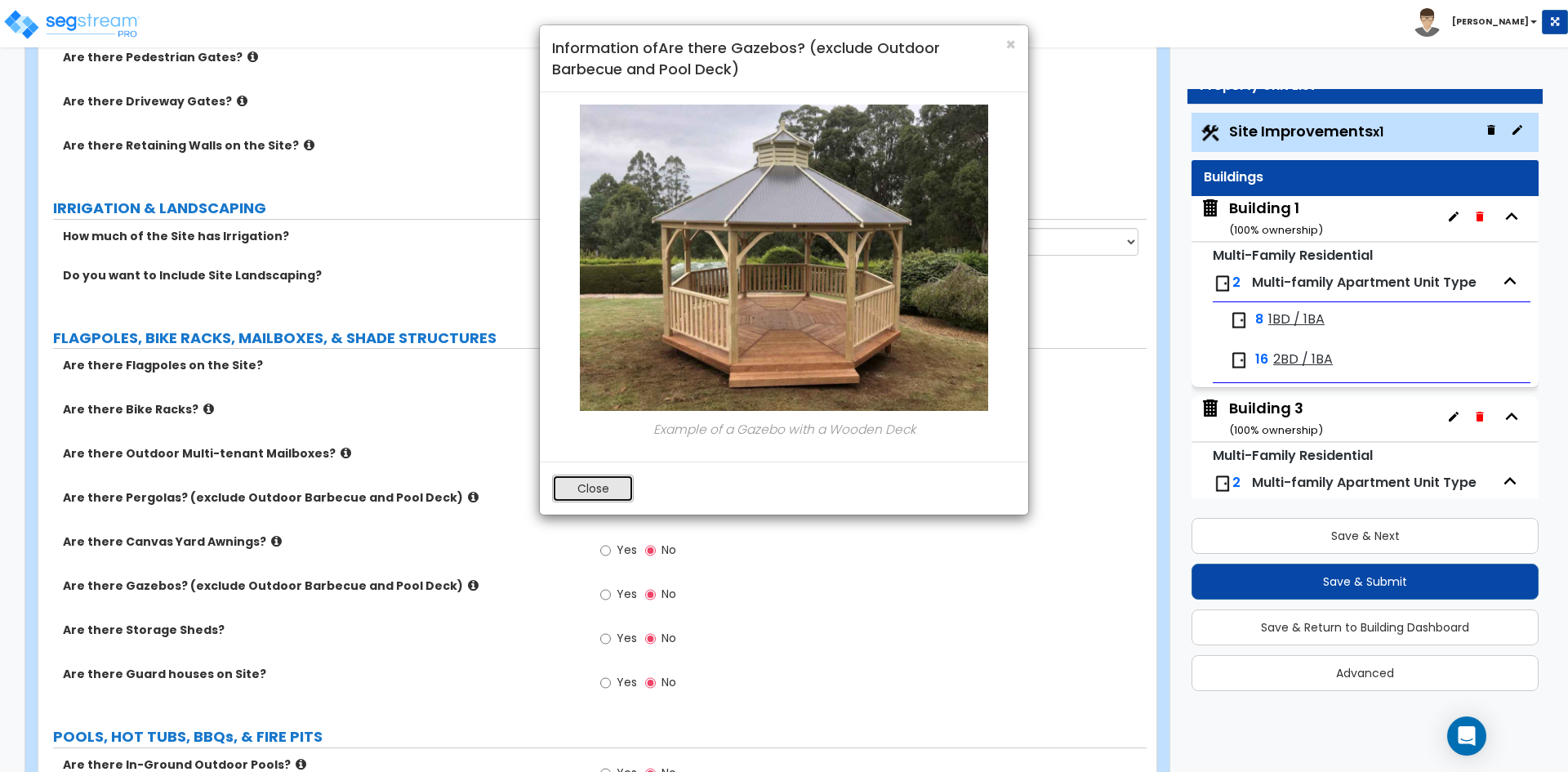
click at [602, 484] on button "Close" at bounding box center [593, 488] width 82 height 28
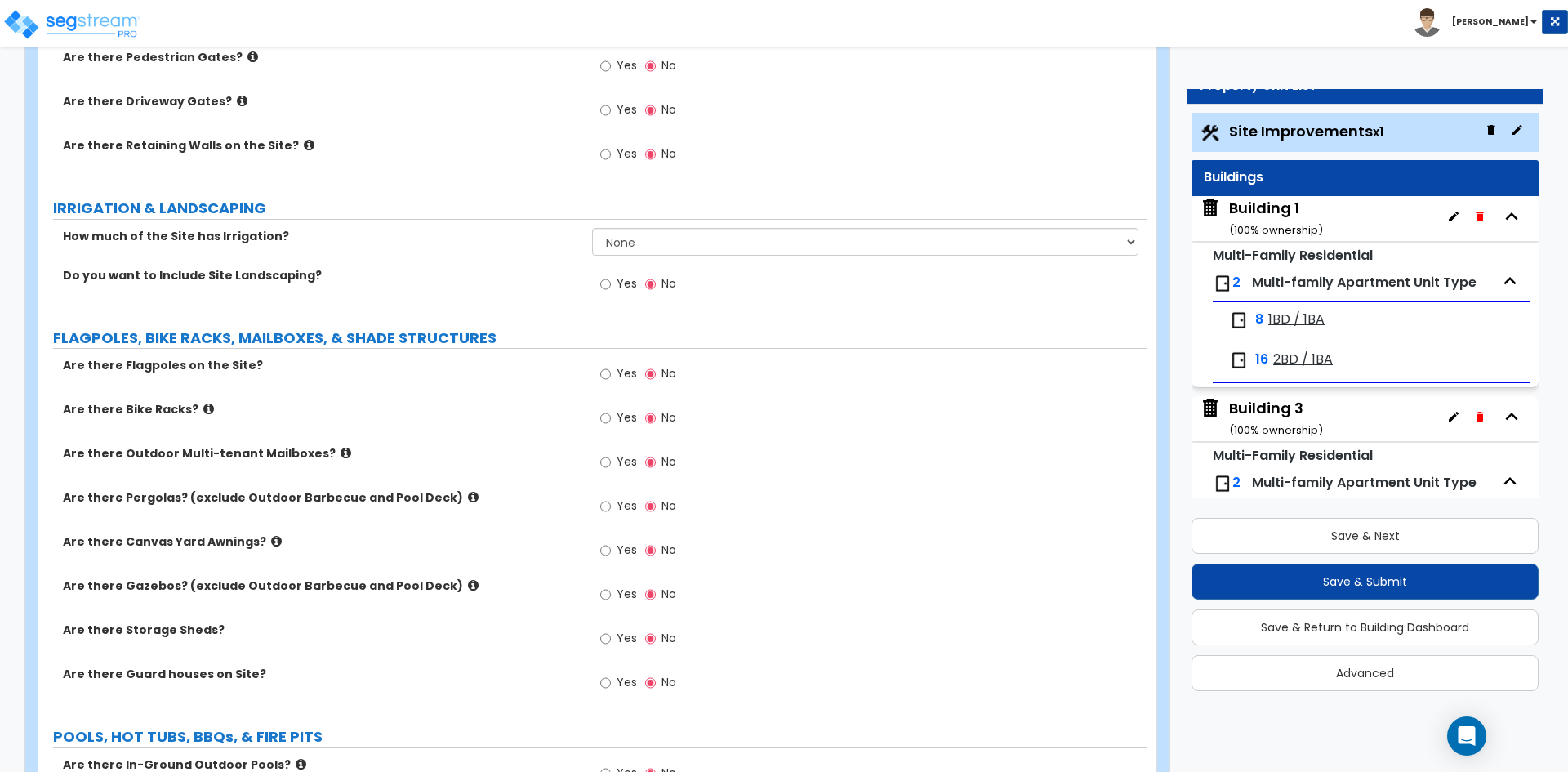
click at [615, 601] on label "Yes" at bounding box center [619, 597] width 37 height 28
click at [611, 601] on input "Yes" at bounding box center [606, 595] width 11 height 18
radio input "true"
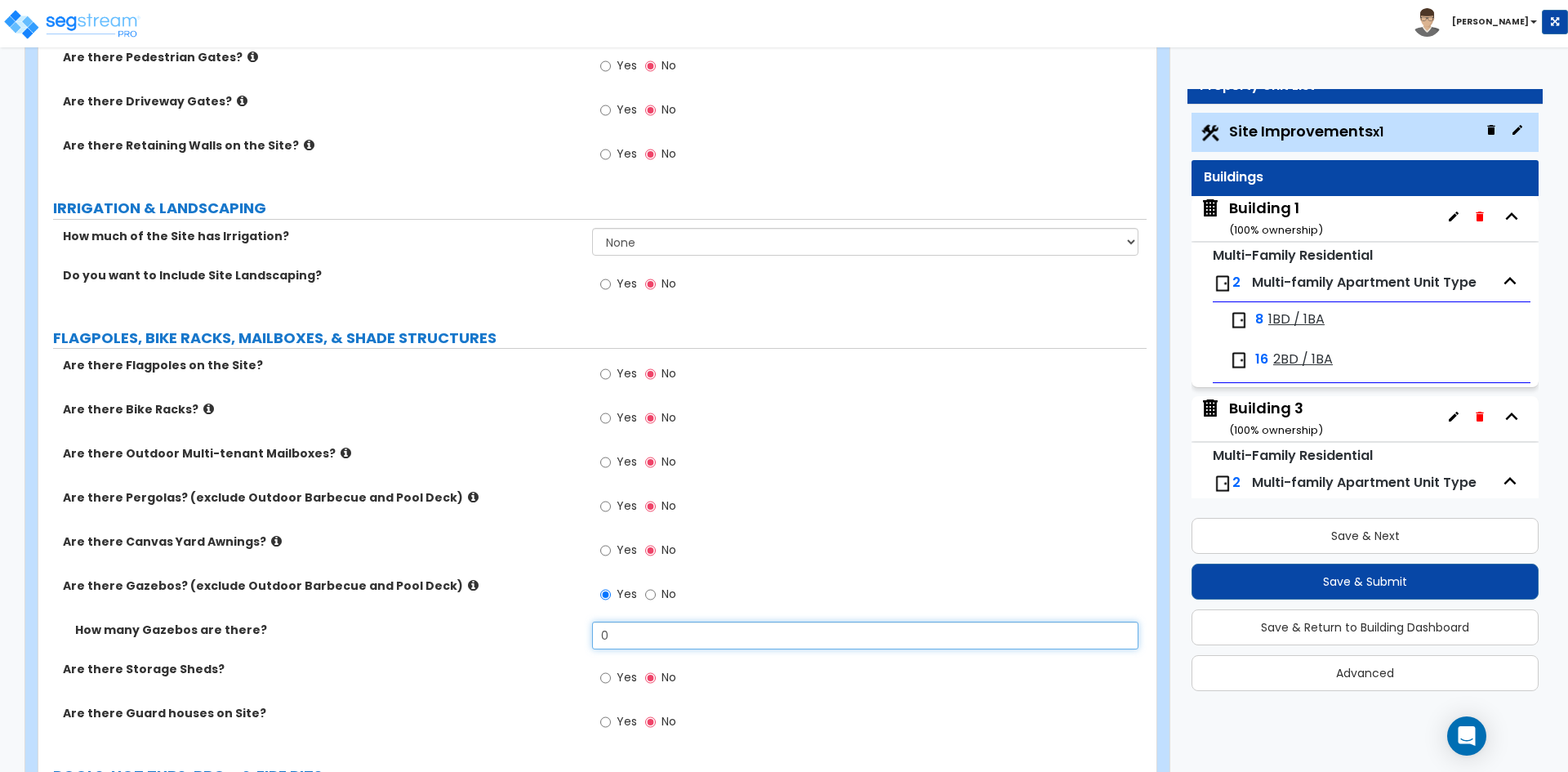
click at [630, 634] on input "0" at bounding box center [865, 636] width 546 height 28
click at [615, 628] on input "0" at bounding box center [865, 636] width 546 height 28
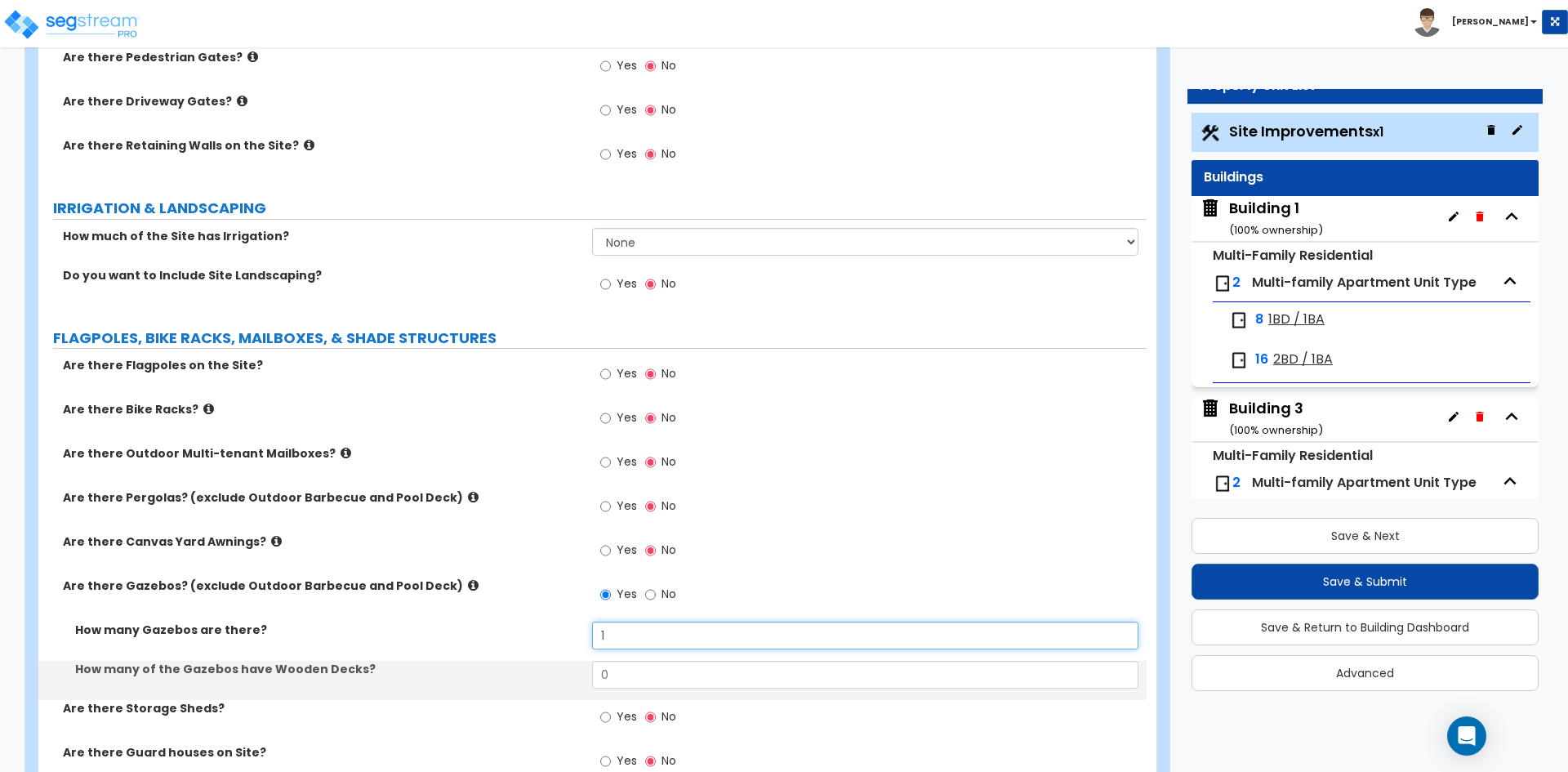
type input "1"
click at [237, 673] on label "How many of the Gazebos have Wooden Decks?" at bounding box center [327, 668] width 505 height 16
click at [642, 683] on input "0" at bounding box center [865, 674] width 546 height 28
type input "1"
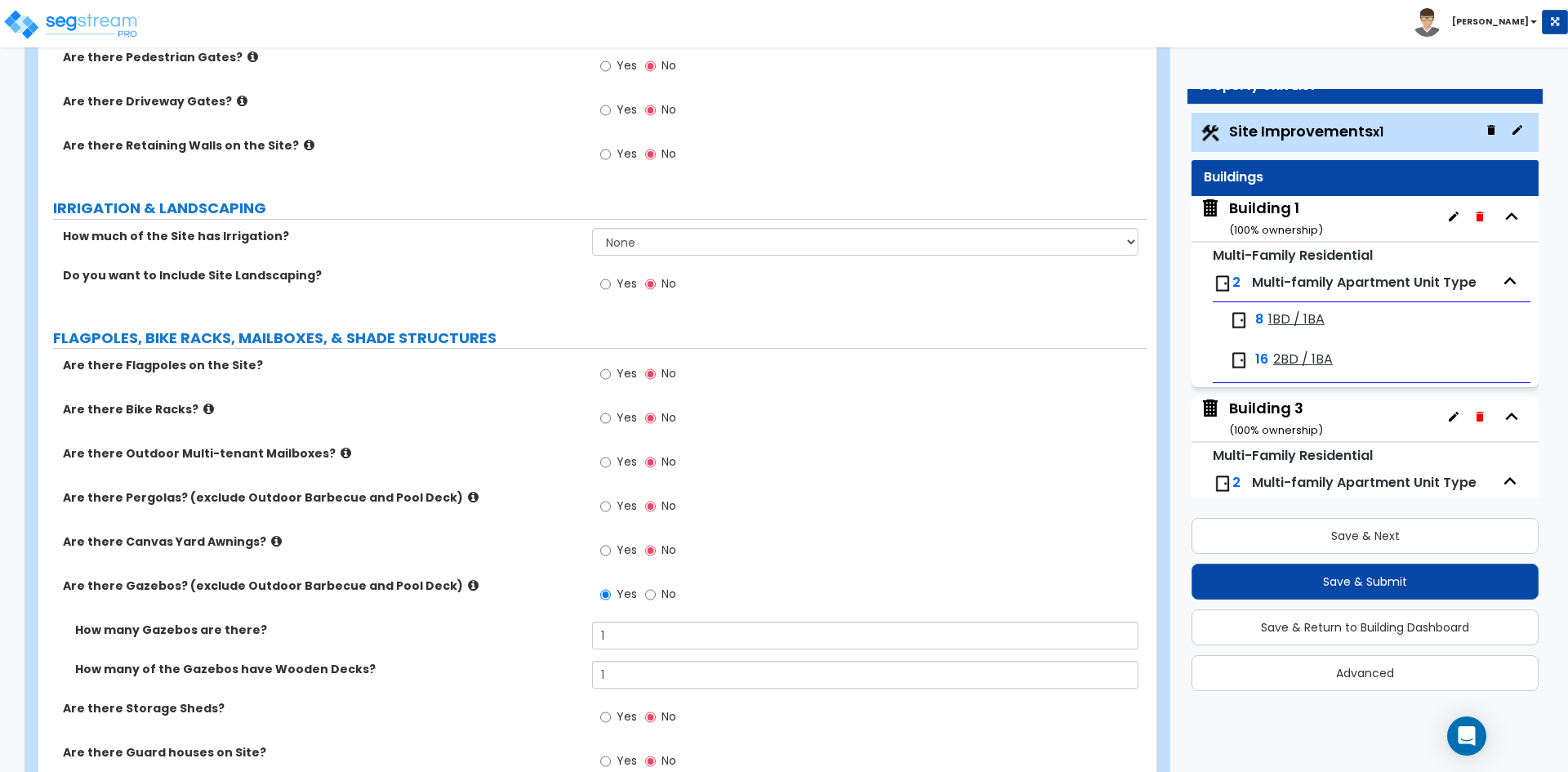
click at [431, 670] on label "How many of the Gazebos have Wooden Decks?" at bounding box center [327, 668] width 505 height 16
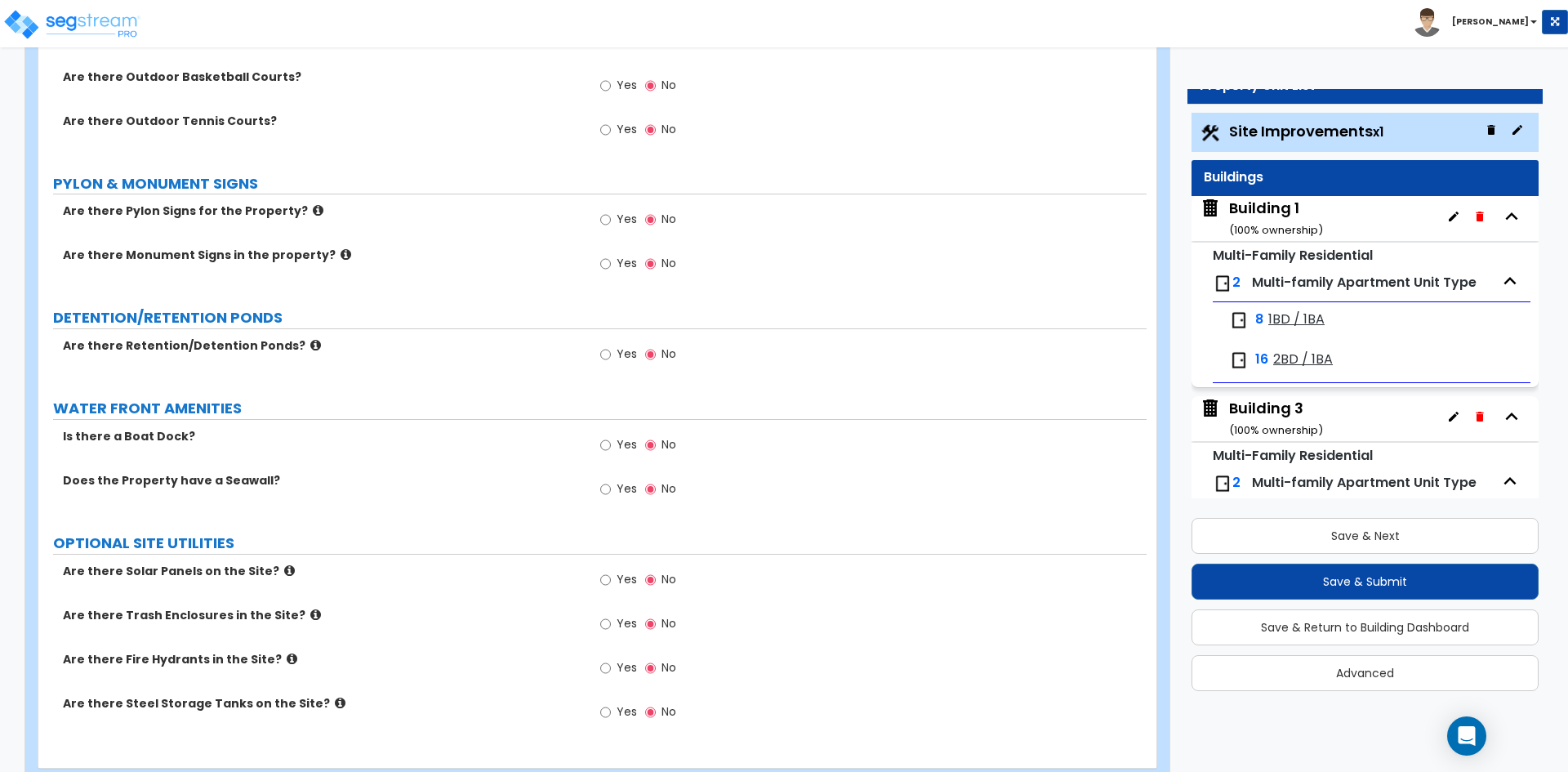
scroll to position [3675, 0]
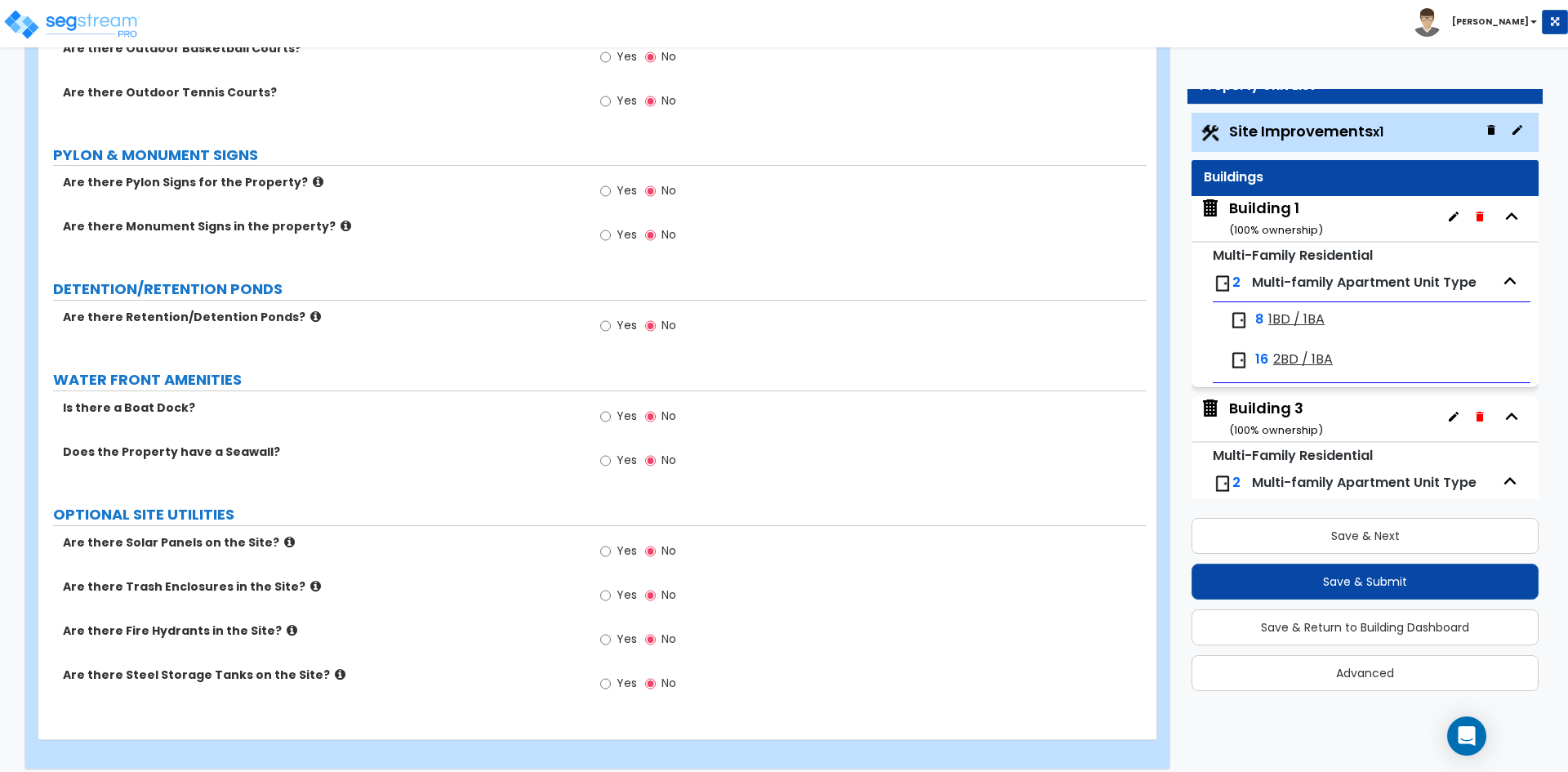
click at [616, 601] on label "Yes" at bounding box center [619, 597] width 37 height 28
click at [611, 601] on input "Yes" at bounding box center [606, 596] width 11 height 18
radio input "true"
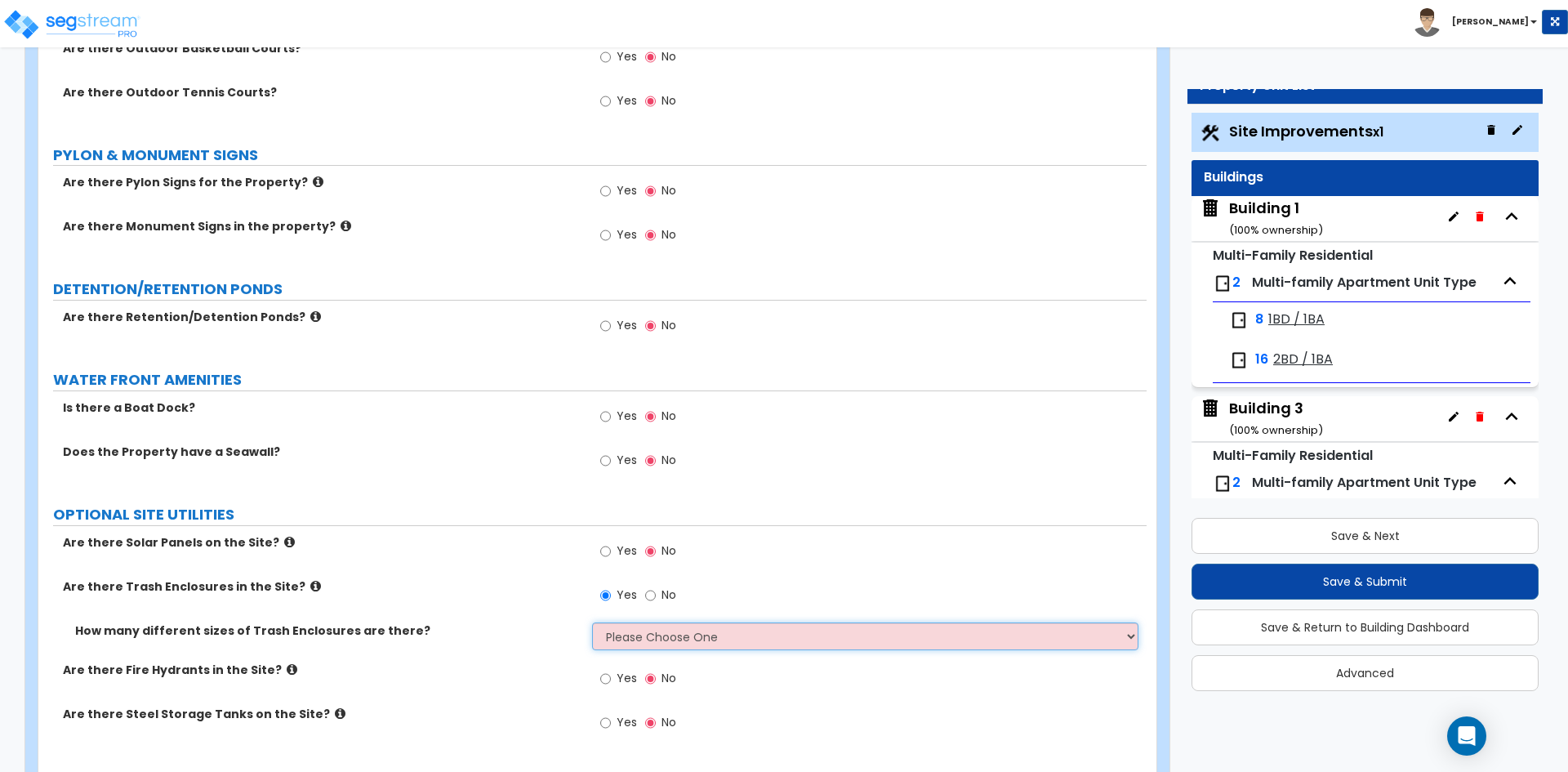
click at [631, 638] on select "Please Choose One 1 2 3" at bounding box center [865, 637] width 546 height 28
select select "1"
click at [592, 623] on select "Please Choose One 1 2 3" at bounding box center [865, 637] width 546 height 28
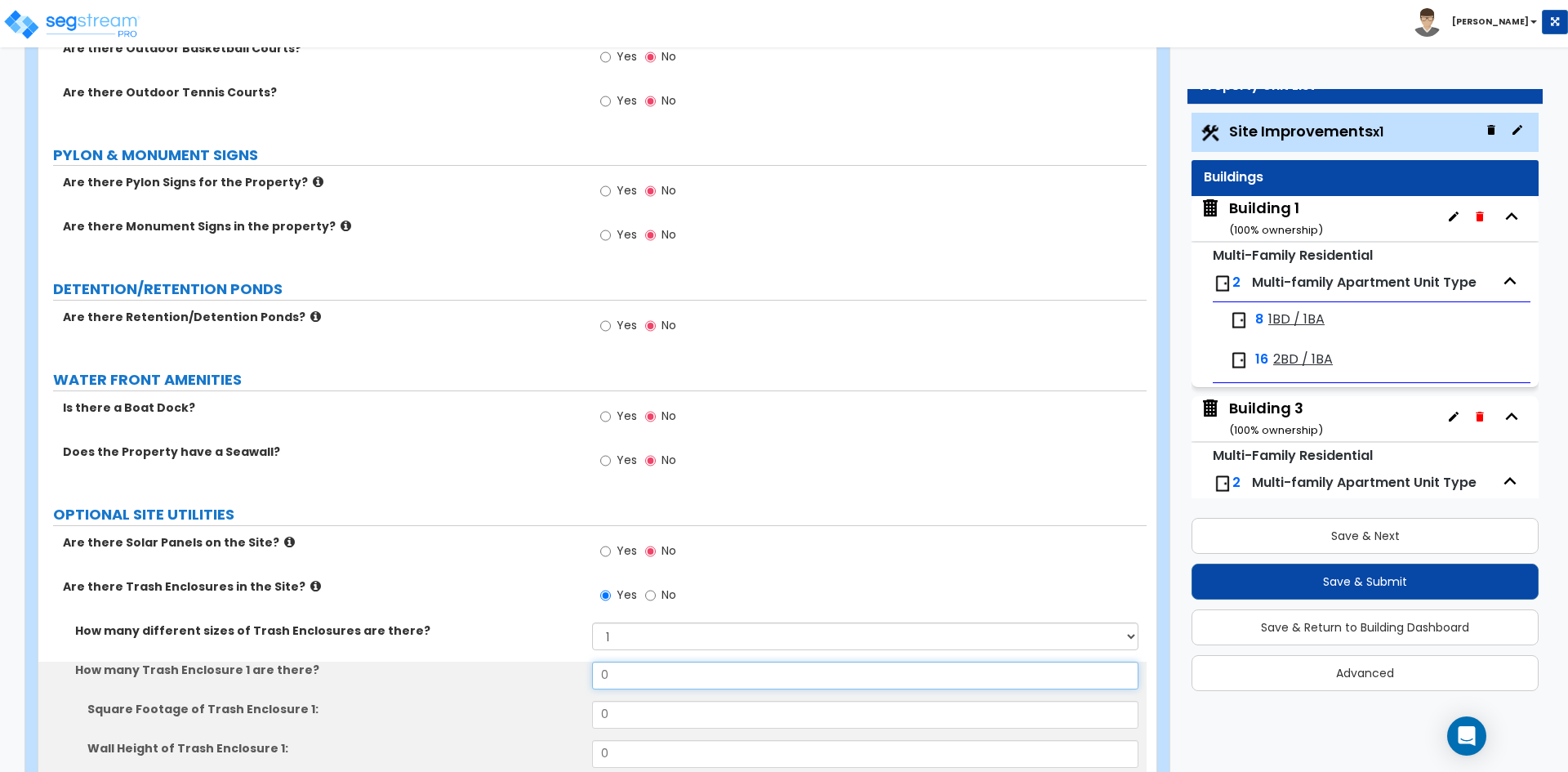
click at [641, 672] on input "0" at bounding box center [865, 675] width 546 height 28
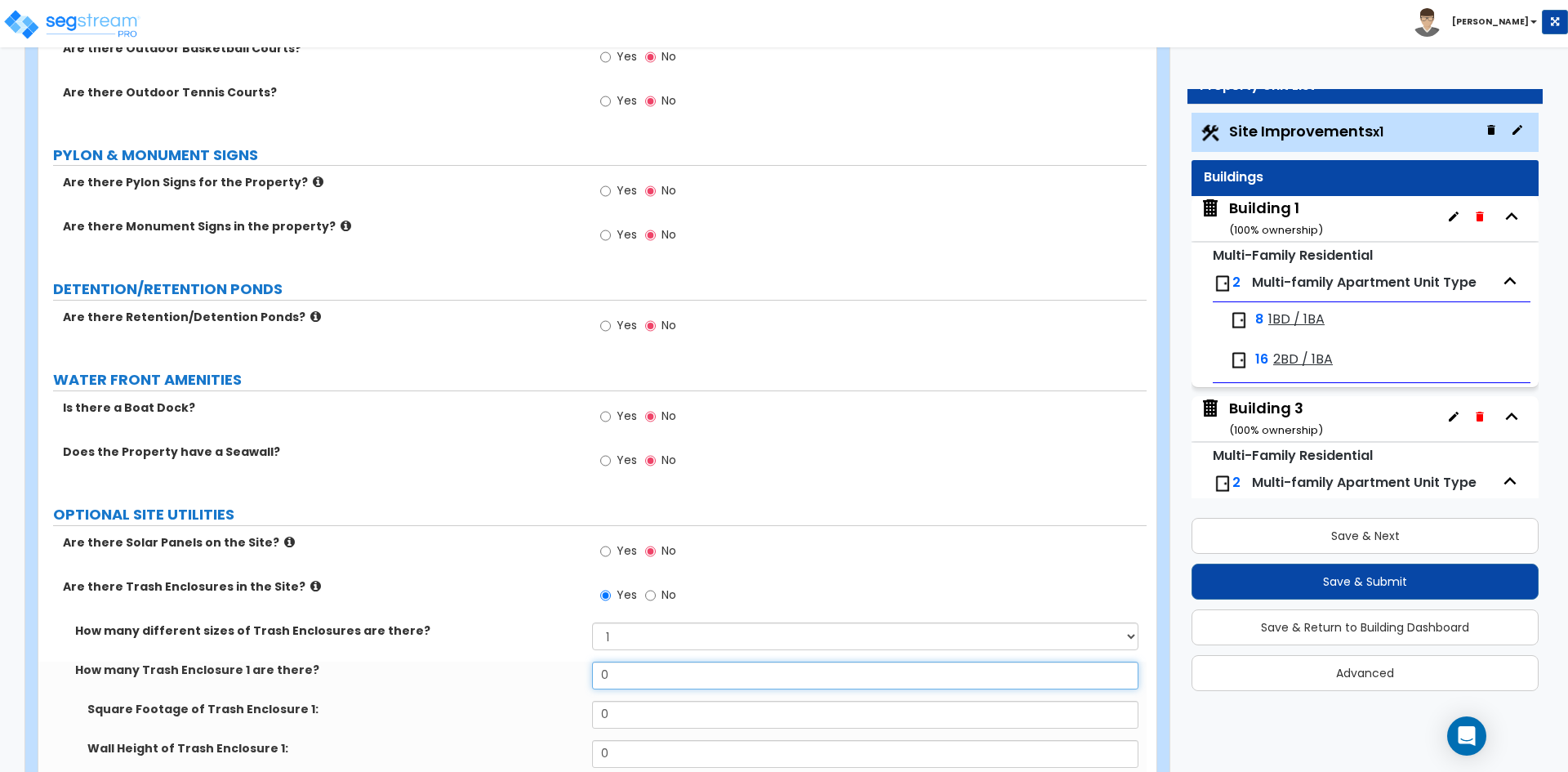
click at [641, 672] on input "0" at bounding box center [865, 675] width 546 height 28
type input "3"
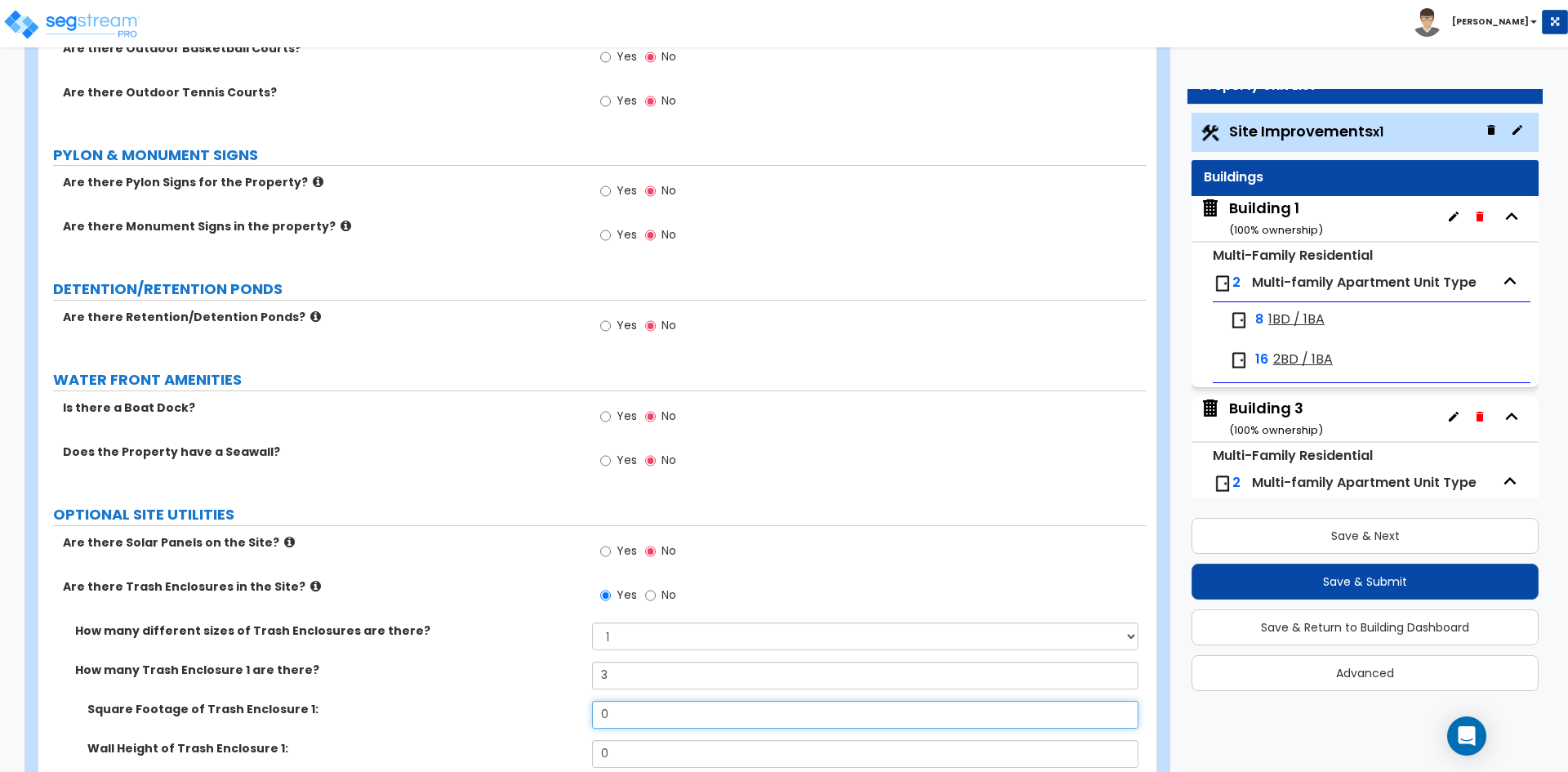
click at [633, 706] on input "0" at bounding box center [865, 714] width 546 height 28
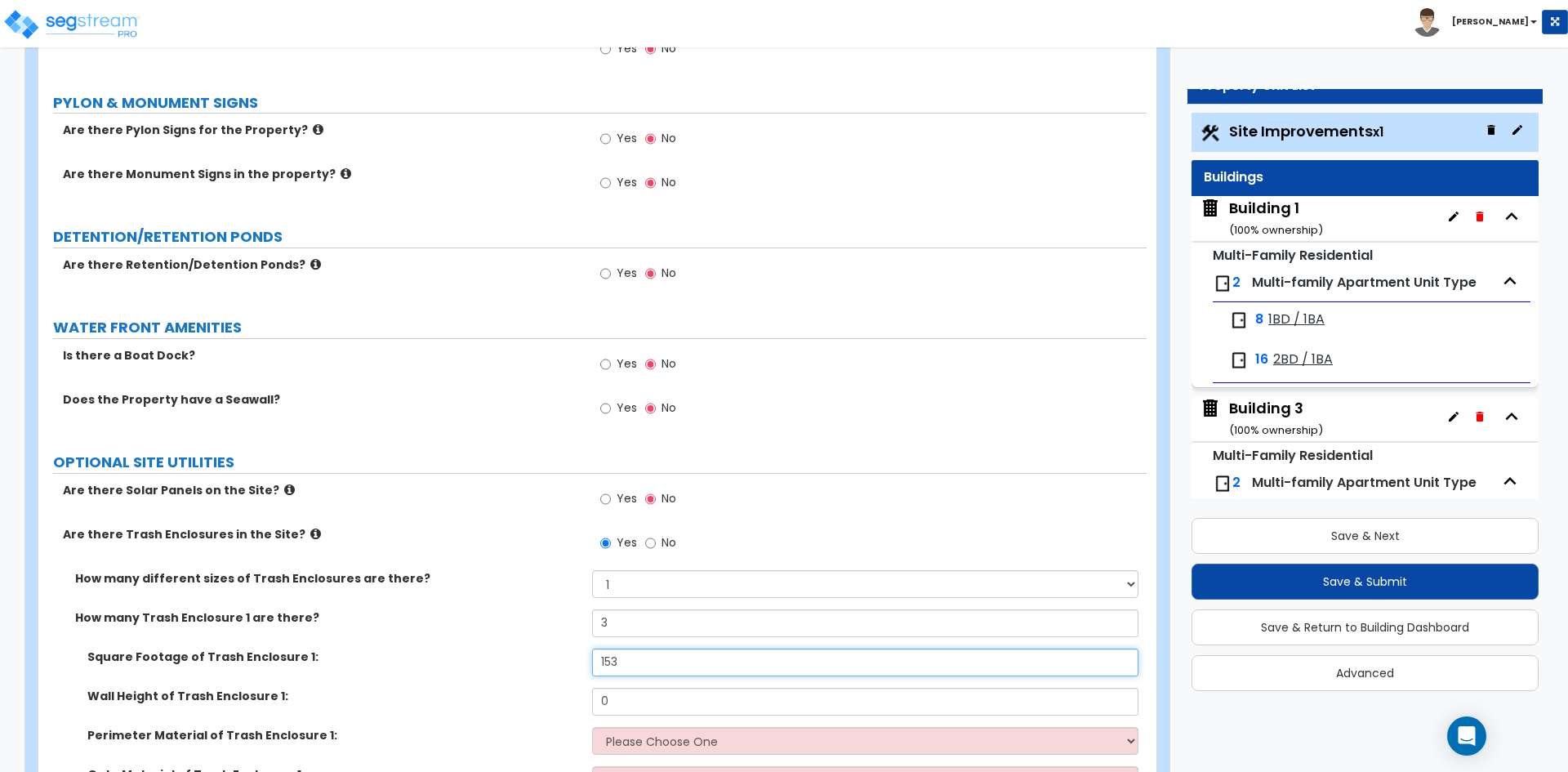
scroll to position [3756, 0]
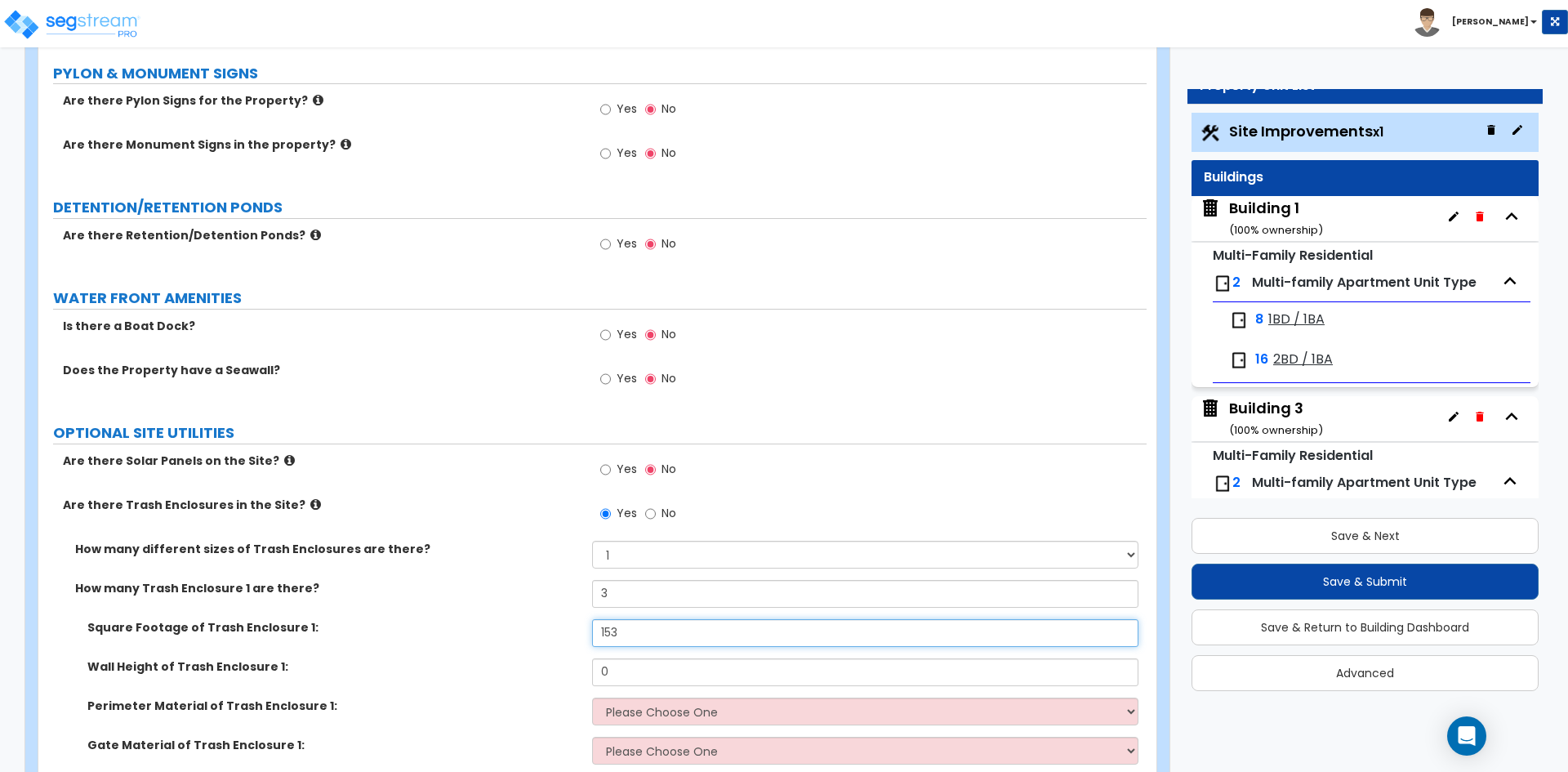
type input "153"
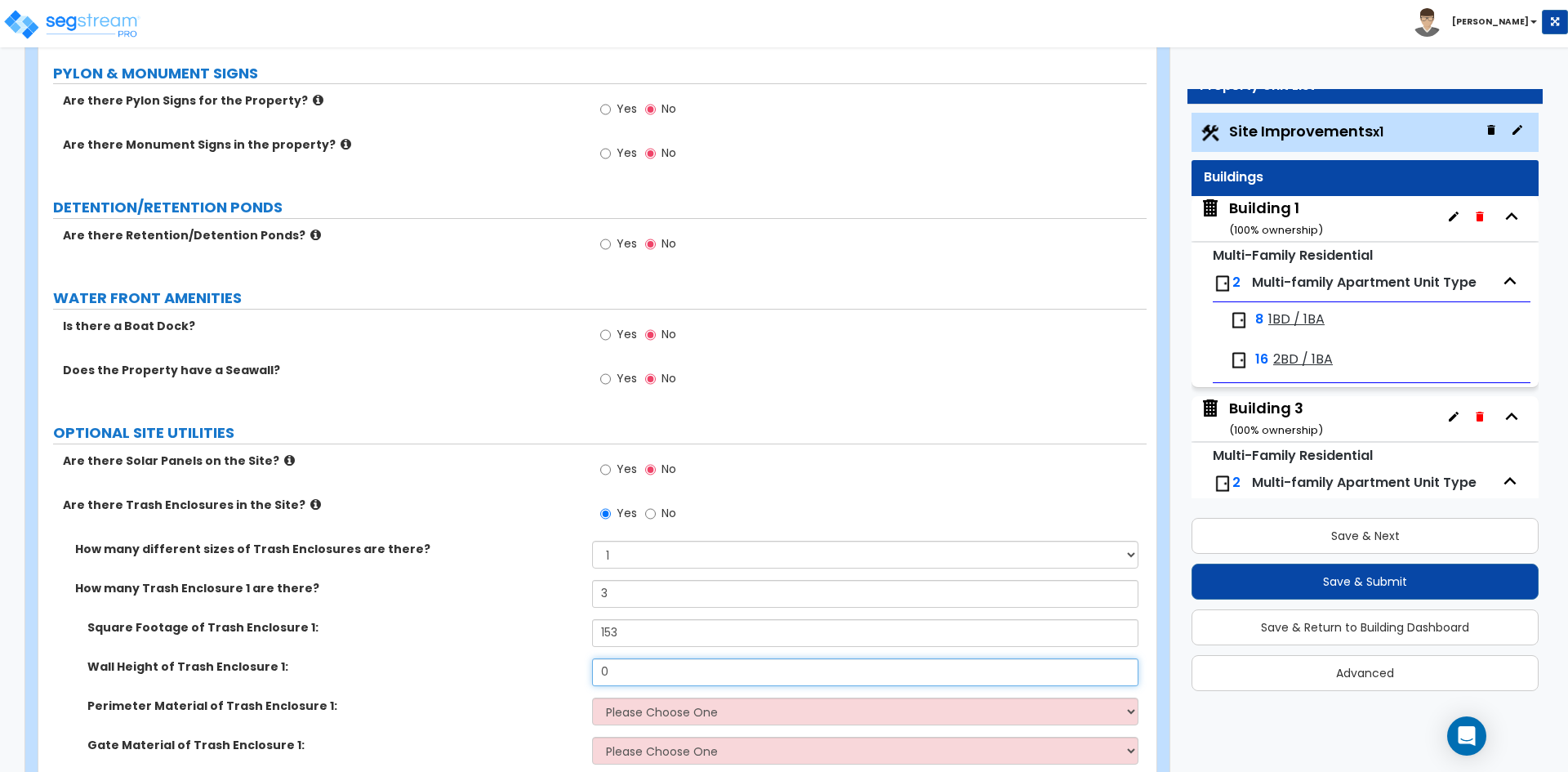
click at [678, 674] on input "0" at bounding box center [865, 672] width 546 height 28
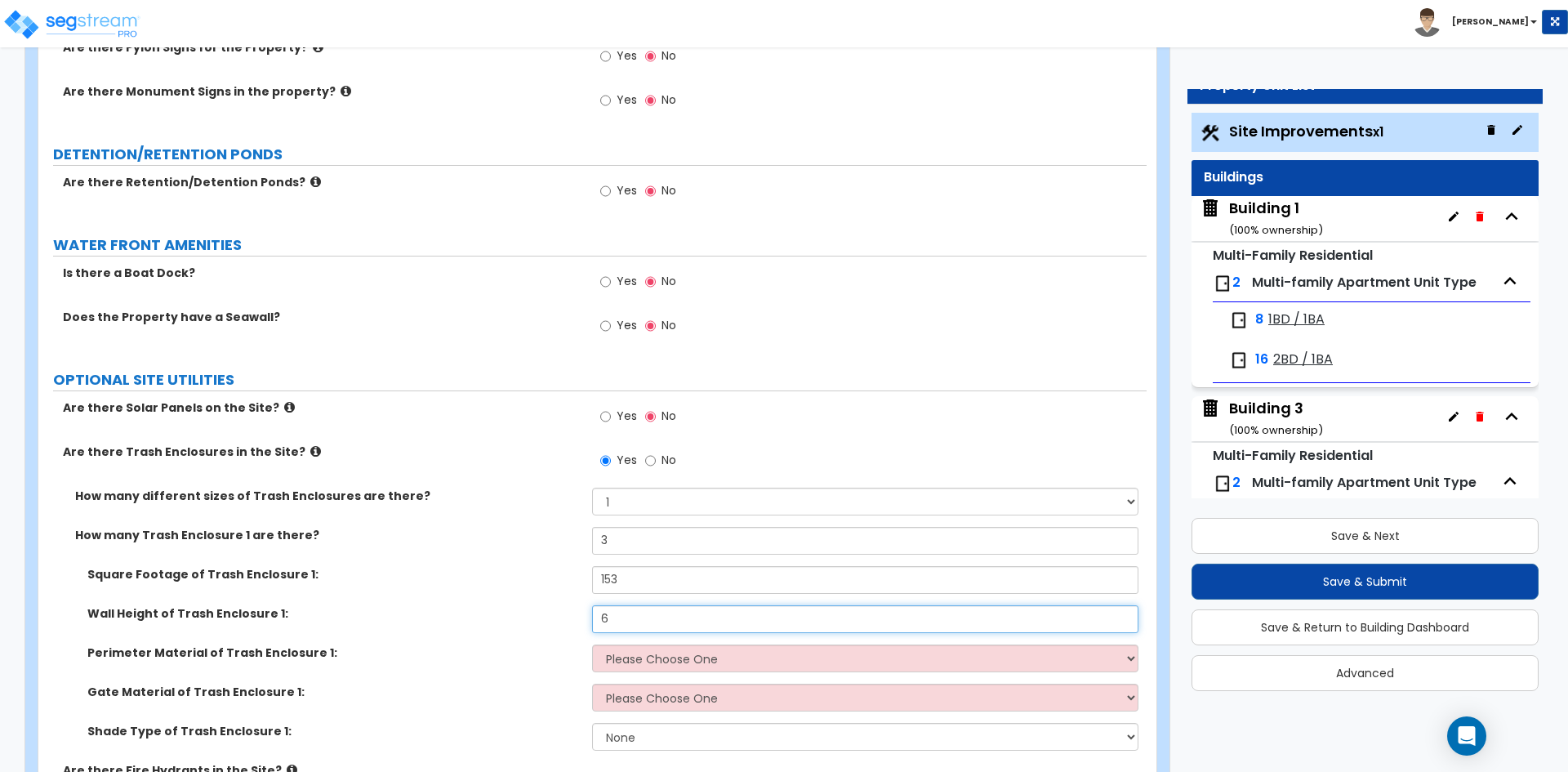
scroll to position [3838, 0]
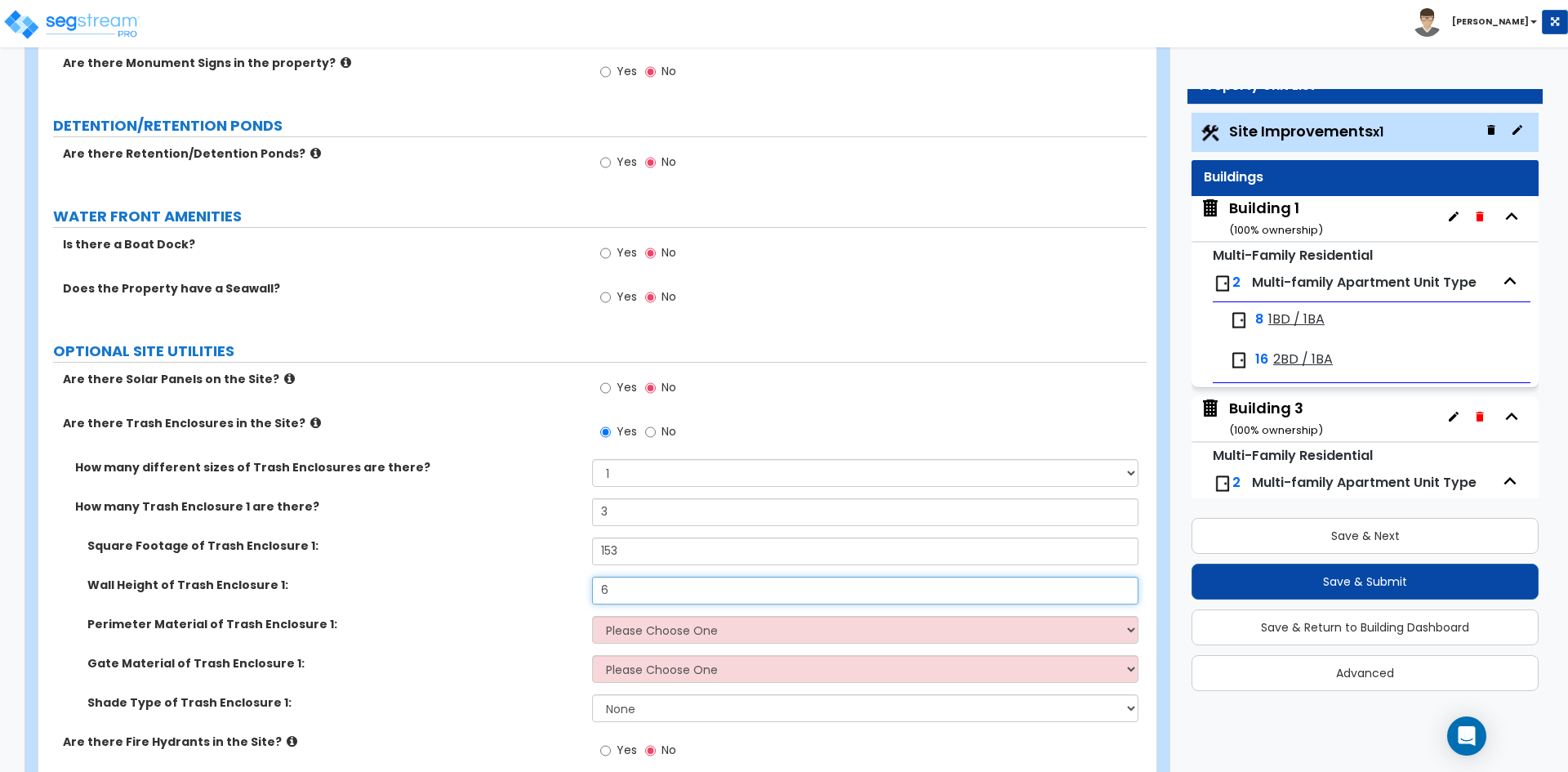
type input "6"
click at [628, 638] on select "Please Choose One Chain Link Wood Metal CMU" at bounding box center [865, 630] width 546 height 28
select select "2"
click at [592, 616] on select "Please Choose One Chain Link Wood Metal CMU" at bounding box center [865, 630] width 546 height 28
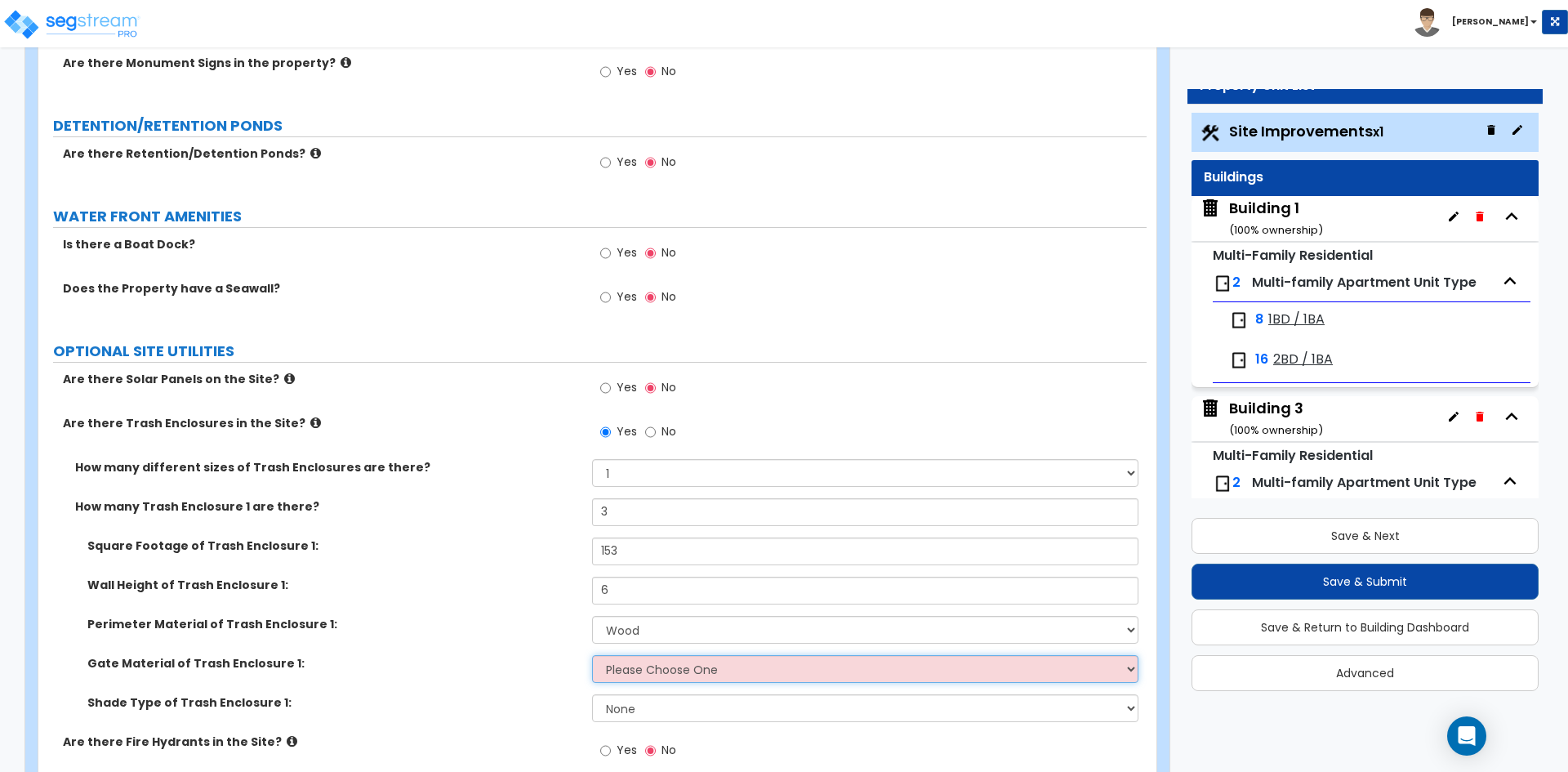
click at [639, 674] on select "Please Choose One Wood Metal" at bounding box center [865, 669] width 546 height 28
click at [493, 655] on label "Gate Material of Trash Enclosure 1:" at bounding box center [334, 663] width 492 height 16
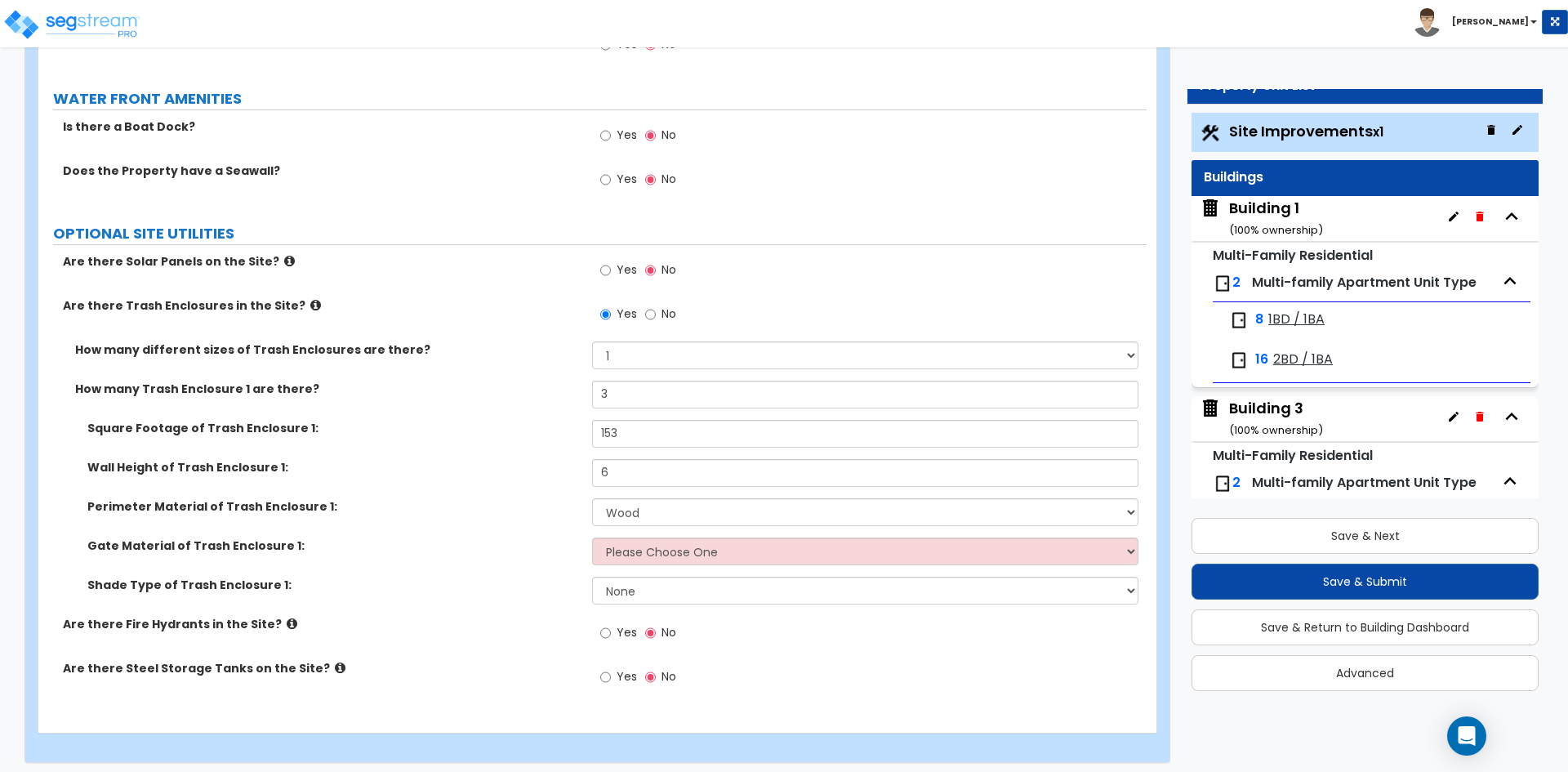
scroll to position [3964, 0]
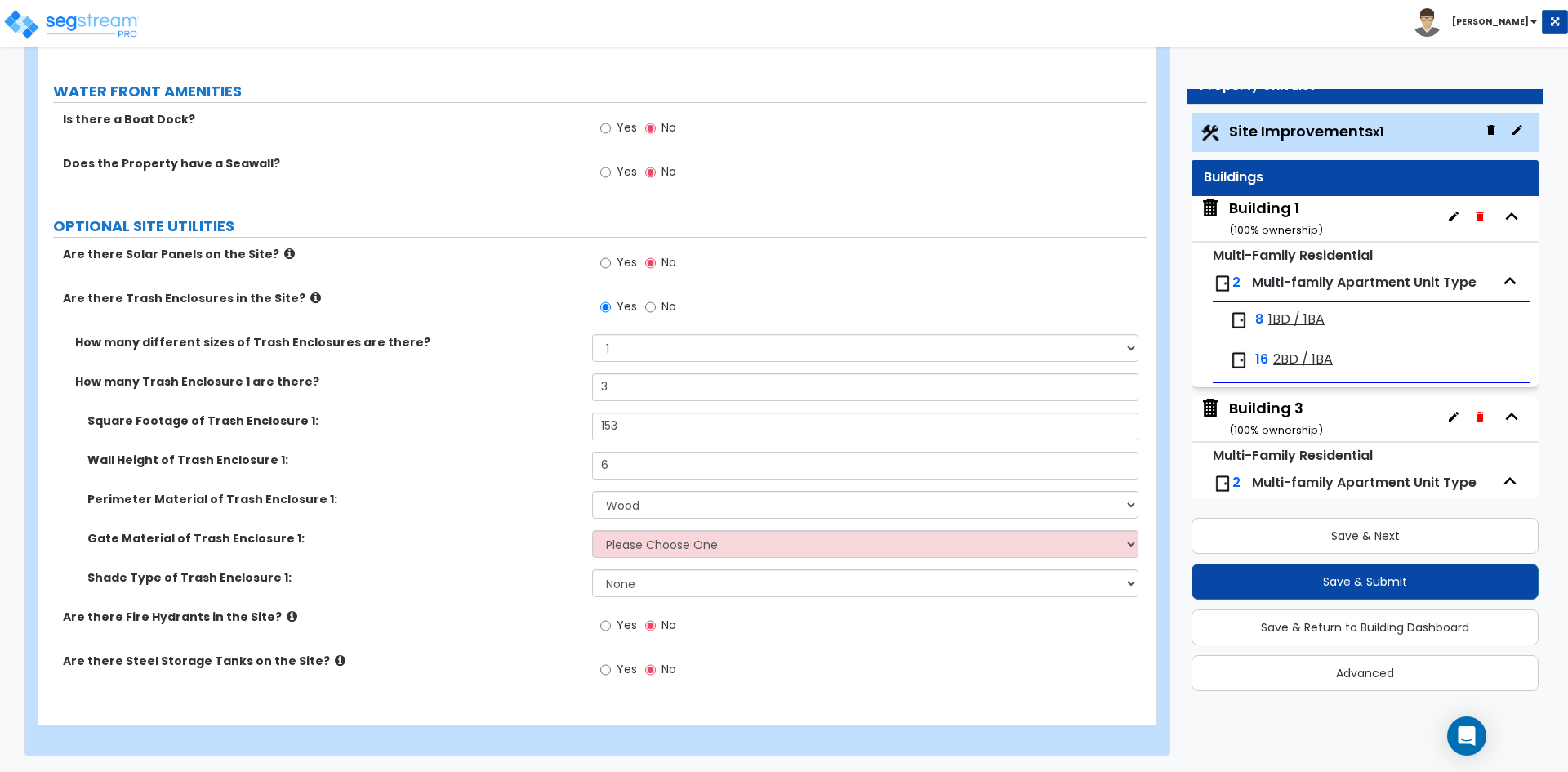
click at [401, 643] on div "Are there Fire Hydrants in the Site? Yes No" at bounding box center [593, 631] width 1109 height 44
click at [1367, 541] on button "Save & Next" at bounding box center [1365, 536] width 347 height 36
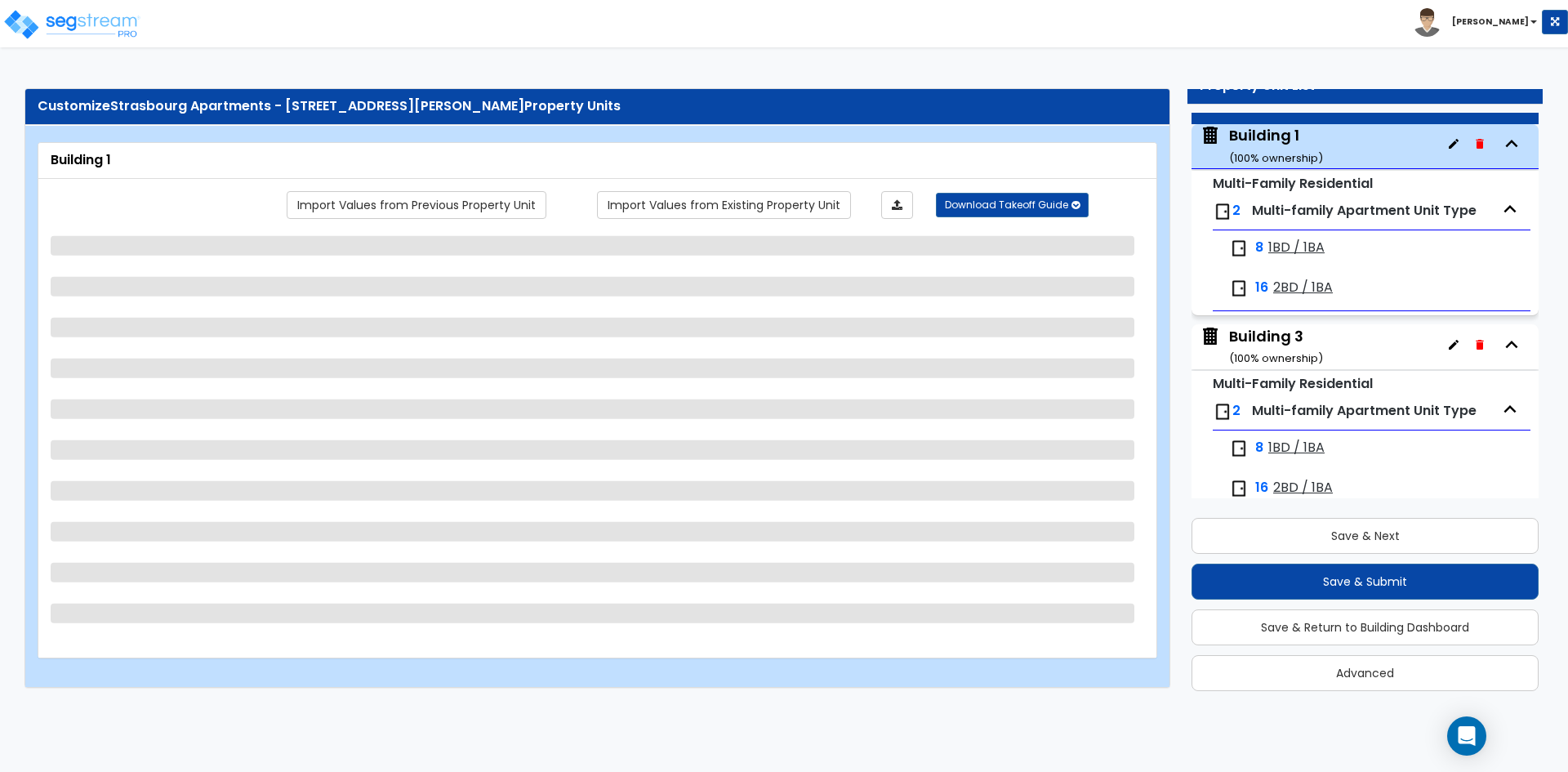
scroll to position [84, 0]
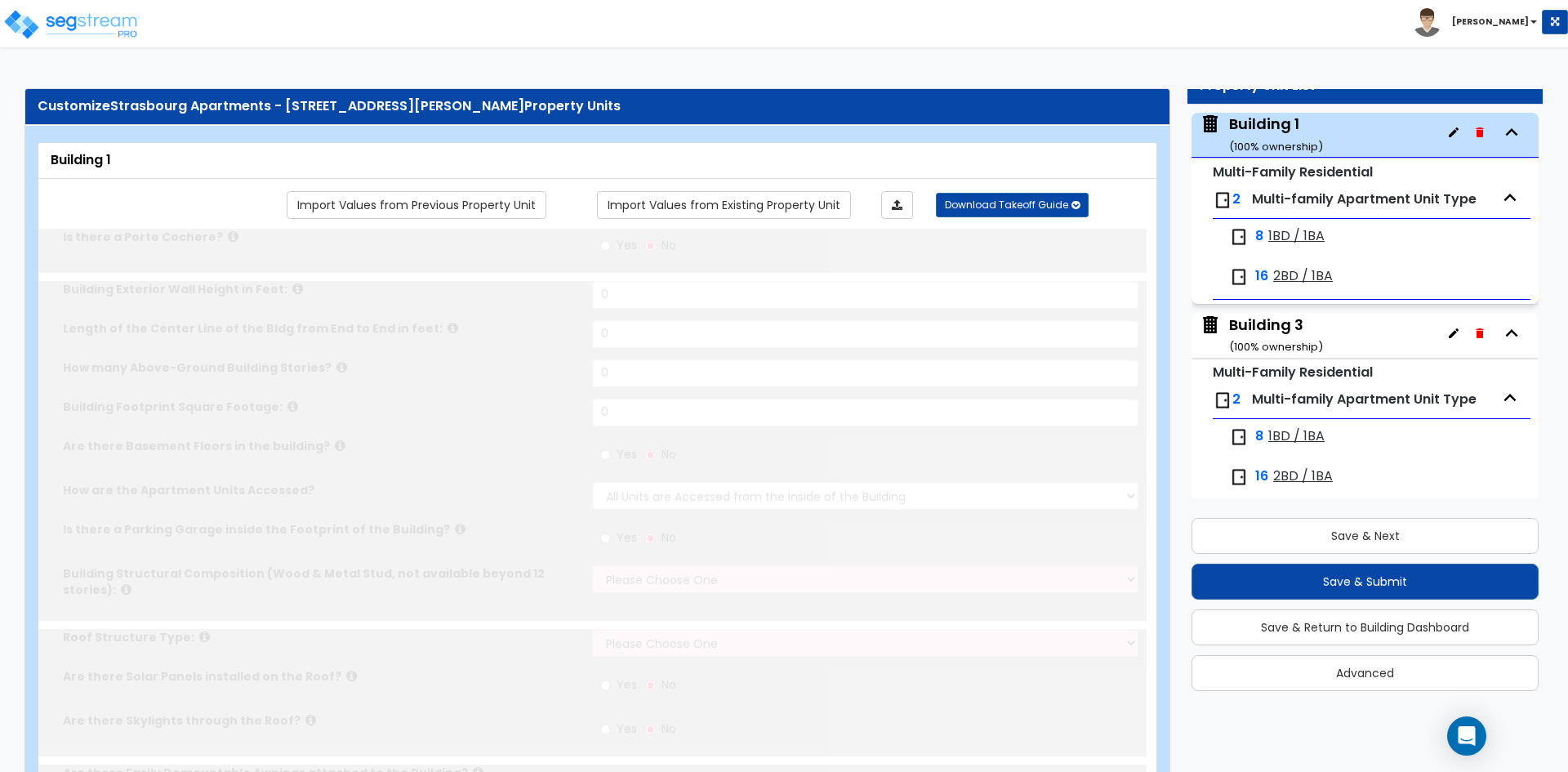
type input "1"
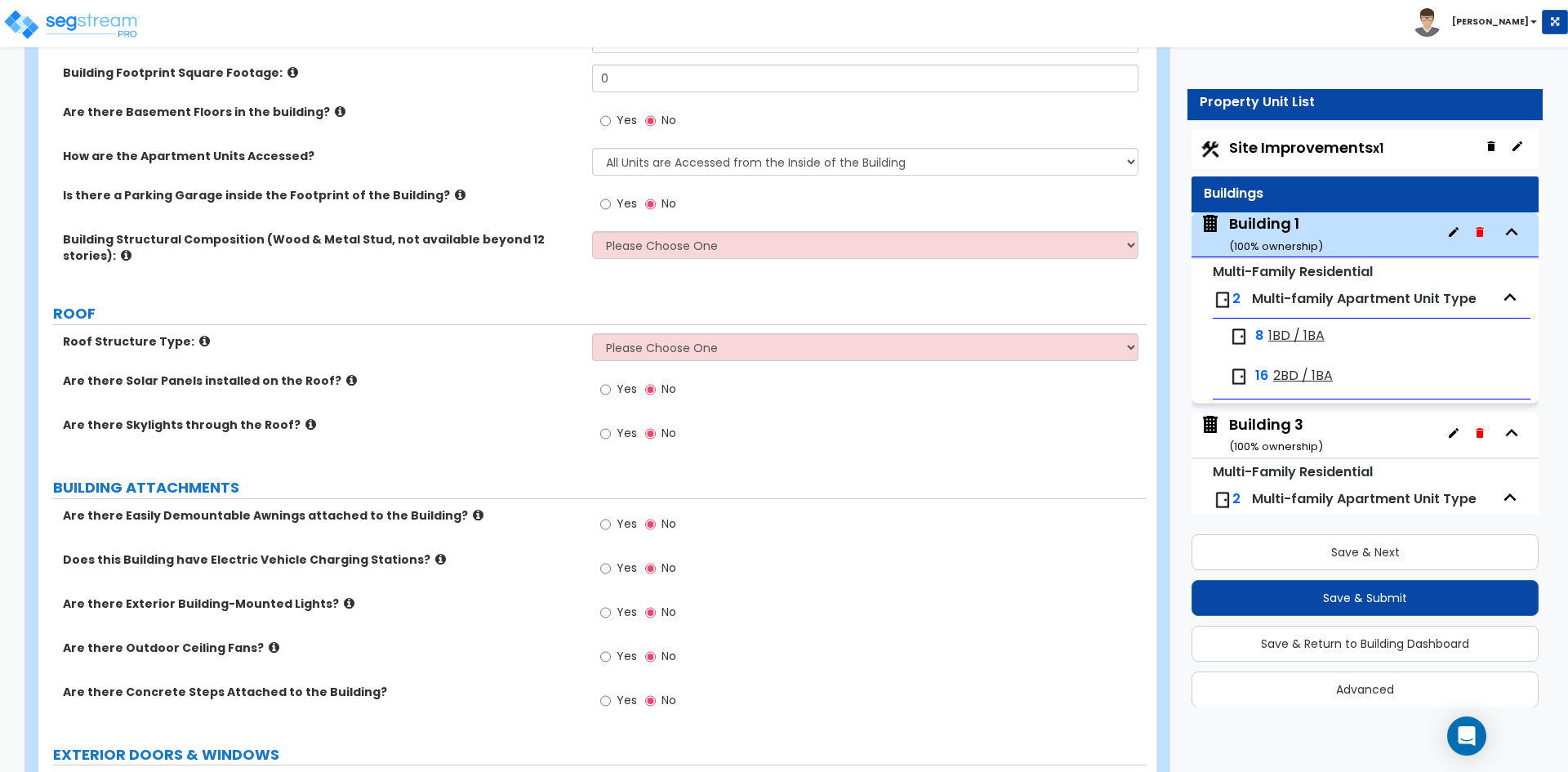
scroll to position [0, 0]
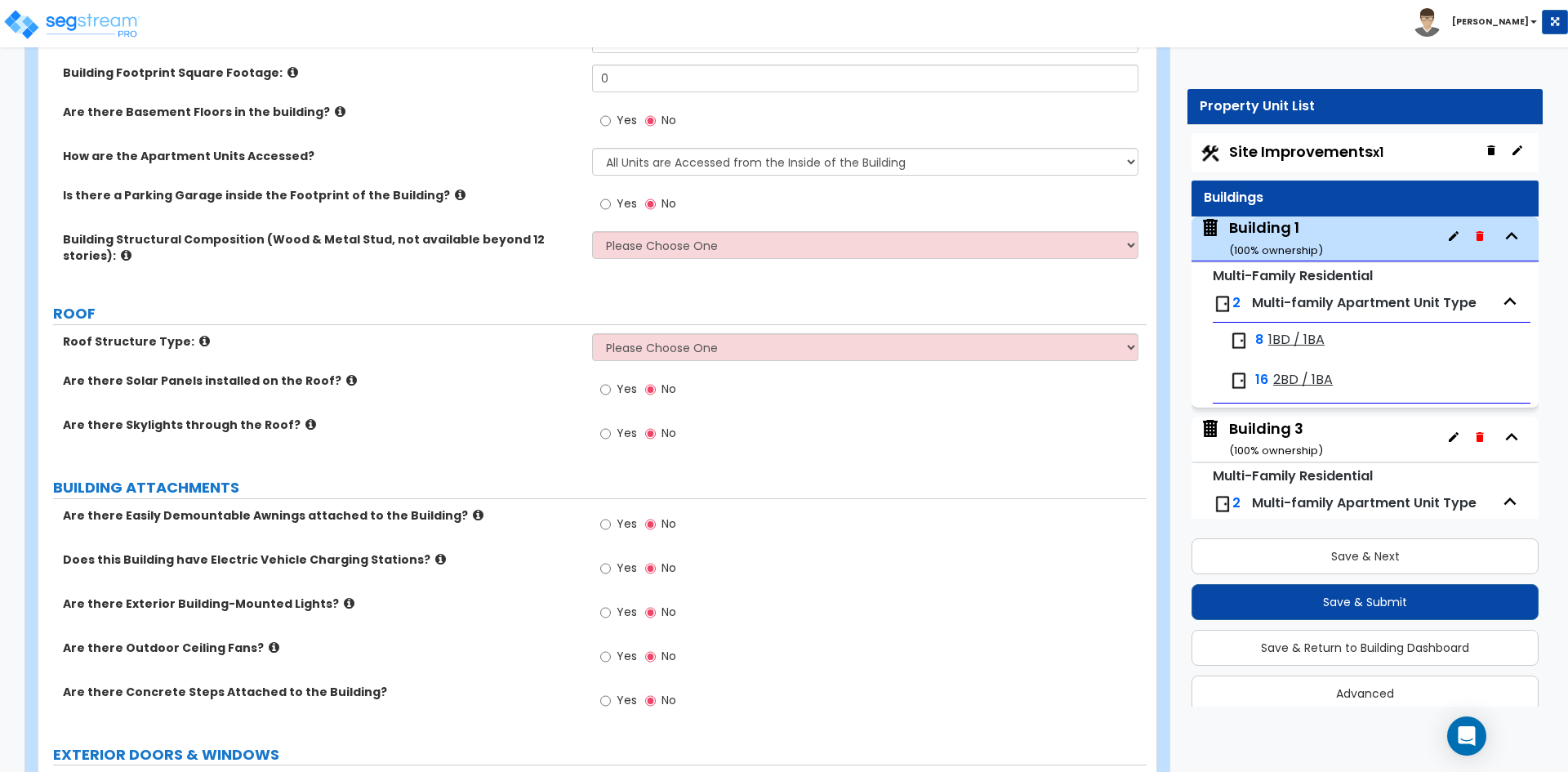
click at [1291, 150] on span "Site Improvements x1" at bounding box center [1306, 151] width 154 height 20
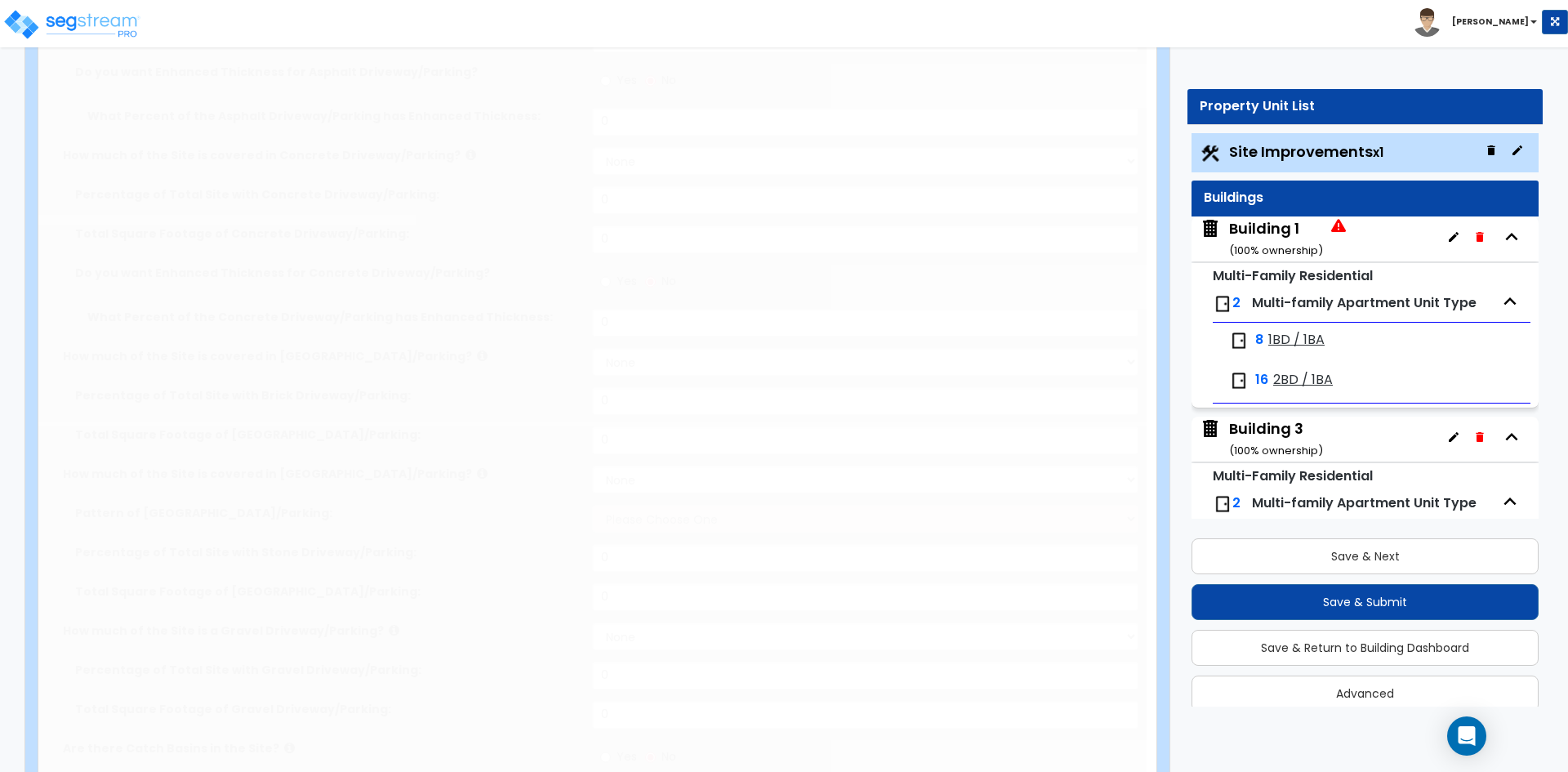
select select "2"
type input "120066"
select select "2"
type input "43152"
radio input "true"
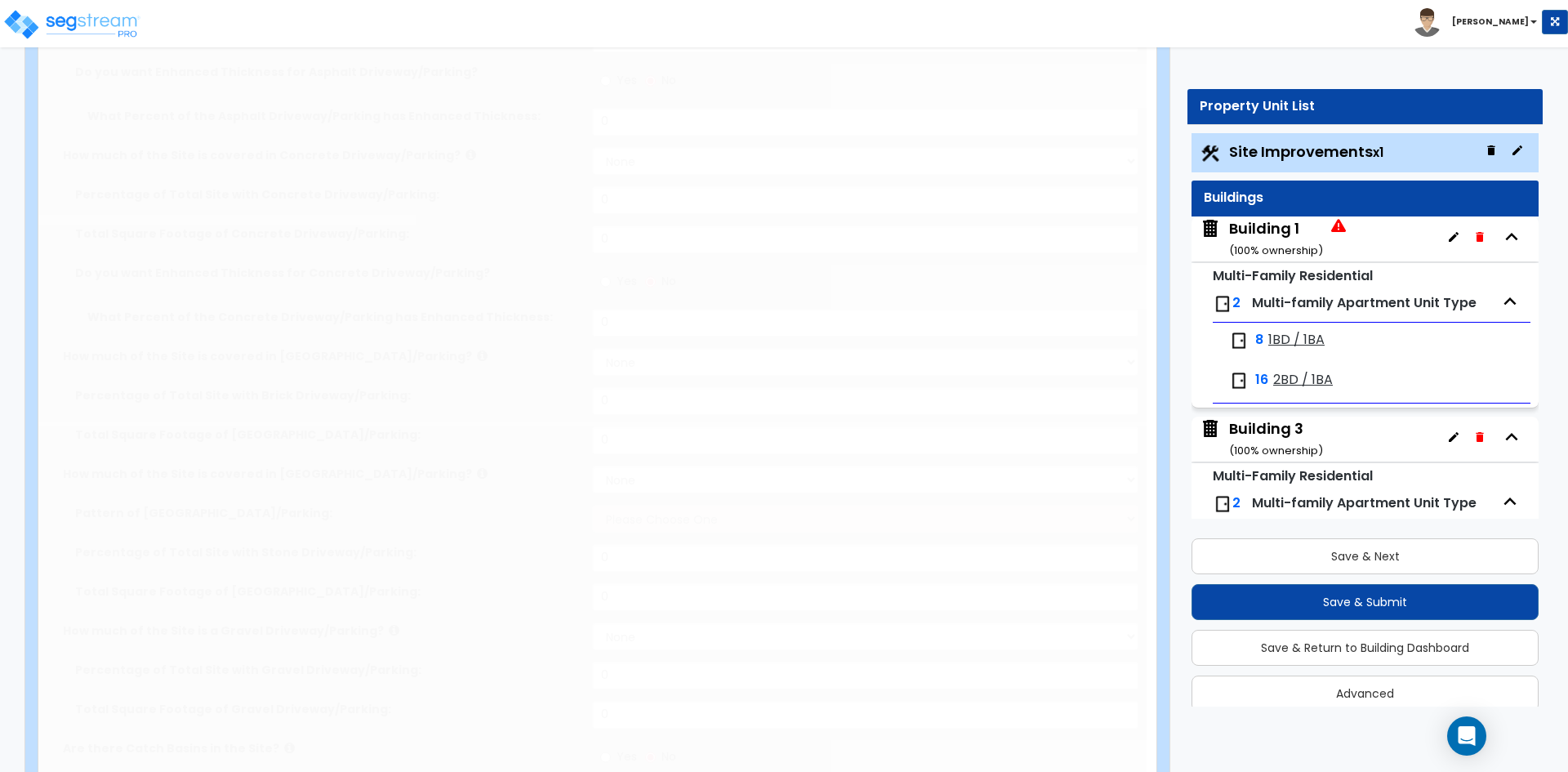
type input "24"
select select "2"
radio input "true"
select select "1"
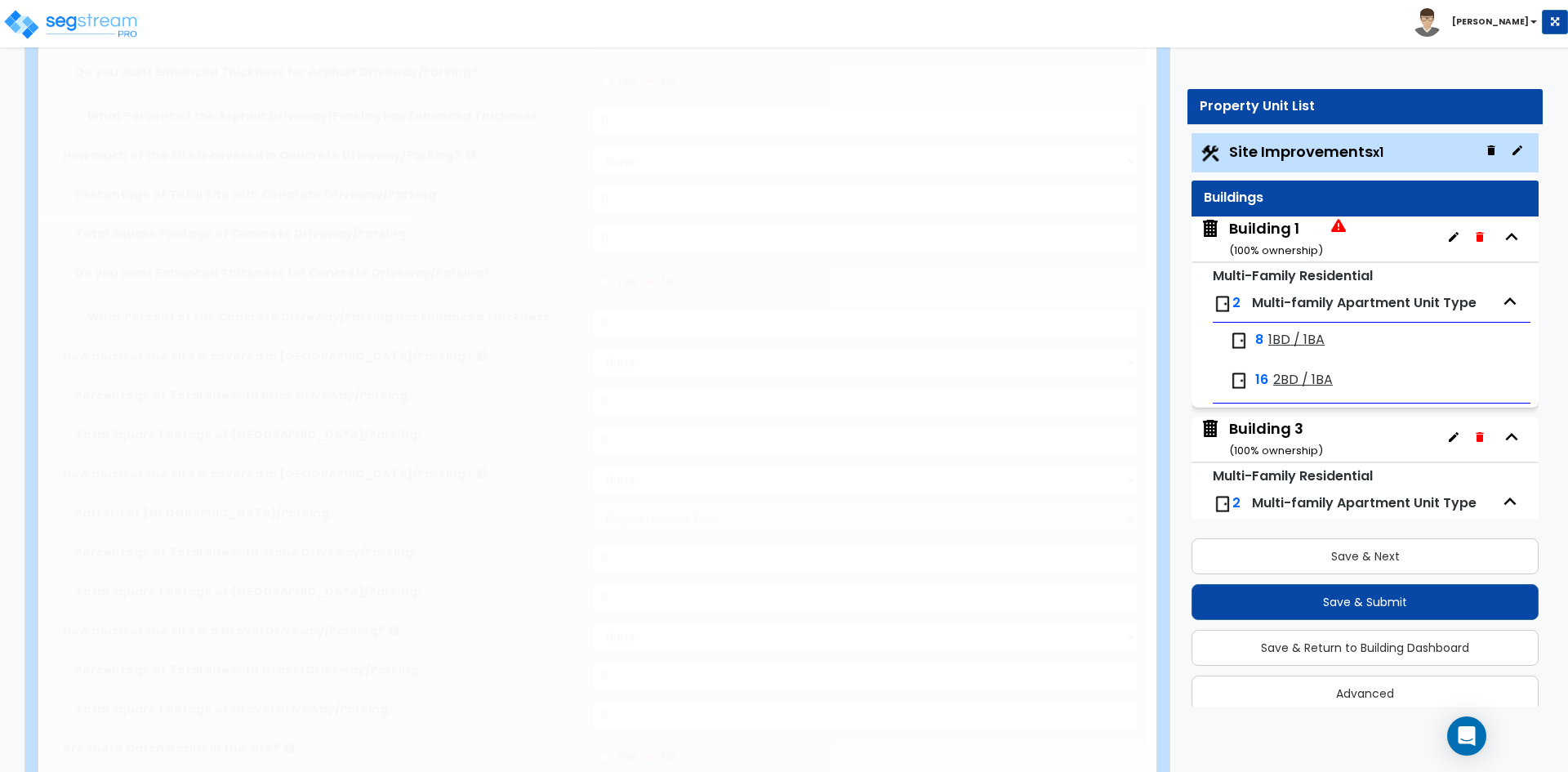
radio input "true"
select select "2"
type input "866"
select select "1"
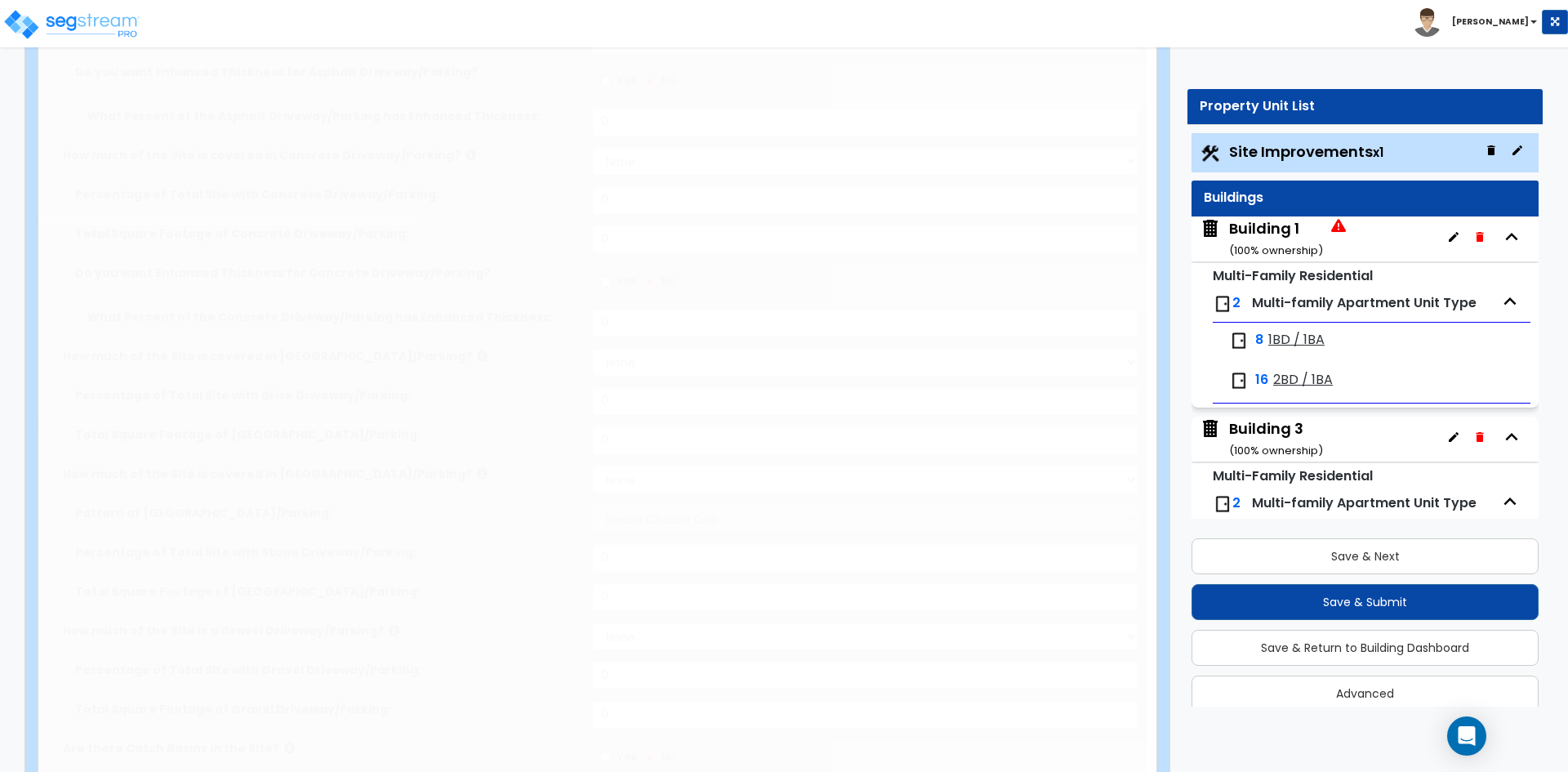
radio input "true"
select select "1"
type input "792"
radio input "true"
select select "1"
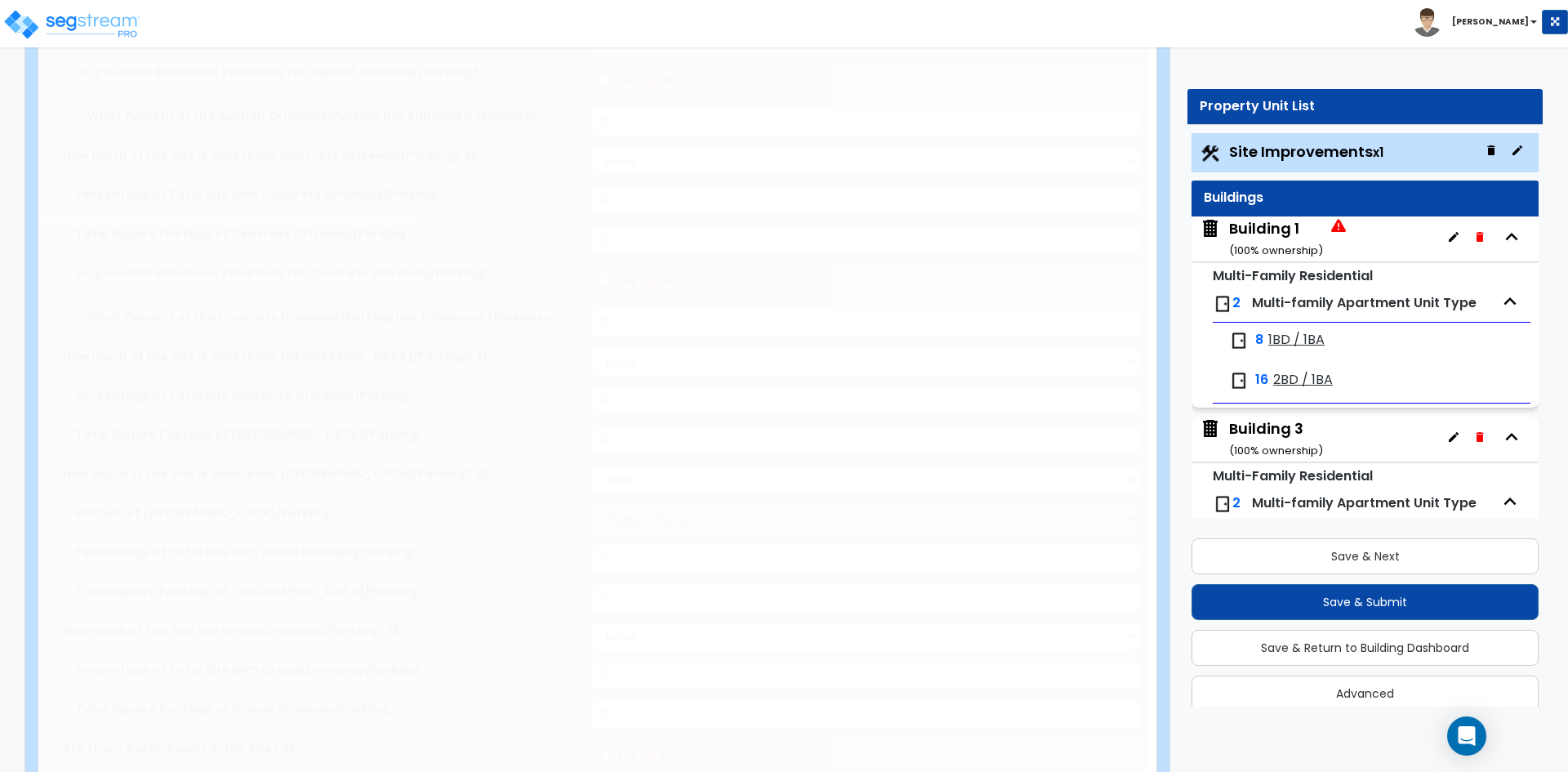
type input "4"
type input "11"
radio input "true"
type input "16"
radio input "true"
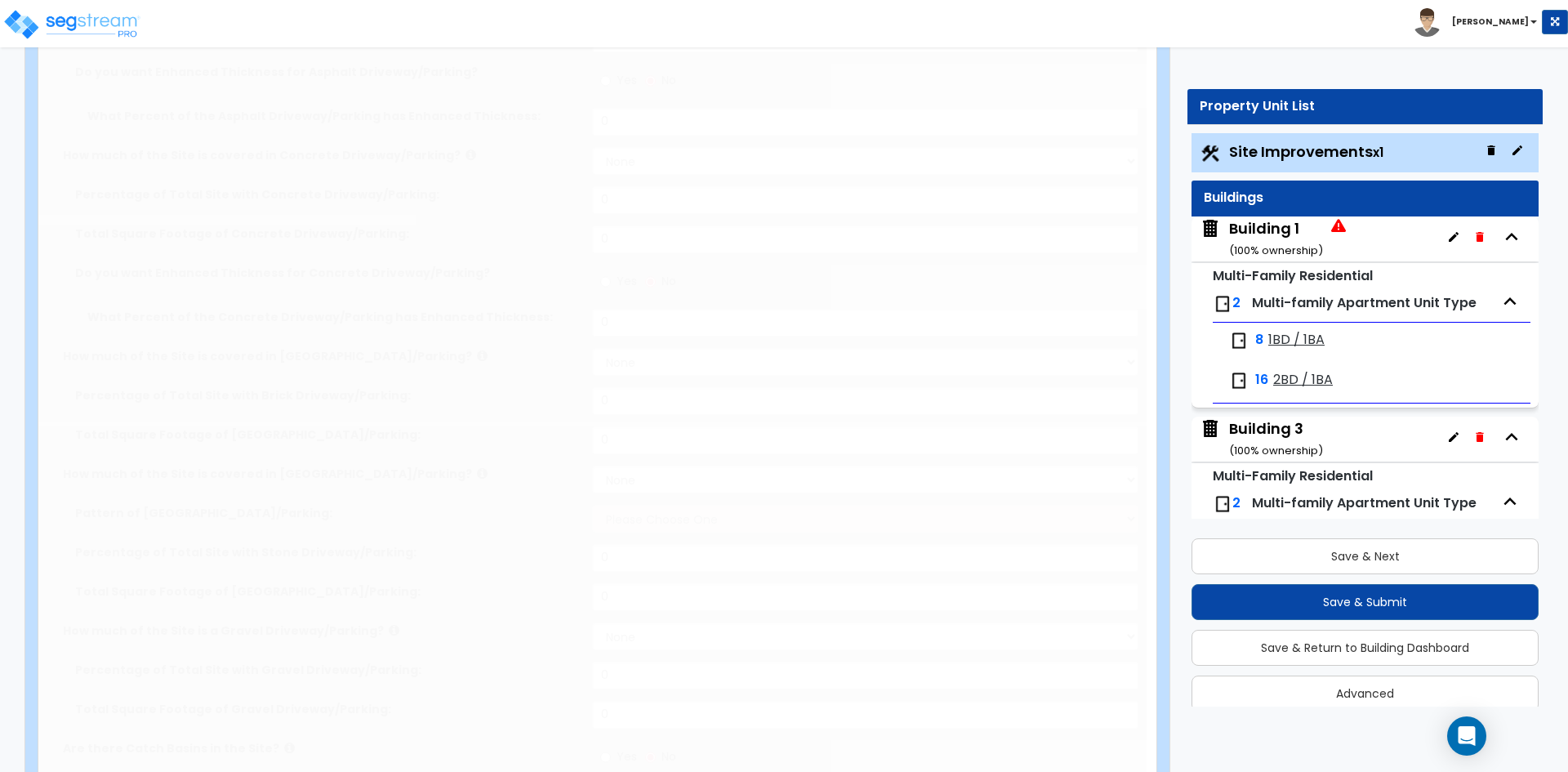
type input "1"
radio input "true"
select select "1"
type input "3"
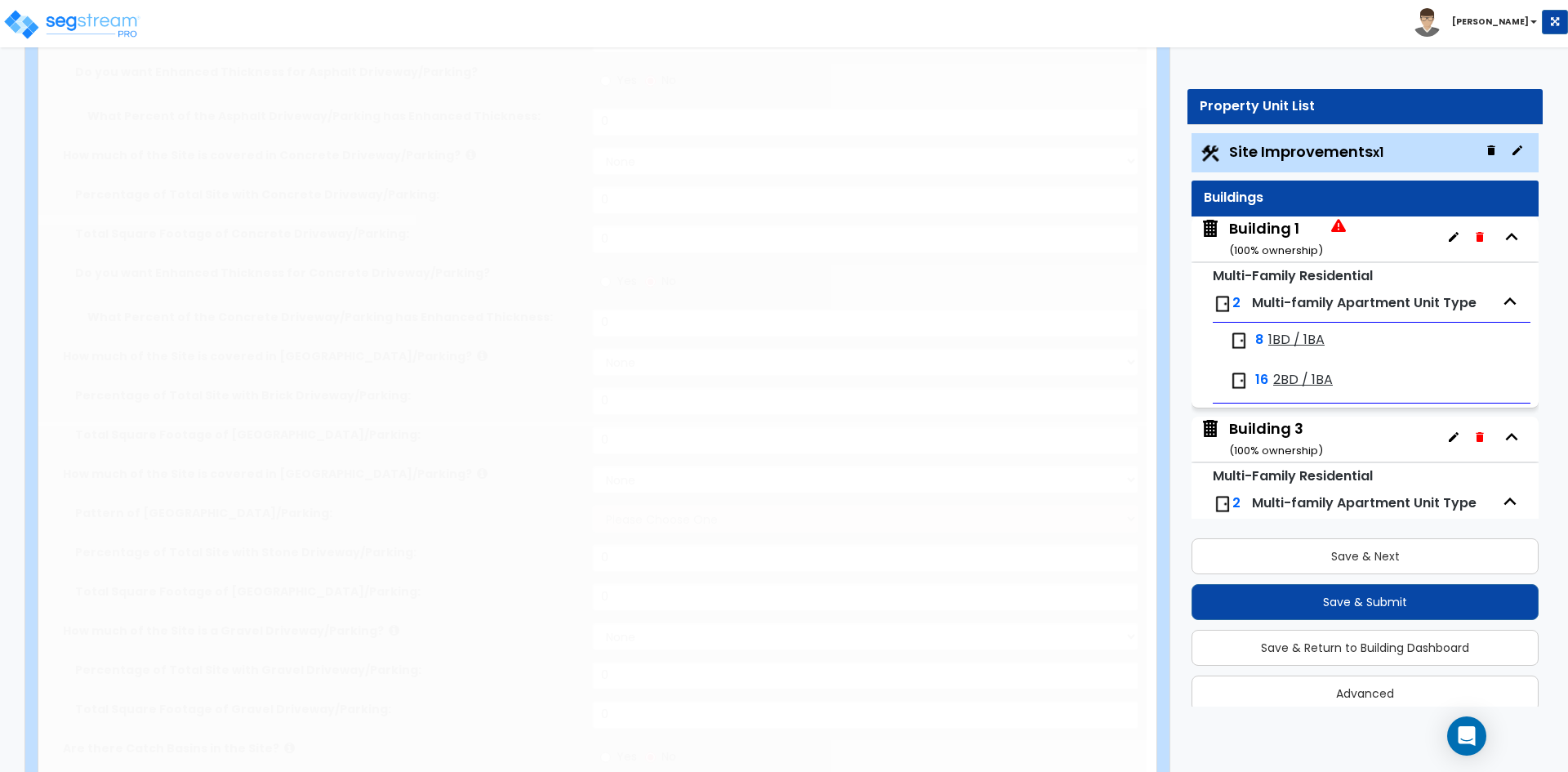
type input "153"
type input "6"
select select "2"
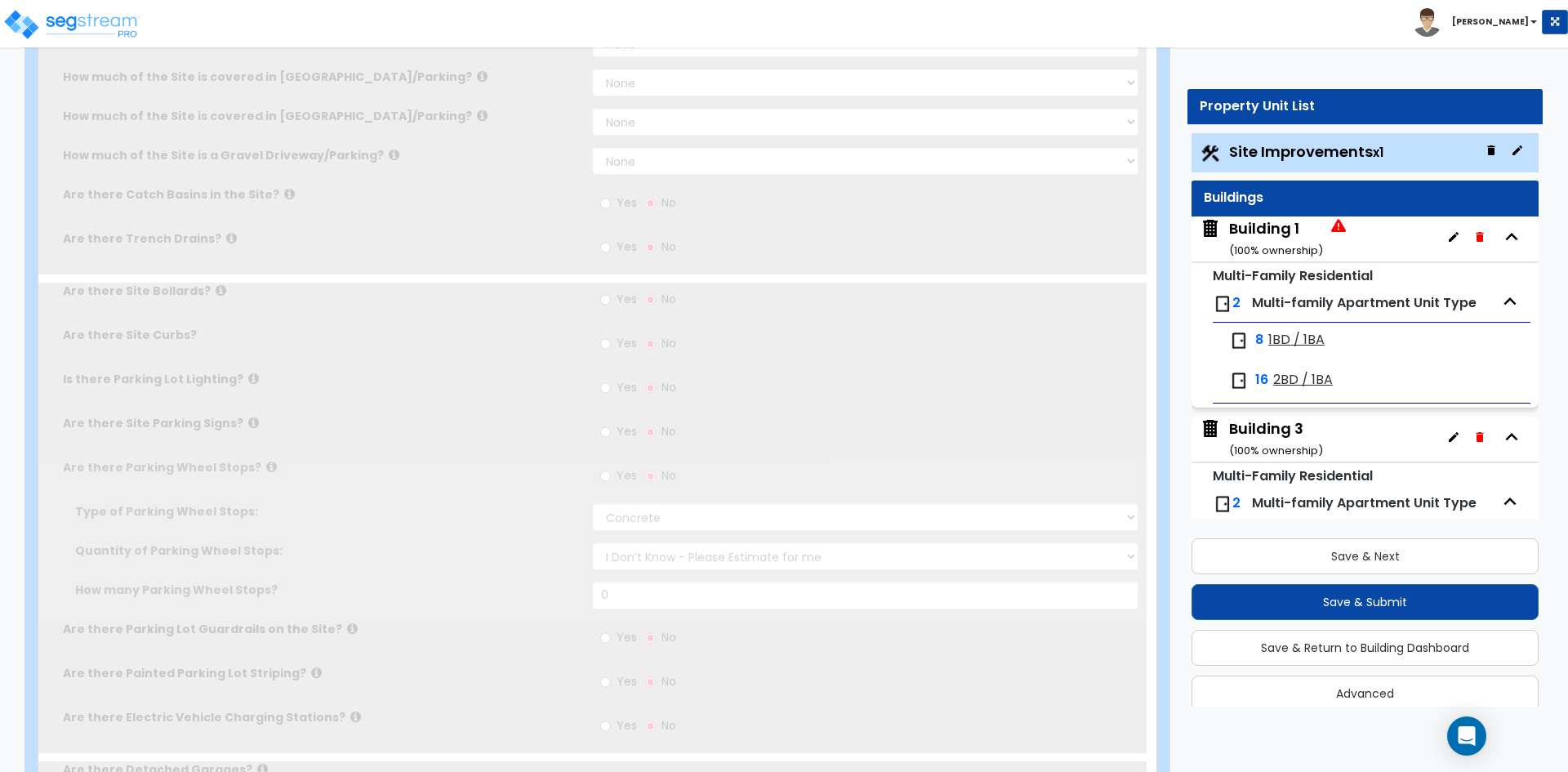
radio input "true"
select select "1"
type input "28"
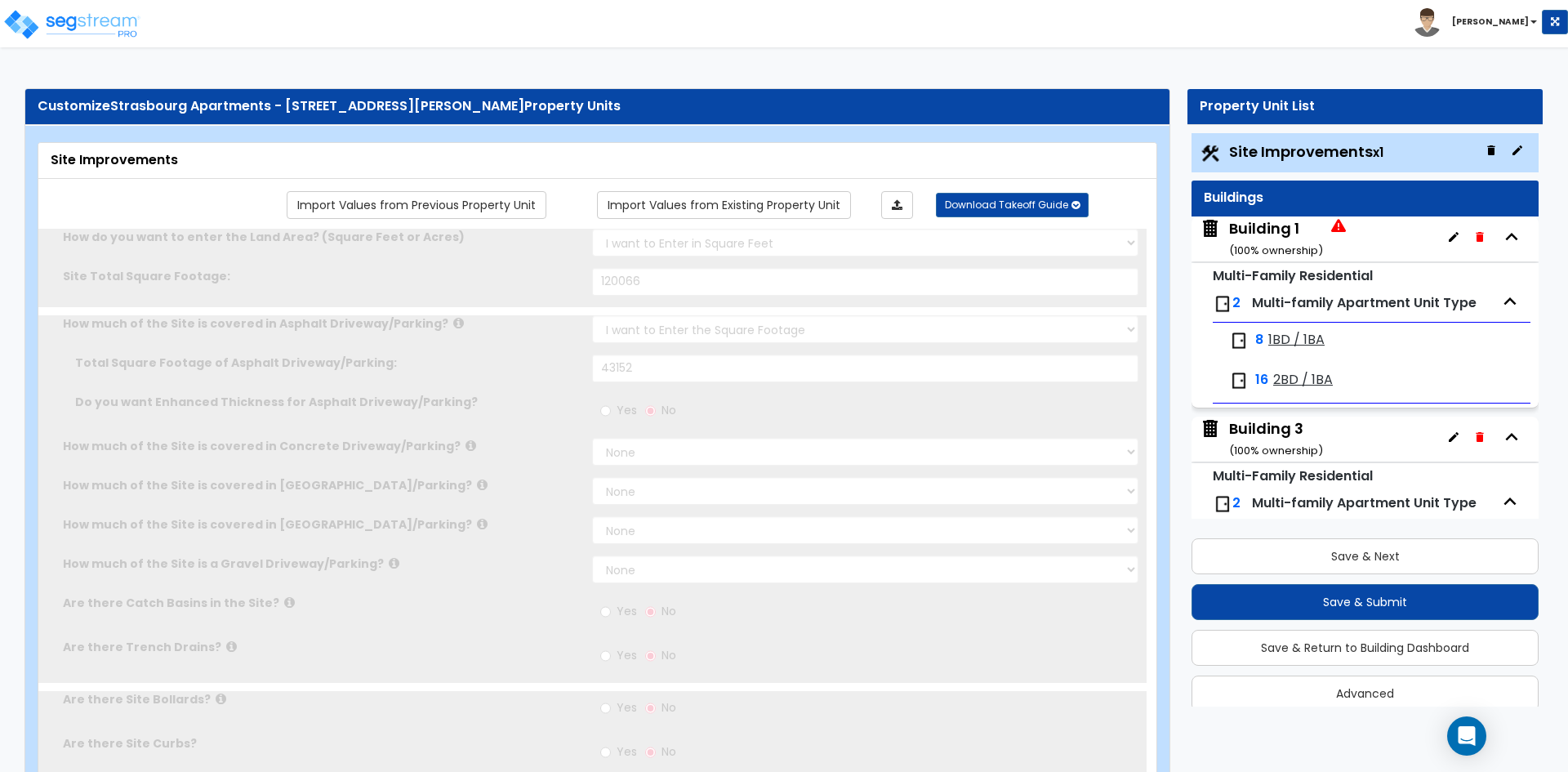
scroll to position [20, 0]
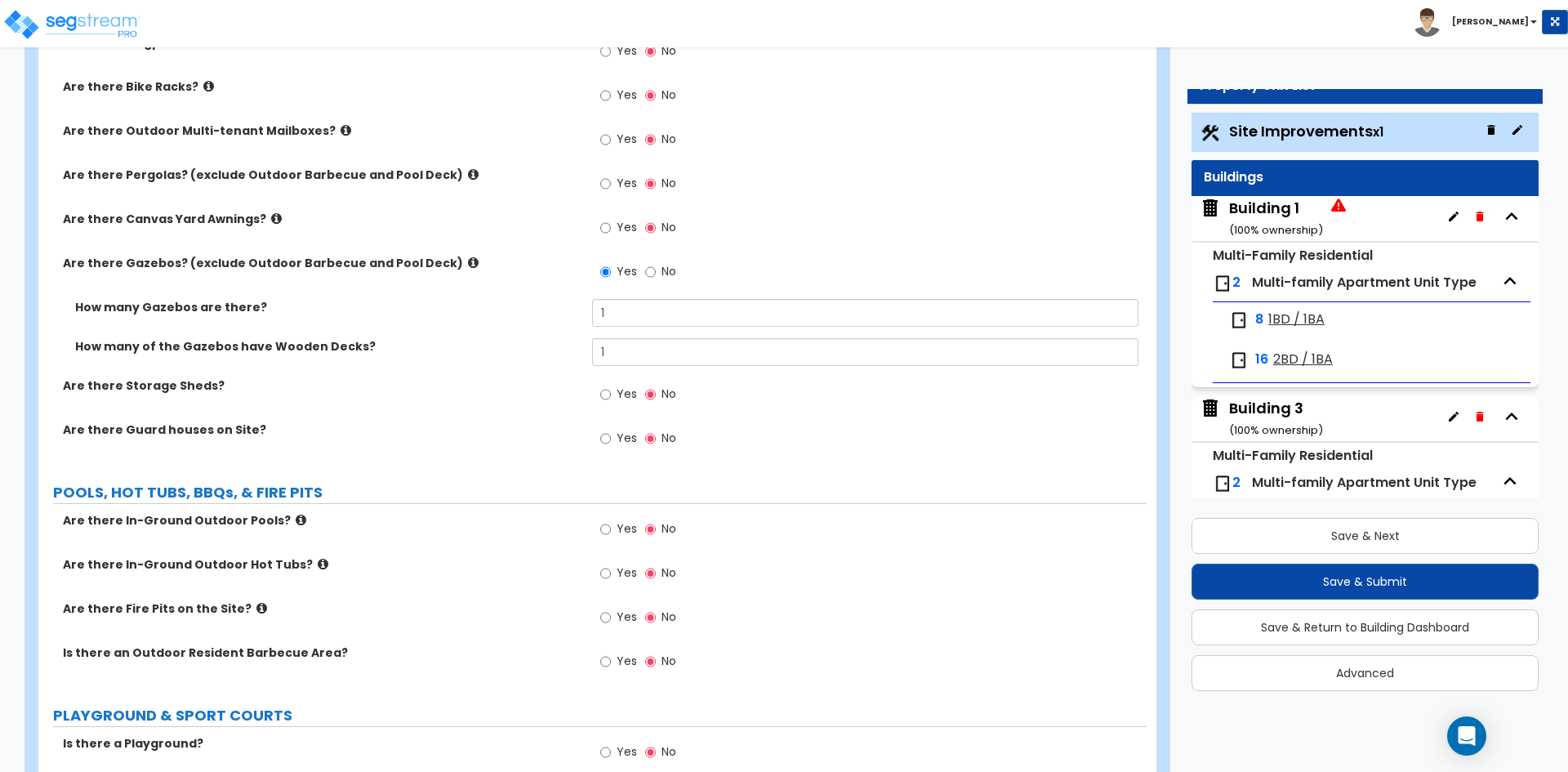
click at [617, 395] on span "Yes" at bounding box center [627, 393] width 20 height 16
click at [611, 395] on input "Yes" at bounding box center [606, 394] width 11 height 18
radio input "true"
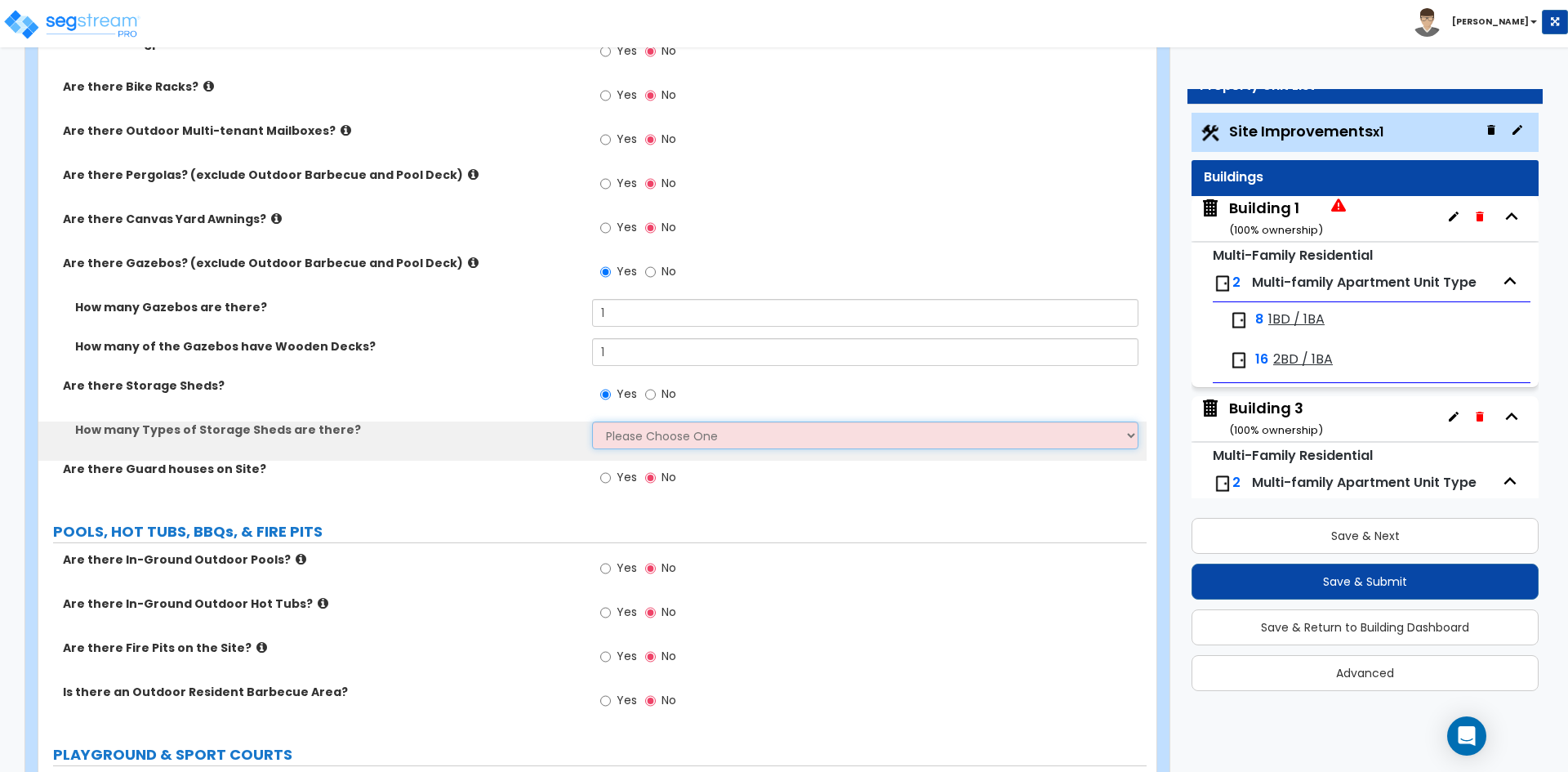
click at [647, 440] on select "Please Choose One 1 2" at bounding box center [865, 435] width 546 height 28
select select "1"
click at [592, 421] on select "Please Choose One 1 2" at bounding box center [865, 435] width 546 height 28
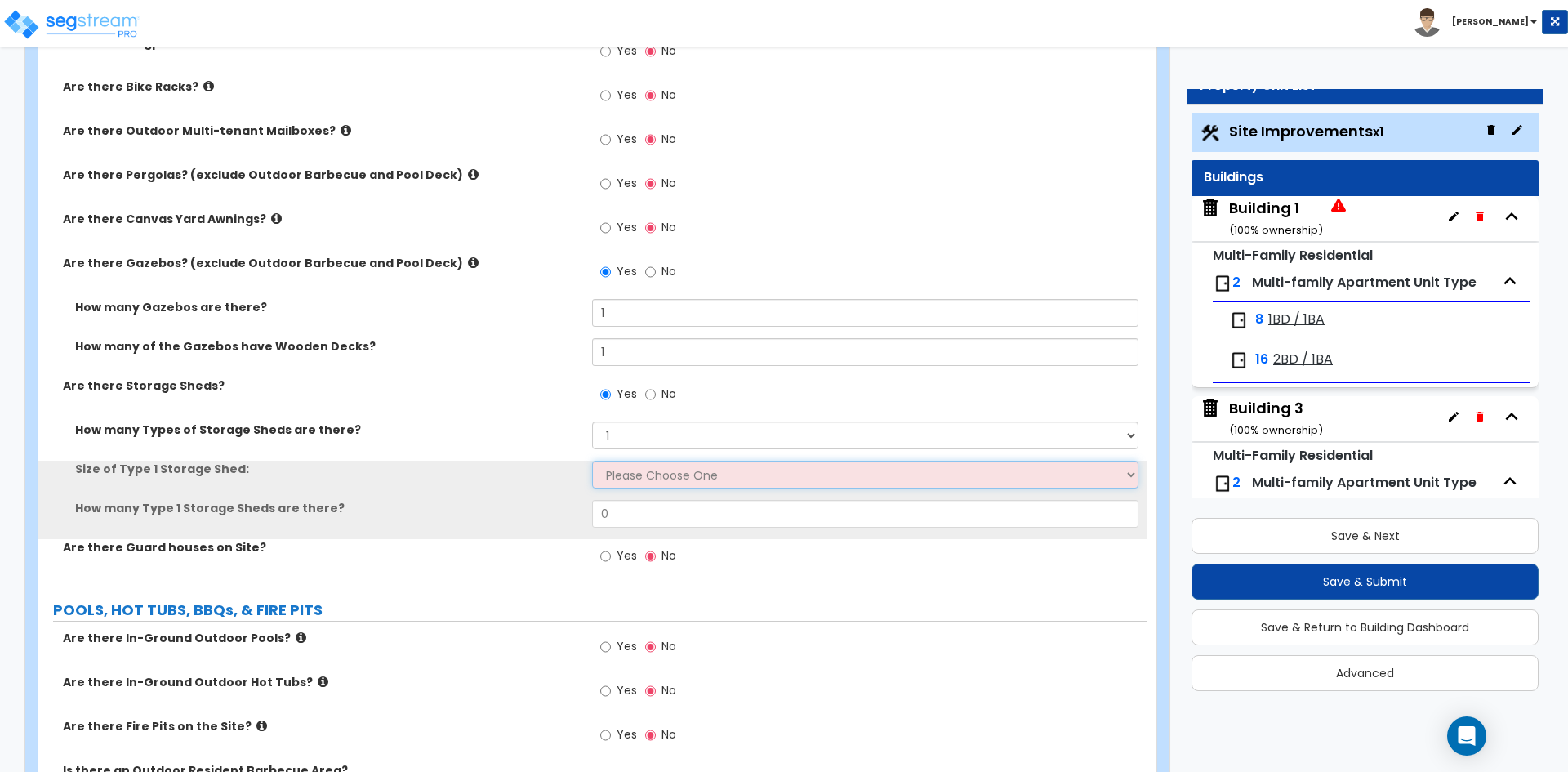
click at [633, 480] on select "Please Choose One 16' x 32' 30' x 64'" at bounding box center [865, 474] width 546 height 28
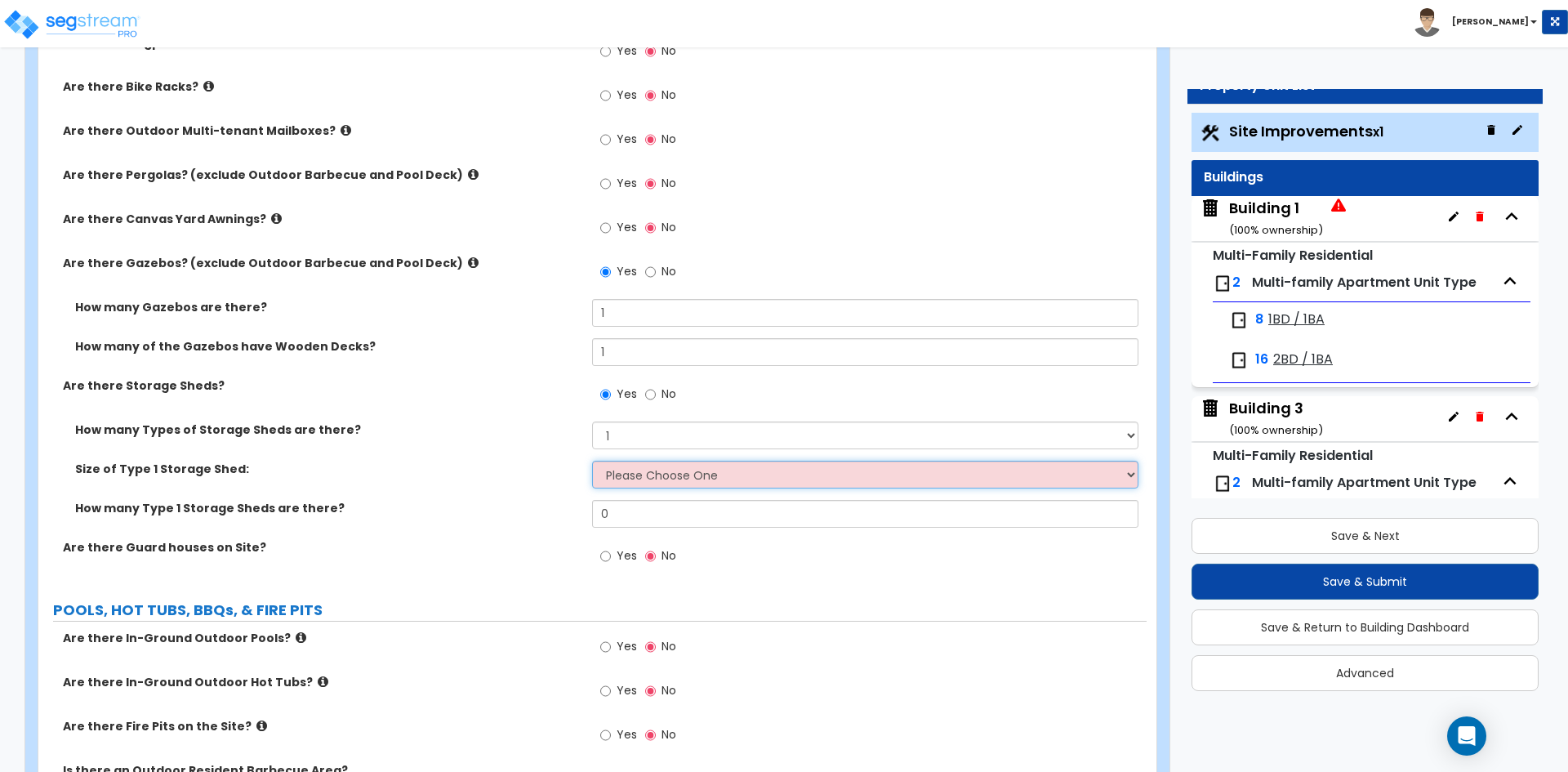
select select "1"
click at [592, 460] on select "Please Choose One 16' x 32' 30' x 64'" at bounding box center [865, 474] width 546 height 28
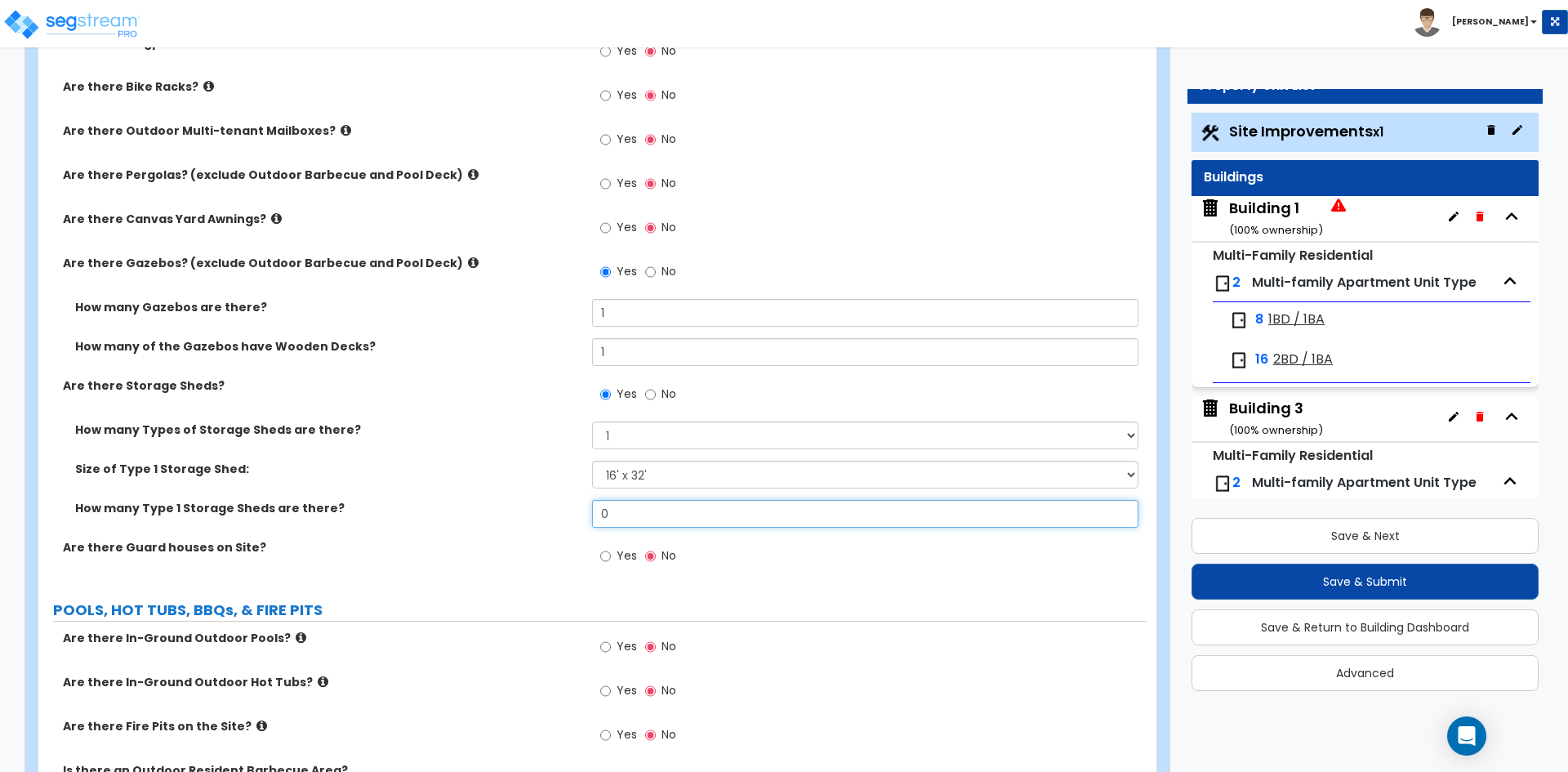
click at [640, 522] on input "0" at bounding box center [865, 514] width 546 height 28
type input "1"
click at [497, 437] on label "How many Types of Storage Sheds are there?" at bounding box center [327, 429] width 505 height 16
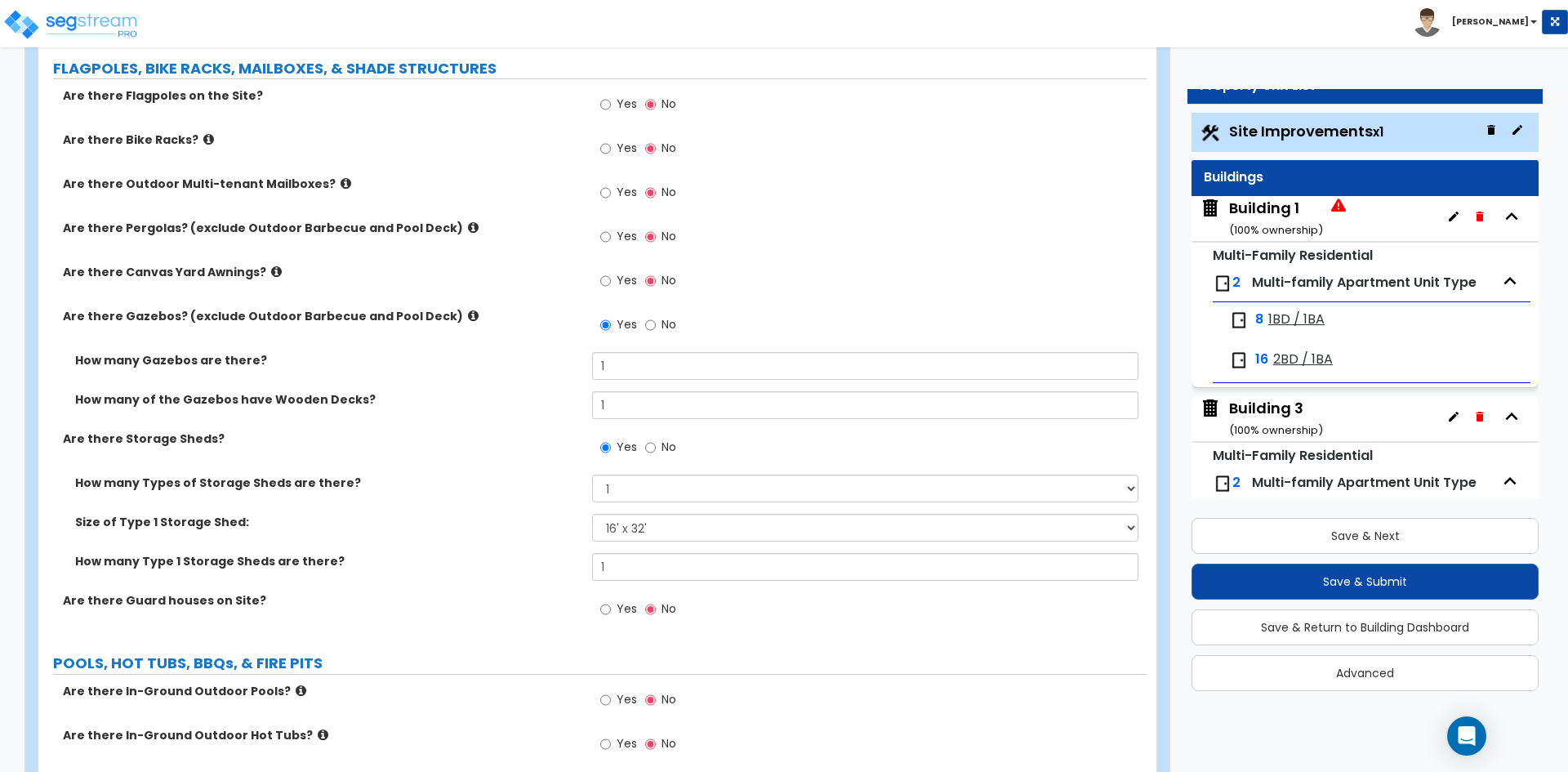
scroll to position [2854, 0]
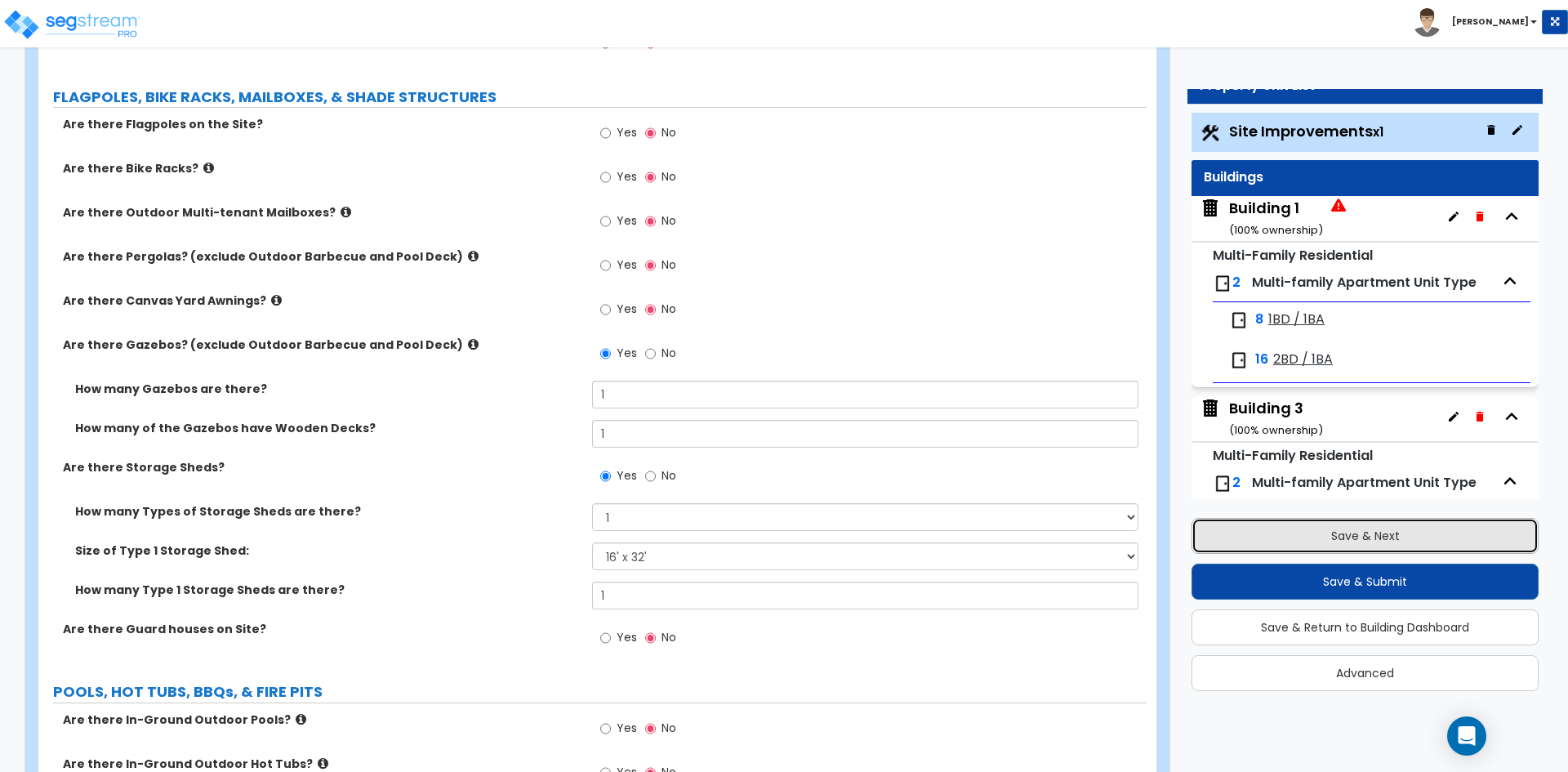
click at [1353, 552] on button "Save & Next" at bounding box center [1365, 536] width 347 height 36
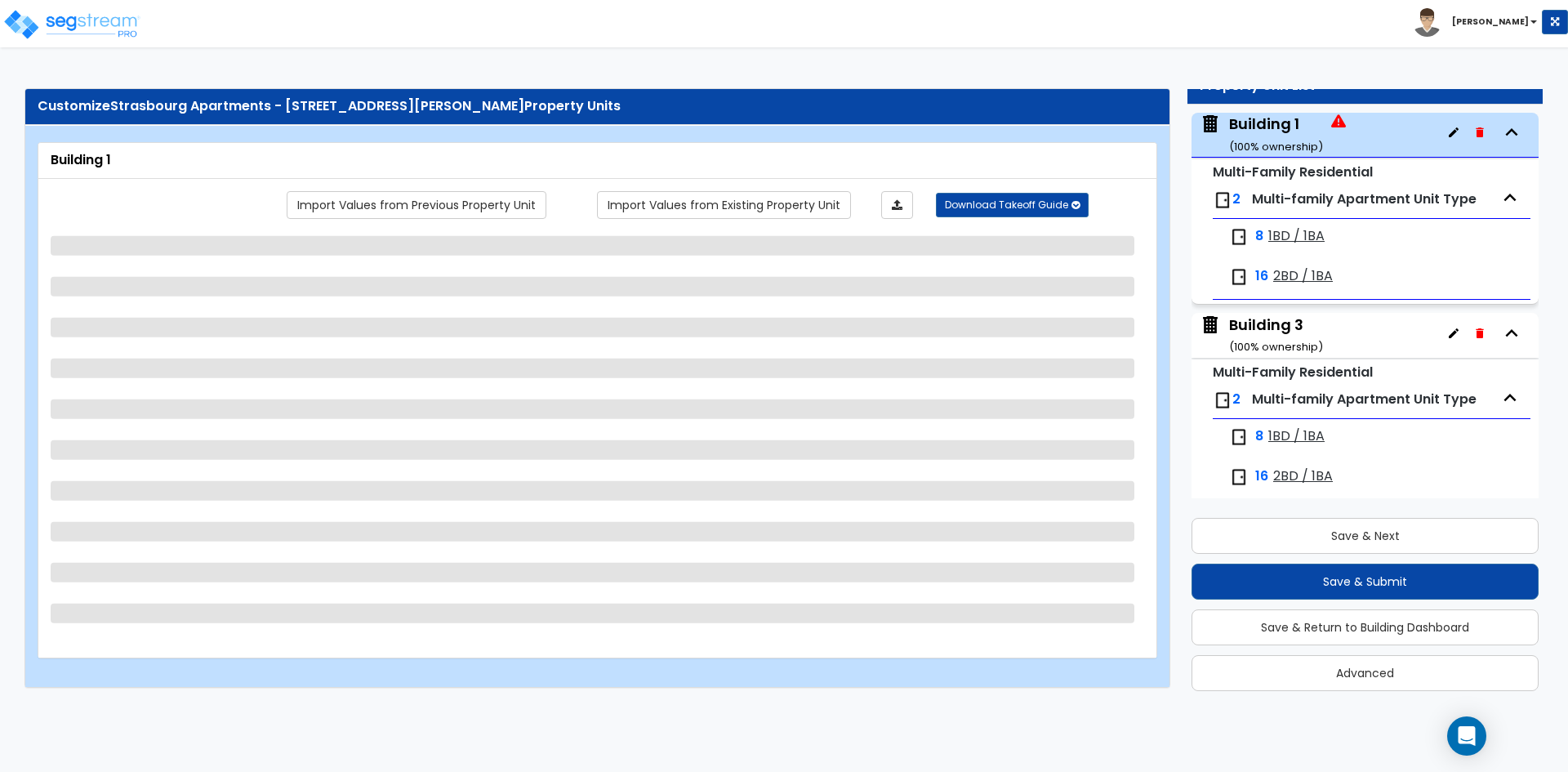
scroll to position [0, 0]
click at [172, 197] on div "Import Values from Previous Property Unit Import Values from Existing Property …" at bounding box center [645, 205] width 1024 height 28
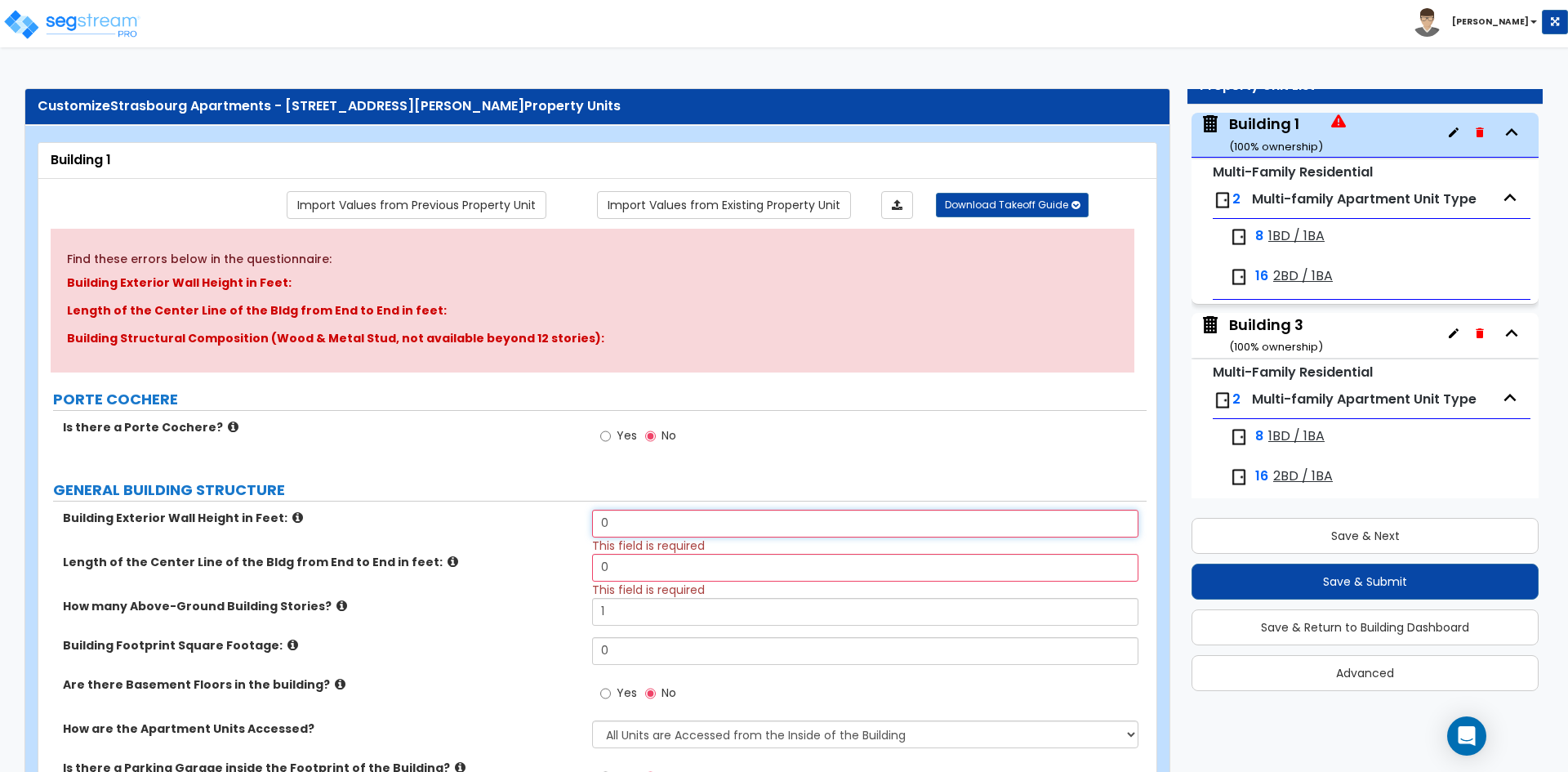
click at [651, 524] on input "0" at bounding box center [865, 524] width 546 height 28
type input "30"
click at [650, 563] on input "0" at bounding box center [865, 568] width 546 height 28
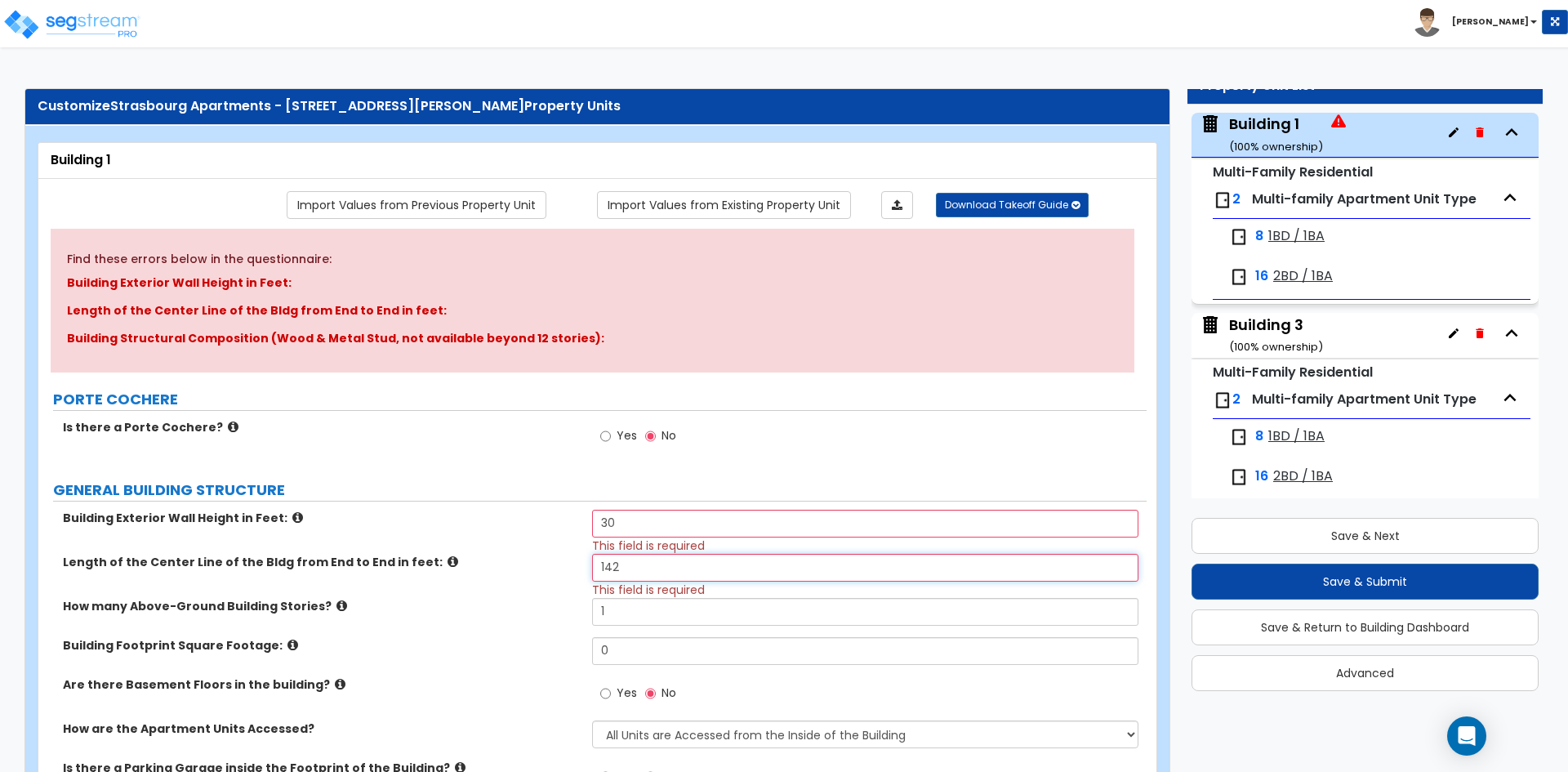
type input "142"
click at [513, 613] on label "How many Above-Ground Building Stories?" at bounding box center [321, 606] width 517 height 16
click at [682, 618] on input "1" at bounding box center [865, 612] width 546 height 28
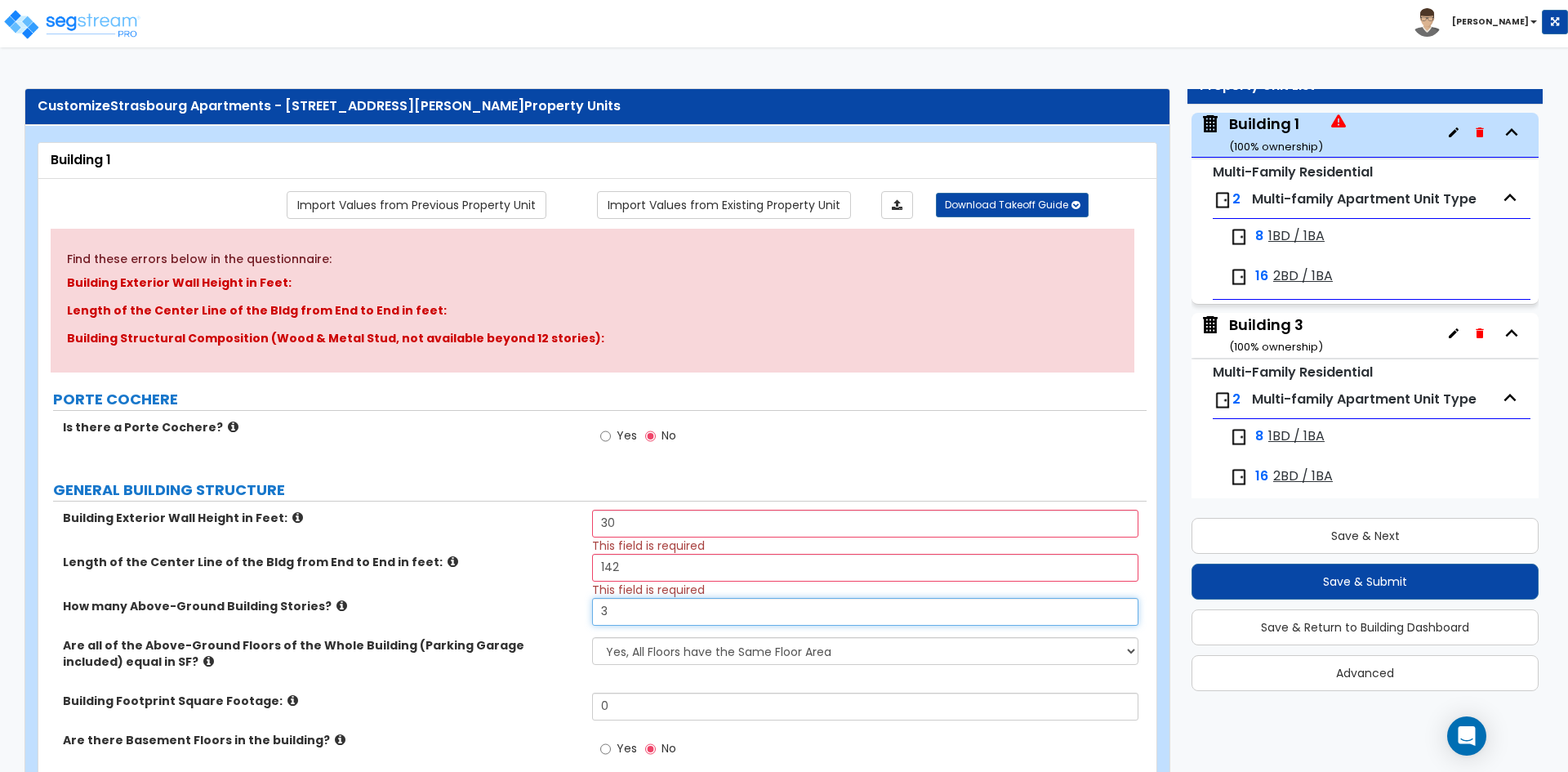
type input "3"
click at [455, 565] on label "Length of the Center Line of the Bldg from End to End in feet:" at bounding box center [321, 562] width 517 height 16
click at [640, 704] on input "0" at bounding box center [865, 706] width 546 height 28
type input "8,056"
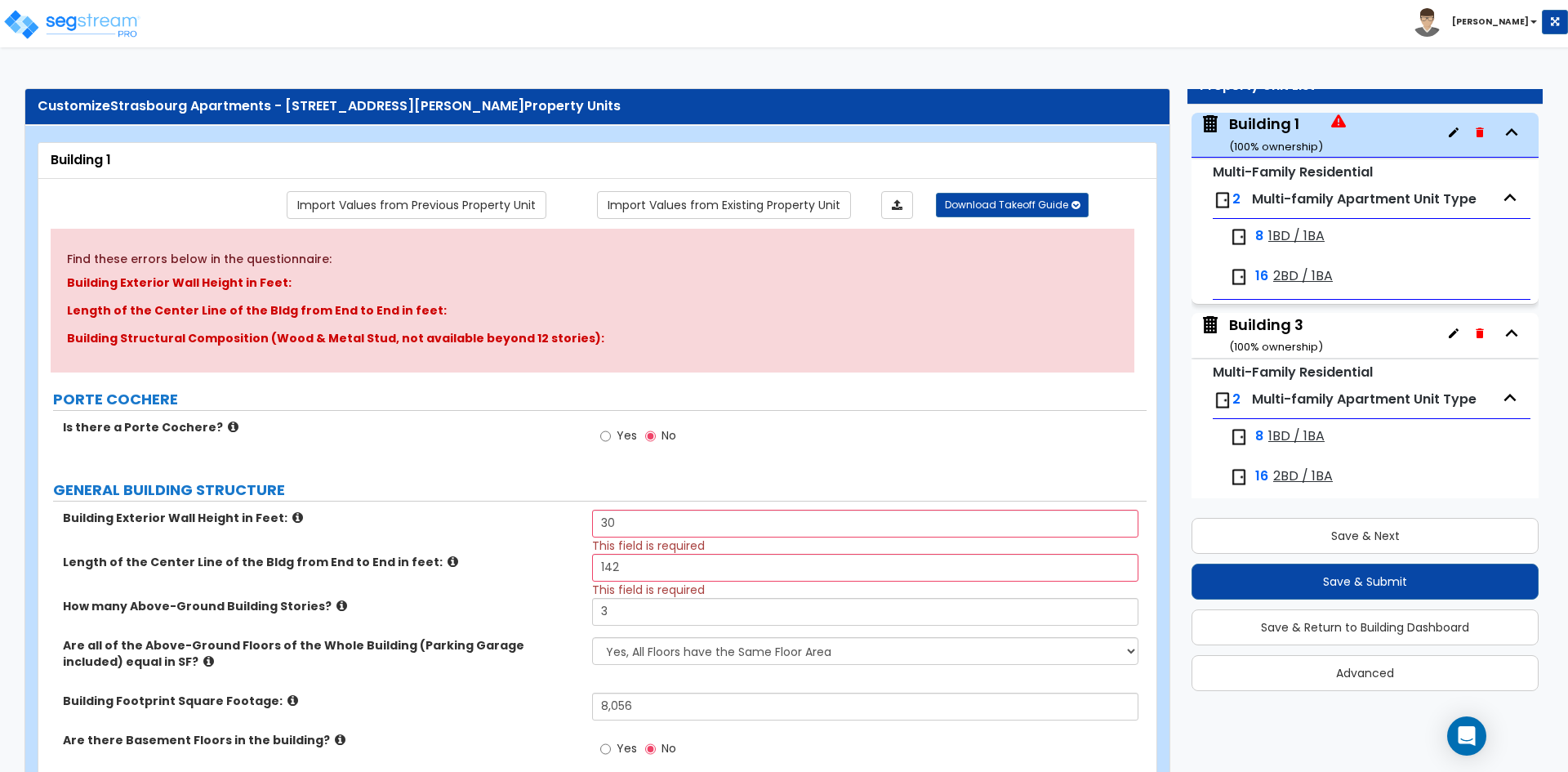
click at [419, 574] on div "Length of the Center Line of the Bldg from End to End in feet: 142 This field i…" at bounding box center [593, 576] width 1109 height 44
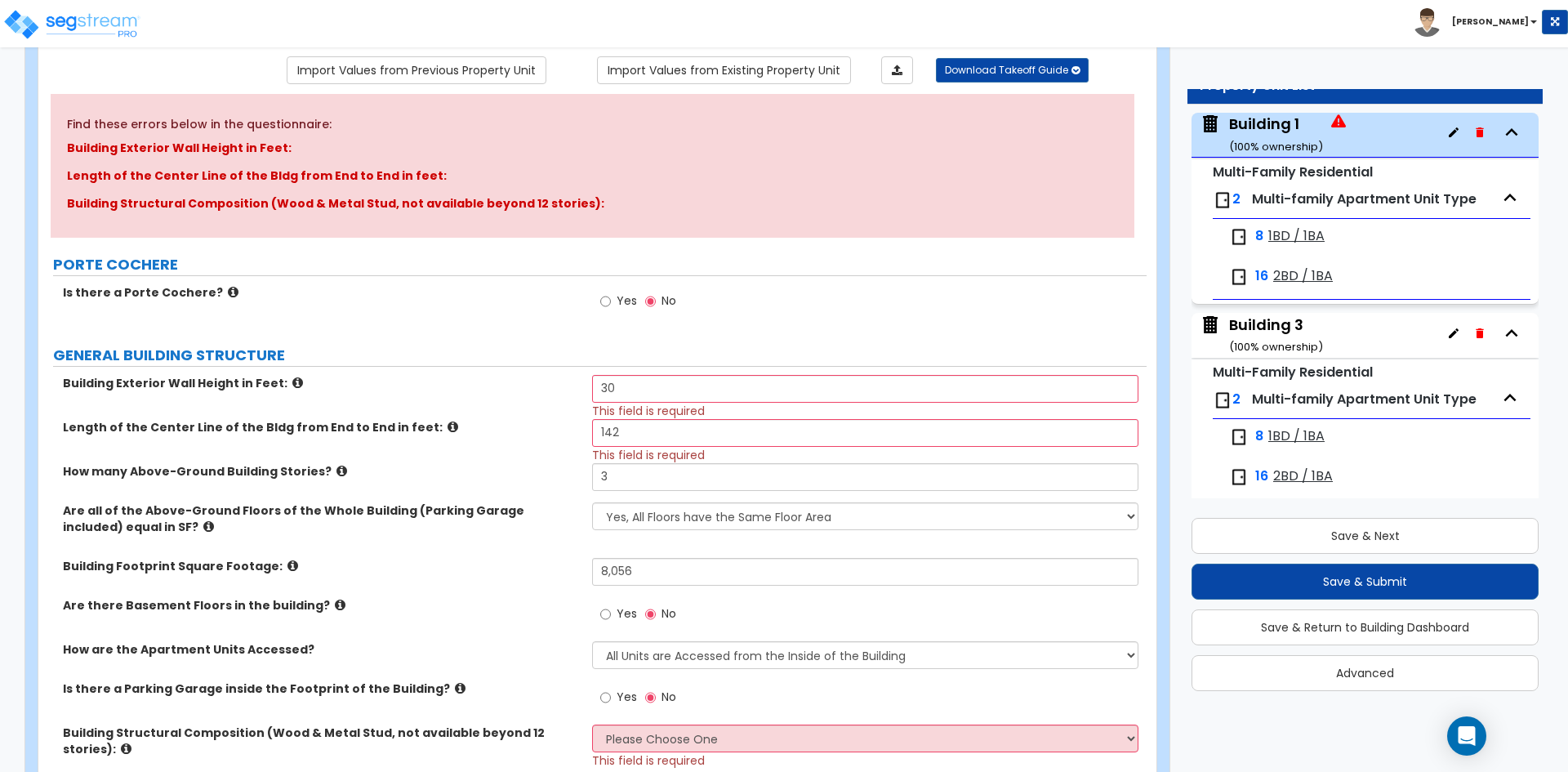
scroll to position [163, 0]
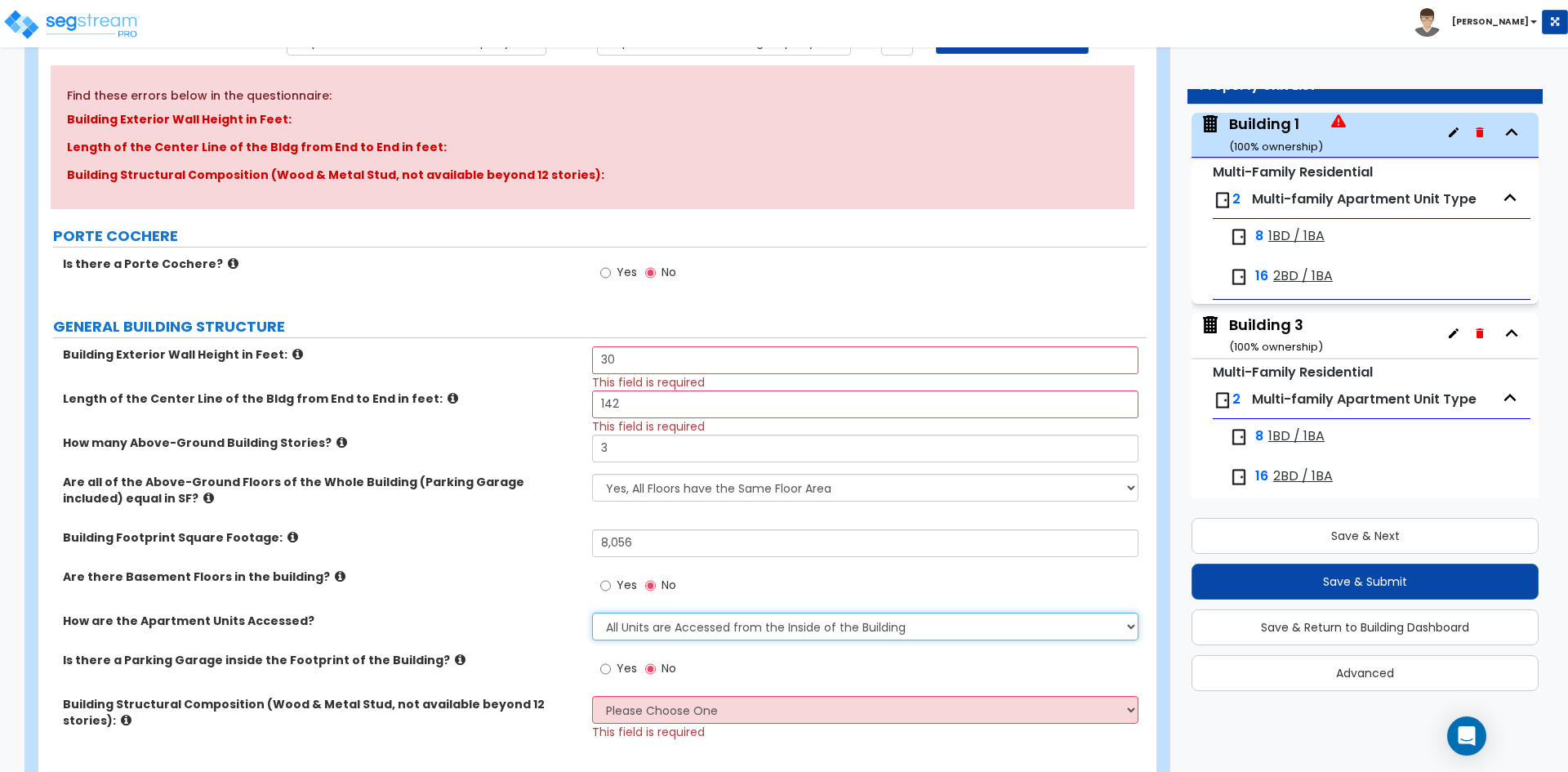
click at [637, 625] on select "All Units are Accessed from the Inside of the Building All Units are Accessed f…" at bounding box center [865, 627] width 546 height 28
click at [592, 613] on select "All Units are Accessed from the Inside of the Building All Units are Accessed f…" at bounding box center [865, 627] width 546 height 28
click at [528, 622] on label "How are the Apartment Units Accessed?" at bounding box center [321, 621] width 517 height 16
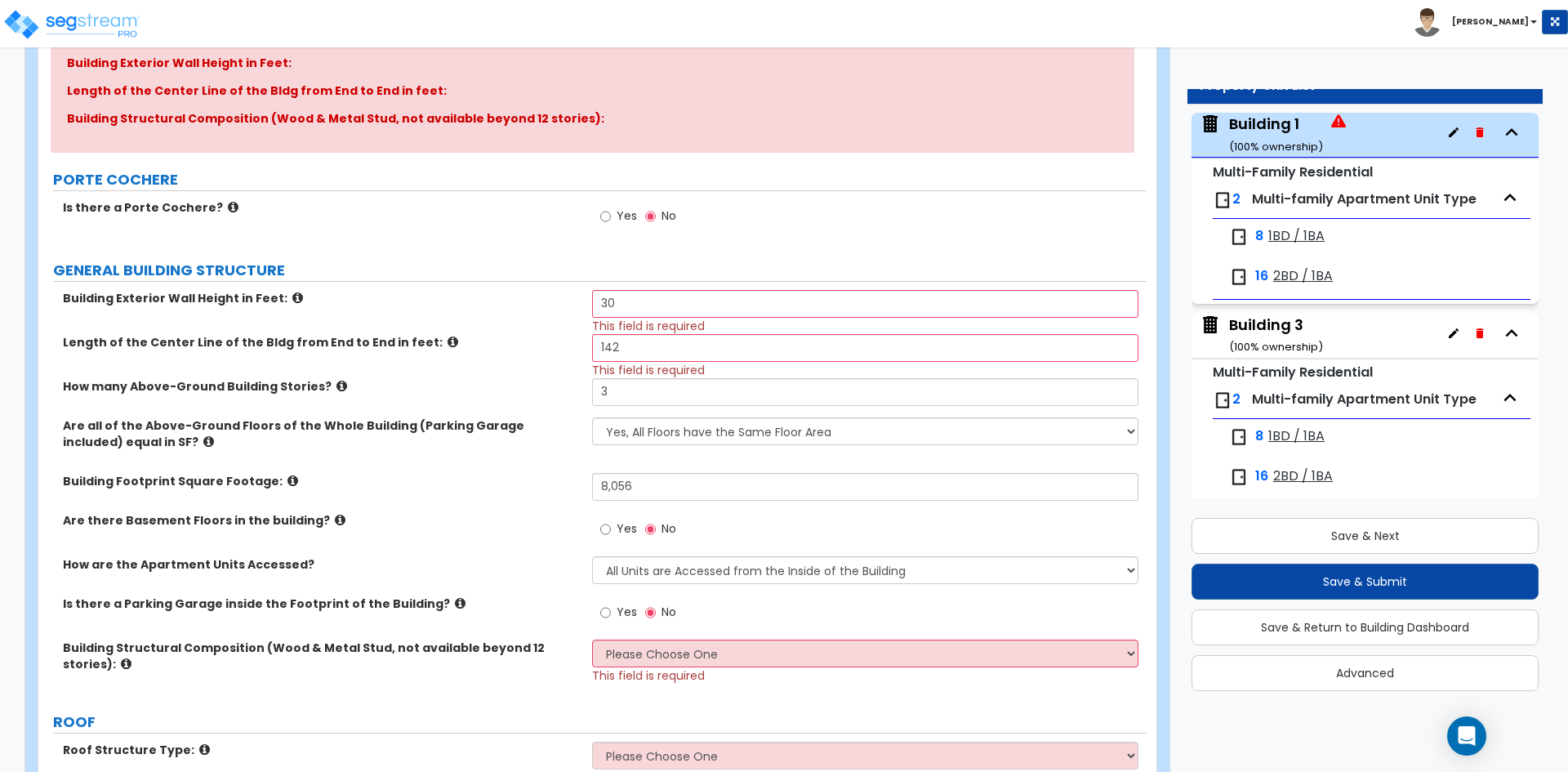
scroll to position [245, 0]
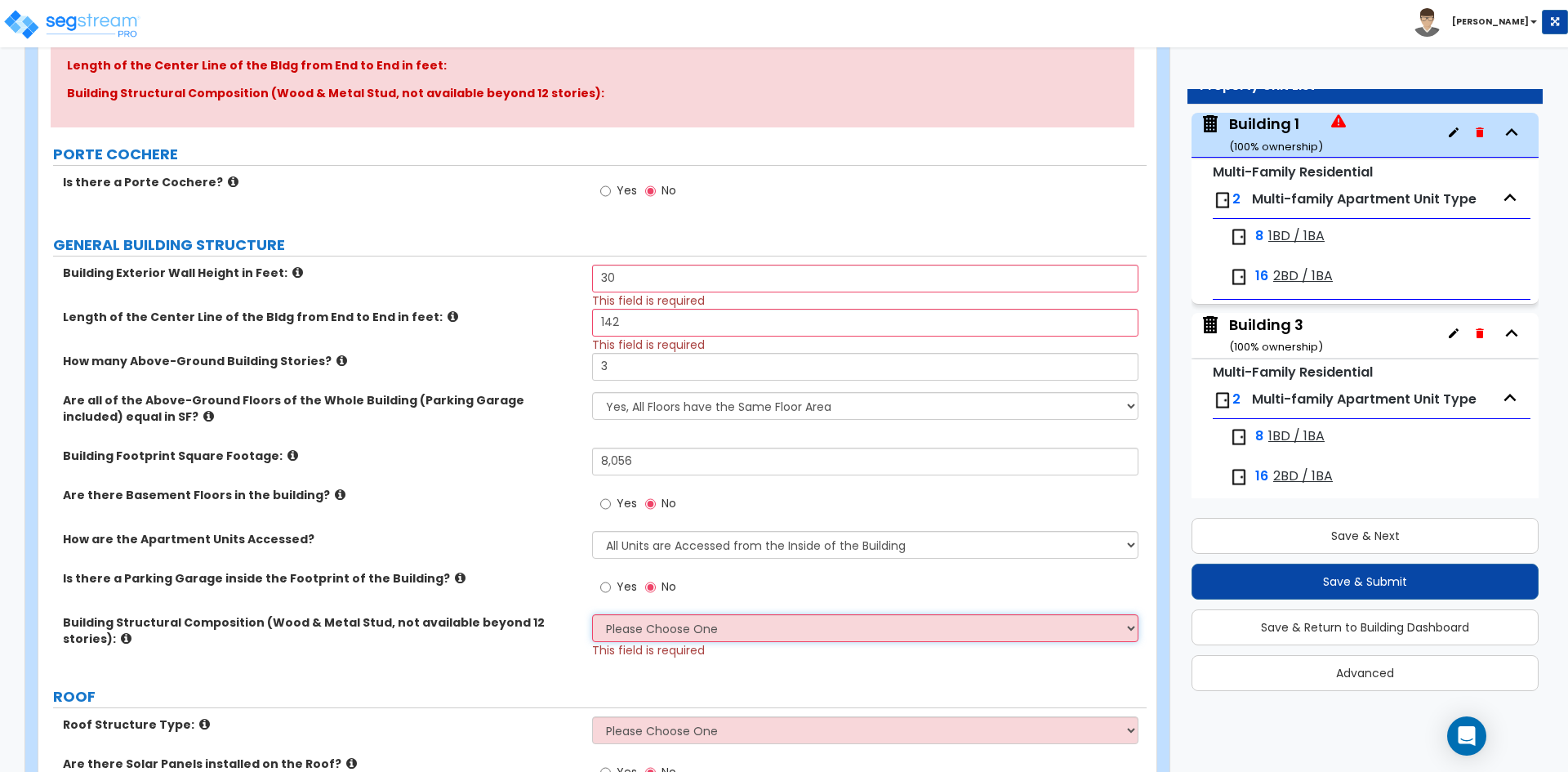
click at [694, 633] on select "Please Choose One Reinforced Concrete Structural Steel Brick Masonry CMU Masonr…" at bounding box center [865, 629] width 546 height 28
select select "7"
click at [592, 615] on select "Please Choose One Reinforced Concrete Structural Steel Brick Masonry CMU Masonr…" at bounding box center [865, 629] width 546 height 28
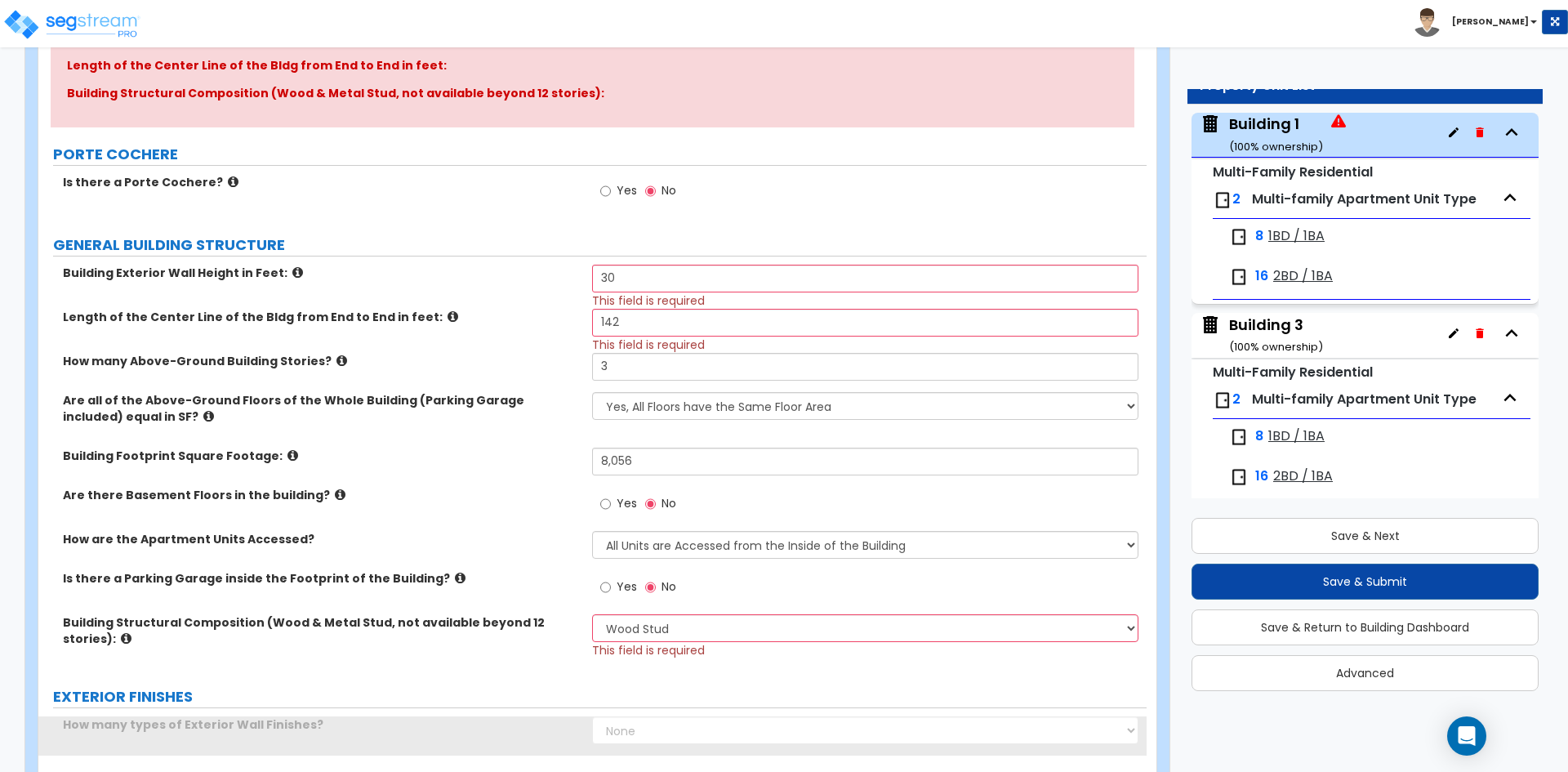
click at [405, 612] on div "Is there a Parking Garage inside the Footprint of the Building? Yes No" at bounding box center [593, 592] width 1109 height 44
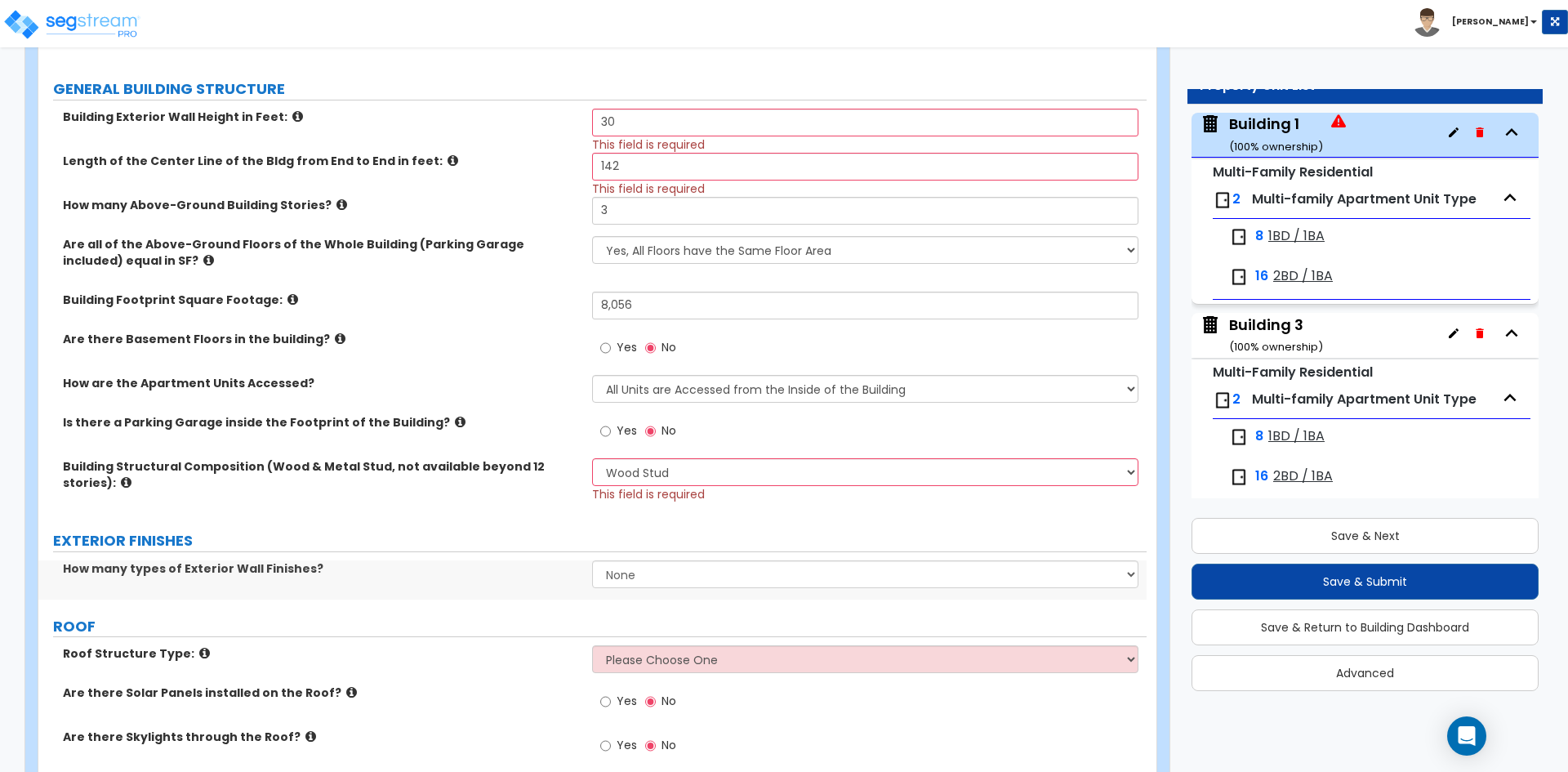
scroll to position [408, 0]
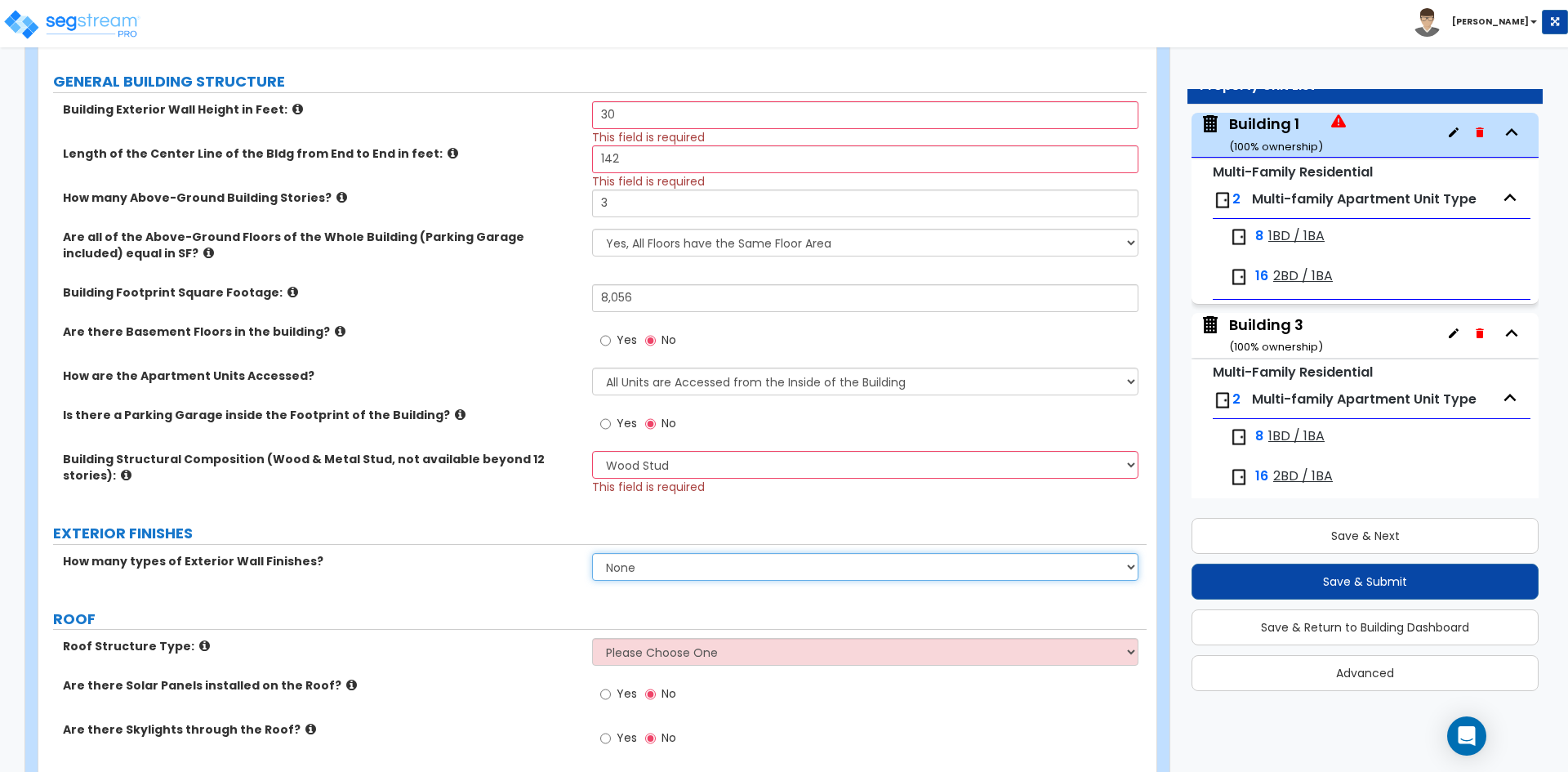
click at [732, 562] on select "None 1 2 3" at bounding box center [865, 567] width 546 height 28
select select "2"
click at [592, 553] on select "None 1 2 3" at bounding box center [865, 567] width 546 height 28
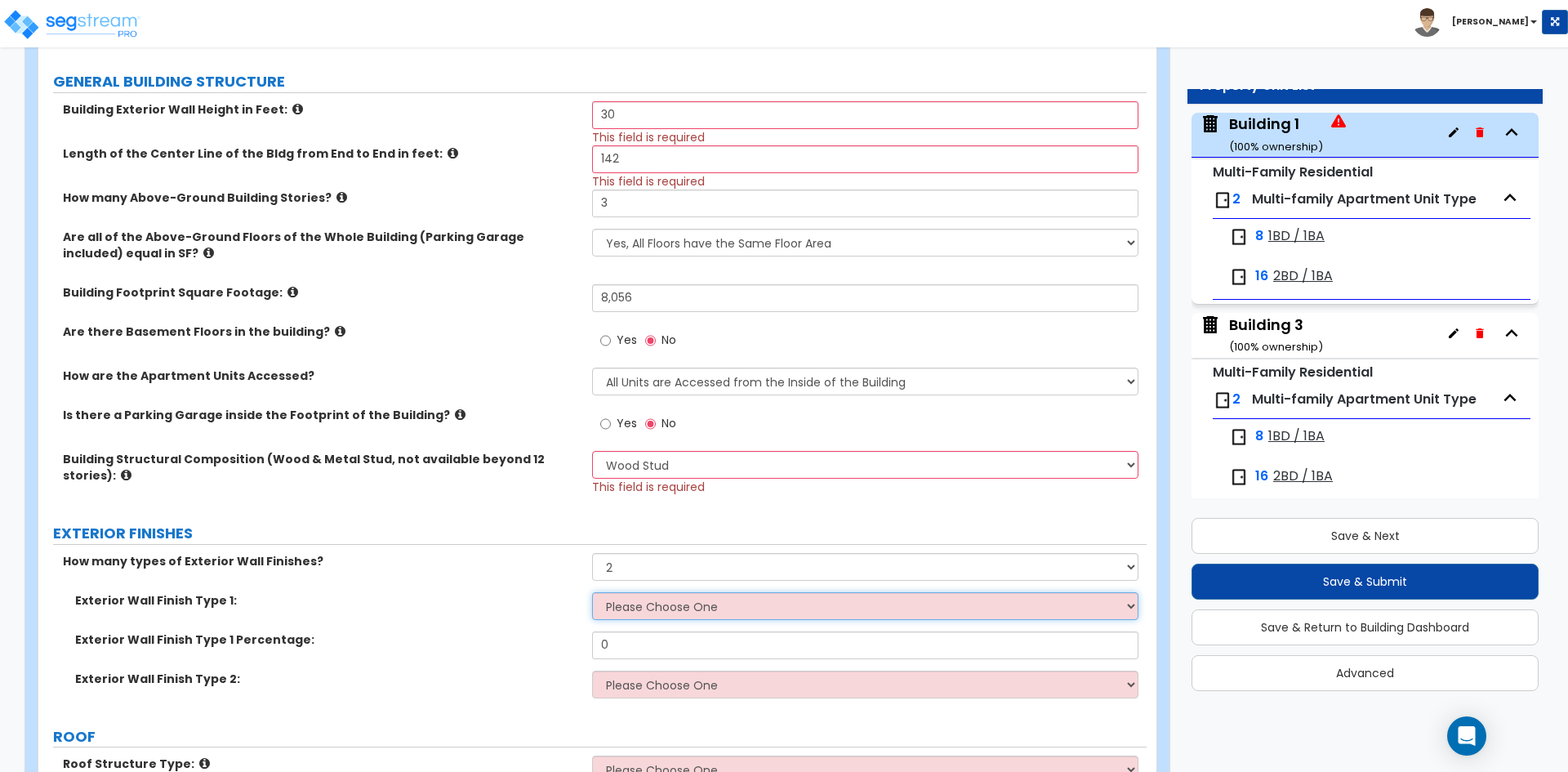
click at [649, 607] on select "Please Choose One No Finish/Shared Wall No Wall Brick Veneer Stone Veneer Wood …" at bounding box center [865, 606] width 546 height 28
select select "4"
click at [592, 592] on select "Please Choose One No Finish/Shared Wall No Wall Brick Veneer Stone Veneer Wood …" at bounding box center [865, 606] width 546 height 28
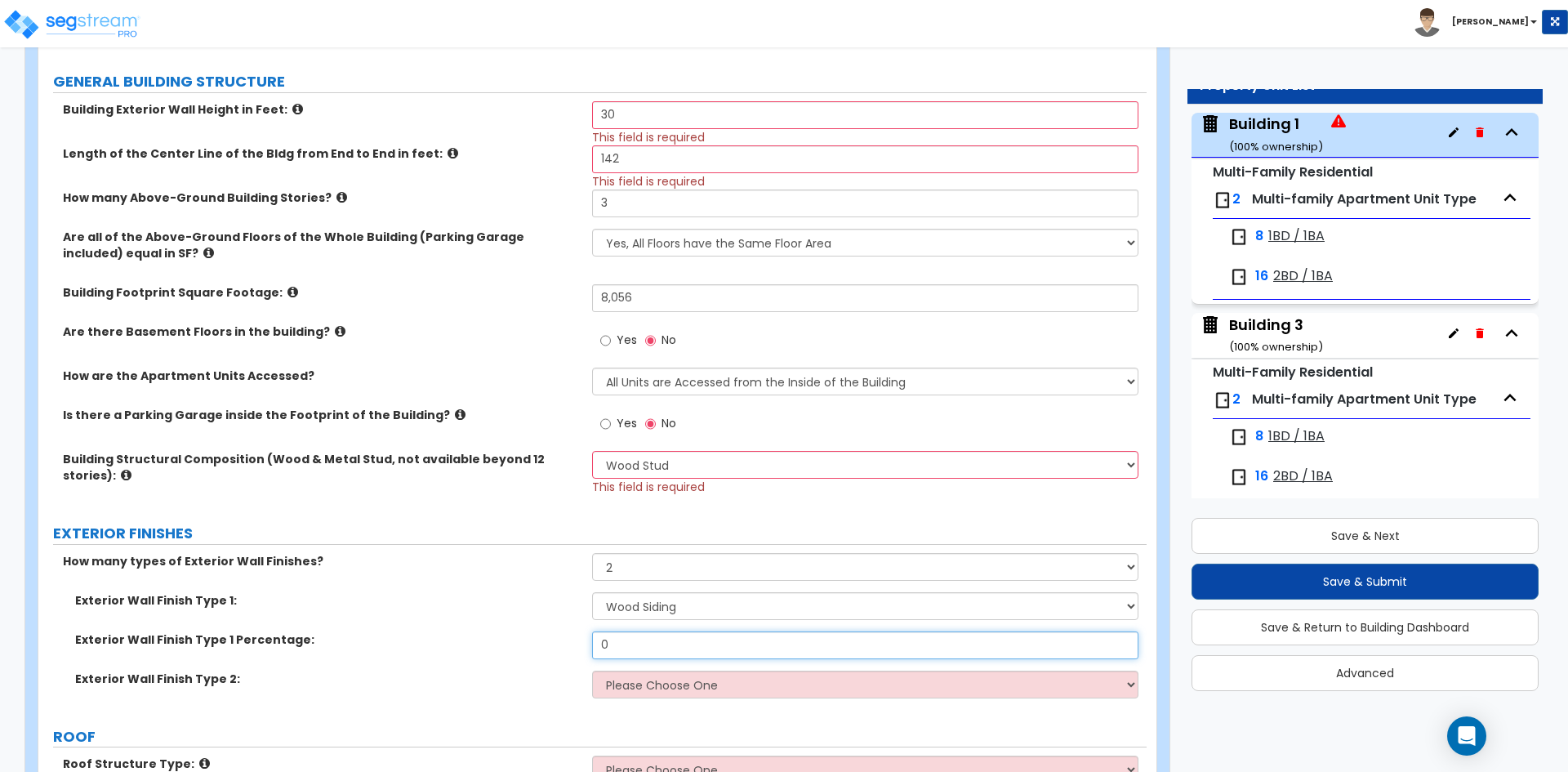
click at [631, 651] on input "0" at bounding box center [865, 645] width 546 height 28
type input "66"
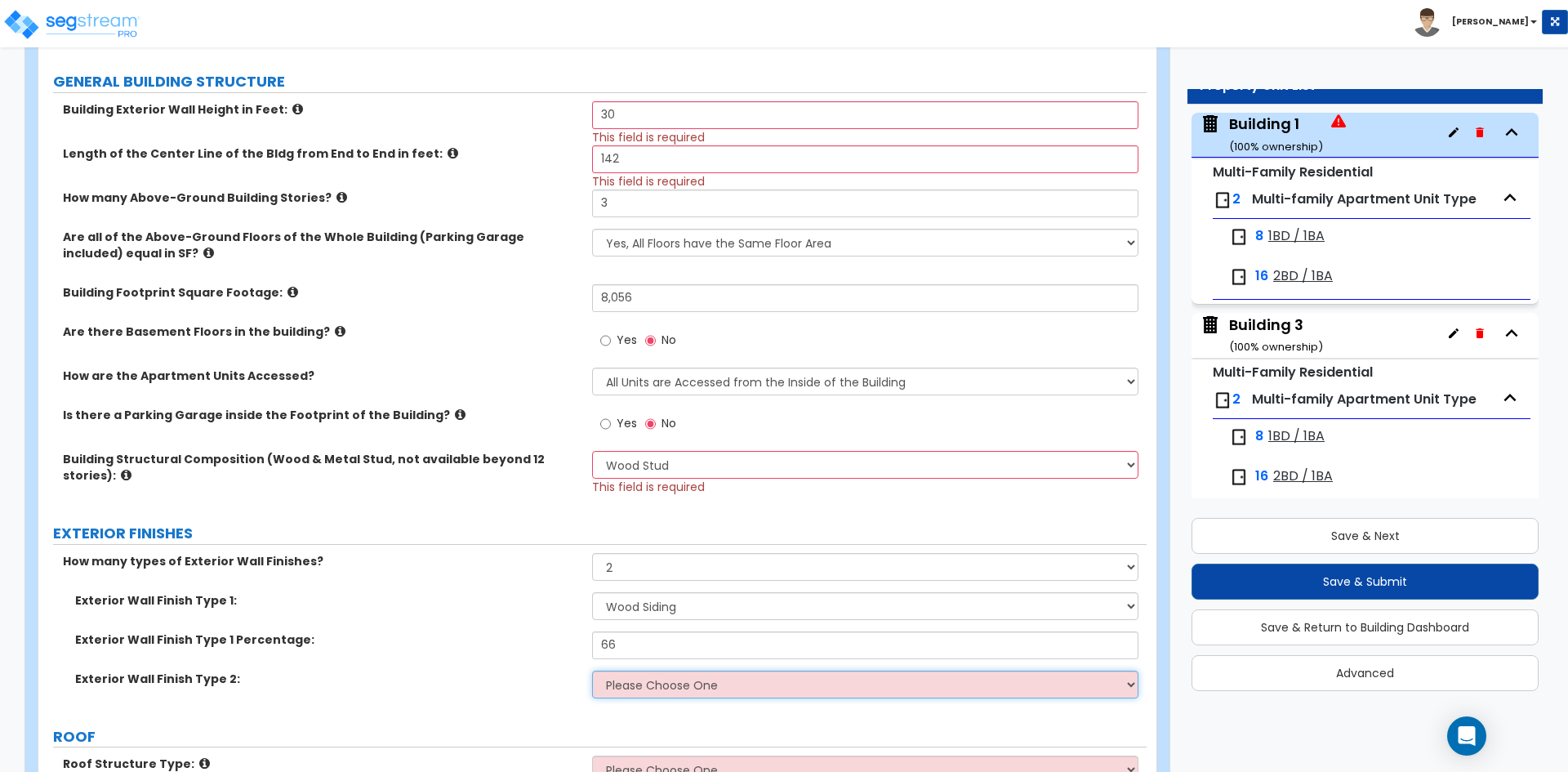
click at [675, 694] on select "Please Choose One No Finish/Shared Wall No Wall Brick Veneer Stone Veneer Wood …" at bounding box center [865, 684] width 546 height 28
select select "3"
click at [592, 670] on select "Please Choose One No Finish/Shared Wall No Wall Brick Veneer Stone Veneer Wood …" at bounding box center [865, 684] width 546 height 28
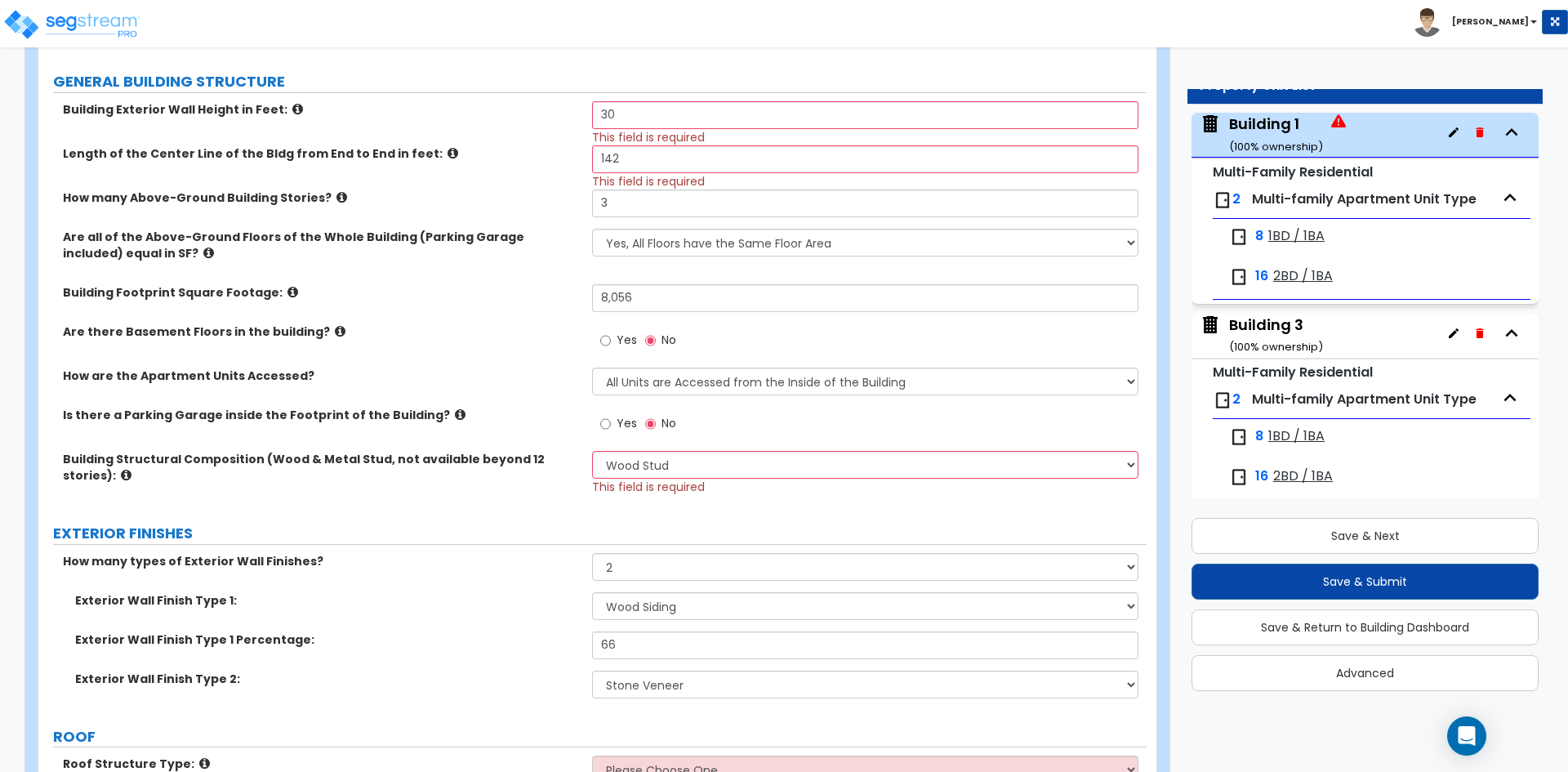
click at [455, 675] on label "Exterior Wall Finish Type 2:" at bounding box center [327, 678] width 505 height 16
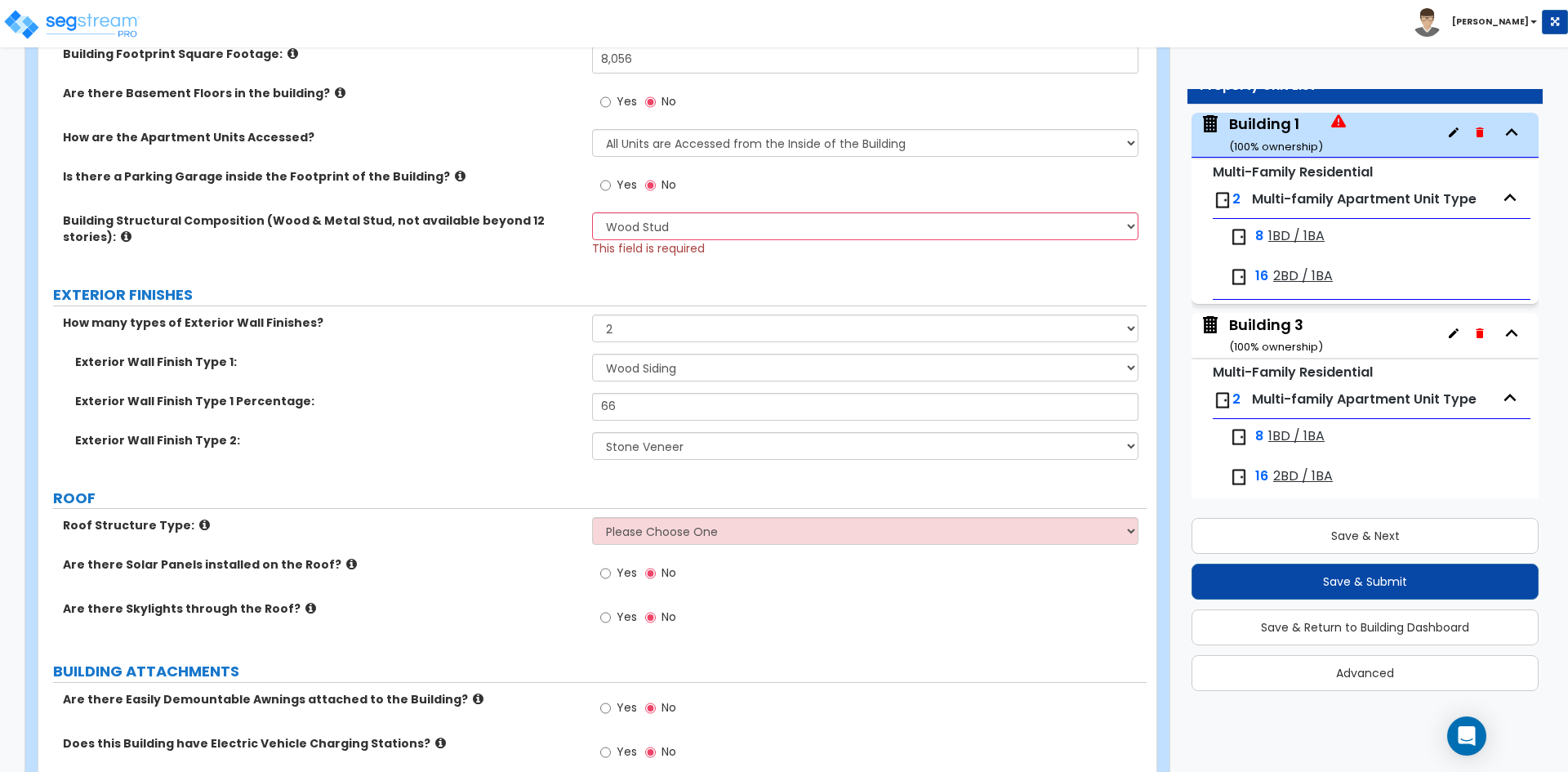
scroll to position [653, 0]
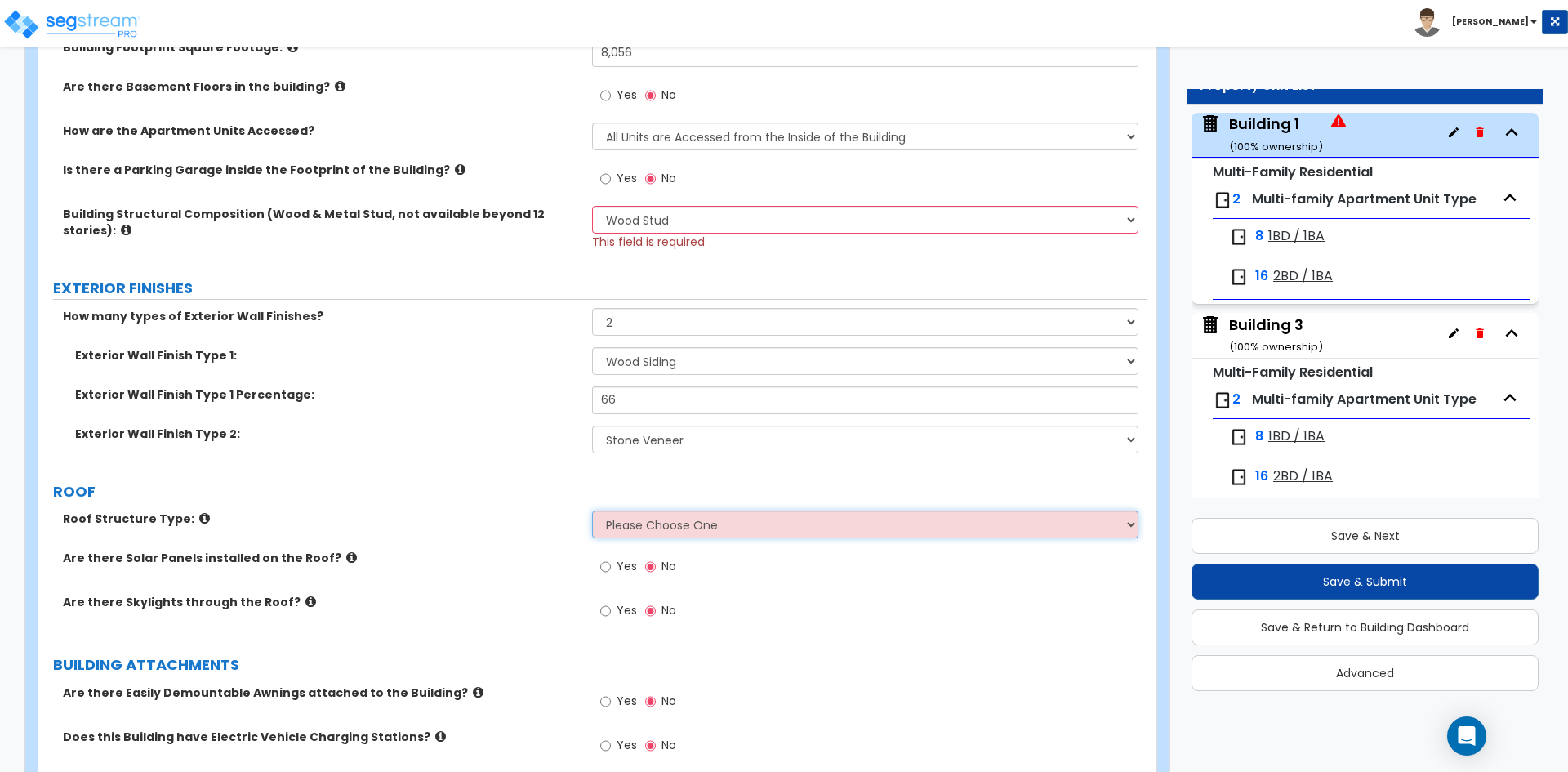
click at [668, 528] on select "Please Choose One Gable Roof Flat Roof Hybrid Gable & Flat Roof" at bounding box center [865, 524] width 546 height 28
click at [592, 510] on select "Please Choose One Gable Roof Flat Roof Hybrid Gable & Flat Roof" at bounding box center [865, 524] width 546 height 28
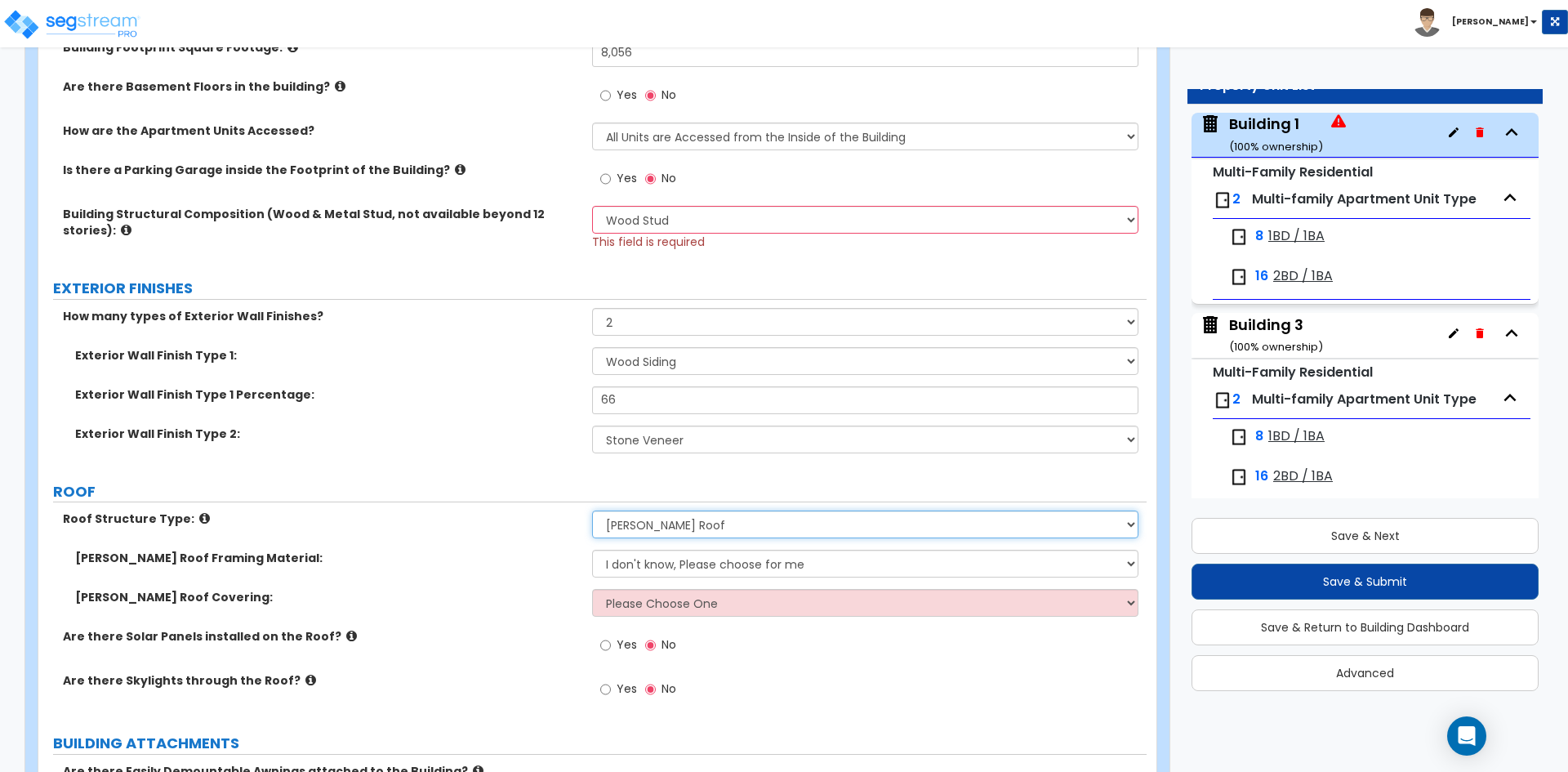
click at [651, 526] on select "Please Choose One Gable Roof Flat Roof Hybrid Gable & Flat Roof" at bounding box center [865, 524] width 546 height 28
select select "2"
click at [592, 510] on select "Please Choose One Gable Roof Flat Roof Hybrid Gable & Flat Roof" at bounding box center [865, 524] width 546 height 28
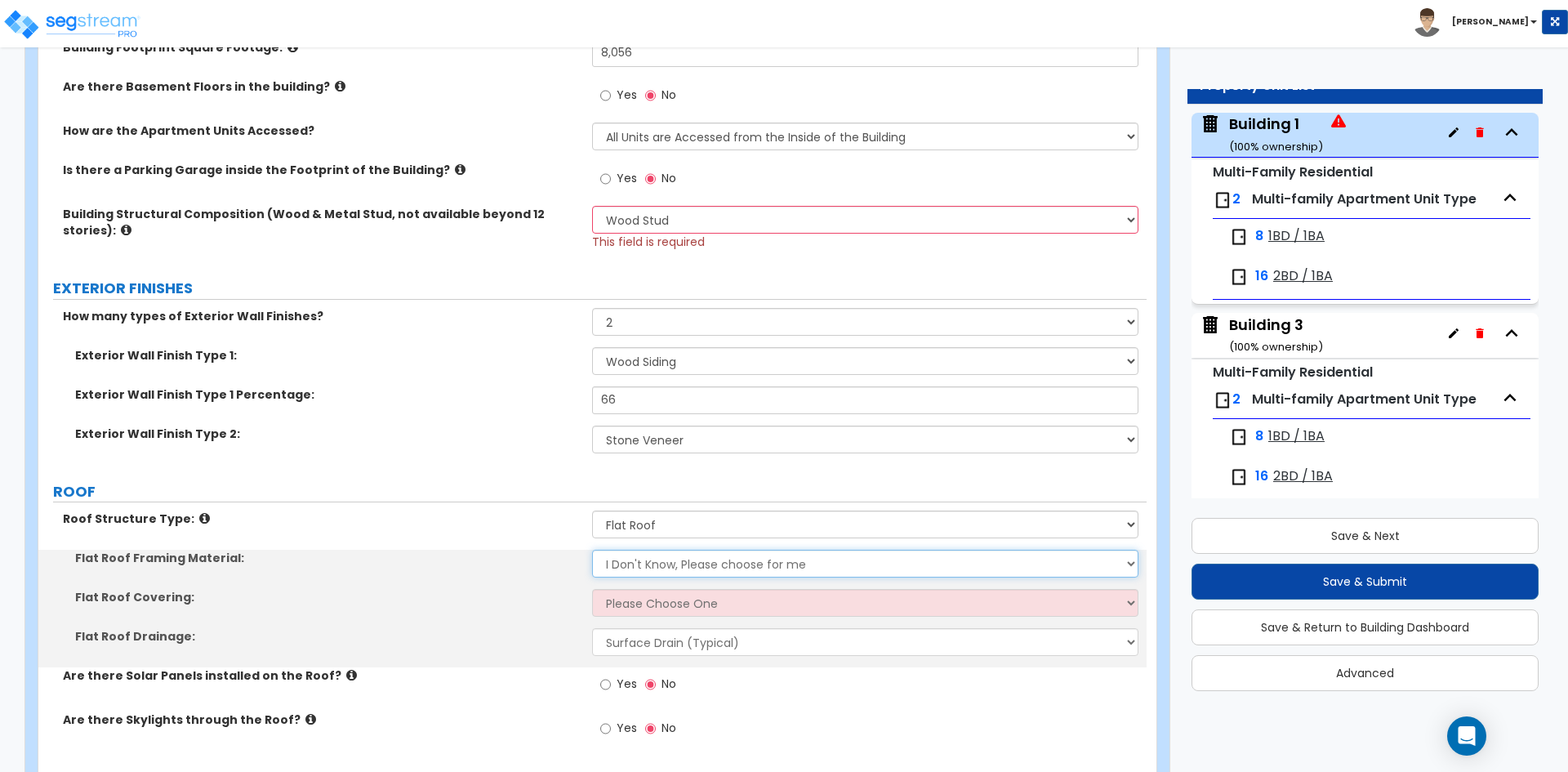
click at [637, 569] on select "I Don't Know, Please choose for me Metal Wood" at bounding box center [865, 564] width 546 height 28
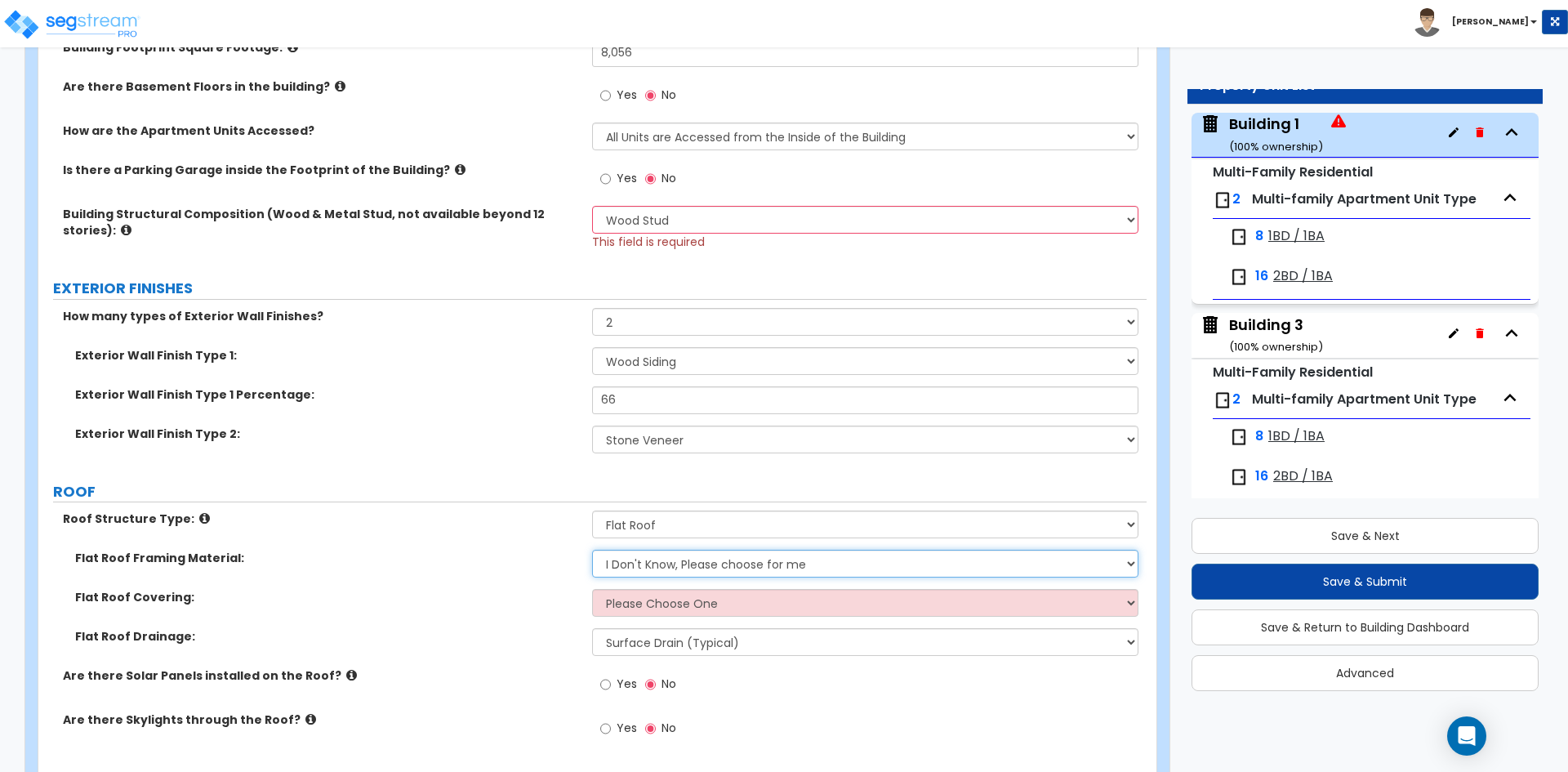
select select "2"
click at [592, 550] on select "I Don't Know, Please choose for me Metal Wood" at bounding box center [865, 564] width 546 height 28
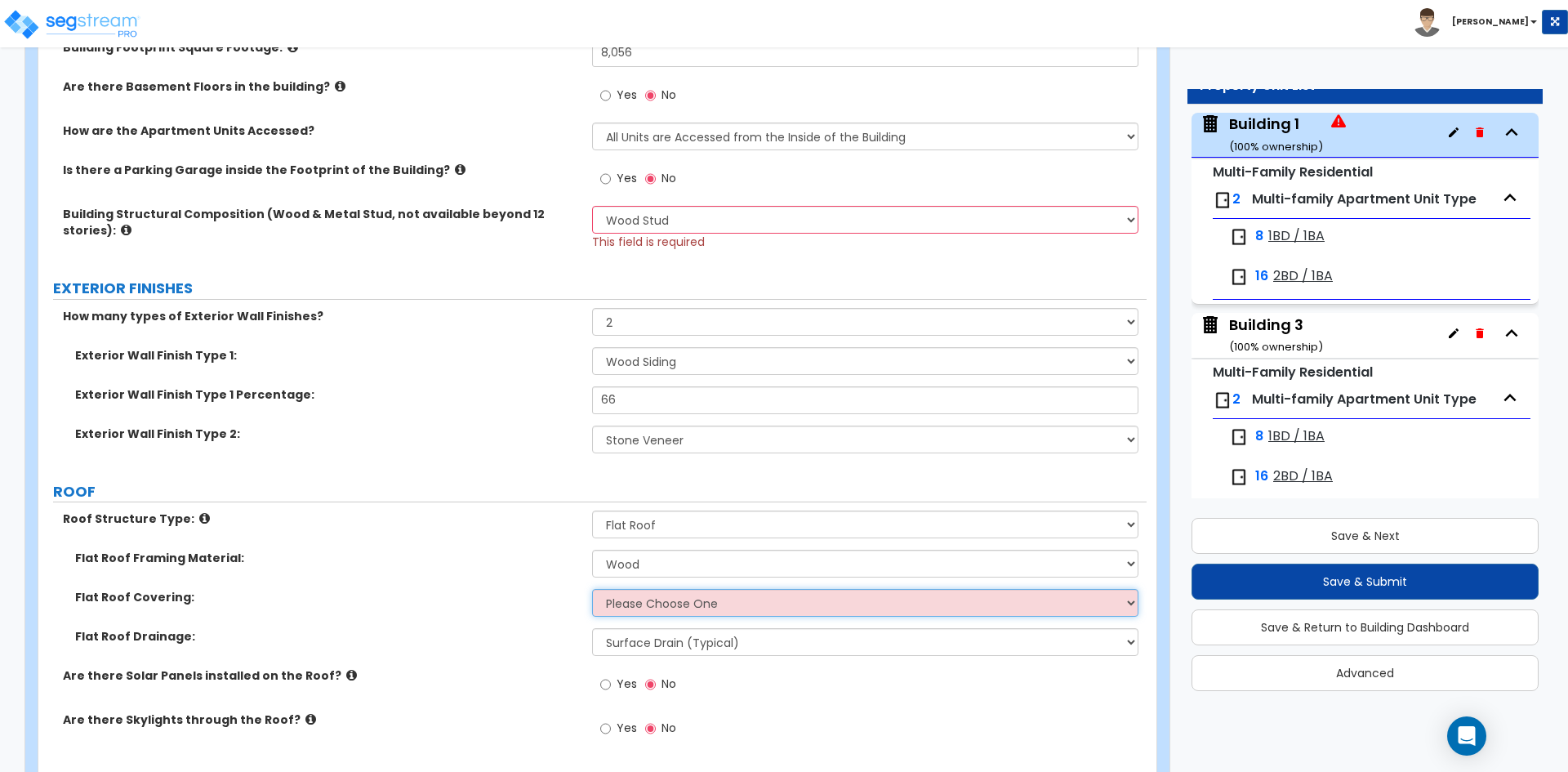
click at [641, 598] on select "Please Choose One Rolled Asphalt PVC Membrane Plastic (EPDM) Membrane Asphalt F…" at bounding box center [865, 603] width 546 height 28
click at [592, 589] on select "Please Choose One Rolled Asphalt PVC Membrane Plastic (EPDM) Membrane Asphalt F…" at bounding box center [865, 603] width 546 height 28
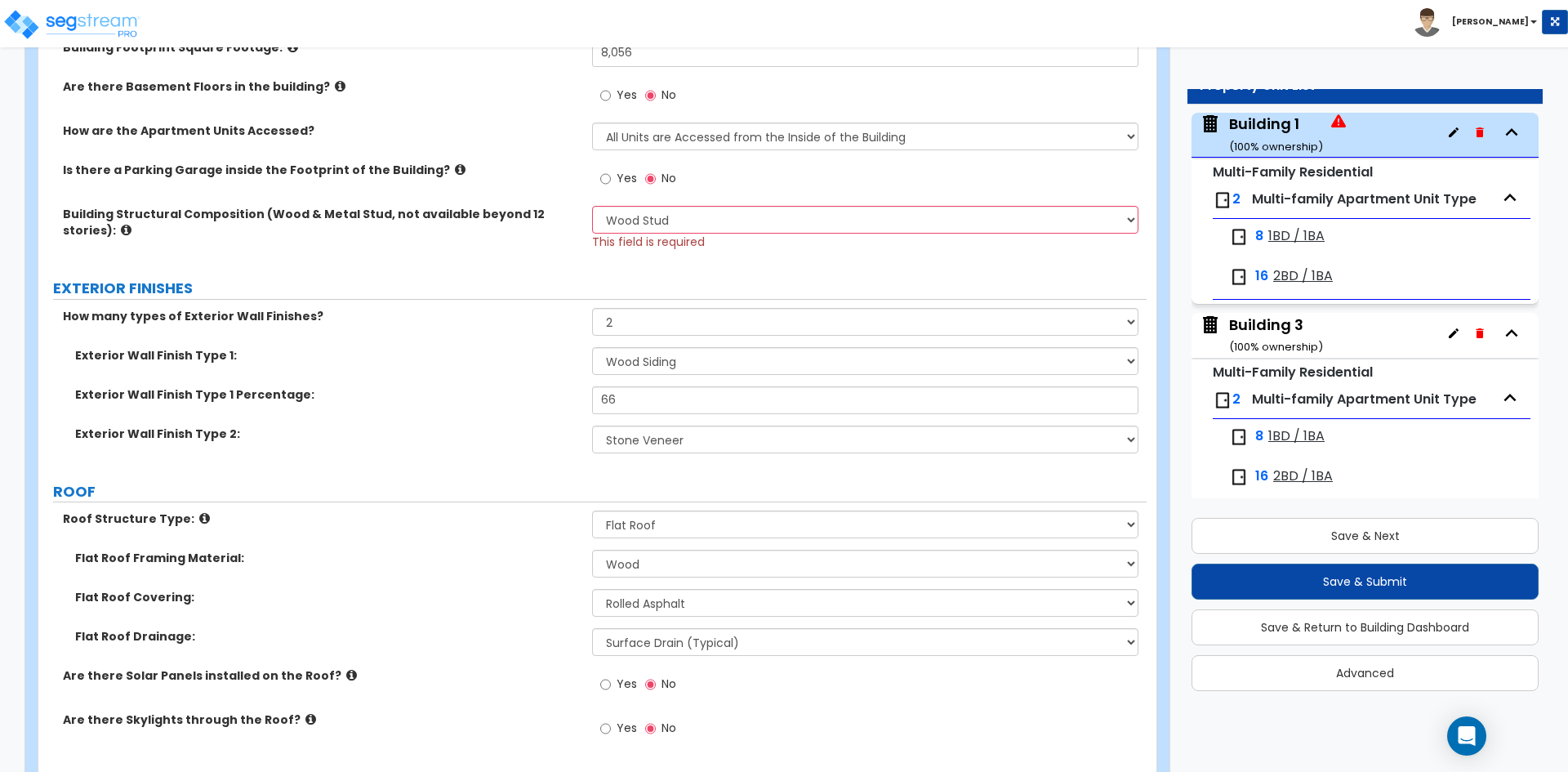
click at [509, 628] on div "Flat Roof Covering: Please Choose One Rolled Asphalt PVC Membrane Plastic (EPDM…" at bounding box center [593, 608] width 1109 height 39
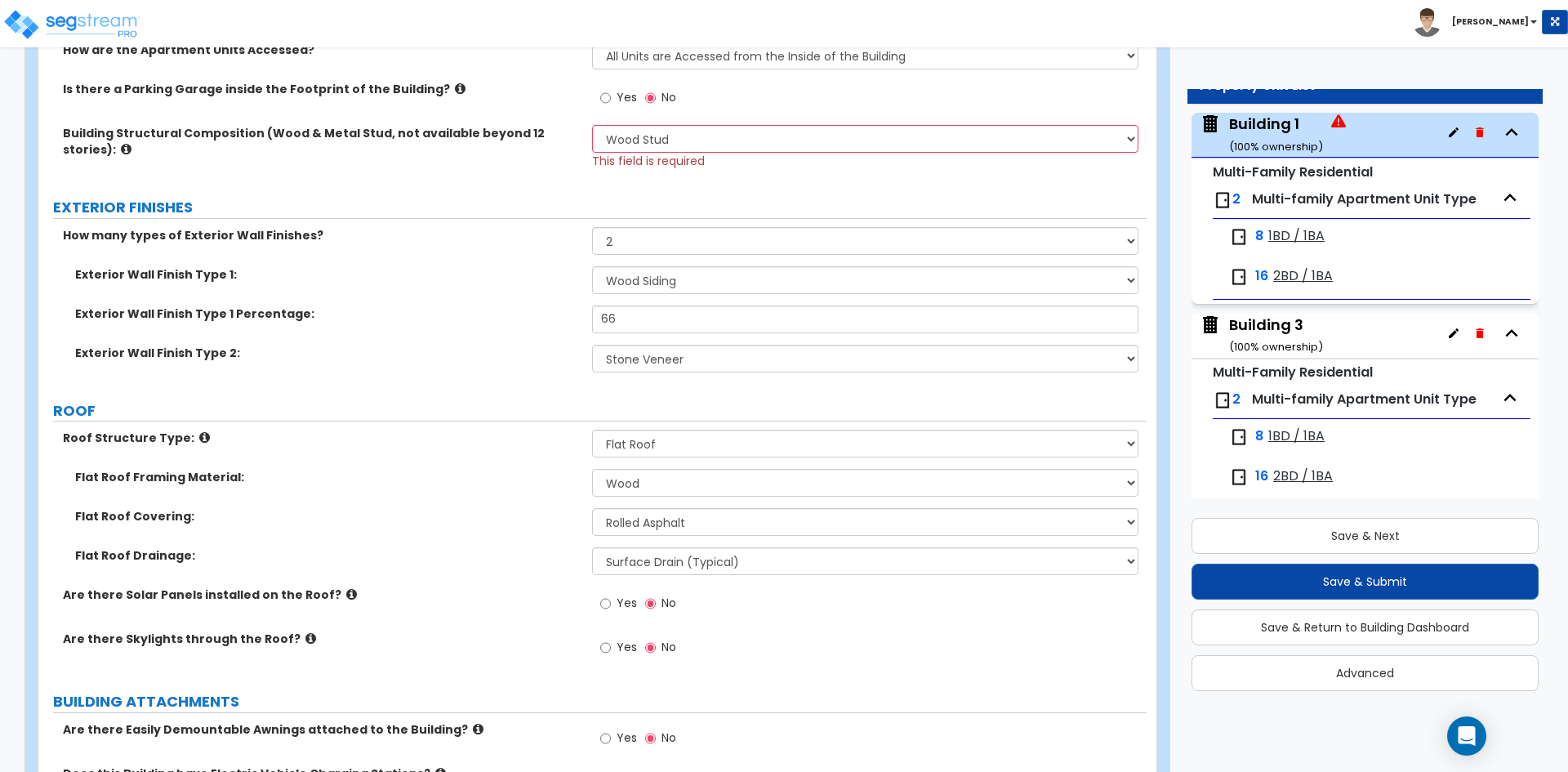
scroll to position [735, 0]
click at [638, 530] on select "Please Choose One Rolled Asphalt PVC Membrane Plastic (EPDM) Membrane Asphalt F…" at bounding box center [865, 521] width 546 height 28
select select "3"
click at [592, 507] on select "Please Choose One Rolled Asphalt PVC Membrane Plastic (EPDM) Membrane Asphalt F…" at bounding box center [865, 521] width 546 height 28
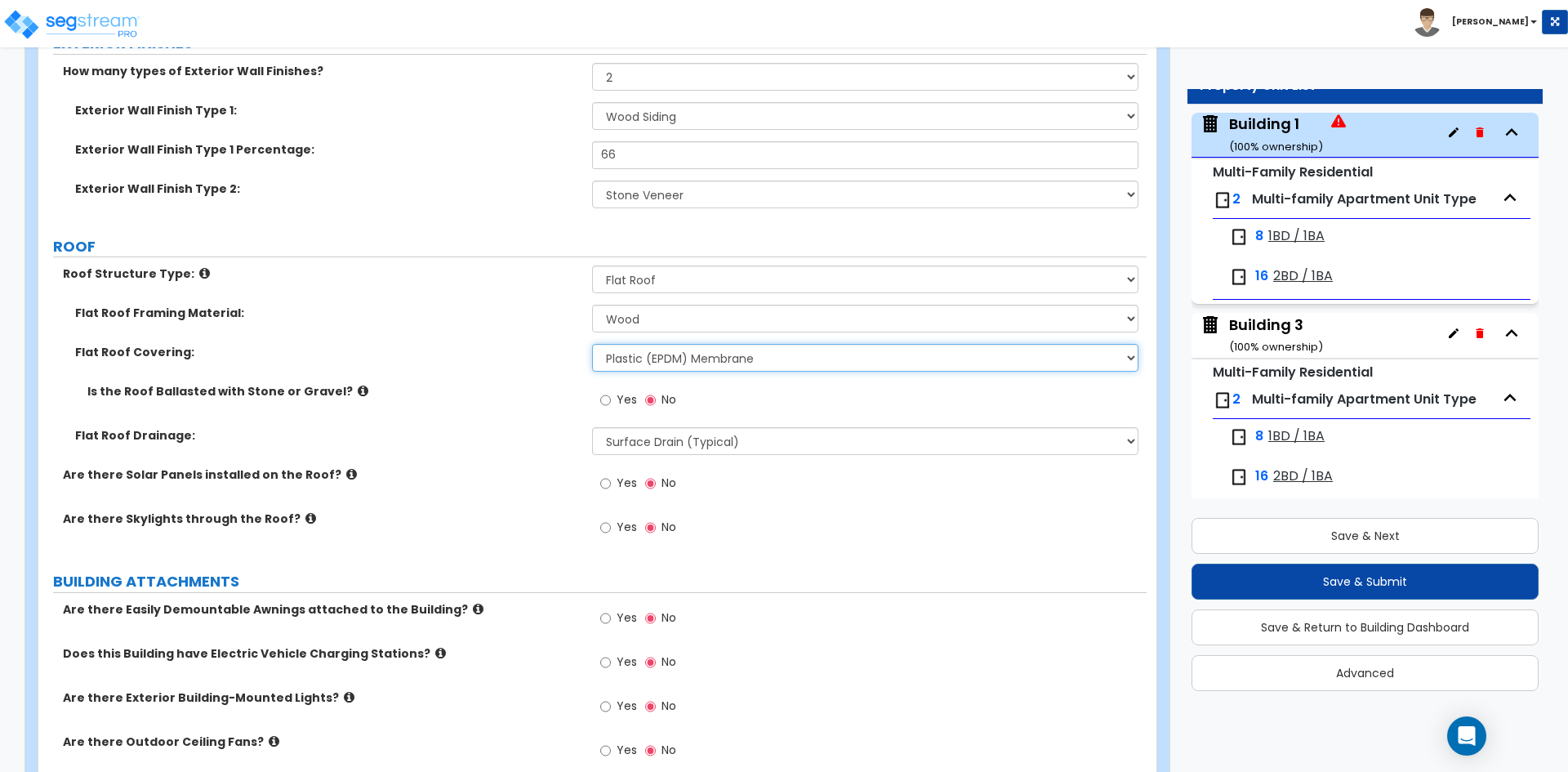
scroll to position [980, 0]
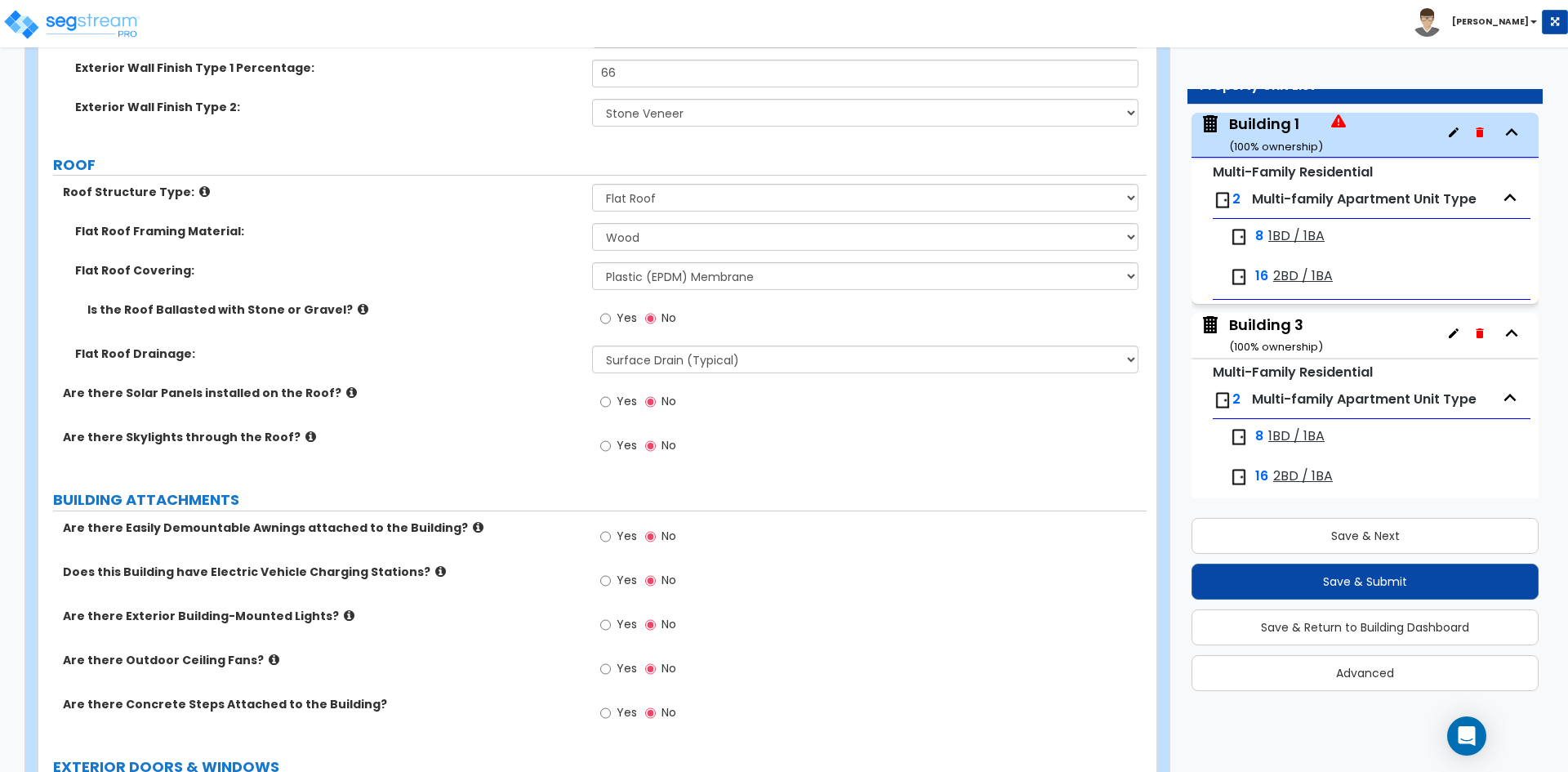
drag, startPoint x: 629, startPoint y: 626, endPoint x: 482, endPoint y: 609, distance: 148.0
click at [629, 626] on span "Yes" at bounding box center [627, 624] width 20 height 16
click at [611, 626] on input "Yes" at bounding box center [606, 625] width 11 height 18
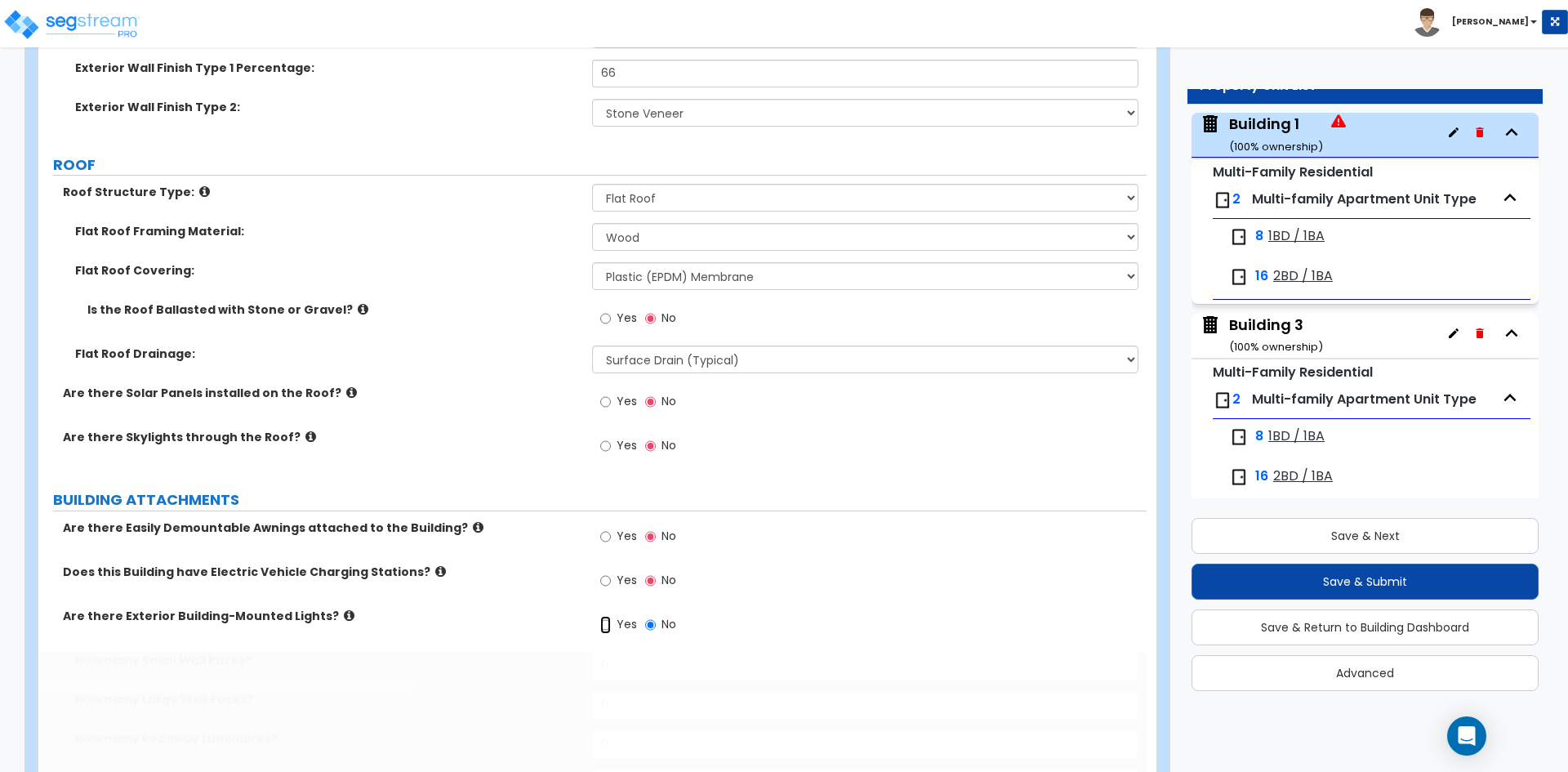
radio input "true"
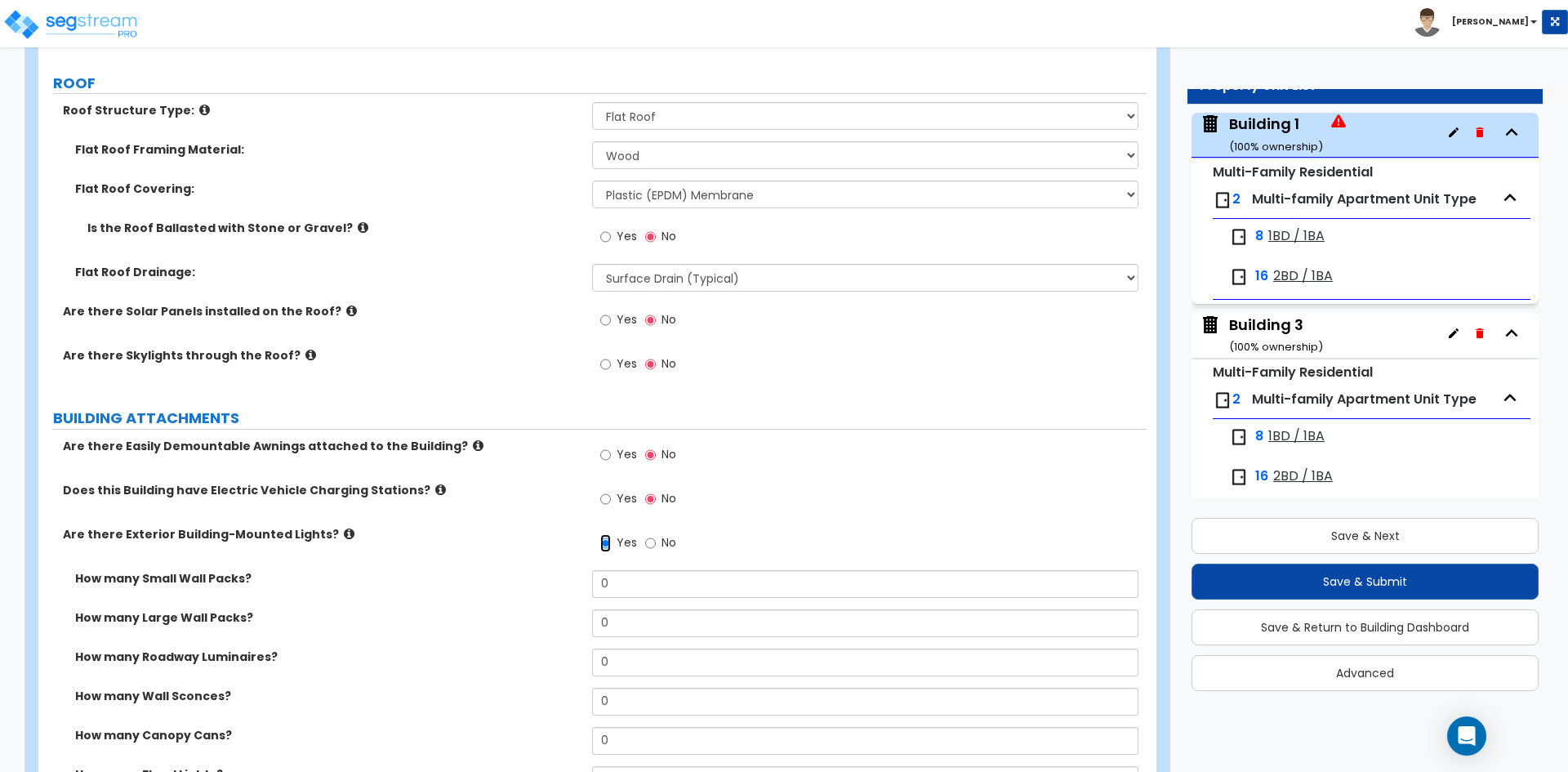
scroll to position [1144, 0]
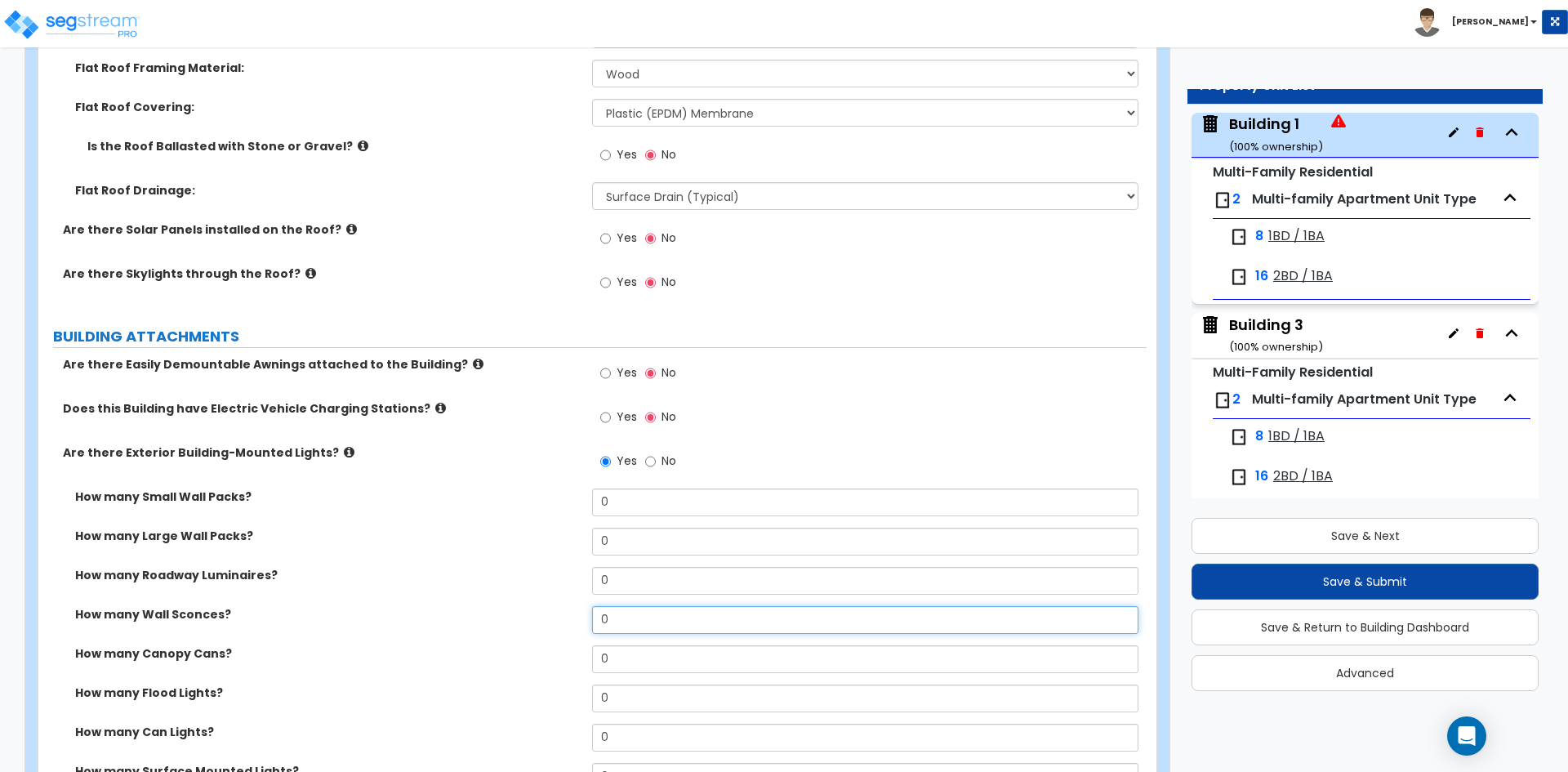
click at [642, 617] on input "0" at bounding box center [865, 620] width 546 height 28
click at [628, 616] on input "10" at bounding box center [865, 620] width 546 height 28
click at [552, 602] on div "How many Roadway Luminaires? 0" at bounding box center [593, 586] width 1109 height 39
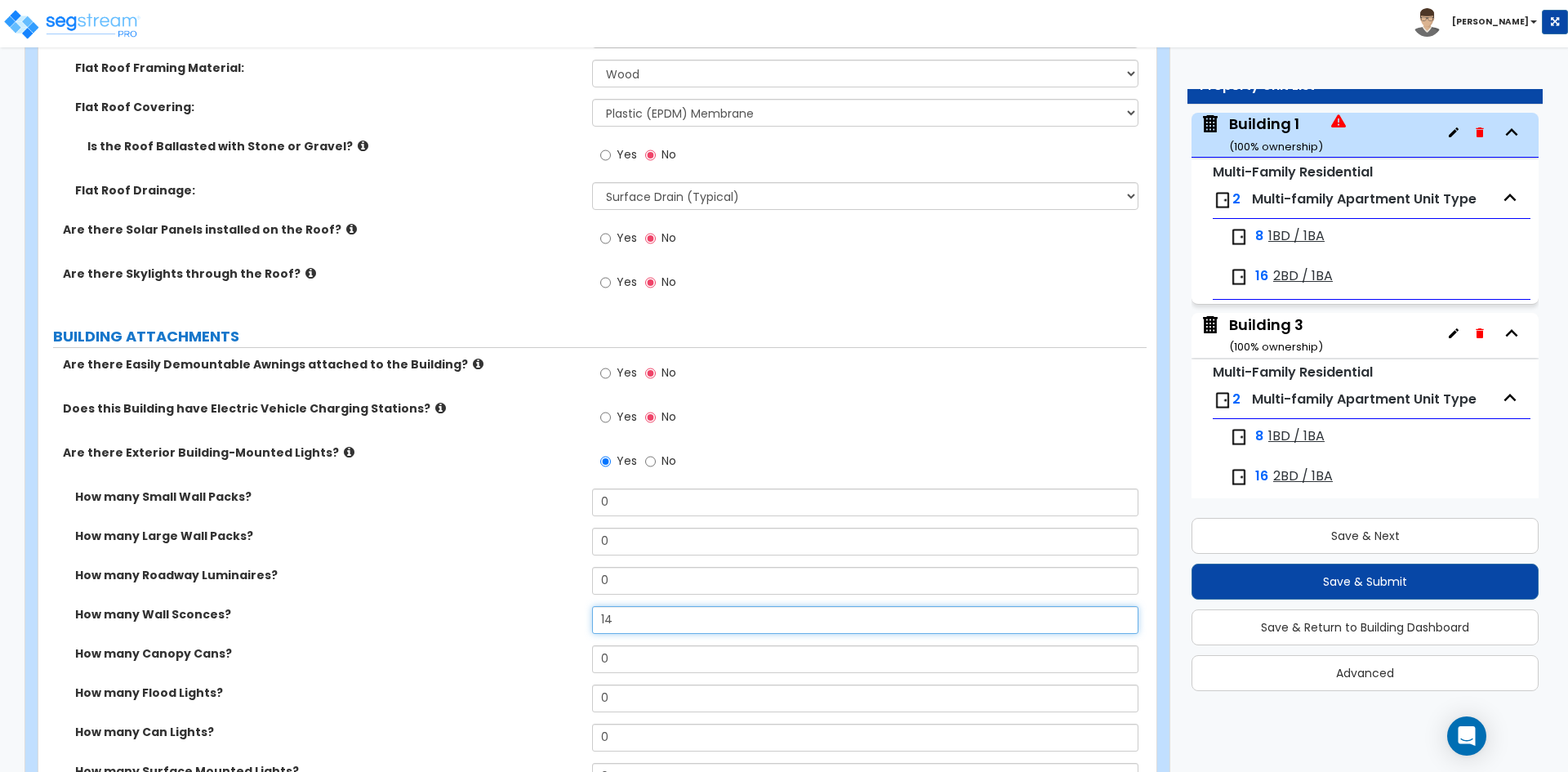
click at [673, 615] on input "14" at bounding box center [865, 620] width 546 height 28
click at [501, 619] on label "How many Wall Sconces?" at bounding box center [327, 614] width 505 height 16
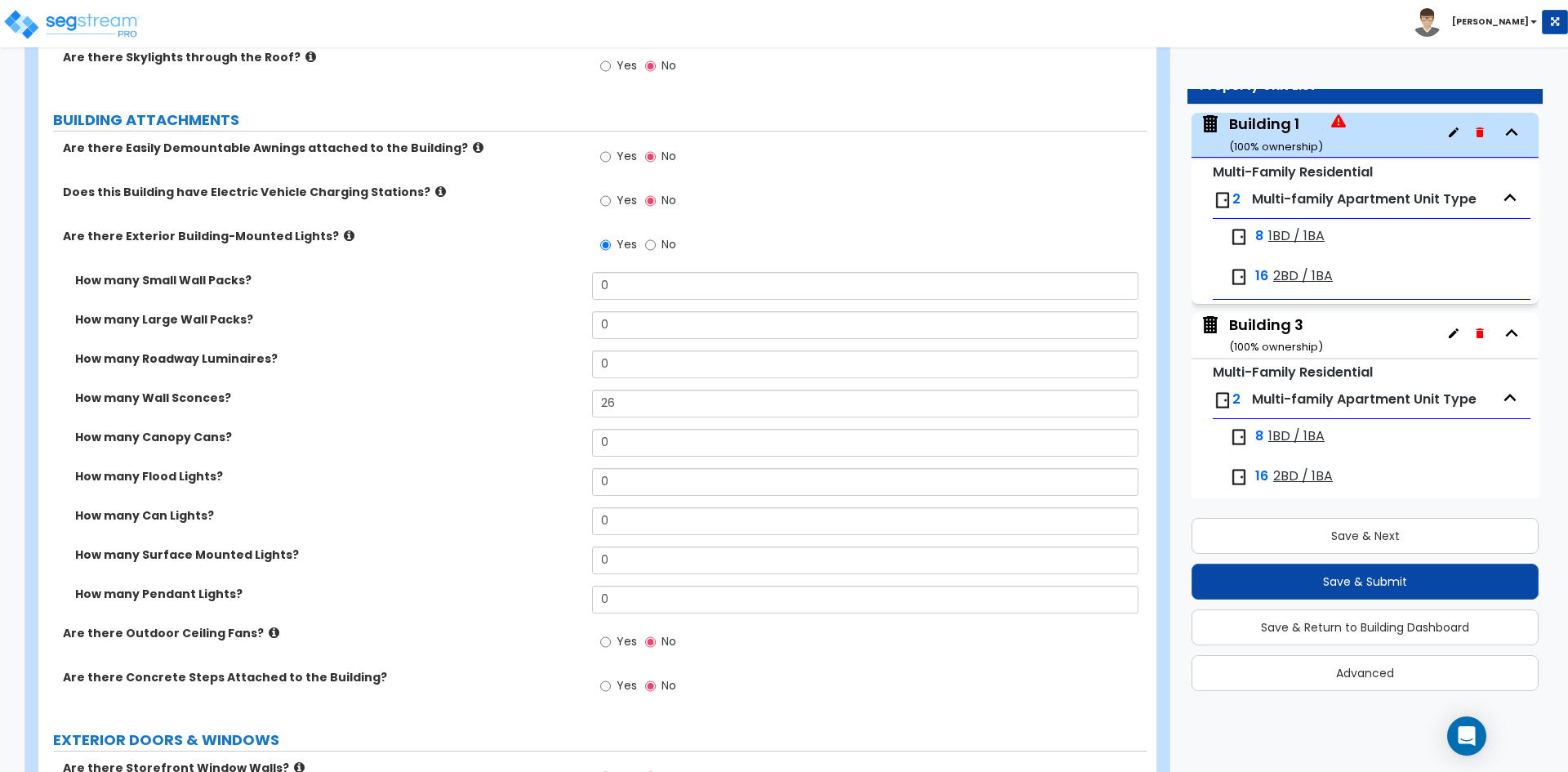
scroll to position [1389, 0]
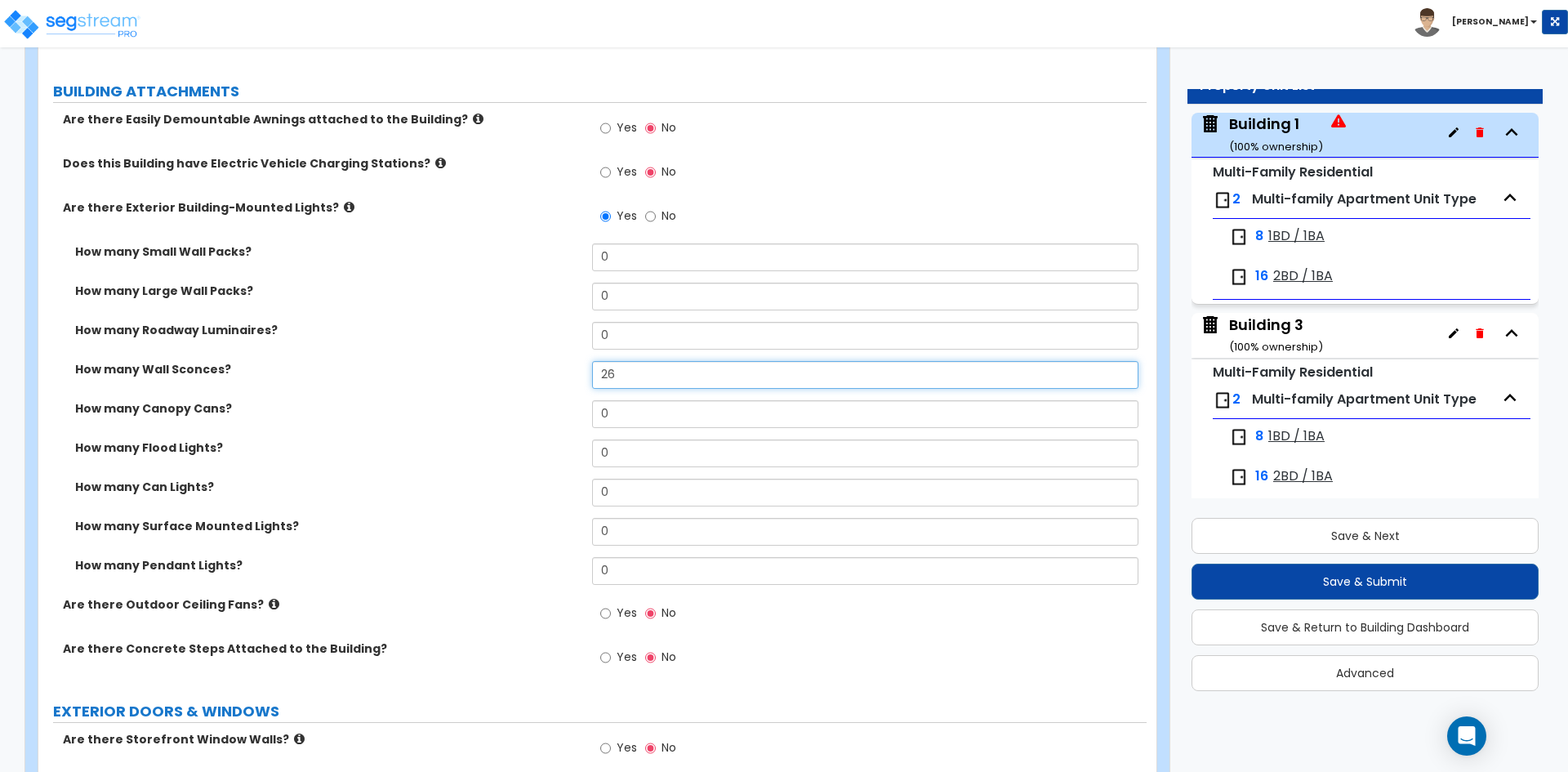
click at [657, 379] on input "26" at bounding box center [865, 375] width 546 height 28
type input "24"
click at [501, 411] on label "How many Canopy Cans?" at bounding box center [327, 408] width 505 height 16
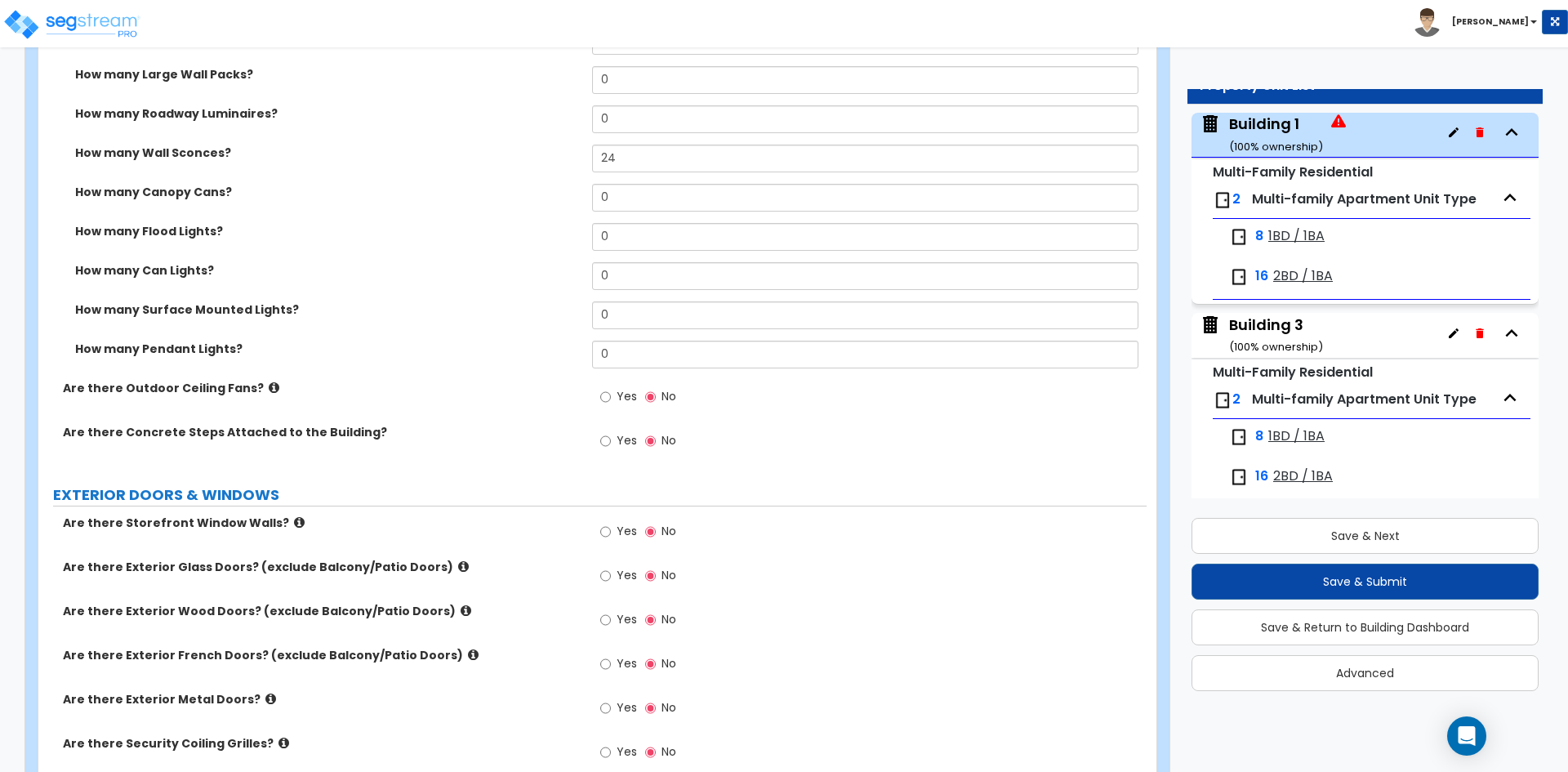
scroll to position [1634, 0]
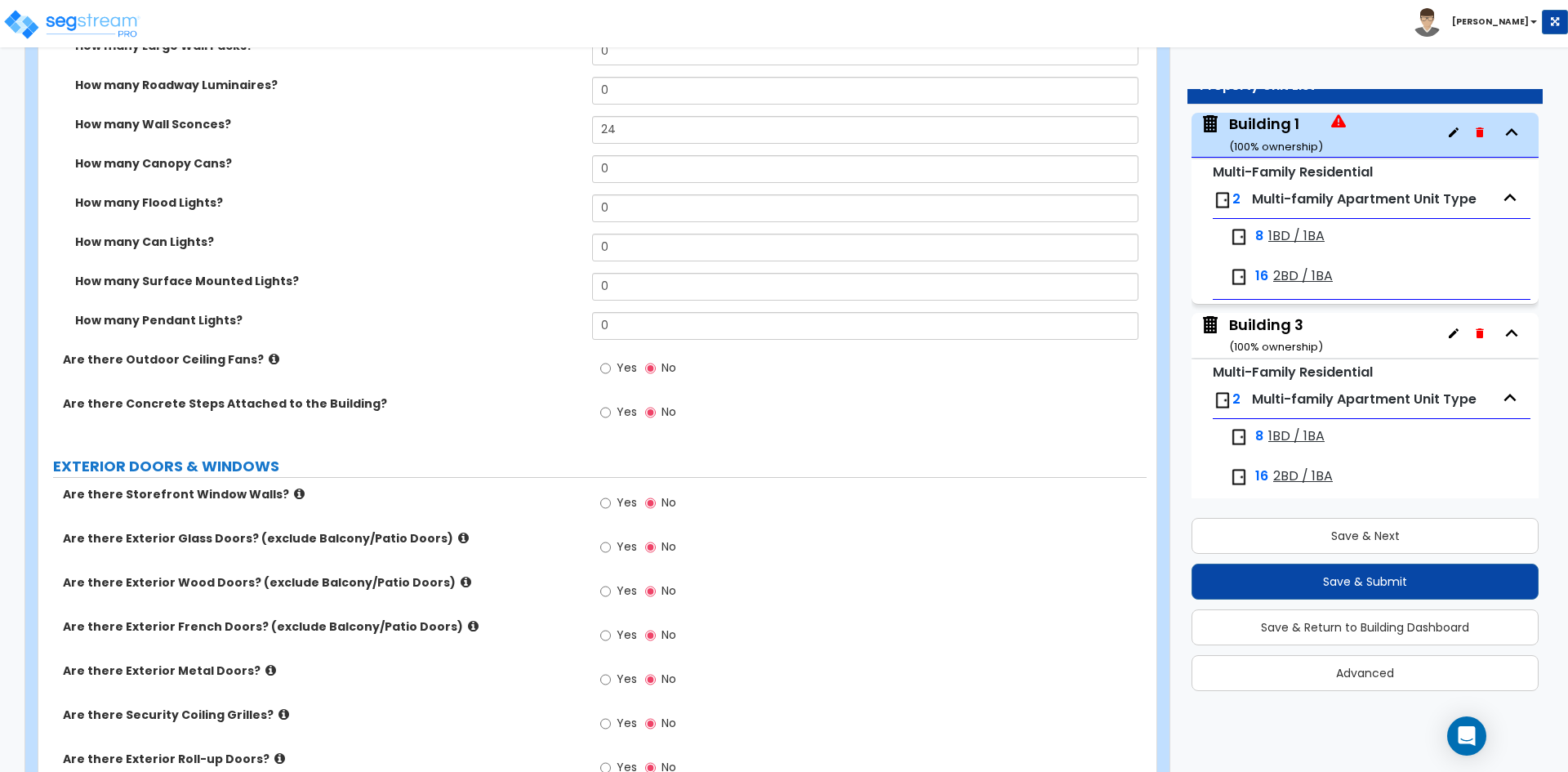
click at [621, 408] on span "Yes" at bounding box center [627, 411] width 20 height 16
click at [611, 408] on input "Yes" at bounding box center [606, 412] width 11 height 18
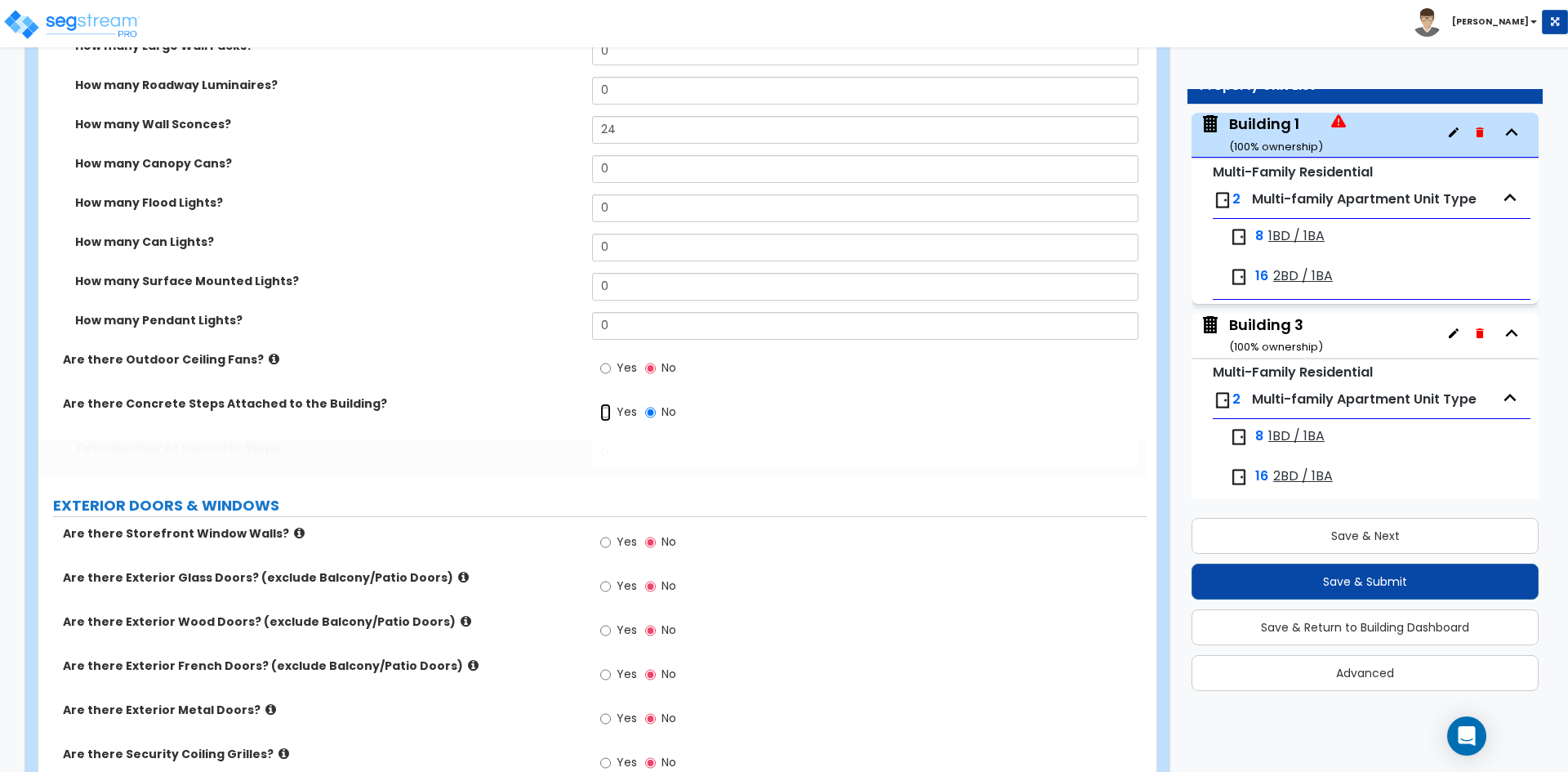
radio input "true"
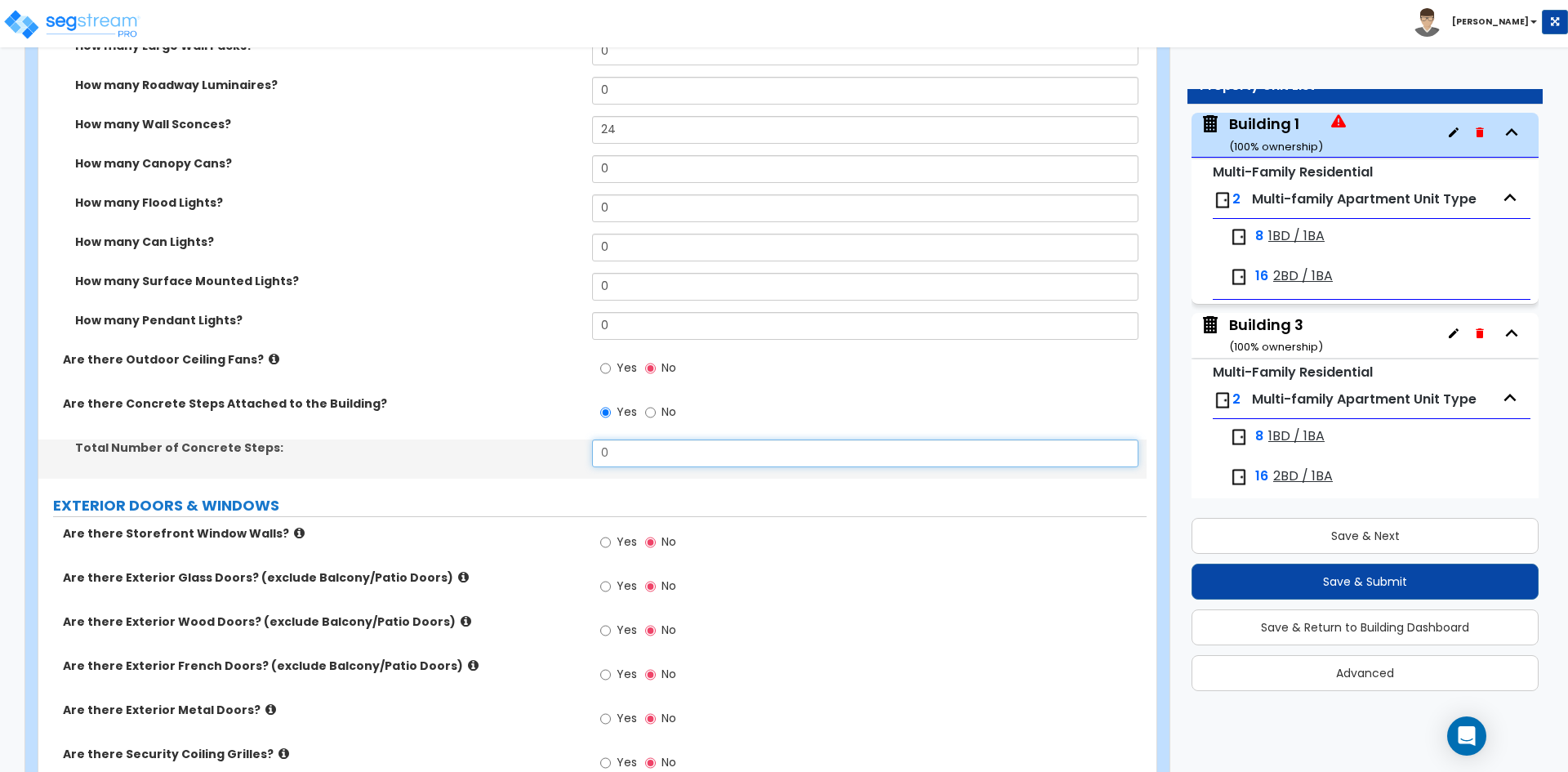
click at [620, 452] on input "0" at bounding box center [865, 453] width 546 height 28
type input "4"
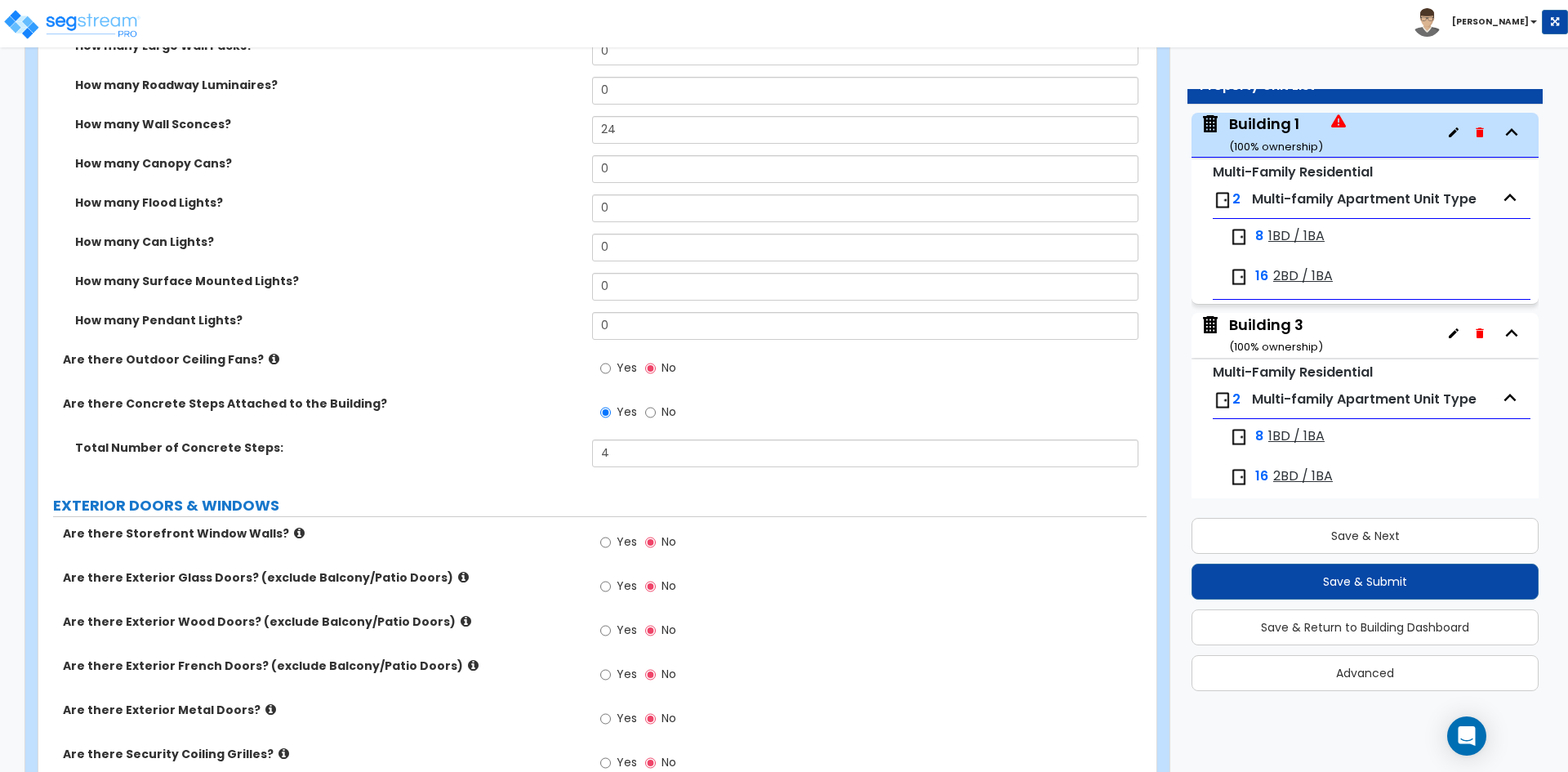
click at [545, 453] on label "Total Number of Concrete Steps:" at bounding box center [327, 447] width 505 height 16
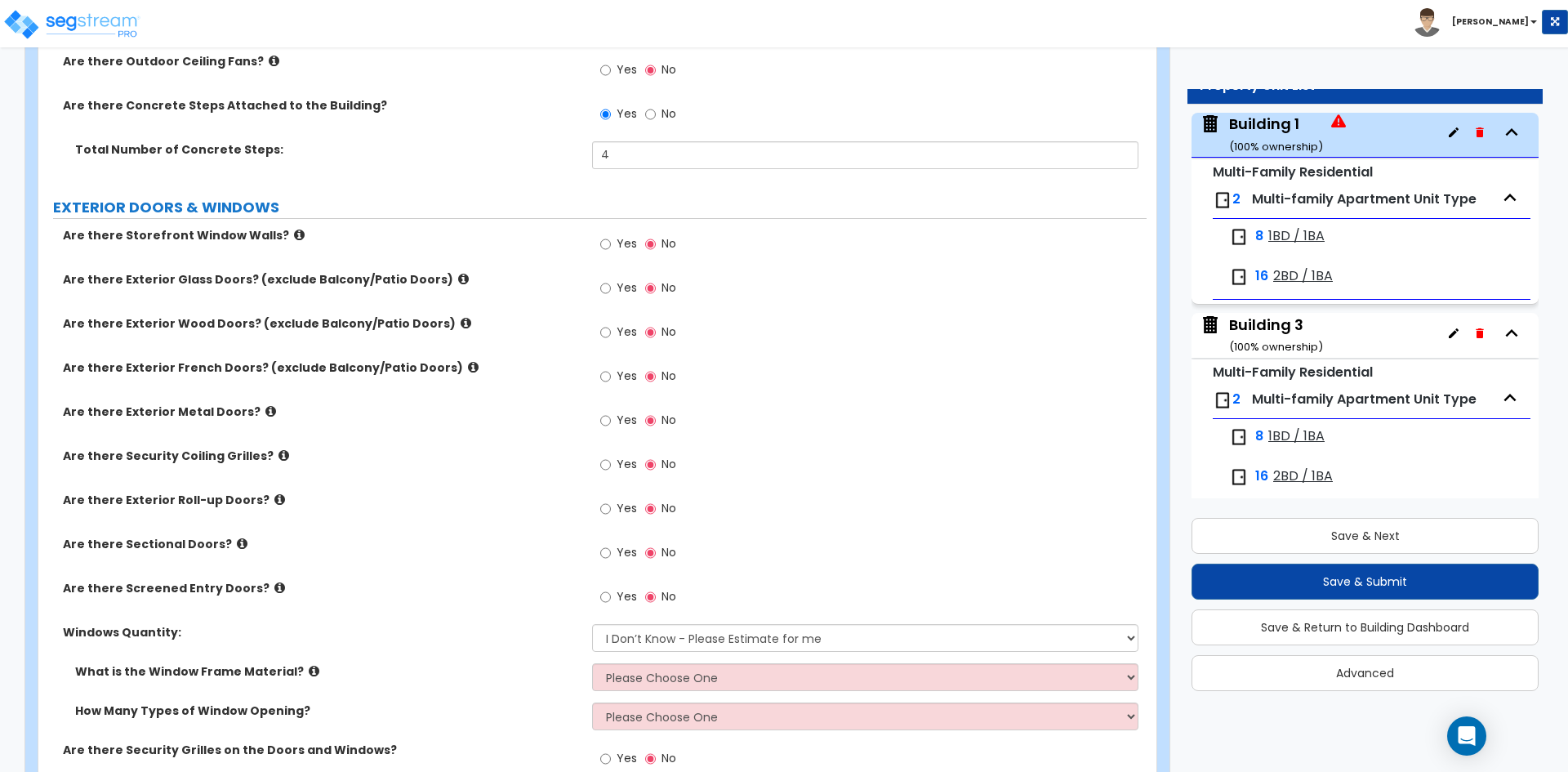
scroll to position [1960, 0]
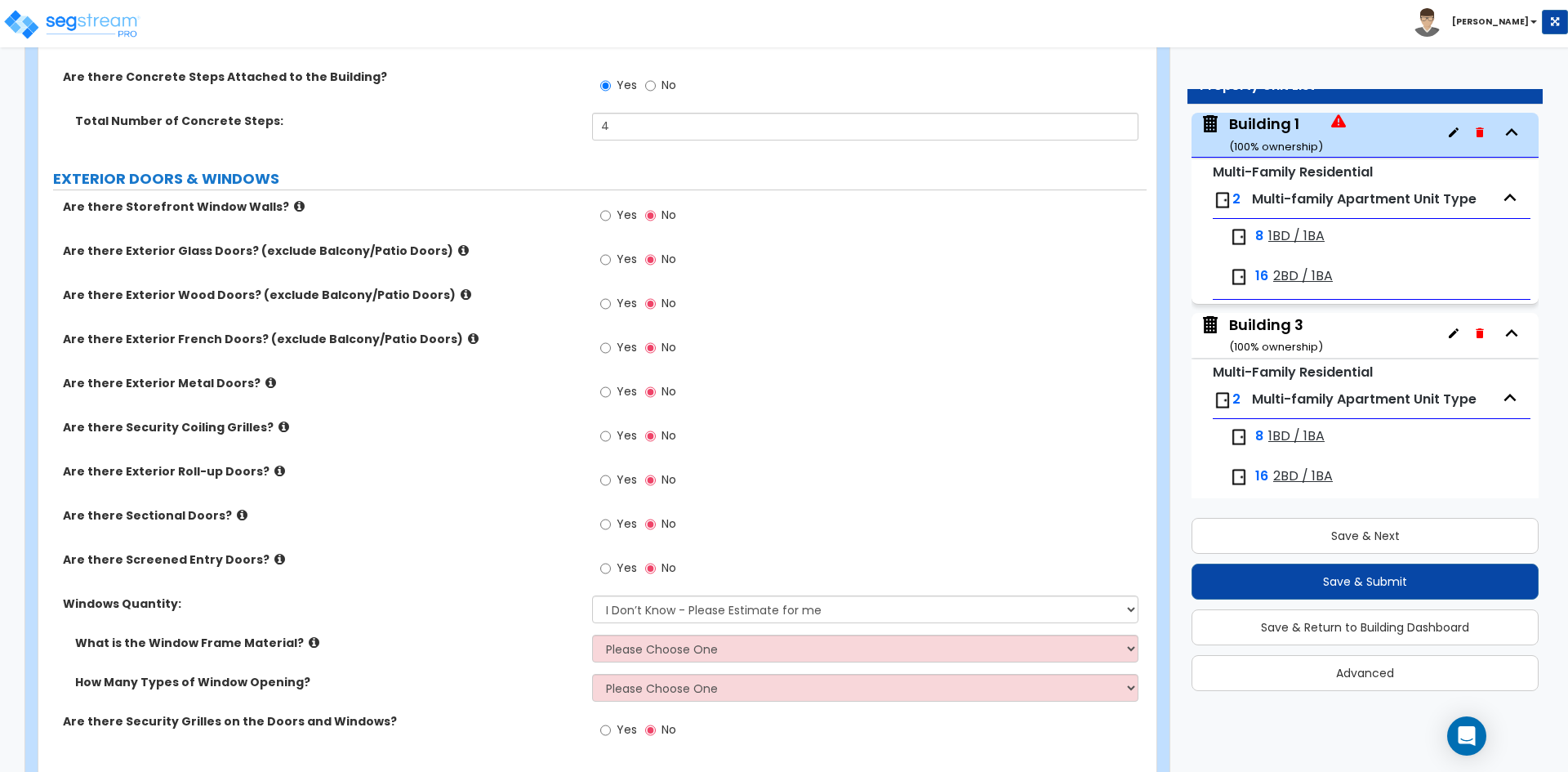
click at [616, 350] on label "Yes" at bounding box center [619, 350] width 37 height 28
click at [611, 350] on input "Yes" at bounding box center [606, 348] width 11 height 18
radio input "true"
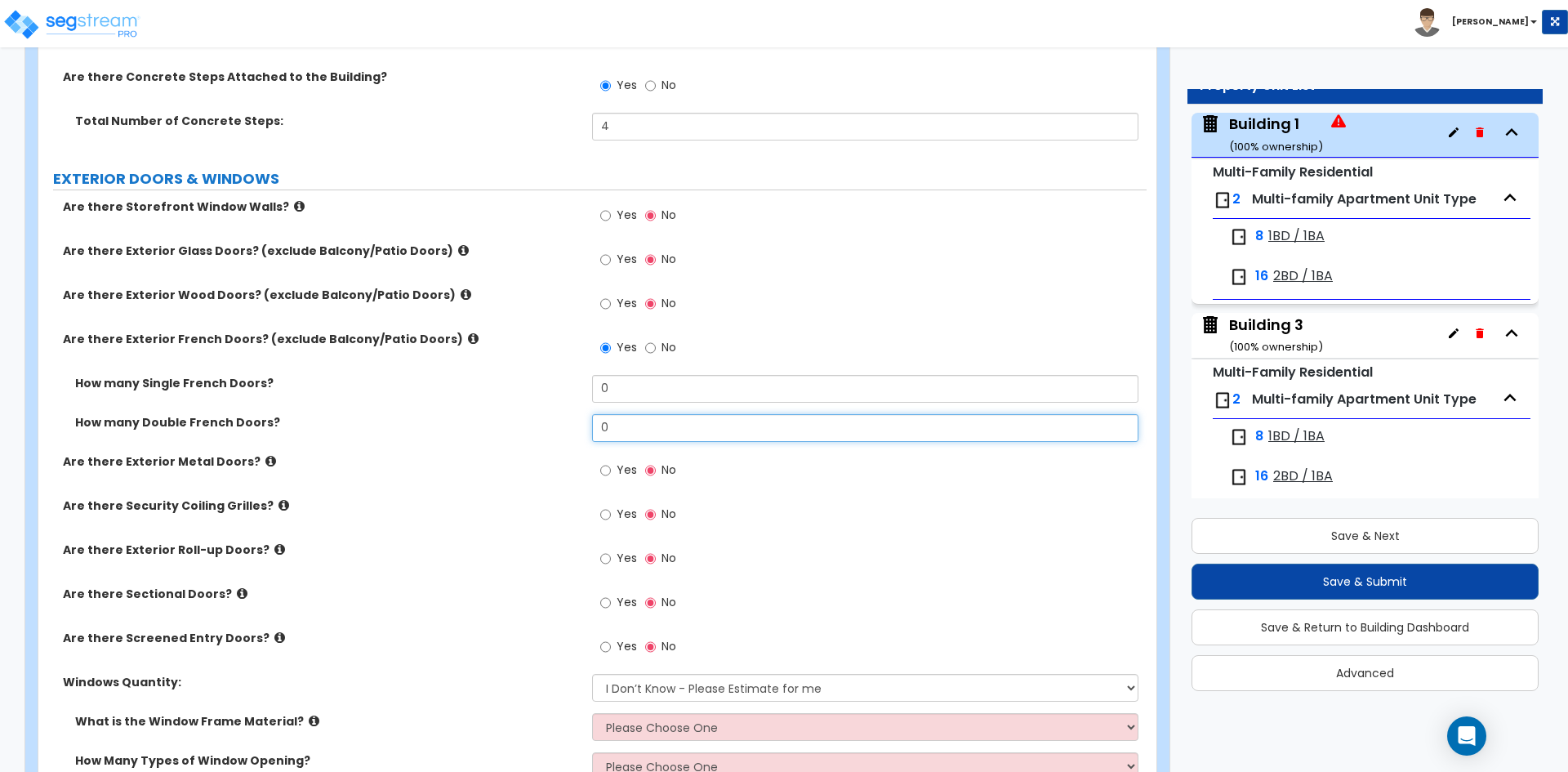
click at [635, 426] on input "0" at bounding box center [865, 428] width 546 height 28
type input "4"
click at [426, 451] on div "How many Double French Doors? 4" at bounding box center [593, 433] width 1109 height 39
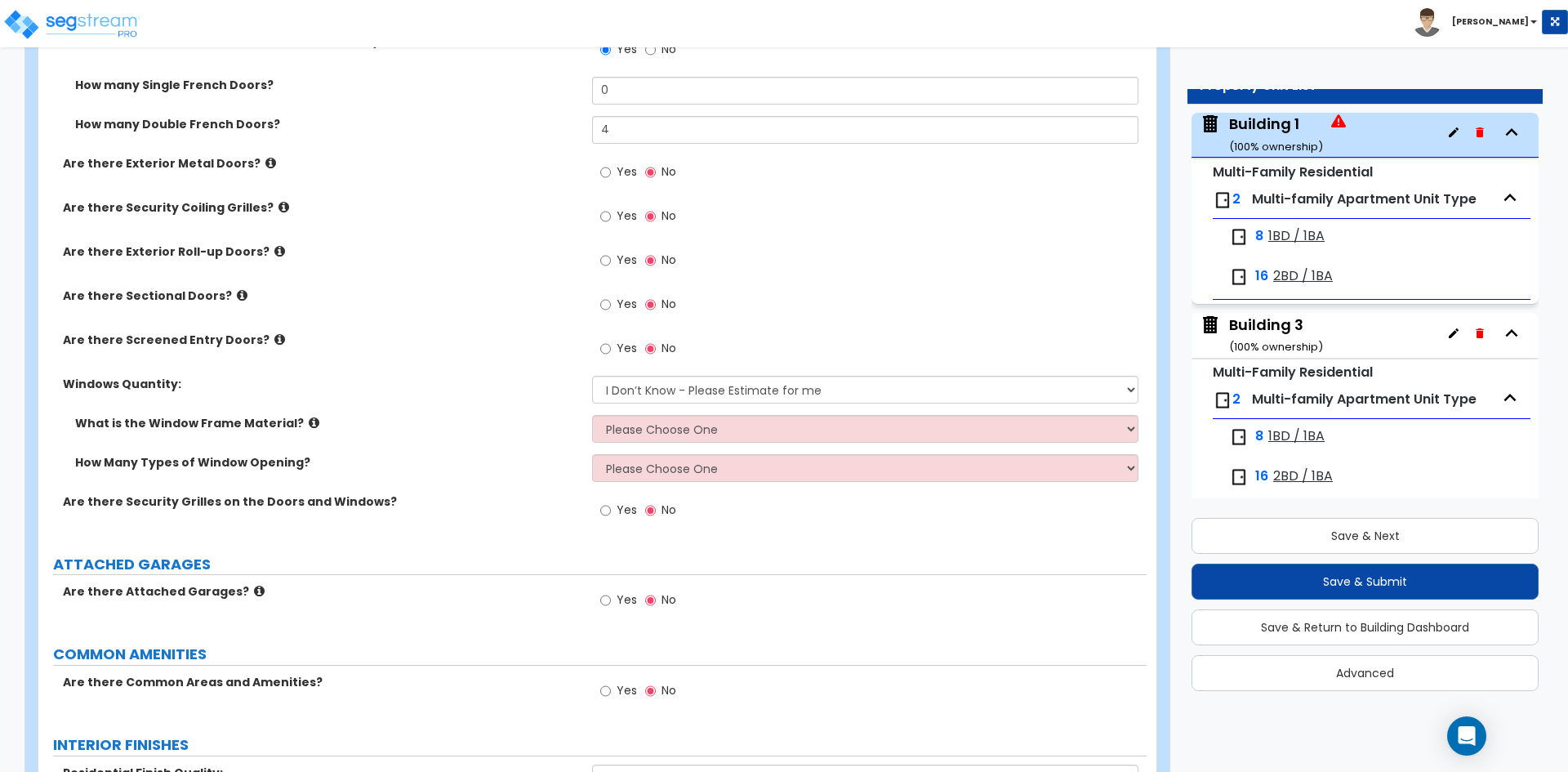
scroll to position [2287, 0]
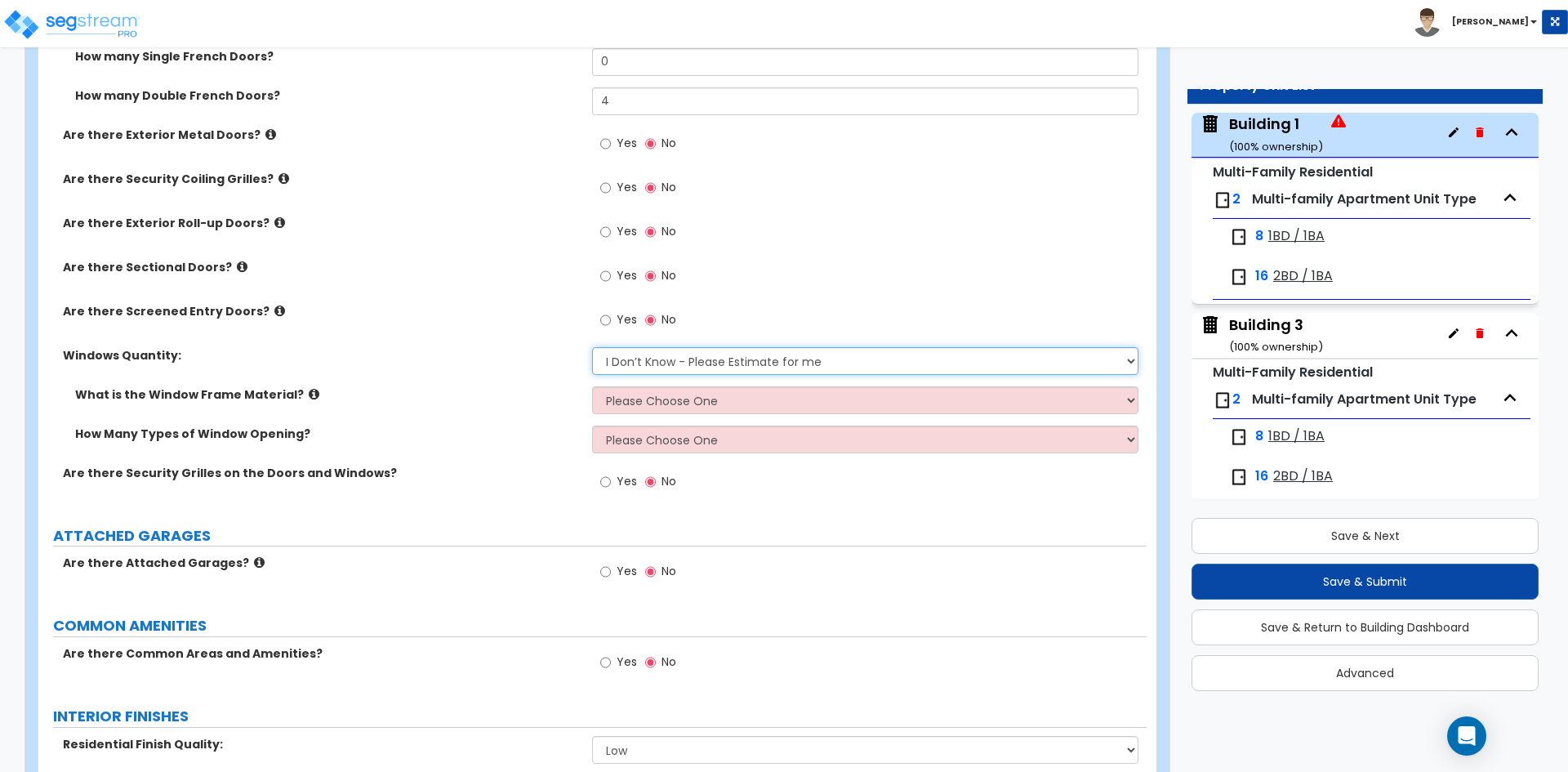
click at [669, 367] on select "I Don’t Know - Please Estimate for me I want to Enter the Quantity" at bounding box center [865, 361] width 546 height 28
select select "1"
click at [592, 347] on select "I Don’t Know - Please Estimate for me I want to Enter the Quantity" at bounding box center [865, 361] width 546 height 28
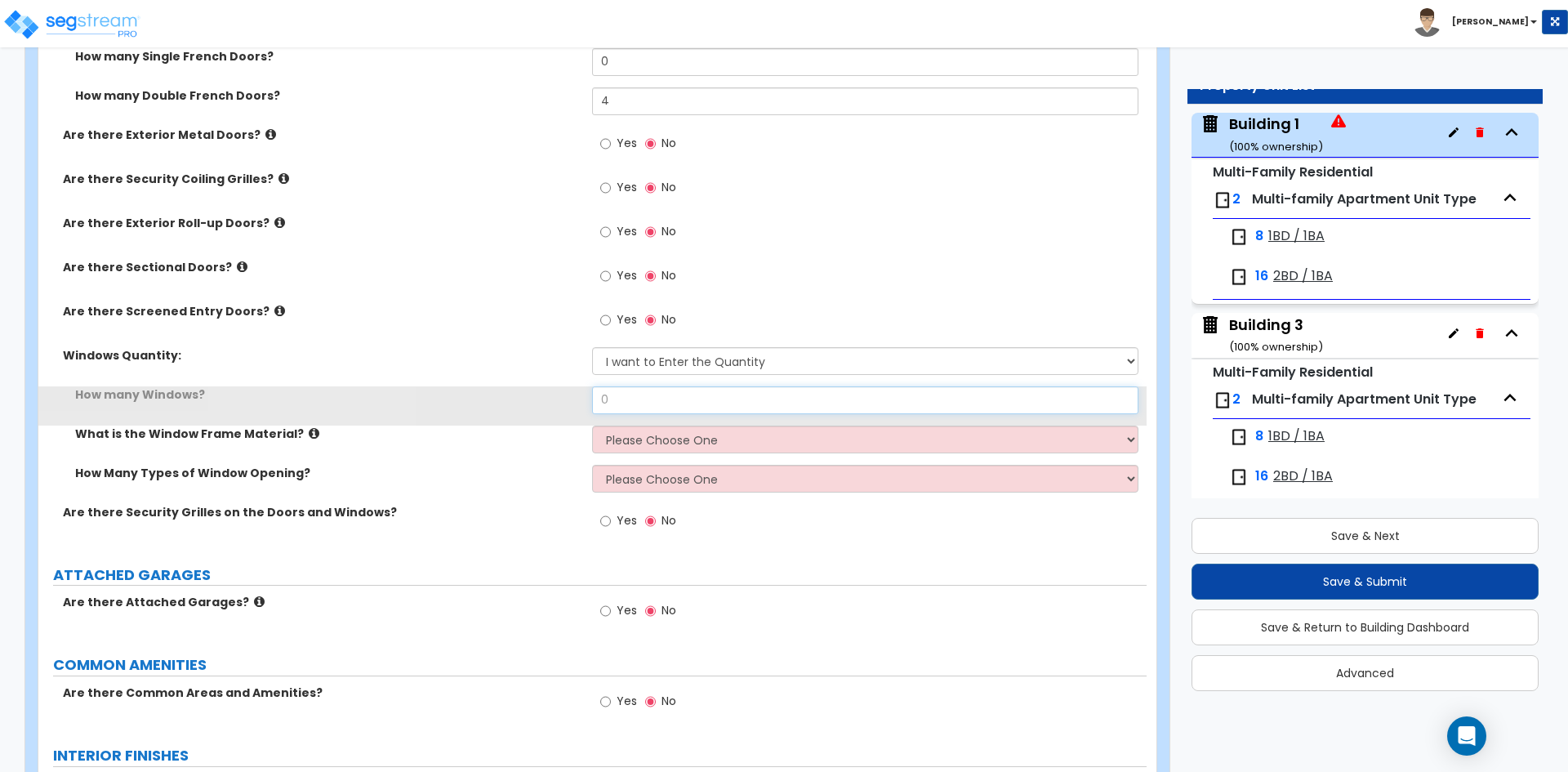
click at [668, 396] on input "0" at bounding box center [865, 400] width 546 height 28
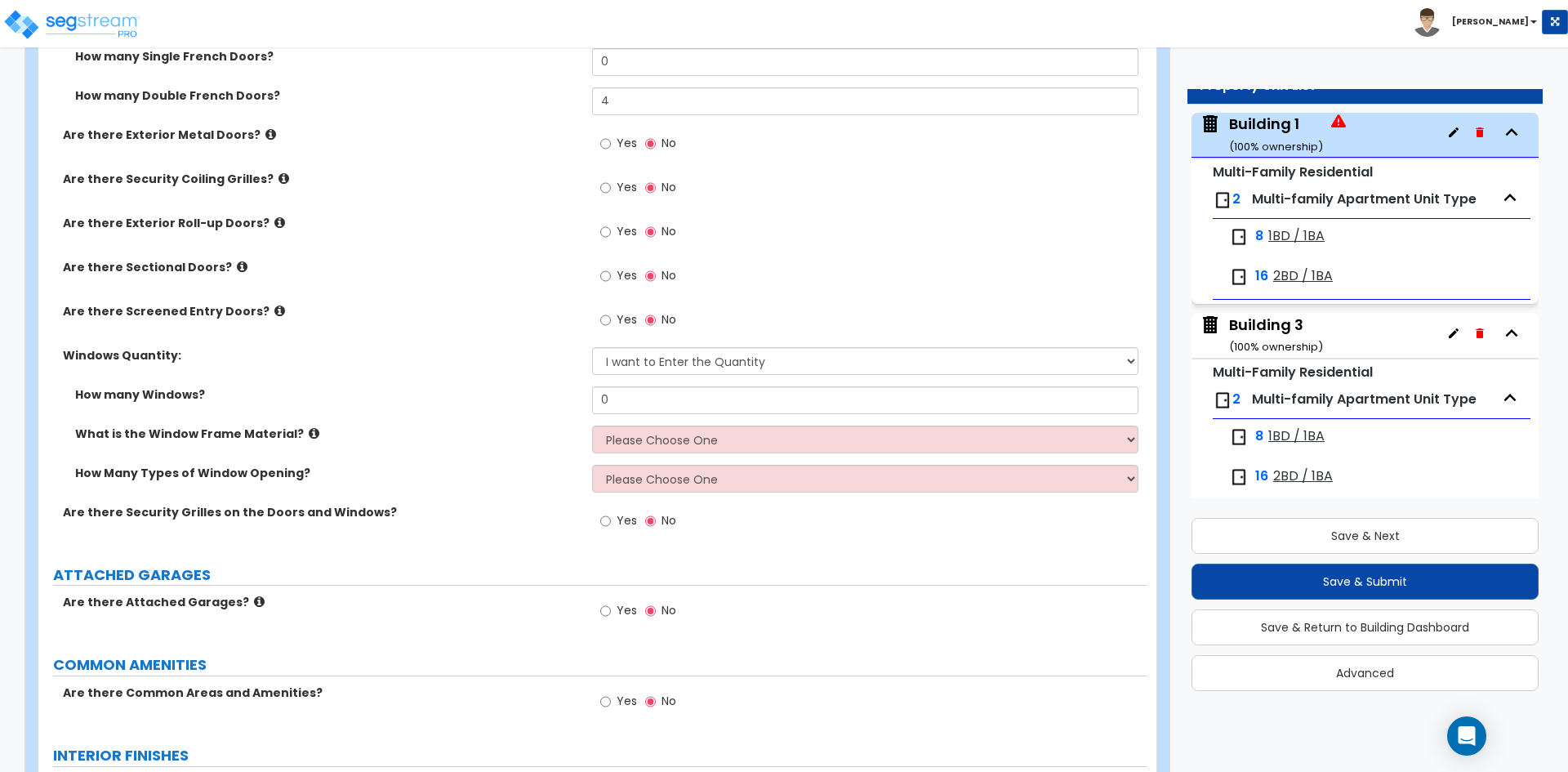
click at [640, 417] on div "How many Windows? 0" at bounding box center [593, 405] width 1109 height 39
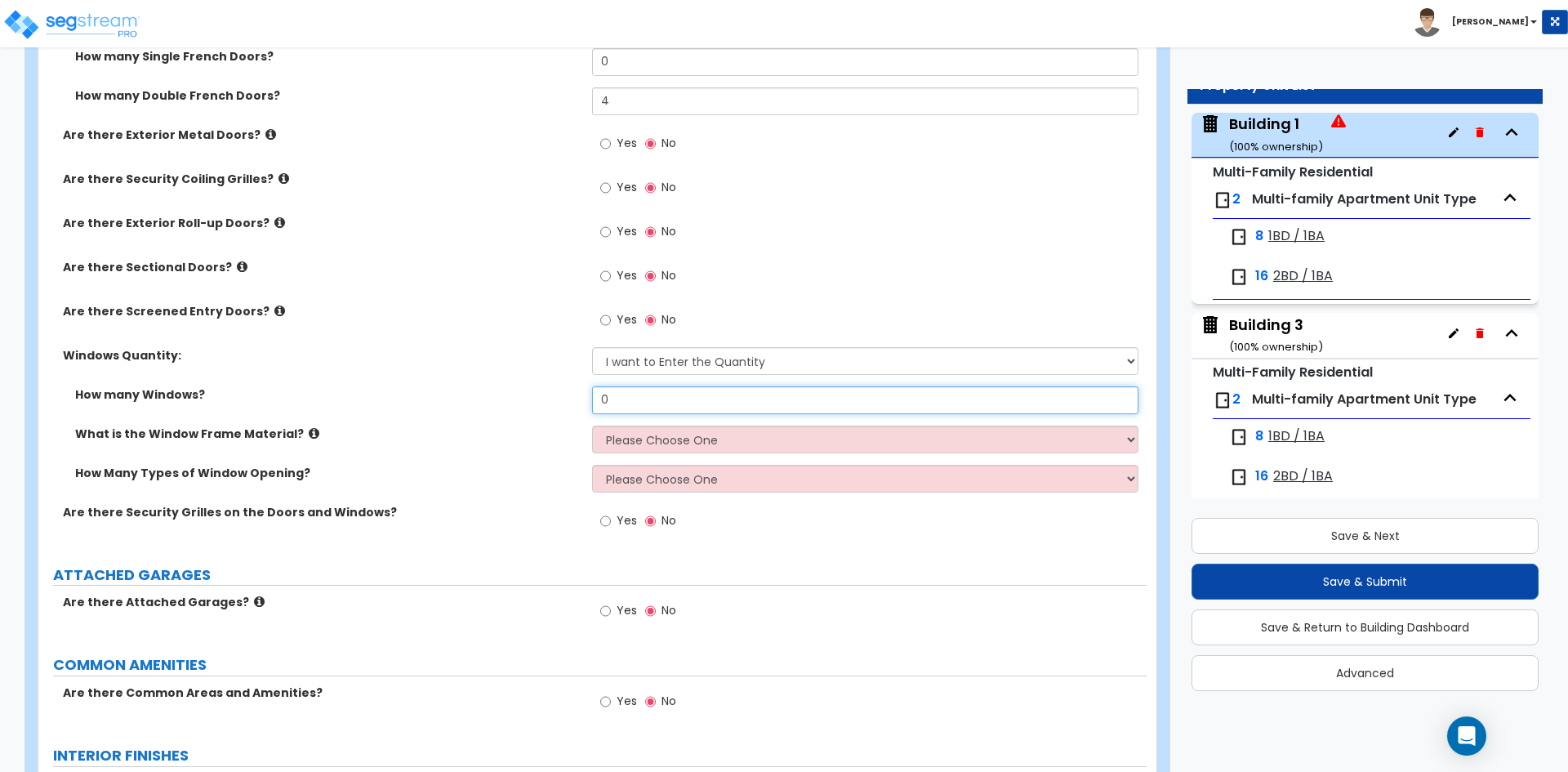
click at [639, 400] on input "0" at bounding box center [865, 400] width 546 height 28
type input "56"
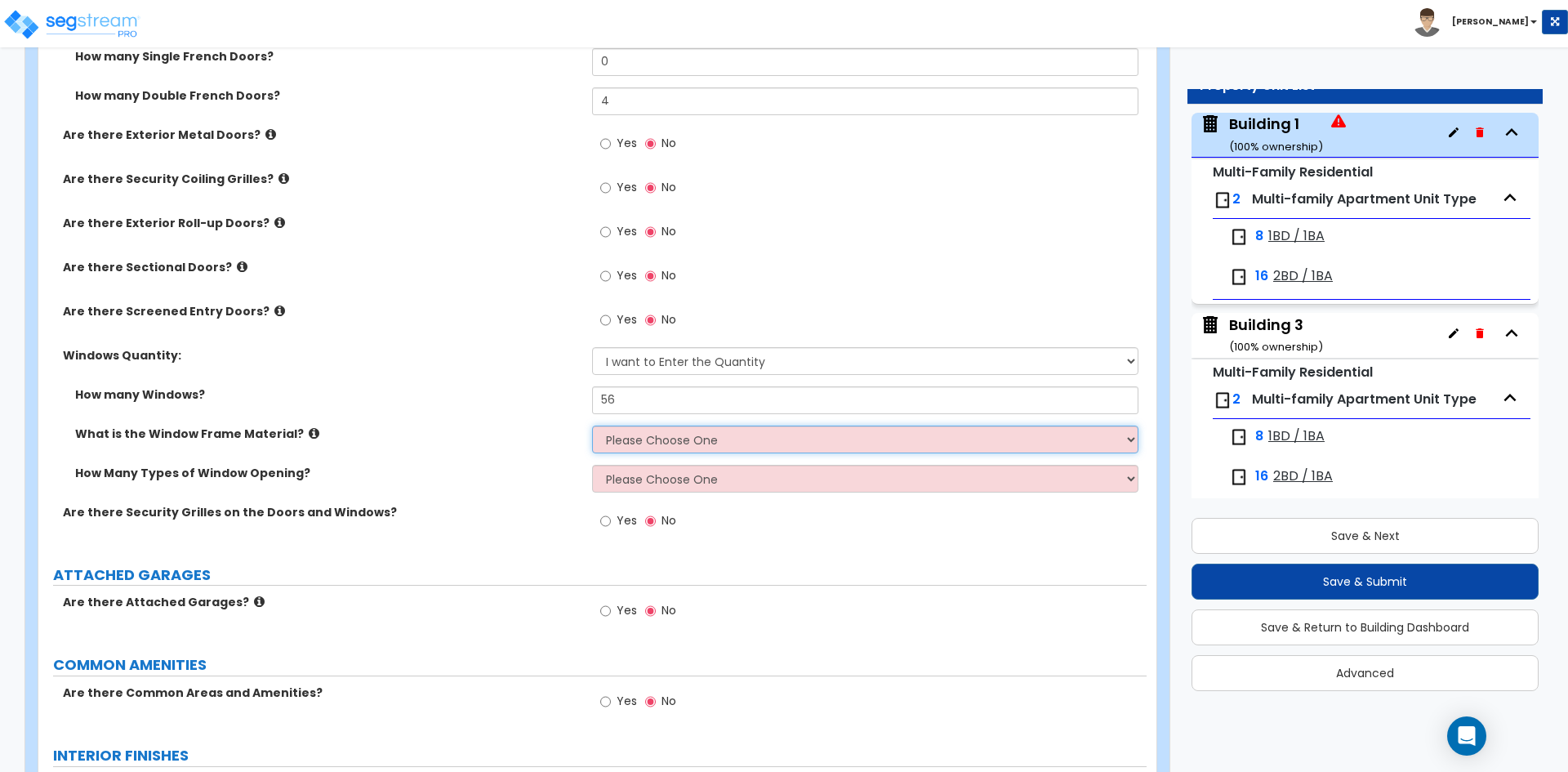
click at [650, 429] on select "Please Choose One Vinyl Aluminum Wood" at bounding box center [865, 439] width 546 height 28
click at [592, 425] on select "Please Choose One Vinyl Aluminum Wood" at bounding box center [865, 439] width 546 height 28
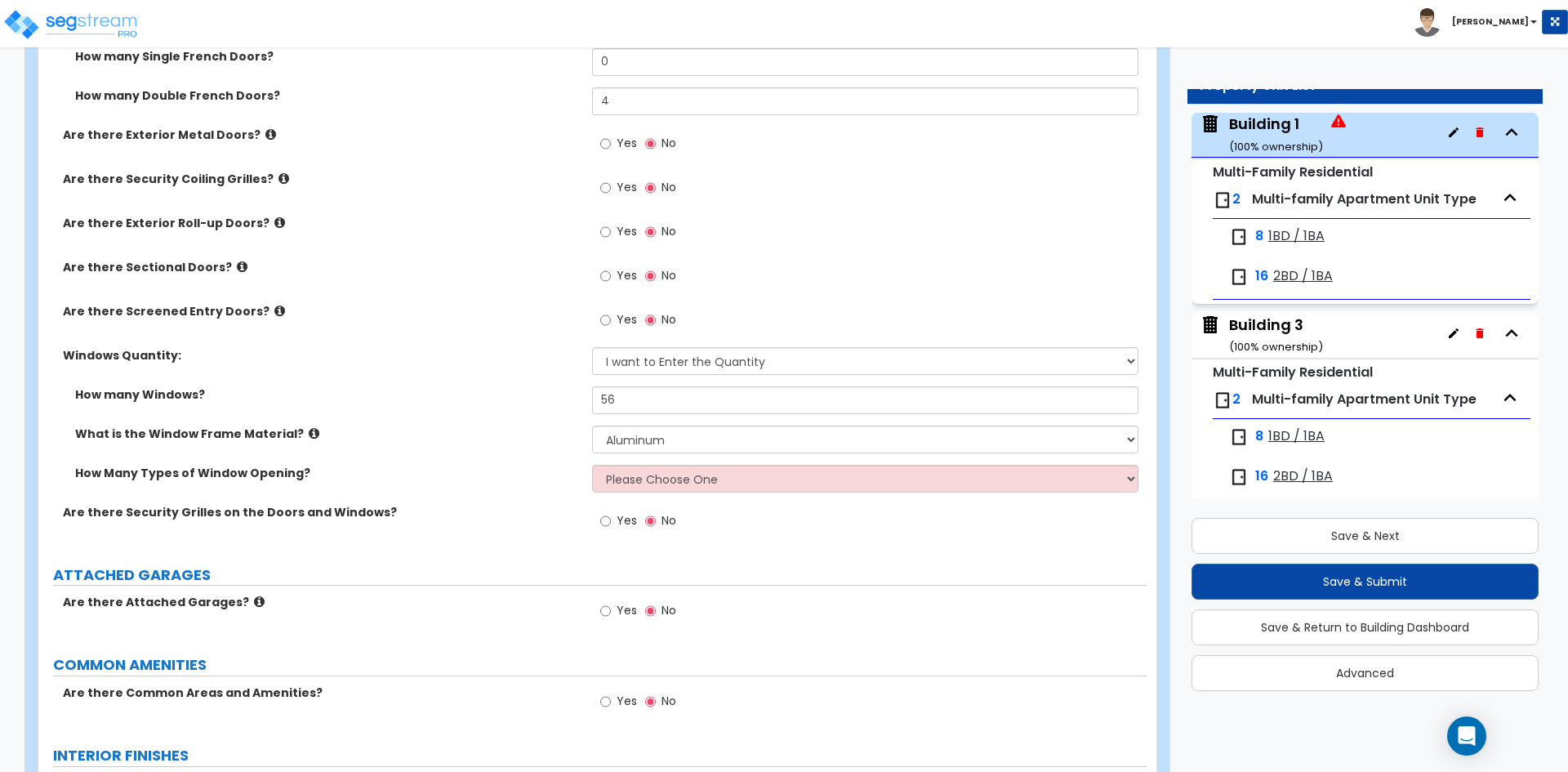
click at [639, 506] on div "Yes No" at bounding box center [638, 523] width 93 height 38
click at [634, 442] on select "Please Choose One Vinyl Aluminum Wood" at bounding box center [865, 439] width 546 height 28
select select "1"
click at [592, 425] on select "Please Choose One Vinyl Aluminum Wood" at bounding box center [865, 439] width 546 height 28
click at [633, 484] on select "Please Choose One 1 2 3 4" at bounding box center [865, 479] width 546 height 28
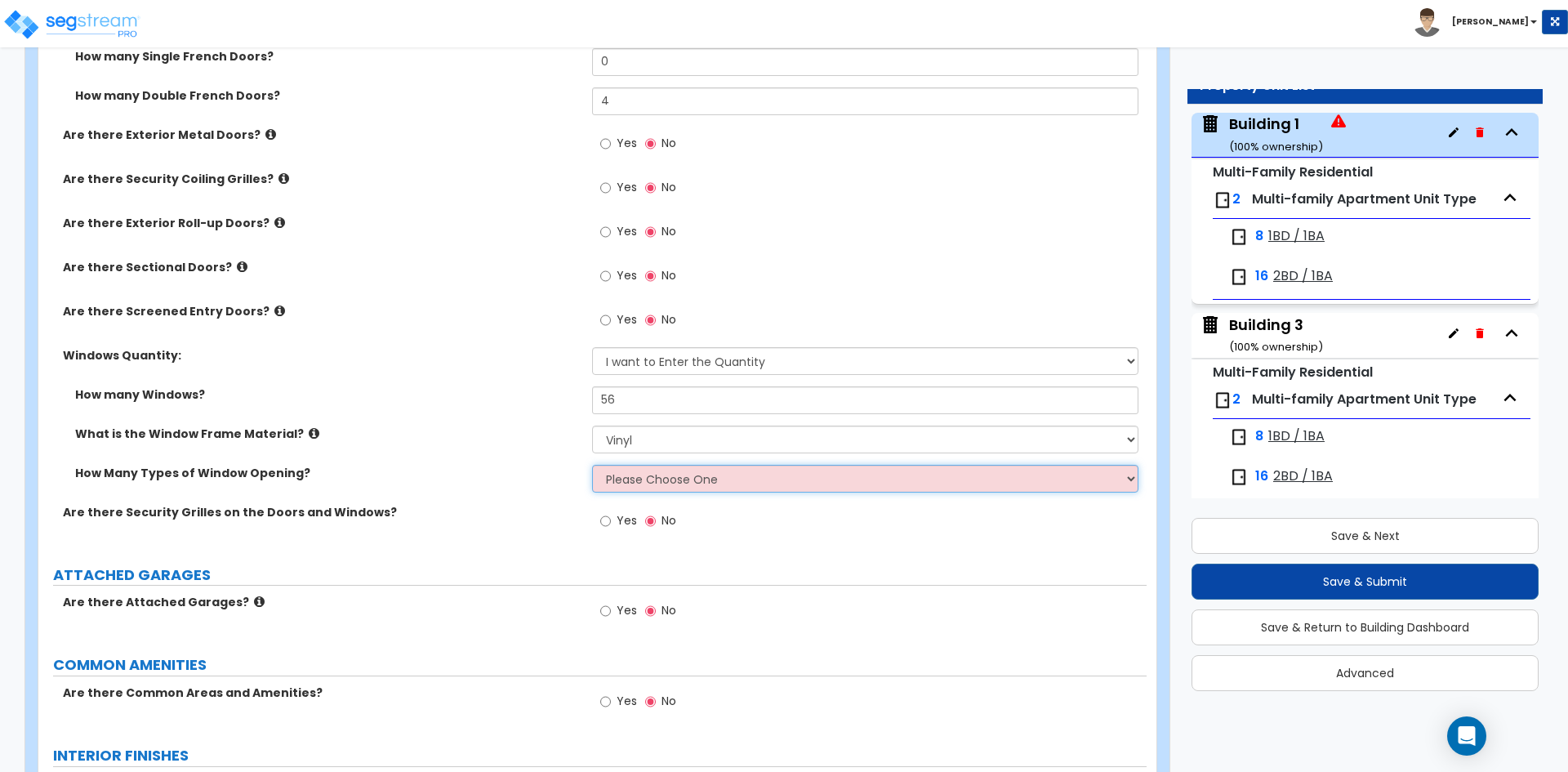
select select "1"
click at [592, 465] on select "Please Choose One 1 2 3 4" at bounding box center [865, 479] width 546 height 28
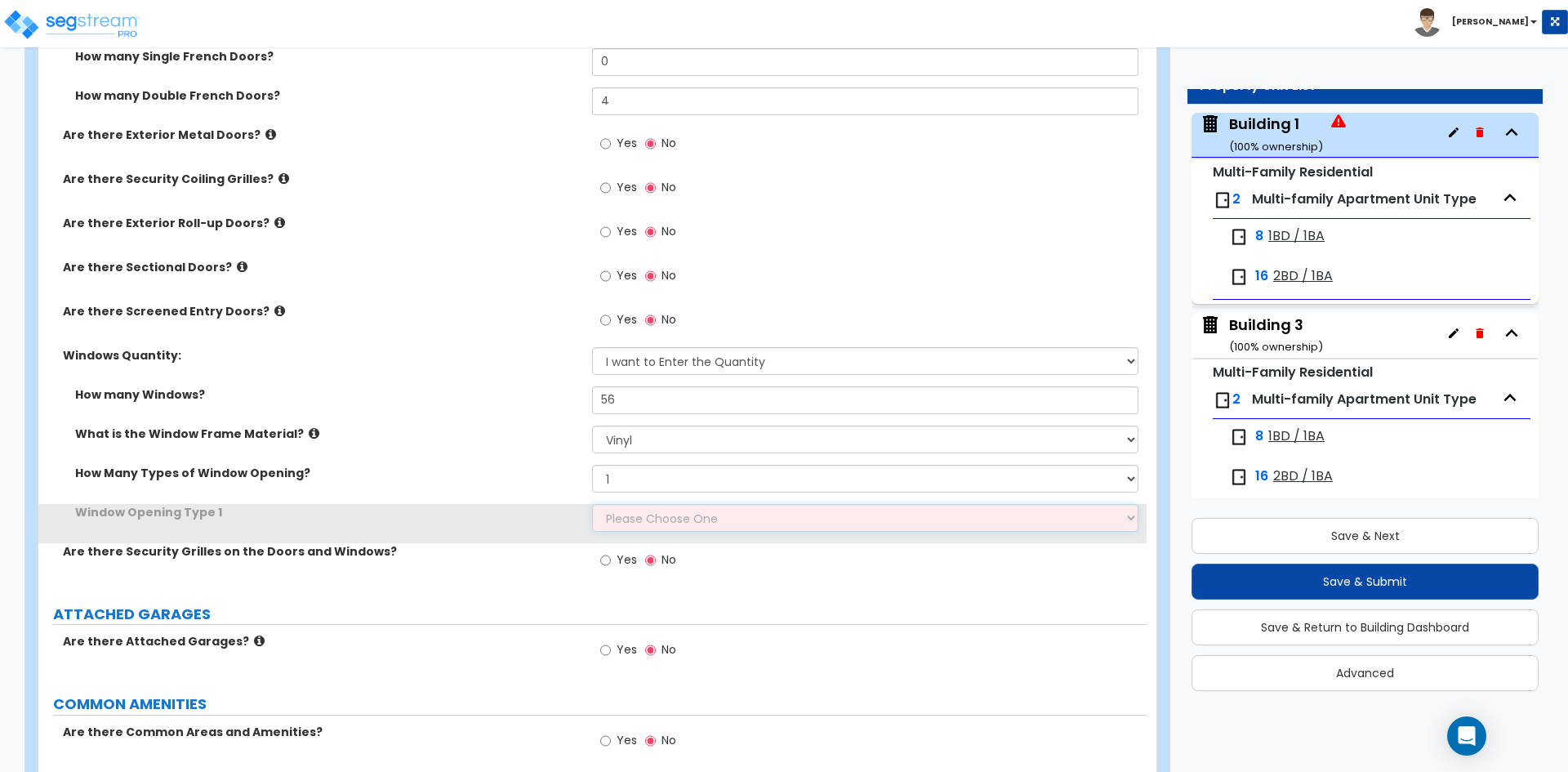
click at [648, 516] on select "Please Choose One Sliding Picture/Fixed Double/Single Hung Awning Swing" at bounding box center [865, 518] width 546 height 28
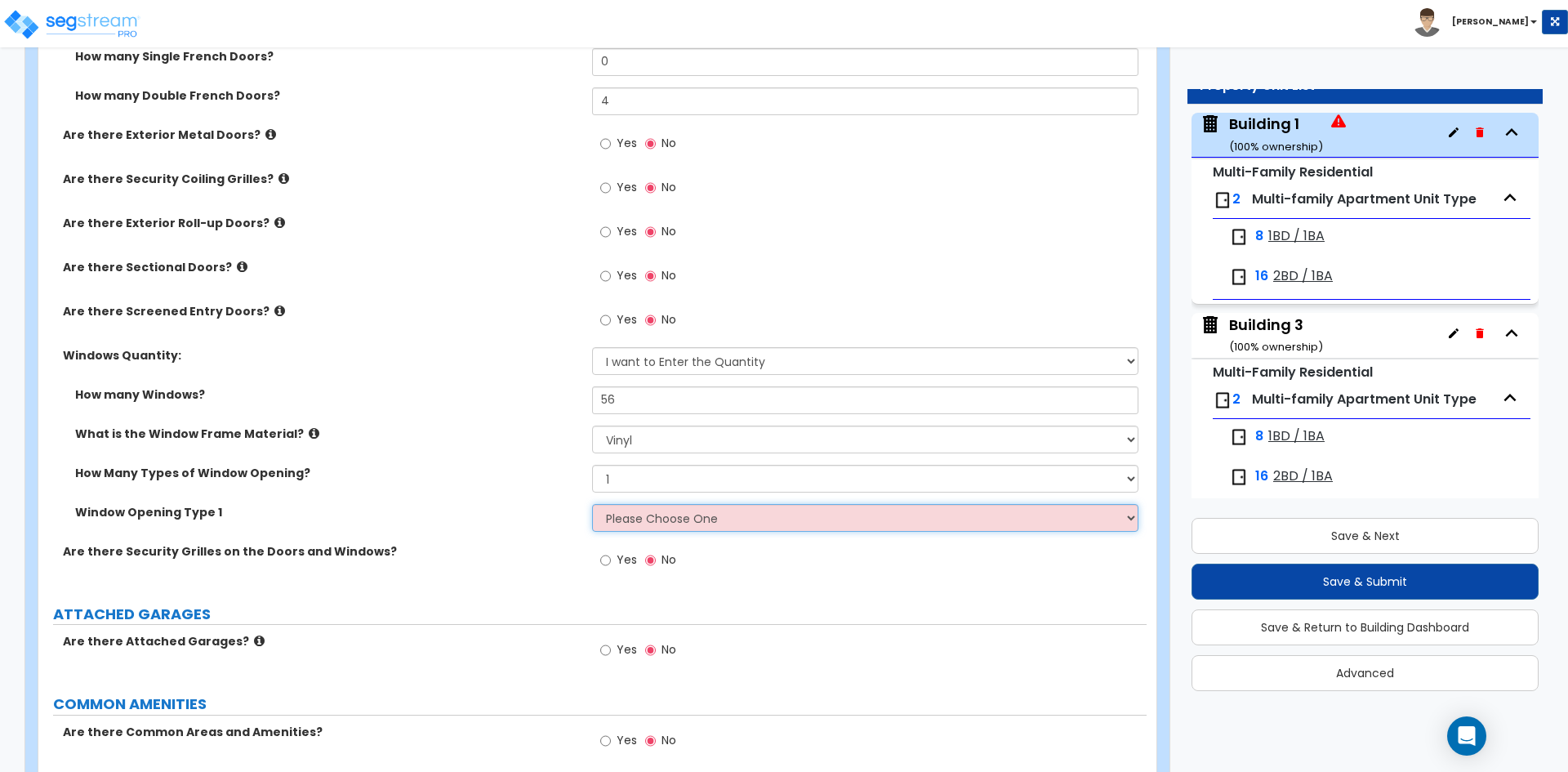
select select "1"
click at [592, 504] on select "Please Choose One Sliding Picture/Fixed Double/Single Hung Awning Swing" at bounding box center [865, 518] width 546 height 28
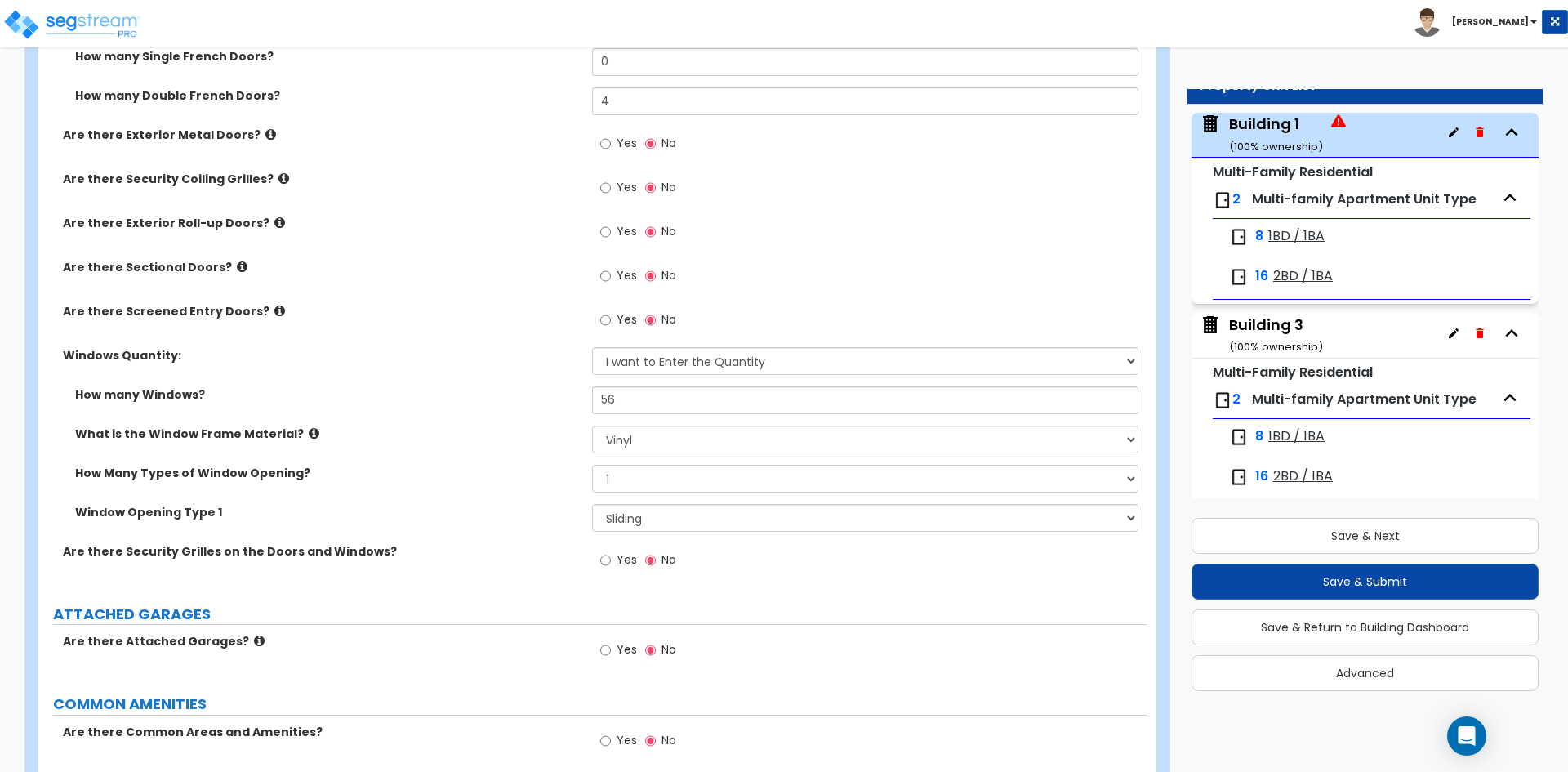
click at [482, 519] on label "Window Opening Type 1" at bounding box center [327, 512] width 505 height 16
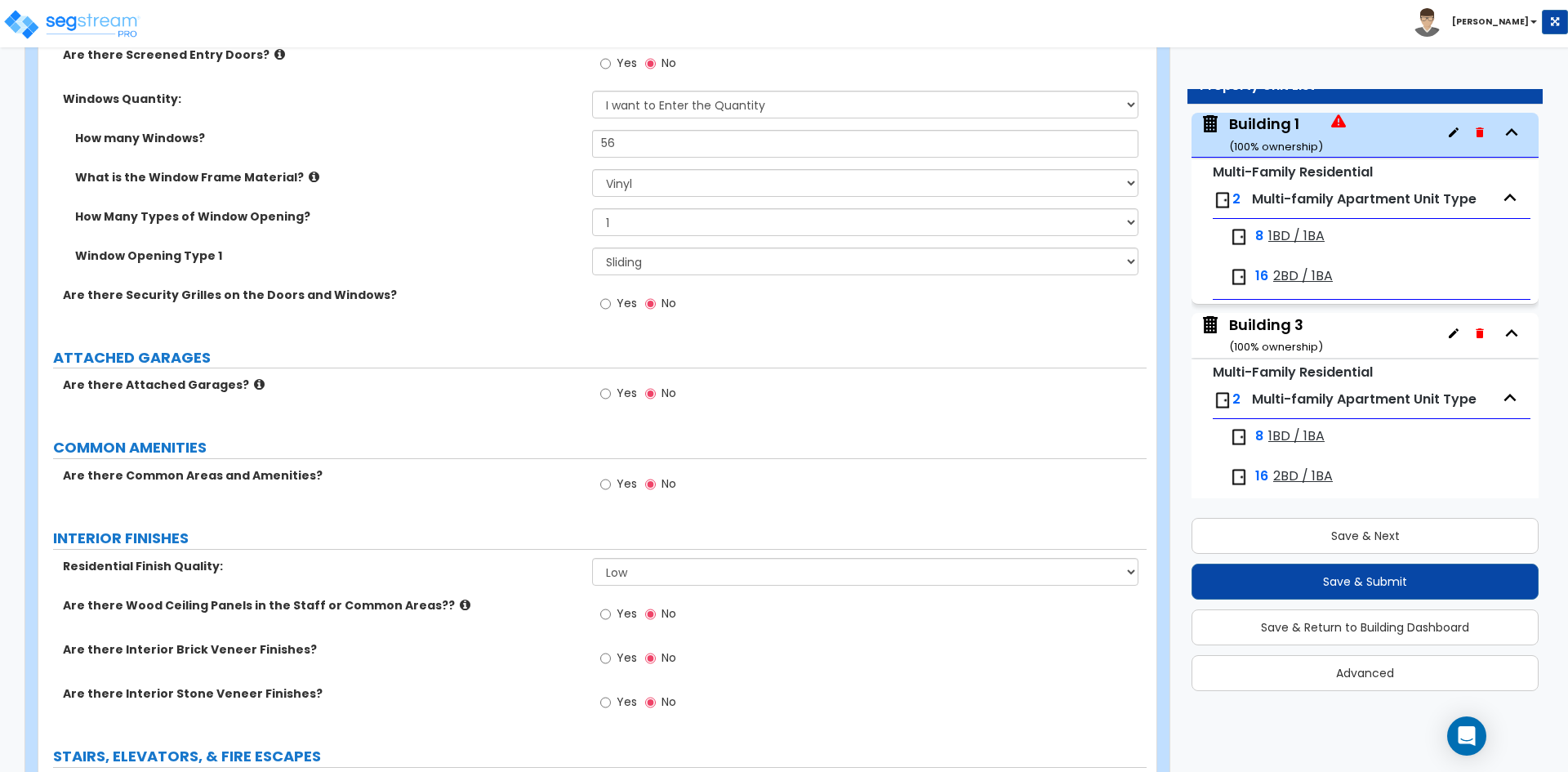
scroll to position [2614, 0]
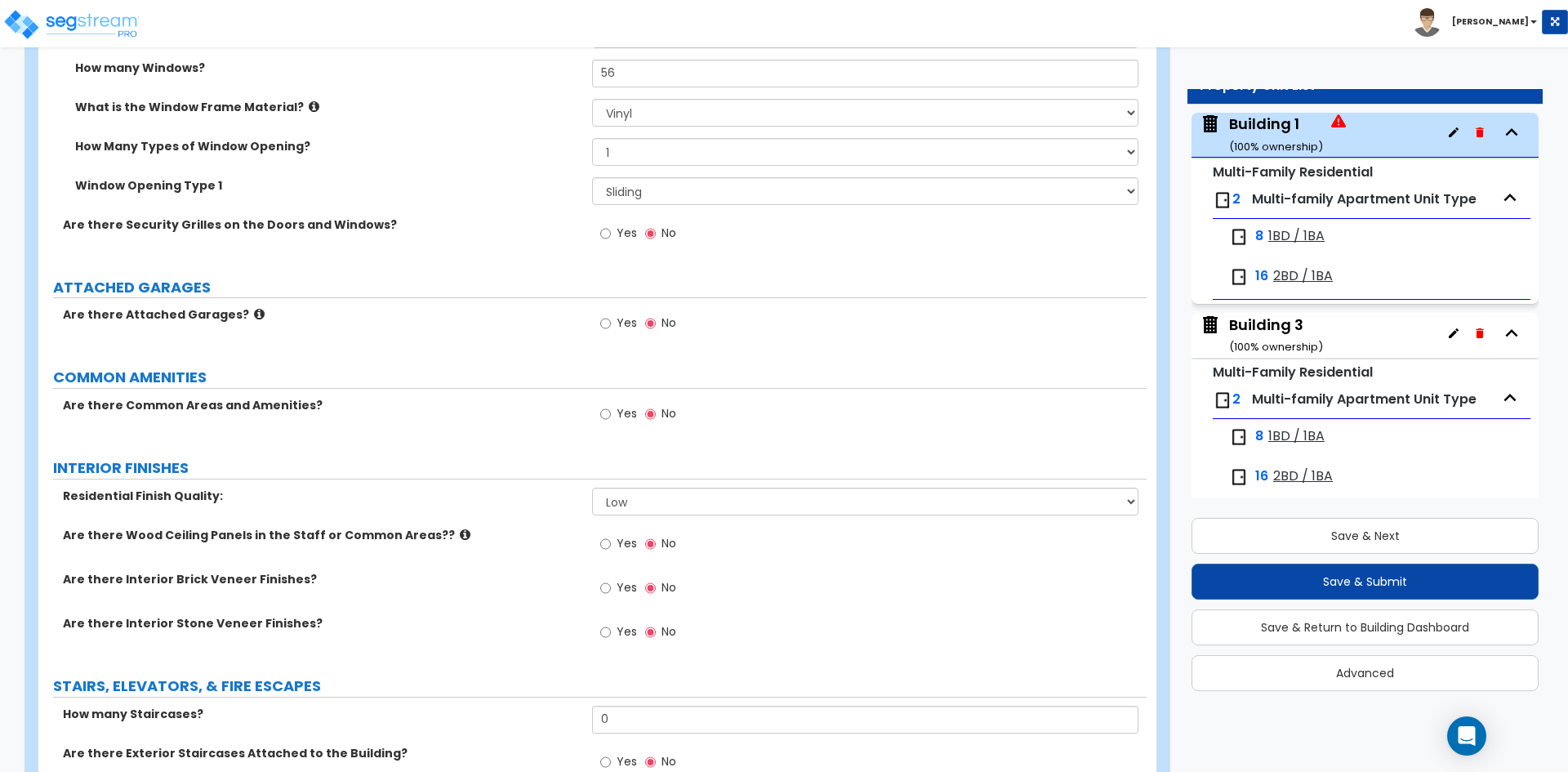
click at [328, 478] on div "INTERIOR FINISHES" at bounding box center [600, 468] width 1094 height 22
click at [1291, 528] on button "Save & Next" at bounding box center [1365, 536] width 347 height 36
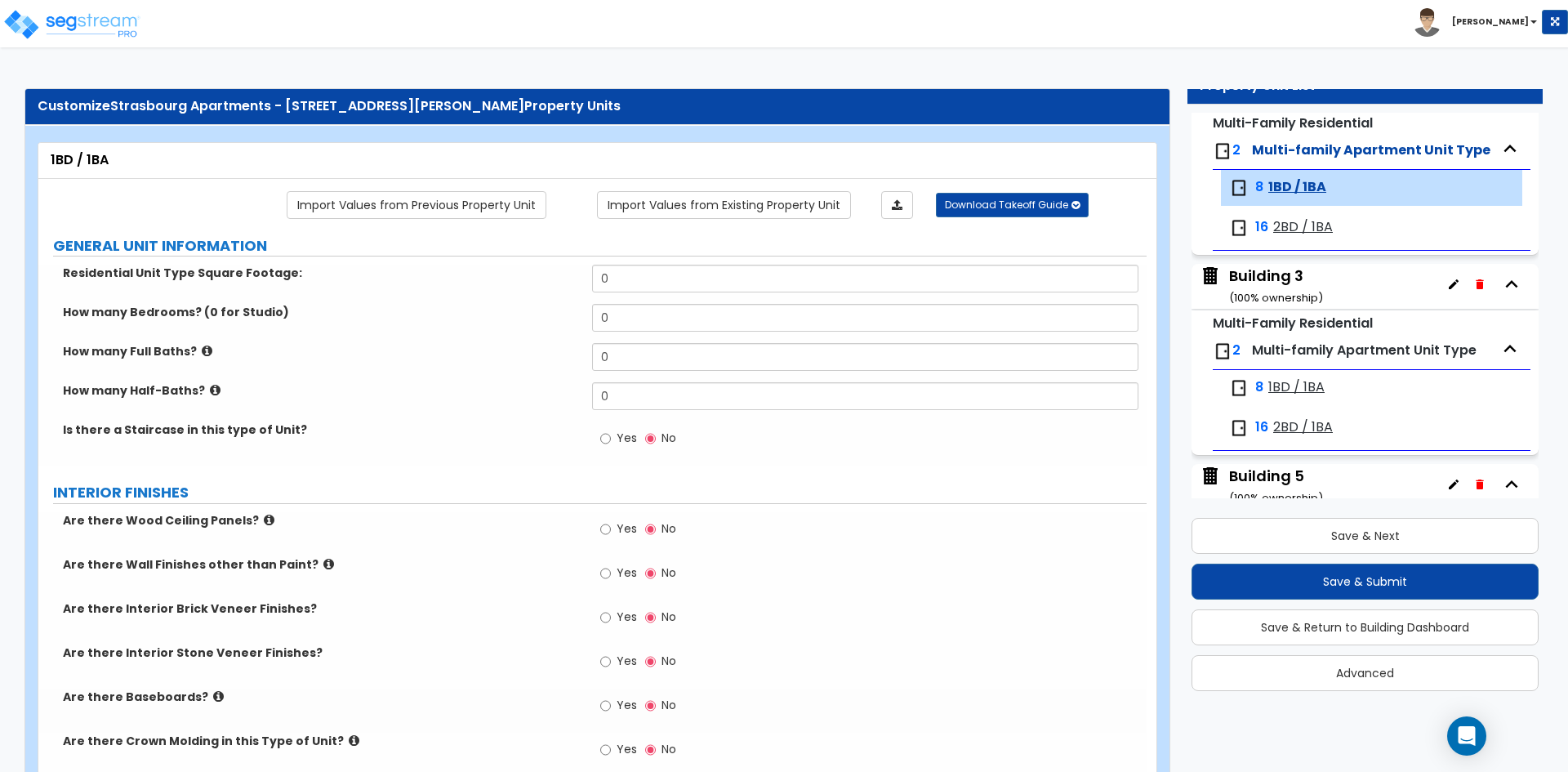
scroll to position [26, 0]
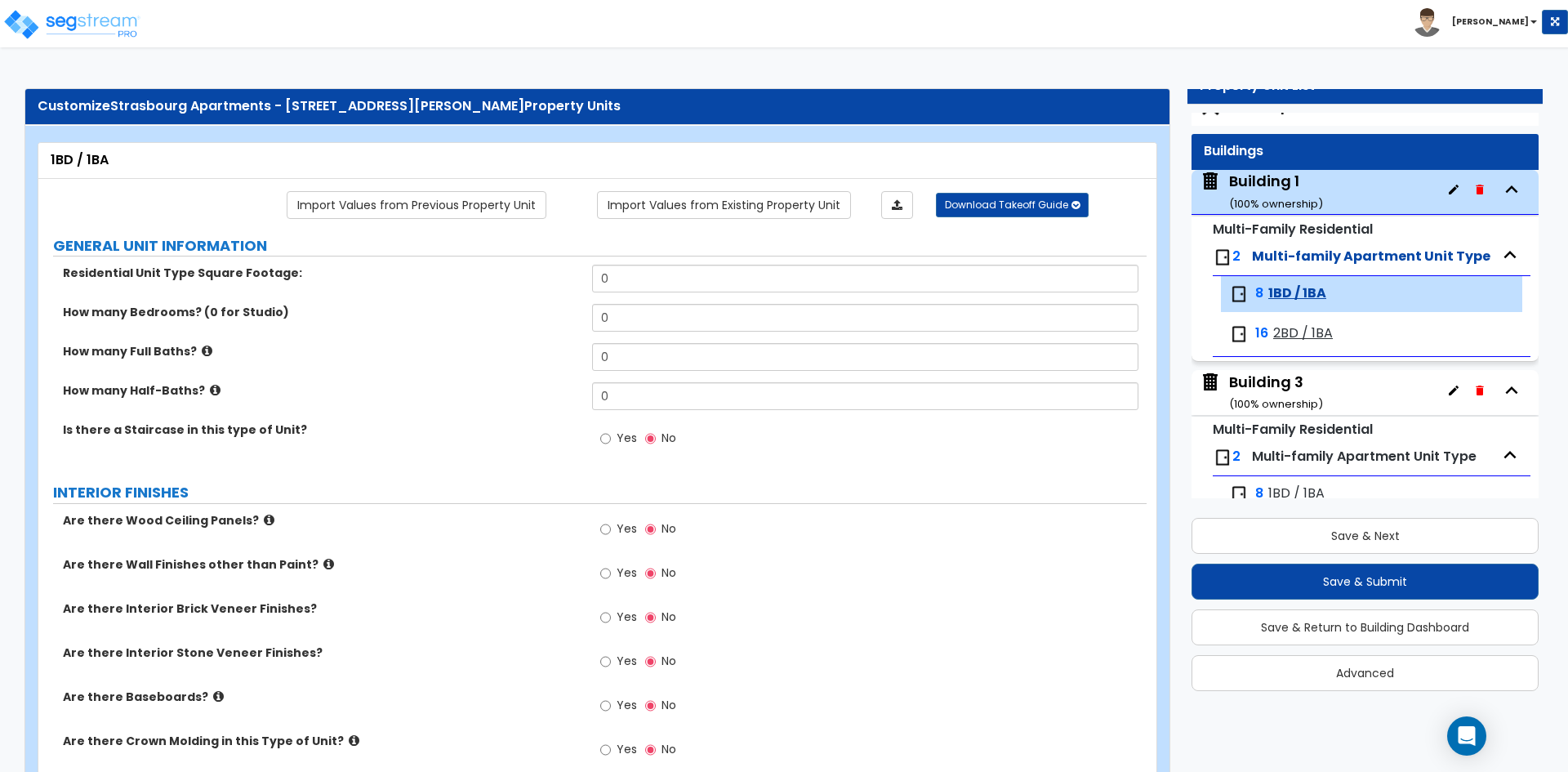
click at [1385, 256] on span "Multi-family Apartment Unit Type" at bounding box center [1371, 256] width 238 height 19
click at [1277, 179] on div "Building 1 ( 100 % ownership)" at bounding box center [1276, 191] width 94 height 42
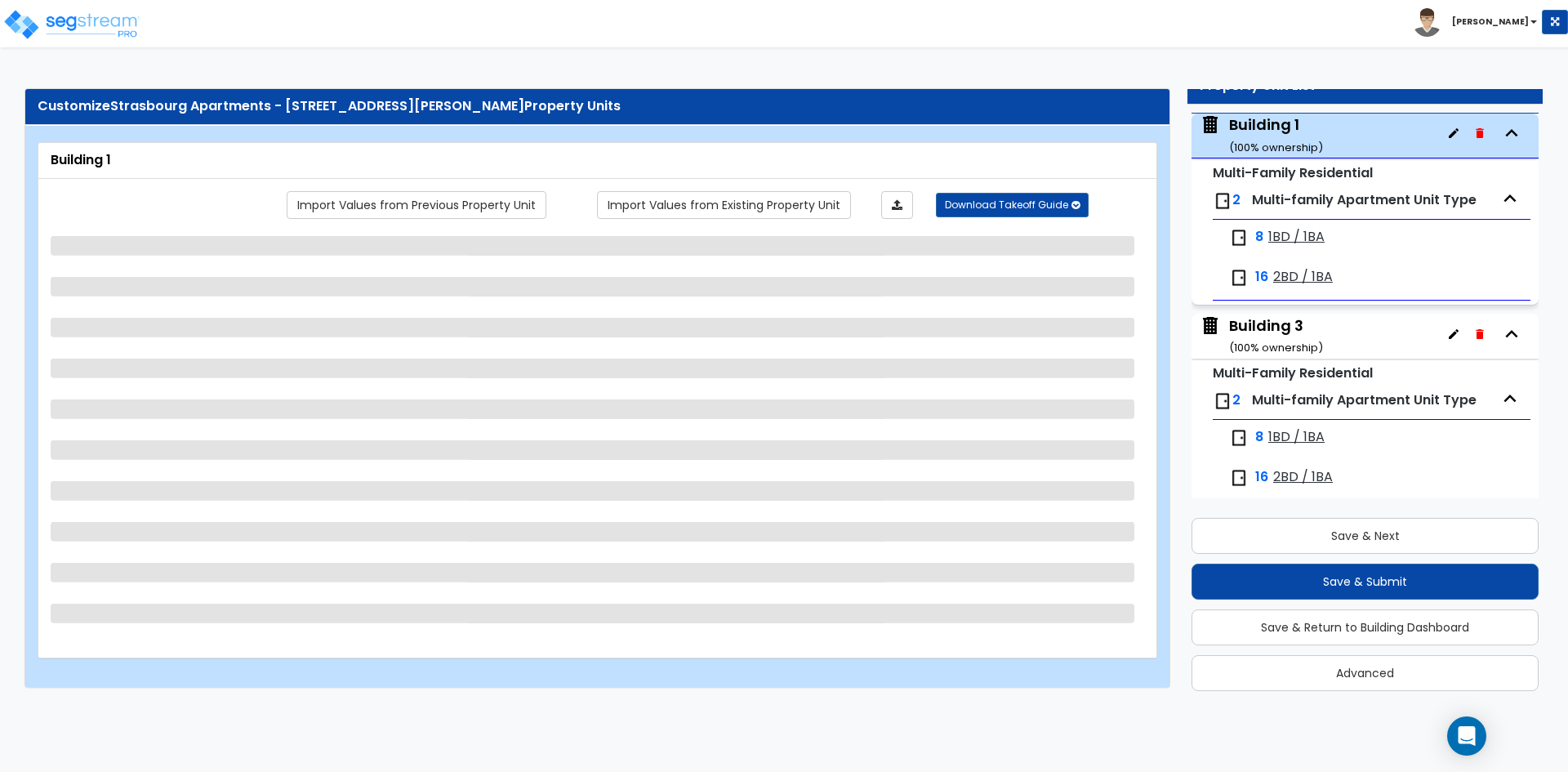
scroll to position [84, 0]
select select "7"
select select "2"
select select "4"
select select "3"
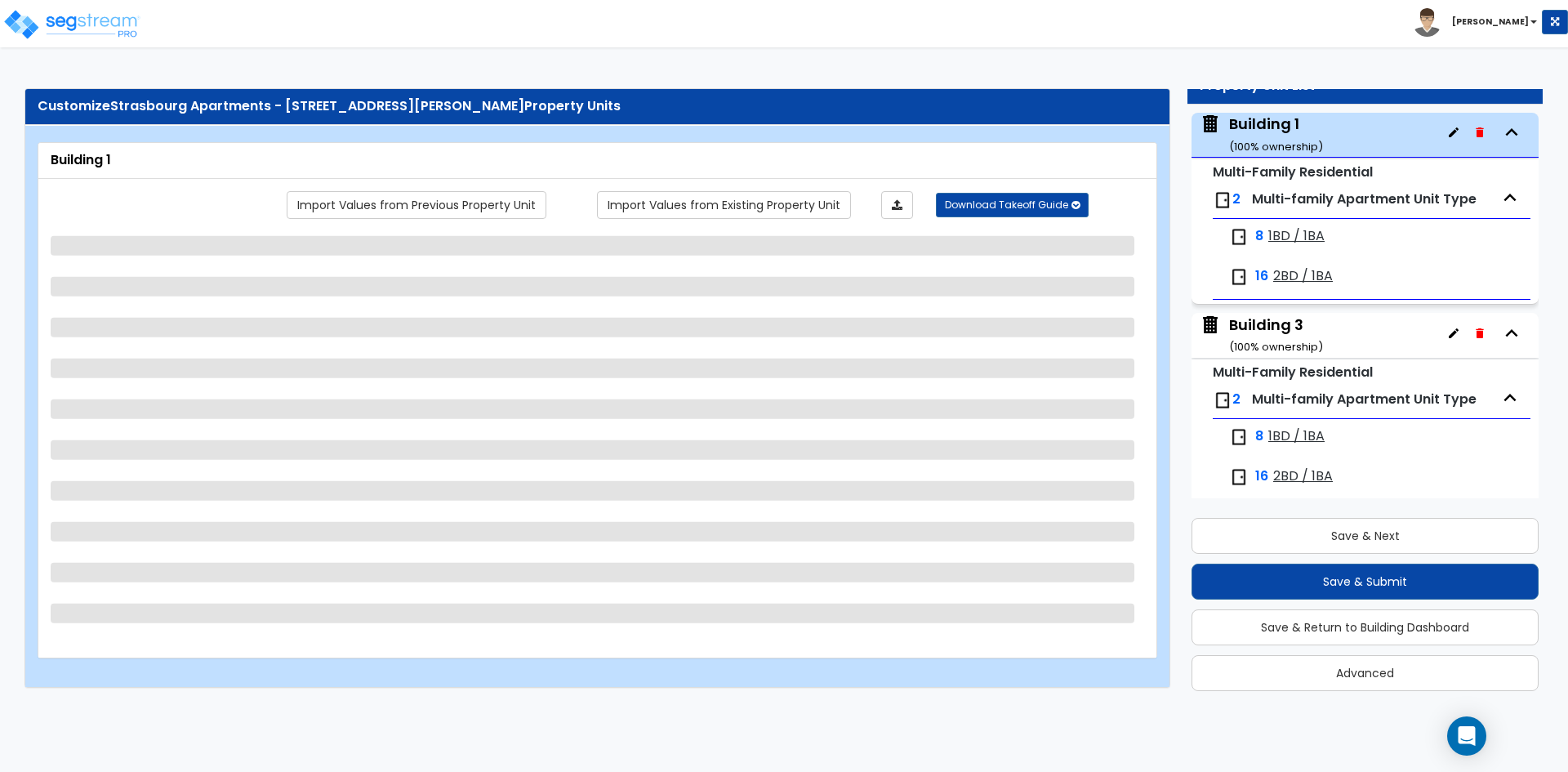
select select "2"
select select "3"
select select "1"
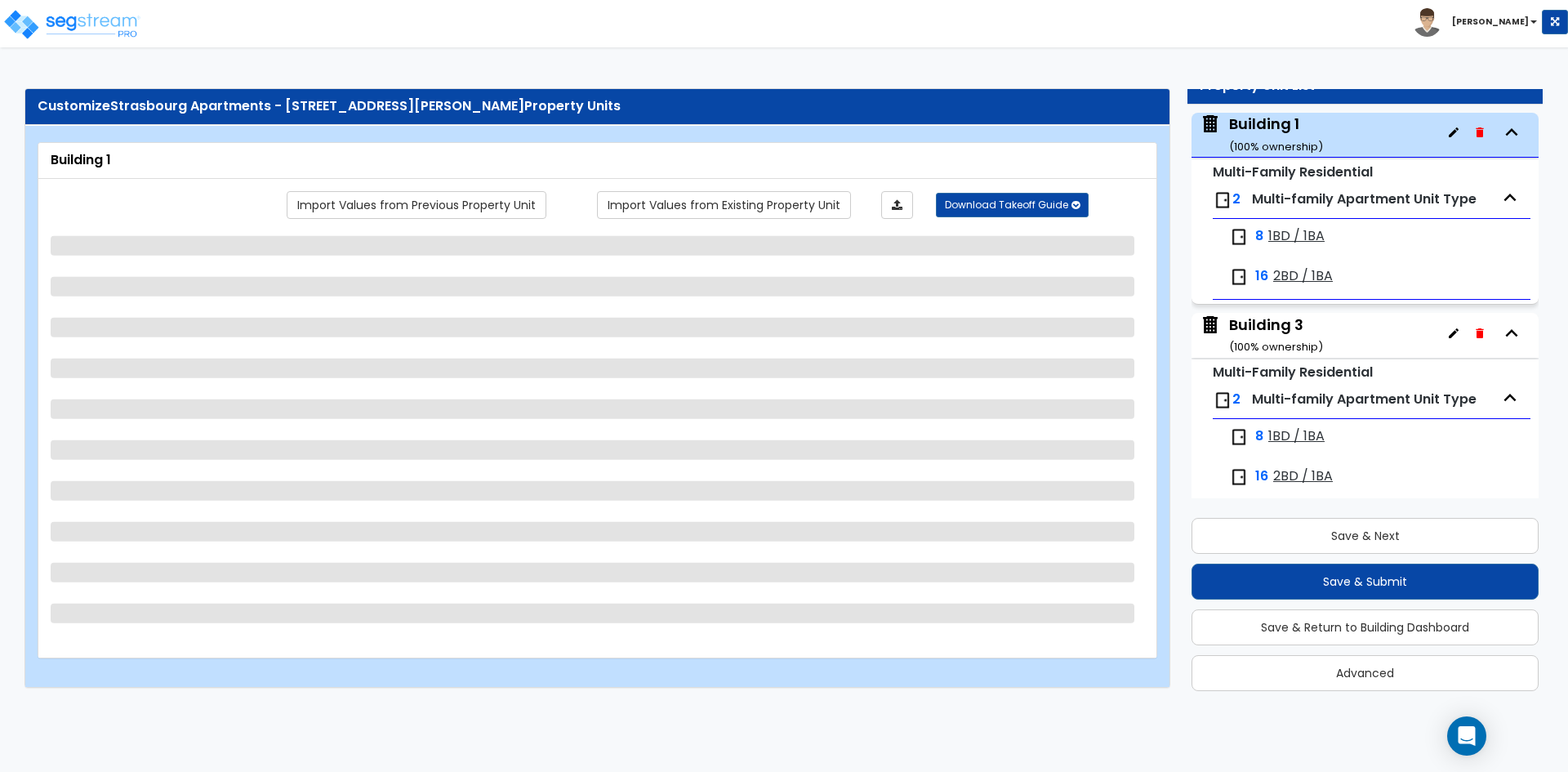
select select "1"
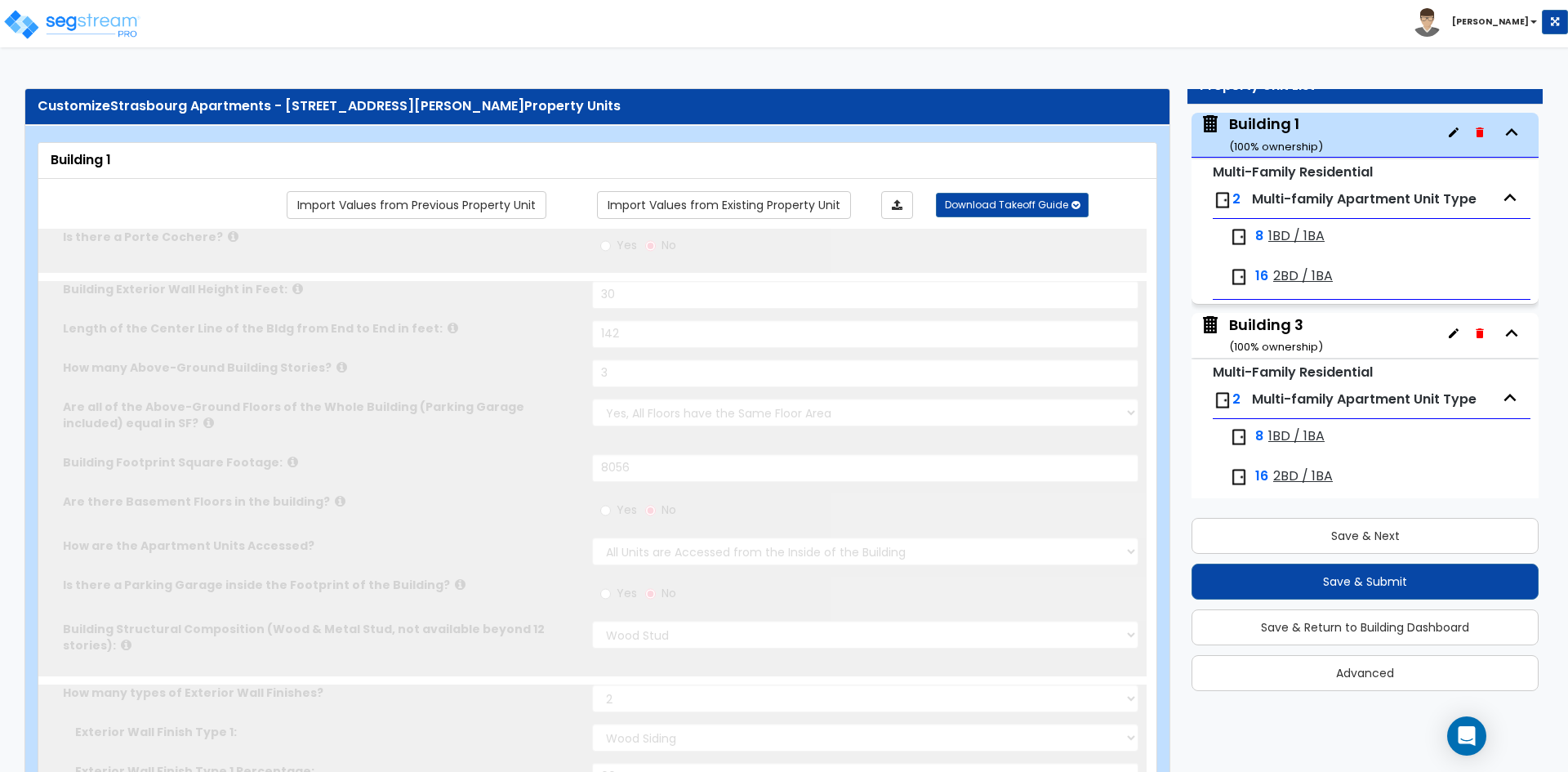
type input "4"
